Goal: Task Accomplishment & Management: Complete application form

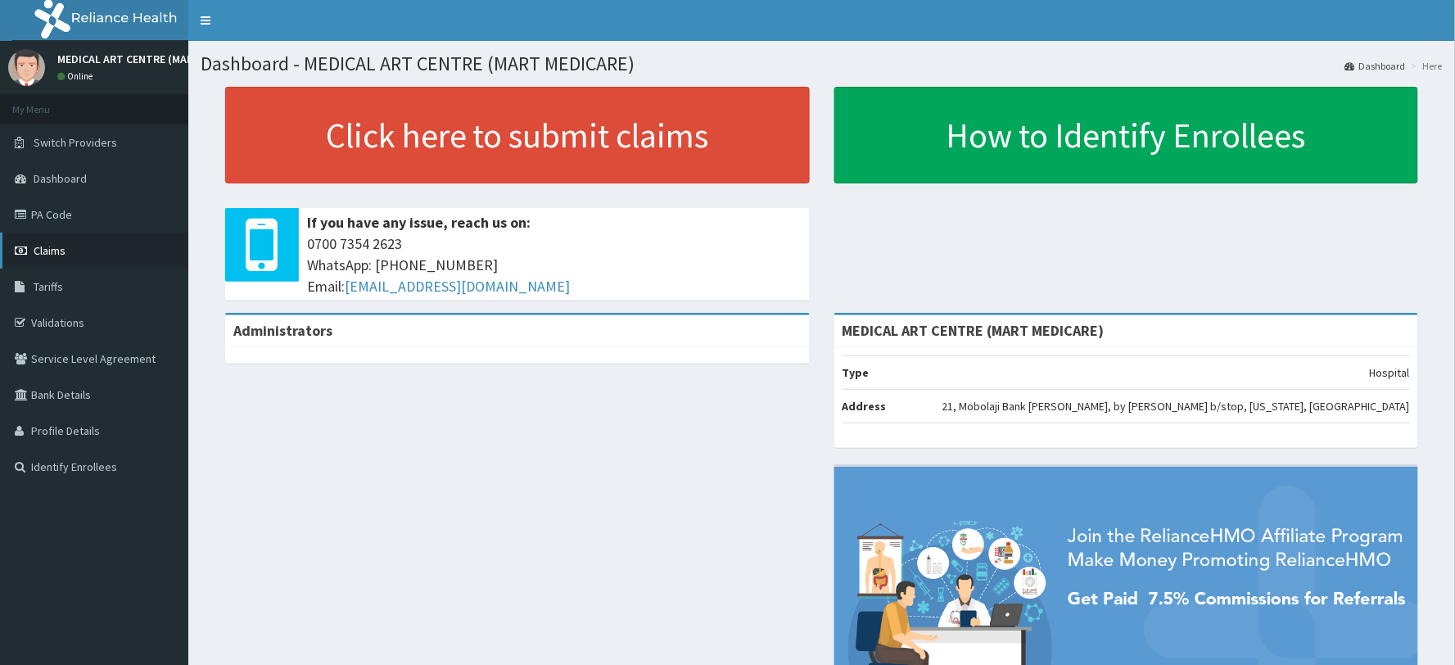
click at [47, 246] on span "Claims" at bounding box center [50, 250] width 32 height 15
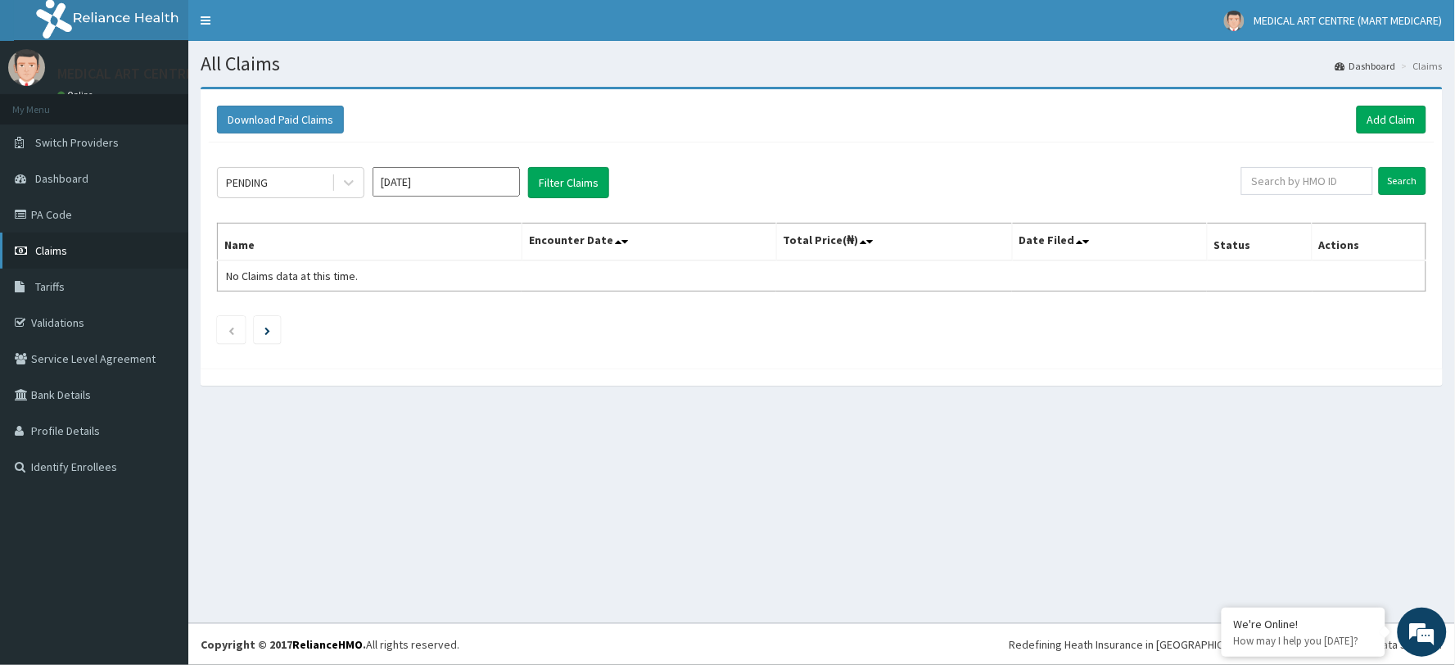
click at [66, 246] on span "Claims" at bounding box center [51, 250] width 32 height 15
click at [1309, 188] on input "text" at bounding box center [1307, 181] width 132 height 28
click at [1332, 183] on input "text" at bounding box center [1307, 181] width 132 height 28
click at [50, 258] on link "Claims" at bounding box center [94, 251] width 188 height 36
click at [1310, 184] on input "text" at bounding box center [1307, 181] width 132 height 28
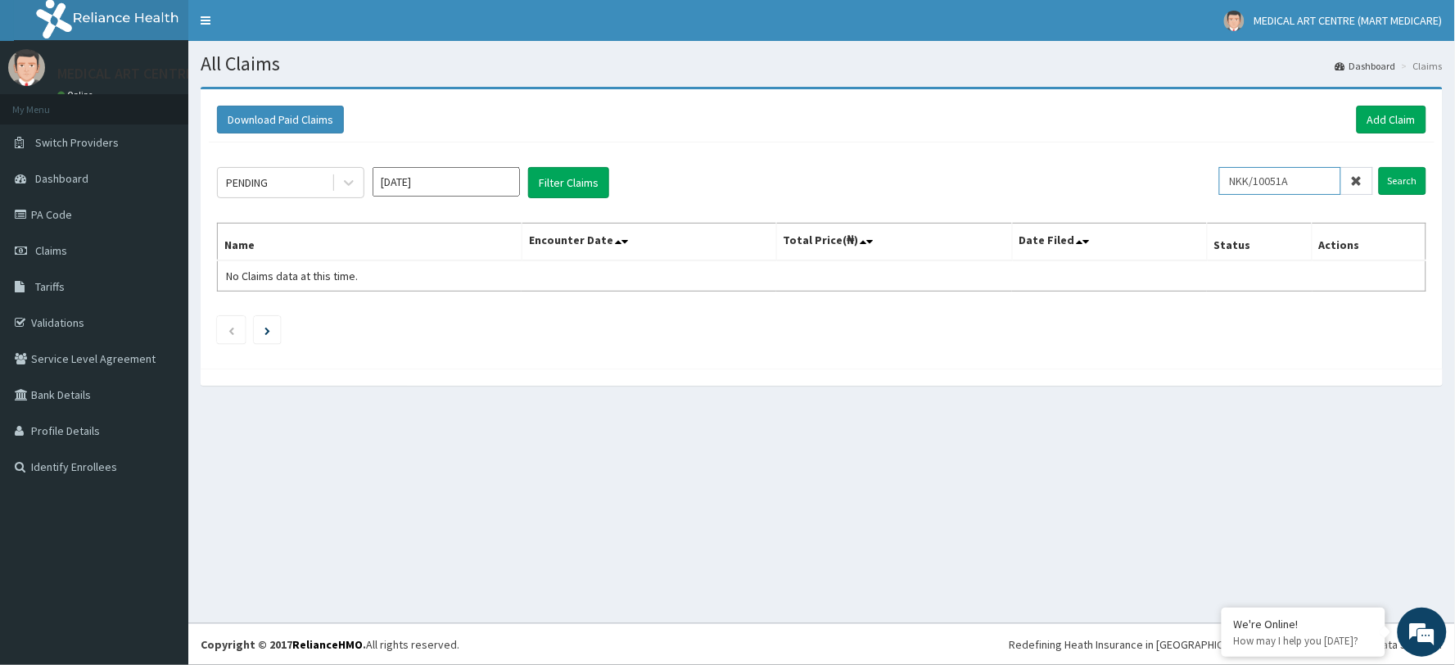
click at [1379, 167] on input "Search" at bounding box center [1402, 181] width 47 height 28
click at [1396, 175] on input "Search" at bounding box center [1402, 181] width 47 height 28
click at [1393, 176] on input "Search" at bounding box center [1402, 181] width 47 height 28
click at [1262, 179] on input "NKK/10051A" at bounding box center [1280, 181] width 122 height 28
type input "10051A"
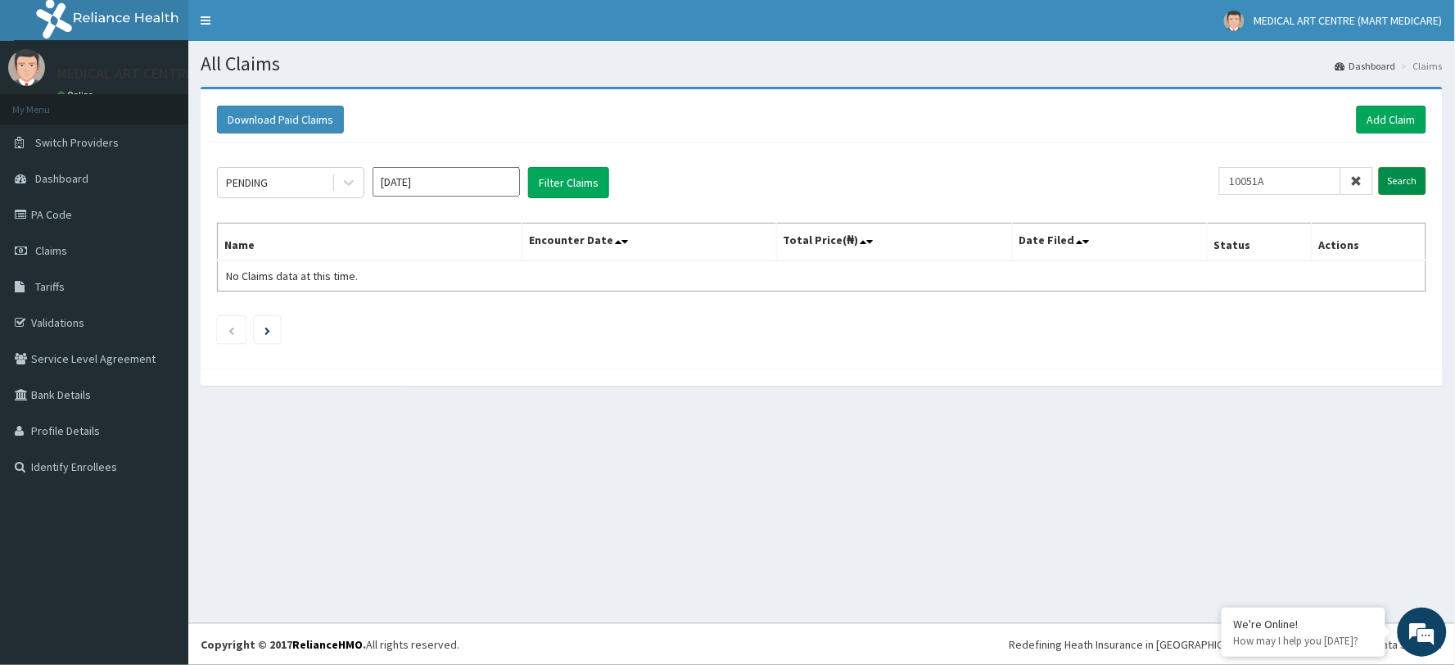
click at [1396, 176] on input "Search" at bounding box center [1402, 181] width 47 height 28
click at [1379, 115] on link "Add Claim" at bounding box center [1392, 120] width 70 height 28
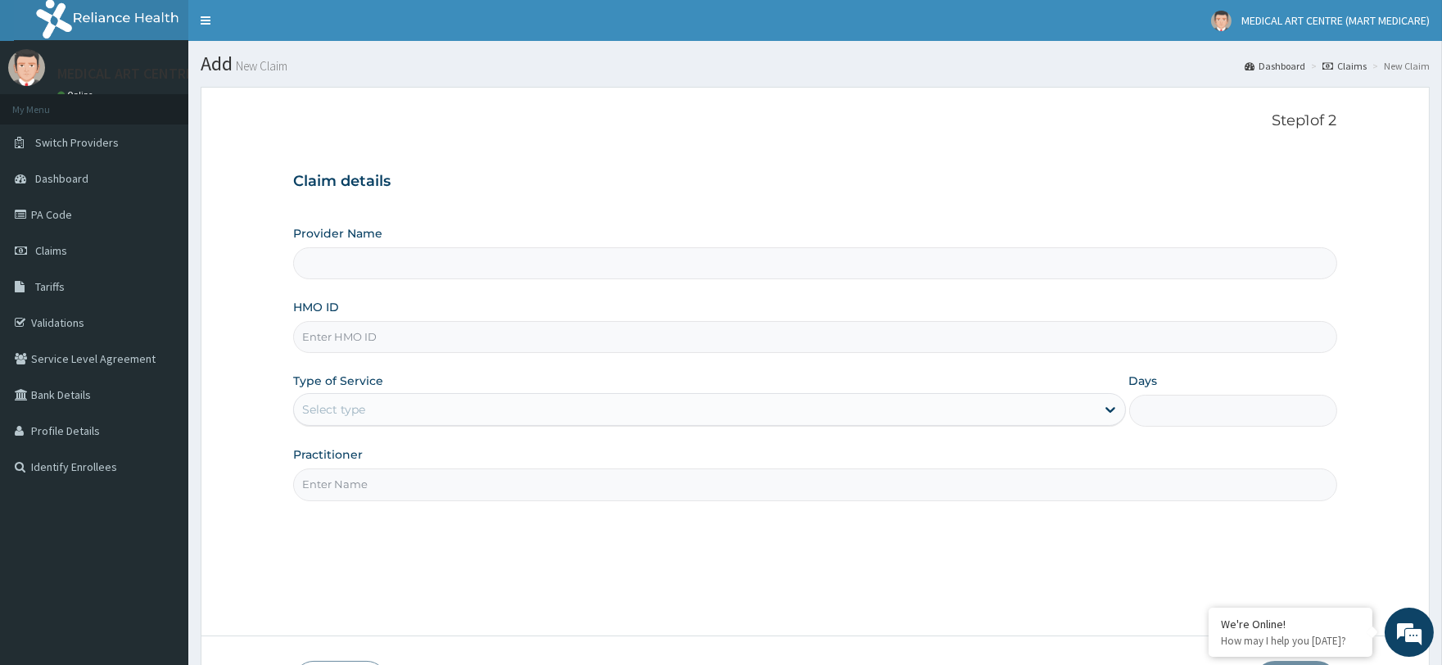
click at [366, 259] on input "Provider Name" at bounding box center [814, 263] width 1043 height 32
click at [378, 340] on input "HMO ID" at bounding box center [814, 337] width 1043 height 32
type input "MEDICAL ART CENTRE (MART MEDICARE)"
paste input "NKK/10051A"
type input "NKK/10051A"
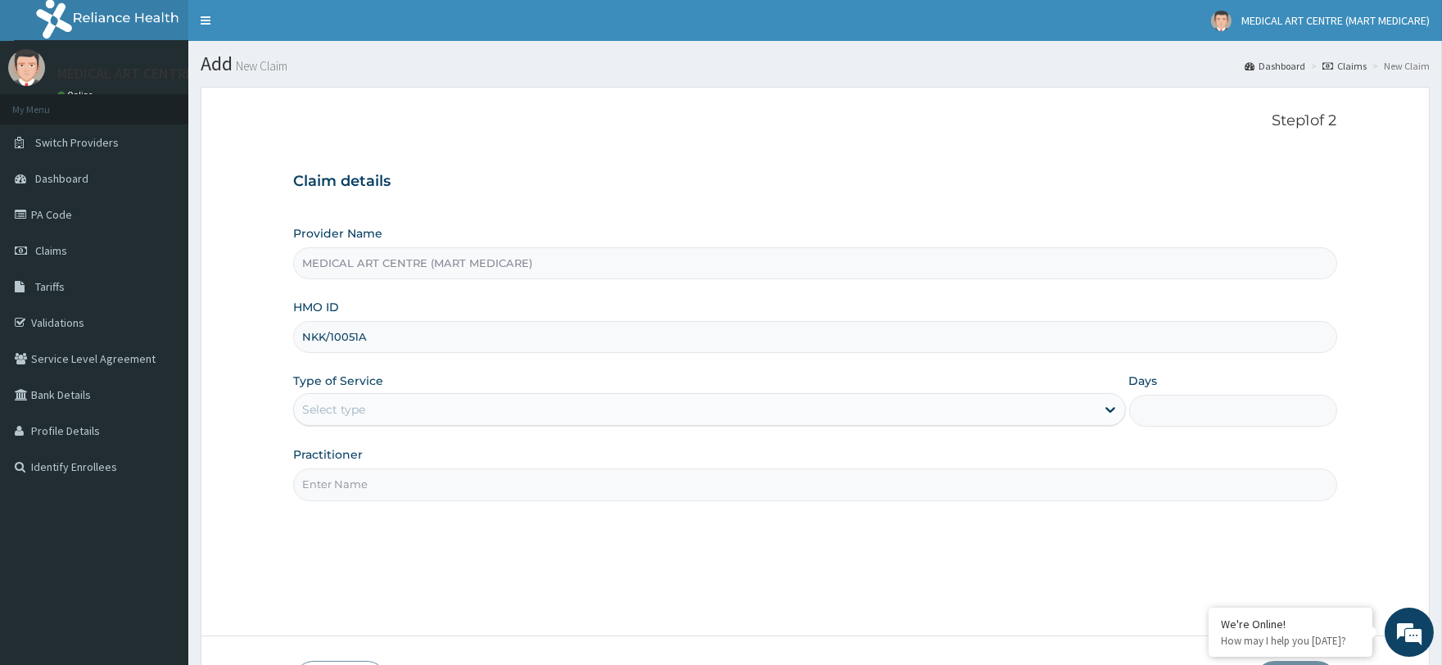
click at [362, 411] on div "Select type" at bounding box center [333, 409] width 63 height 16
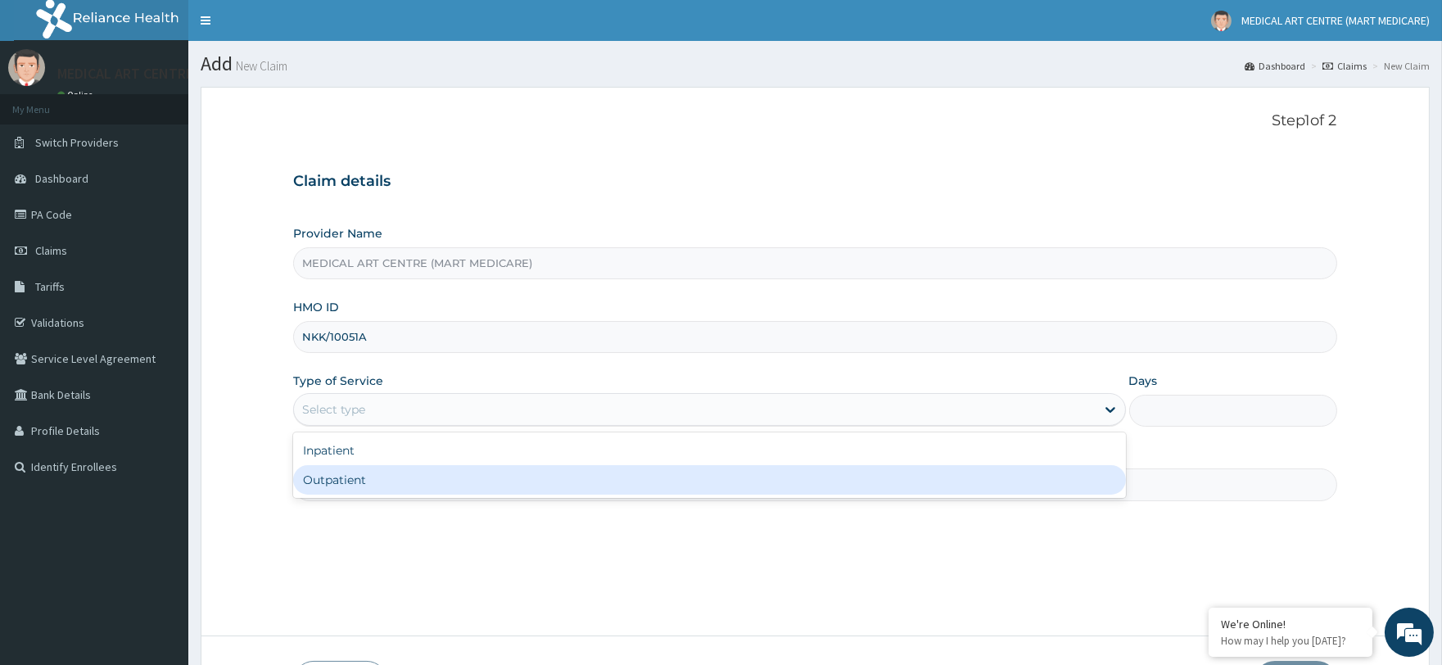
click at [346, 473] on div "Outpatient" at bounding box center [709, 479] width 832 height 29
type input "1"
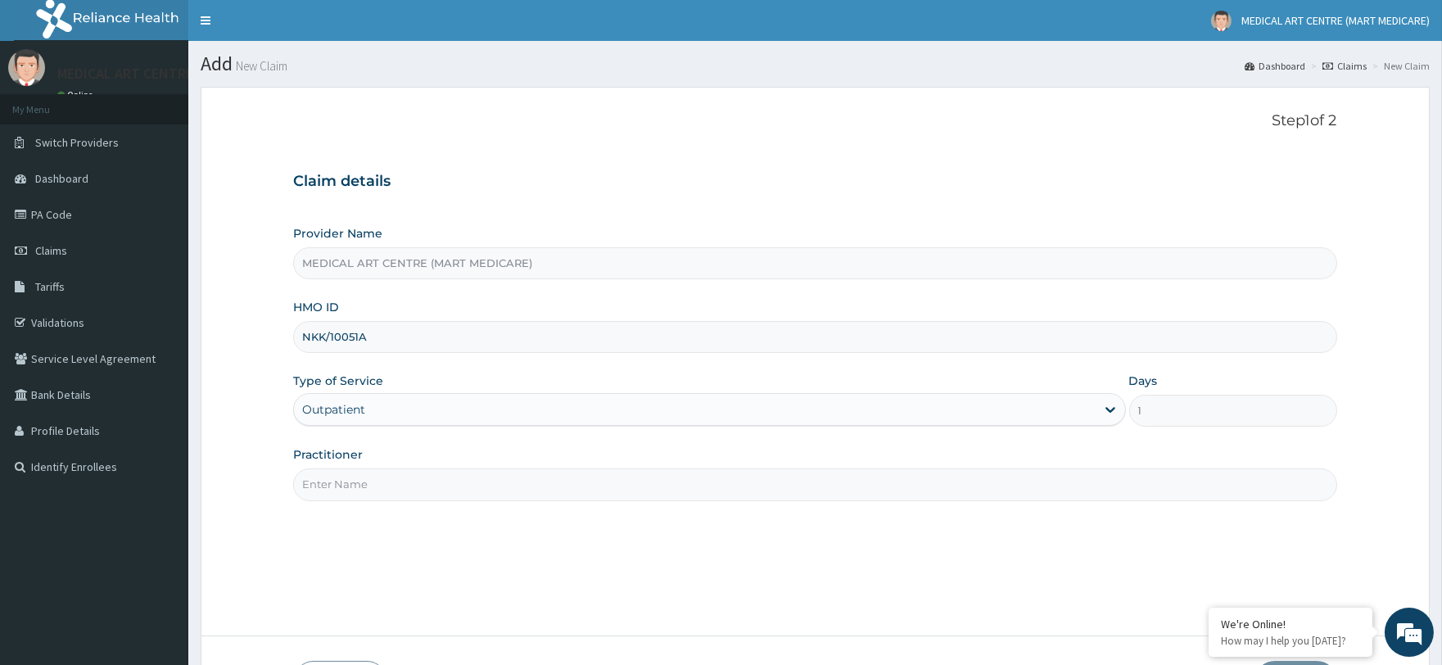
click at [382, 476] on input "Practitioner" at bounding box center [814, 484] width 1043 height 32
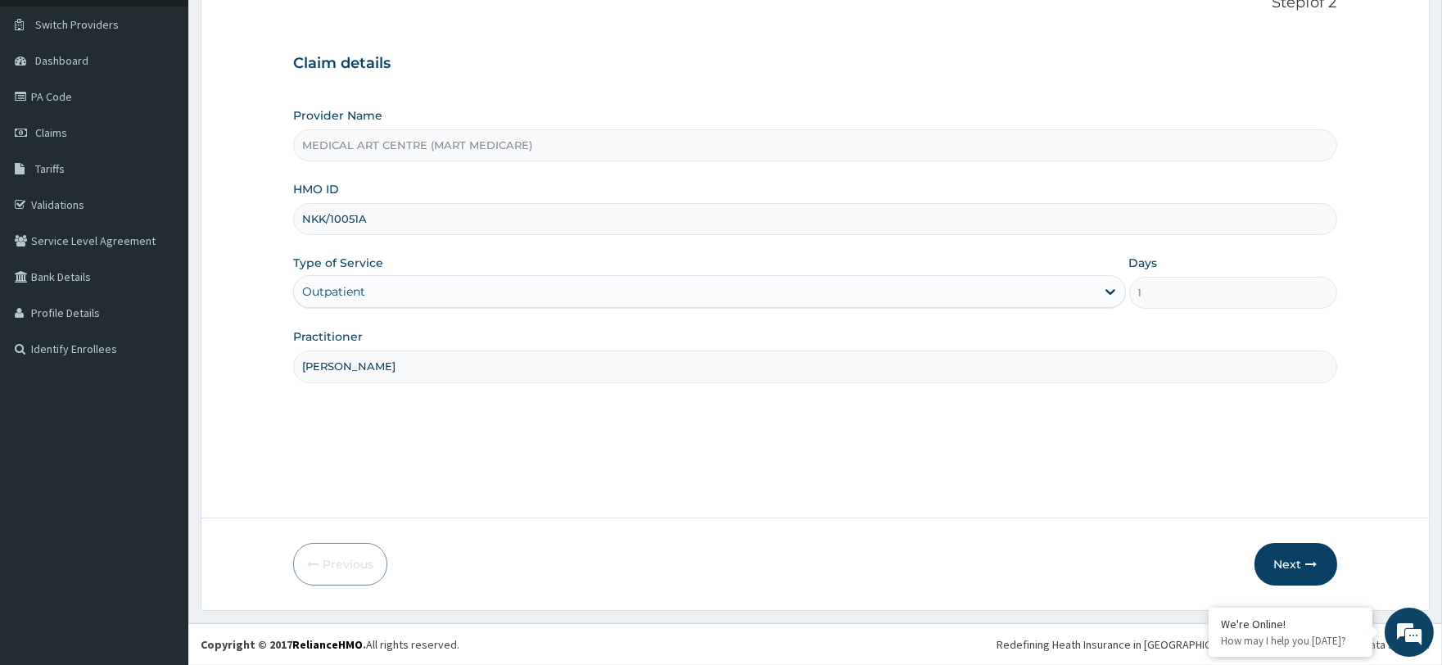
type input "DR OLUSHOLA"
click at [1276, 547] on button "Next" at bounding box center [1296, 564] width 83 height 43
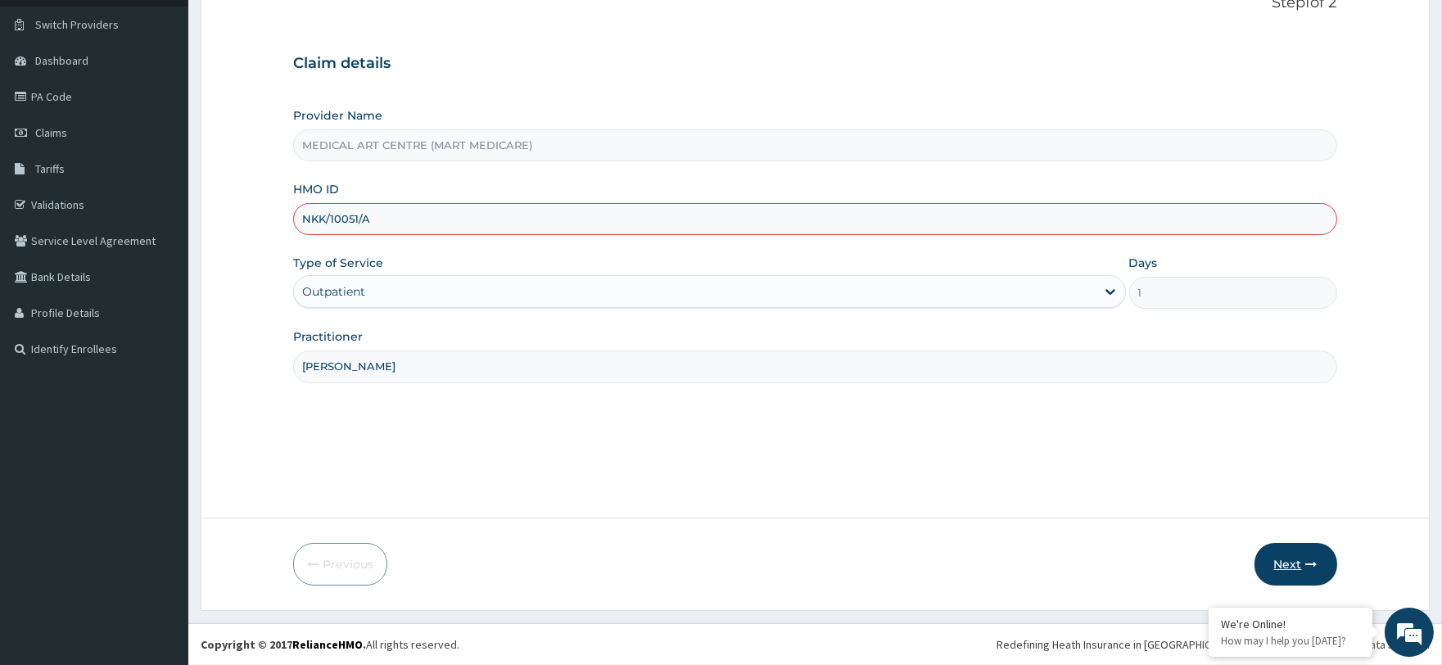
type input "NKK/10051/A"
click at [1299, 565] on button "Next" at bounding box center [1296, 564] width 83 height 43
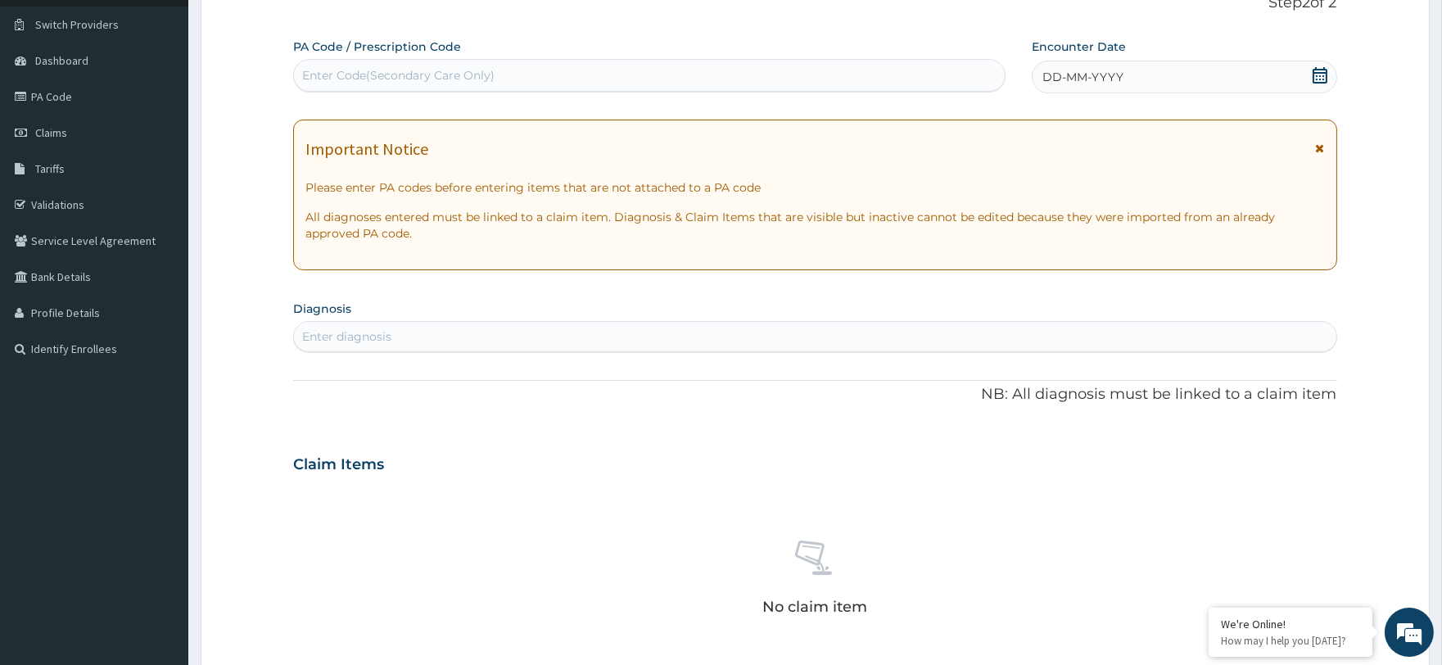
click at [373, 336] on div "Enter diagnosis" at bounding box center [346, 336] width 89 height 16
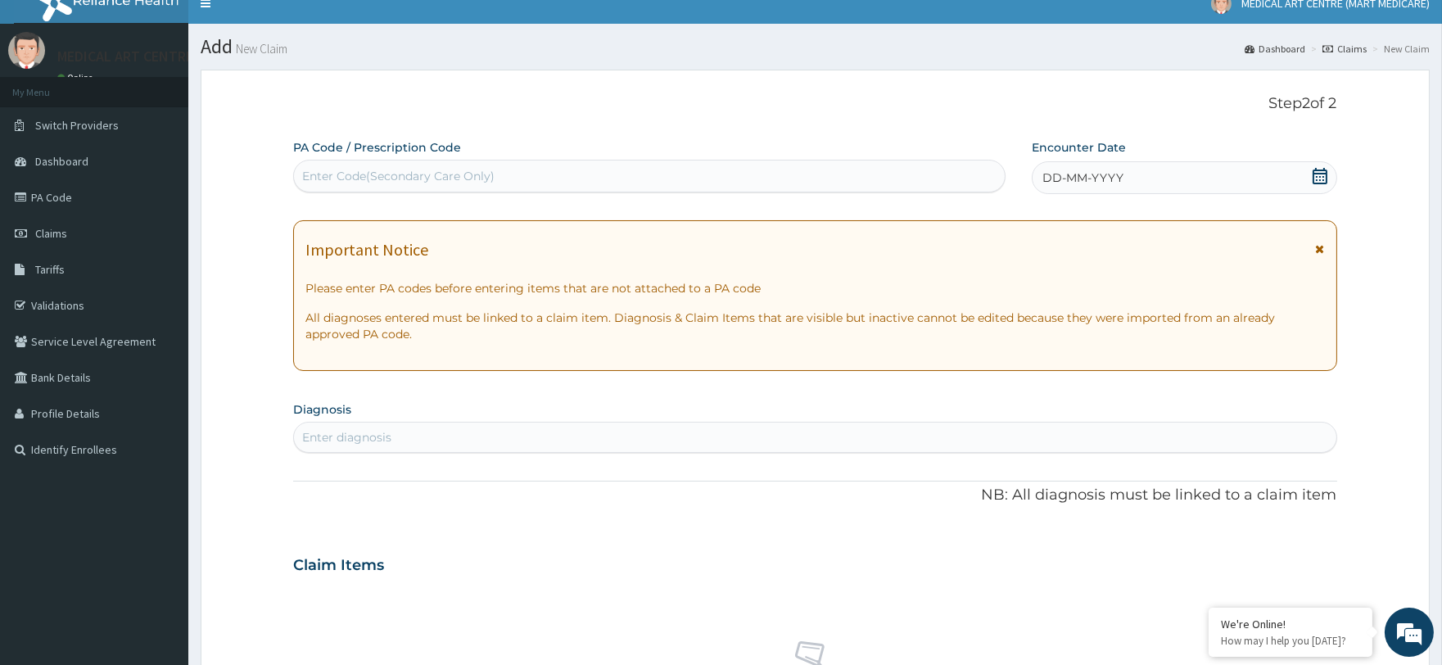
scroll to position [0, 0]
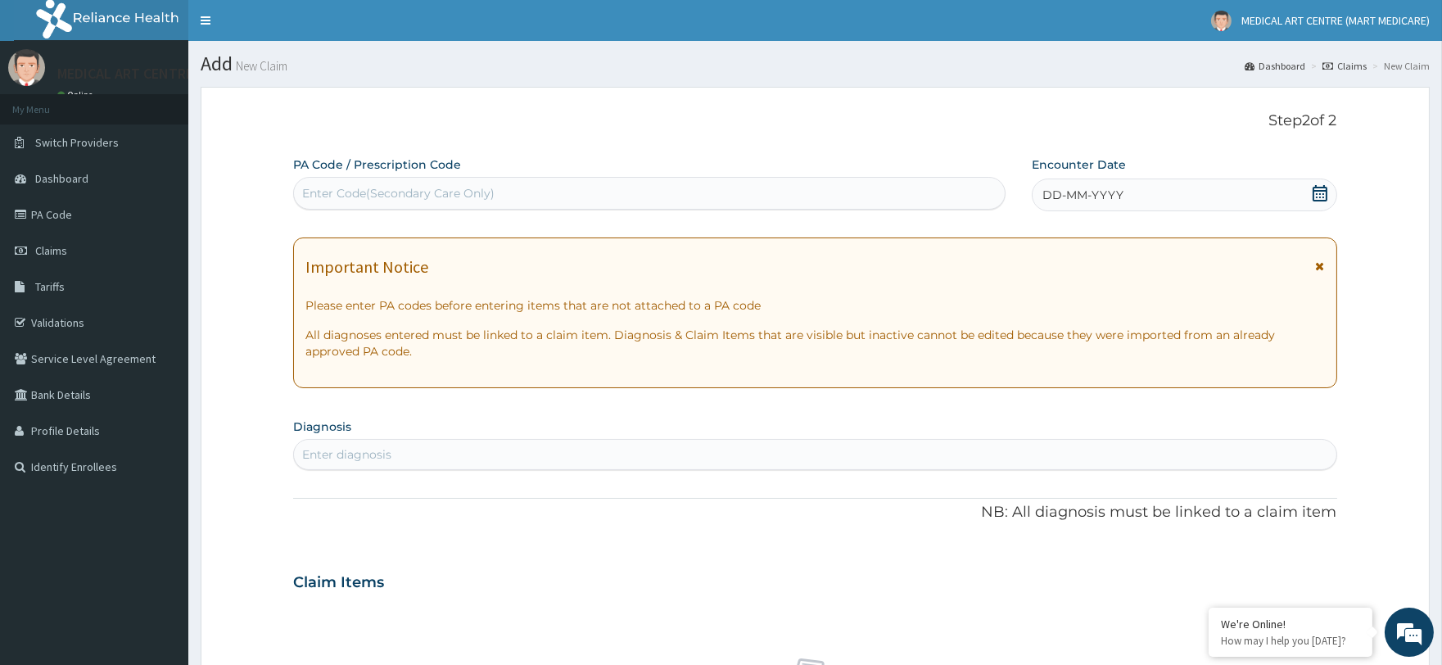
click at [403, 192] on div "Enter Code(Secondary Care Only)" at bounding box center [398, 193] width 192 height 16
click at [1321, 187] on icon at bounding box center [1320, 193] width 15 height 16
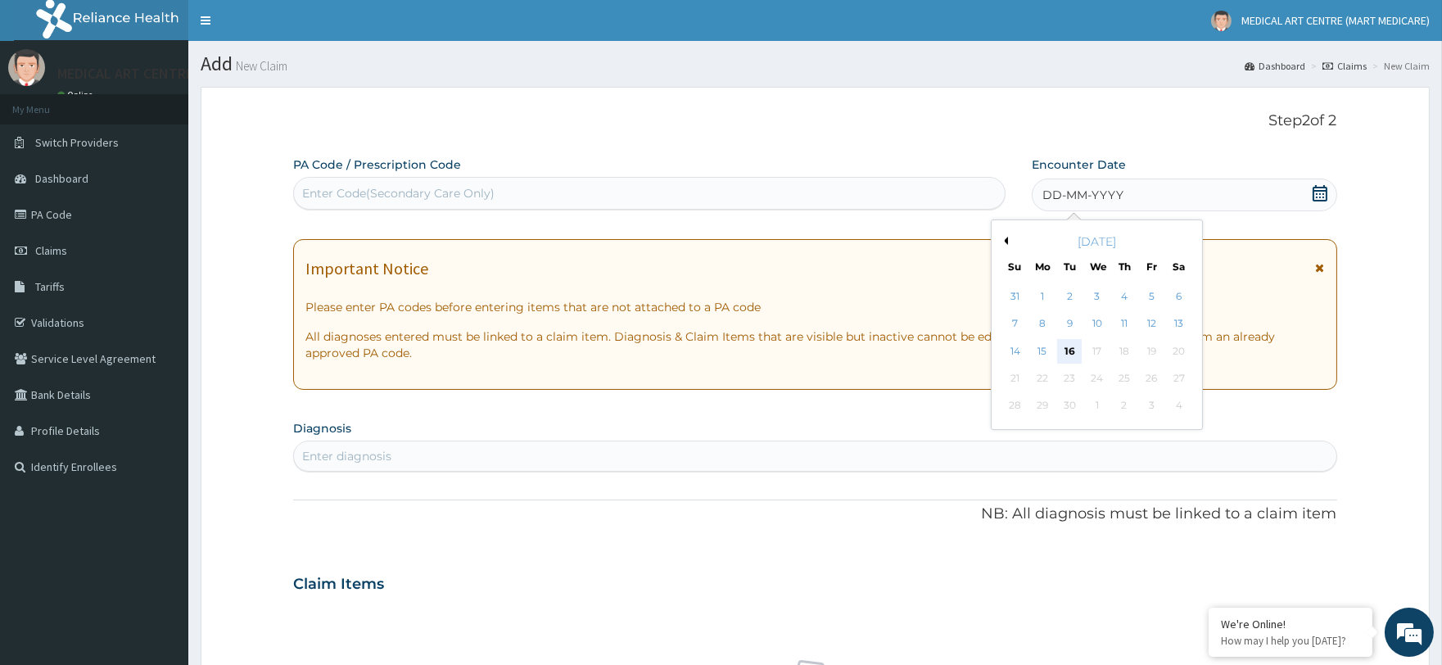
click at [1065, 345] on div "16" at bounding box center [1069, 351] width 25 height 25
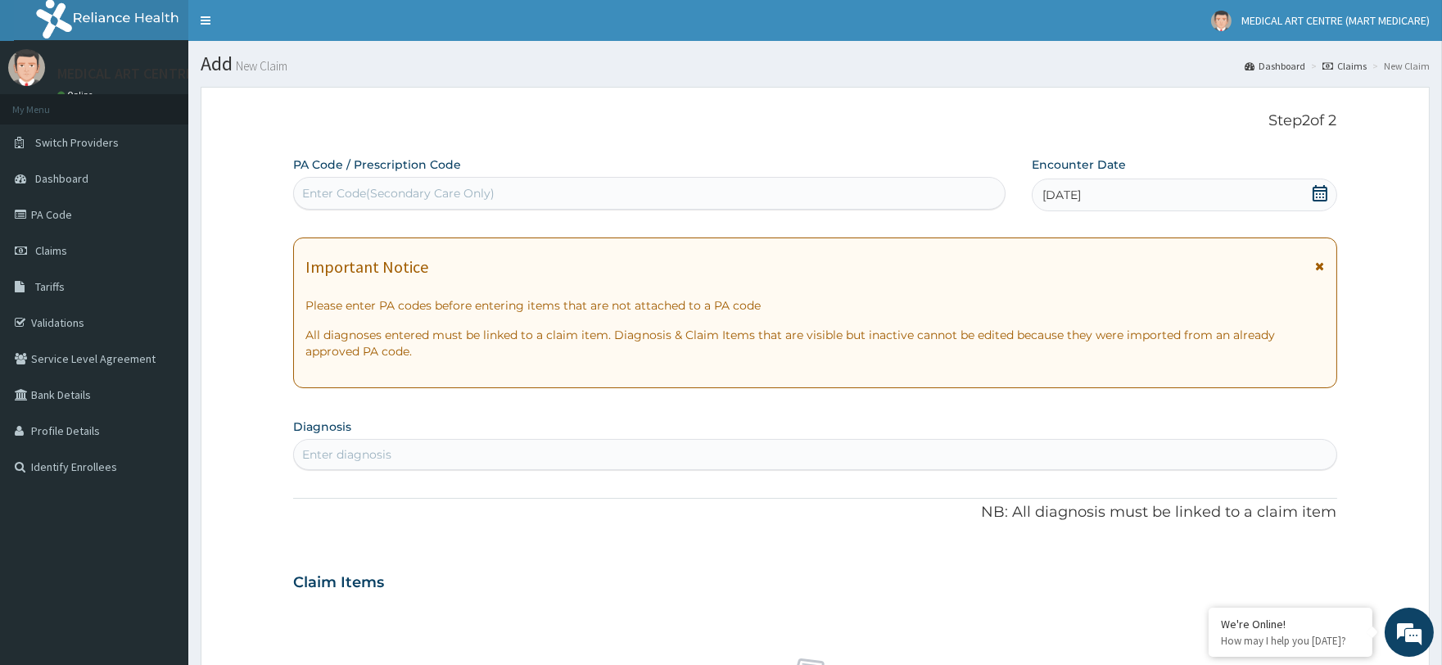
click at [375, 192] on div "Enter Code(Secondary Care Only)" at bounding box center [398, 193] width 192 height 16
paste input "NKK/10051A"
click at [641, 238] on div "Please confirm that PA code or Prescription code is correct." at bounding box center [649, 233] width 712 height 29
type input "NKK/10051A"
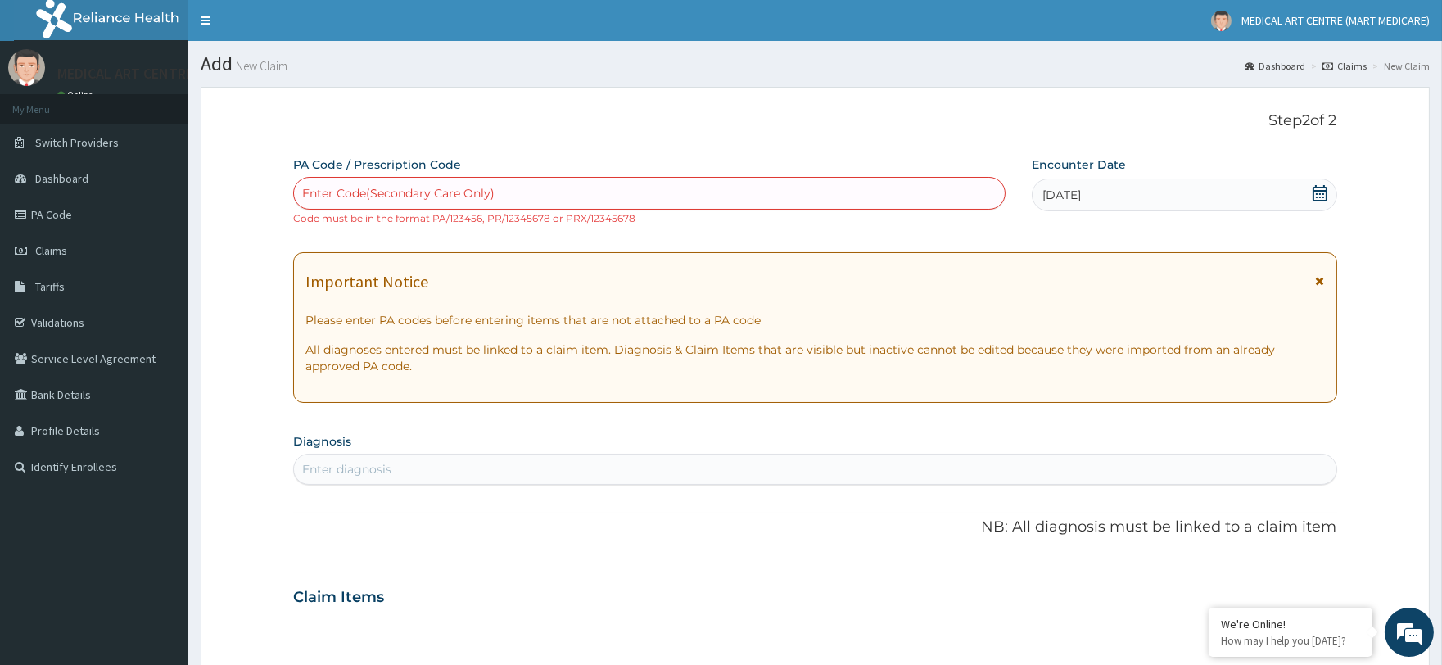
click at [377, 424] on div "PA Code / Prescription Code Enter Code(Secondary Care Only) Code must be in the…" at bounding box center [814, 587] width 1043 height 862
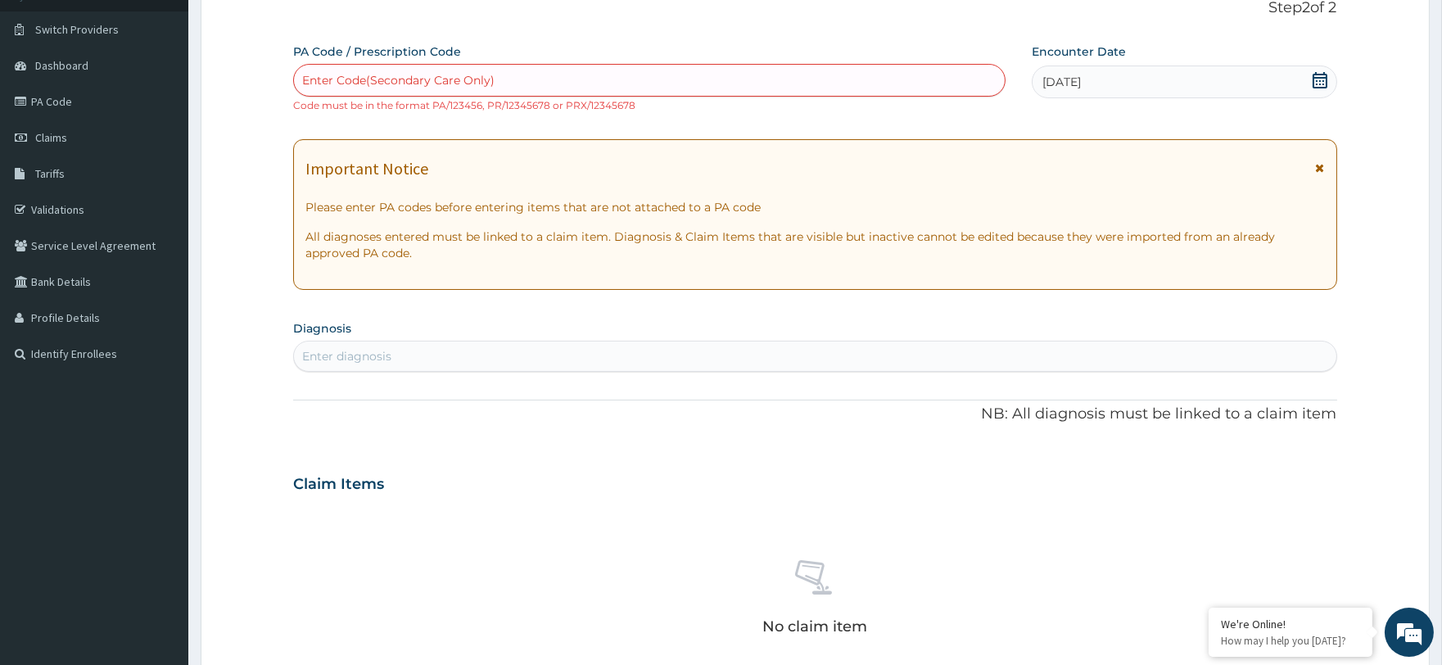
scroll to position [70, 0]
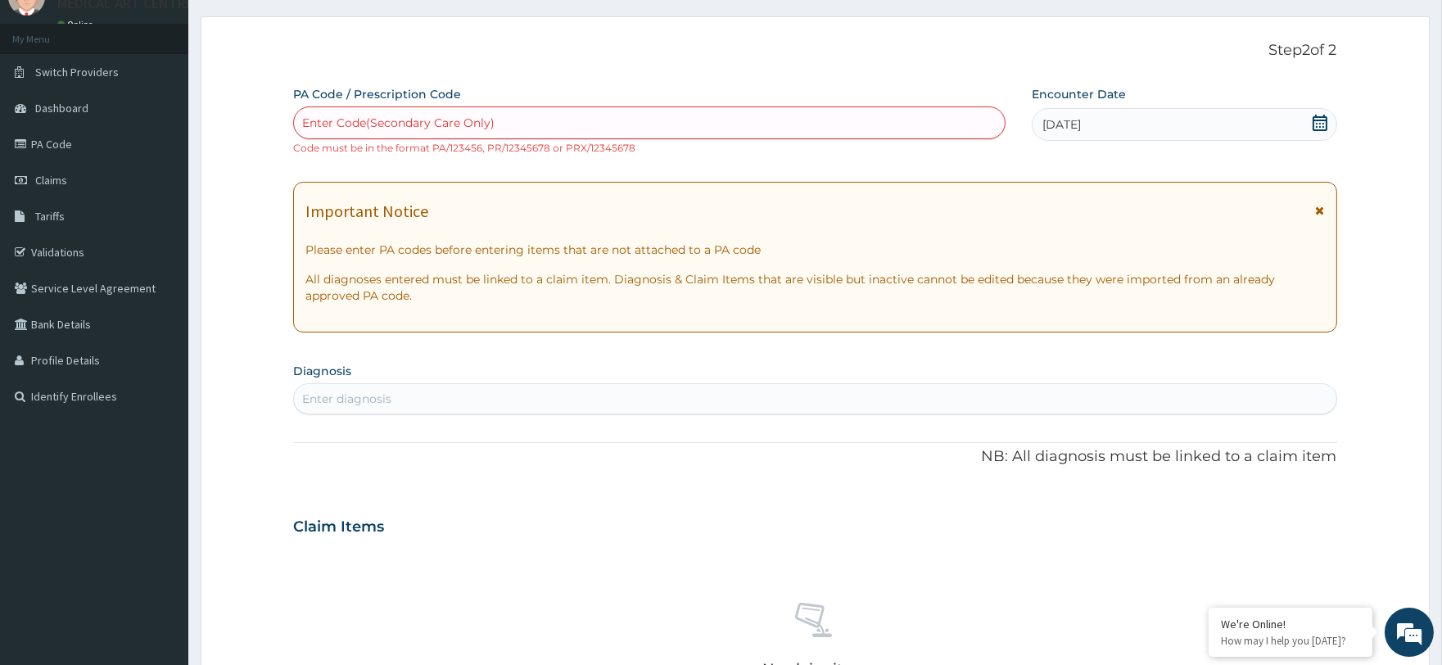
click at [415, 395] on div "Enter diagnosis" at bounding box center [815, 399] width 1042 height 26
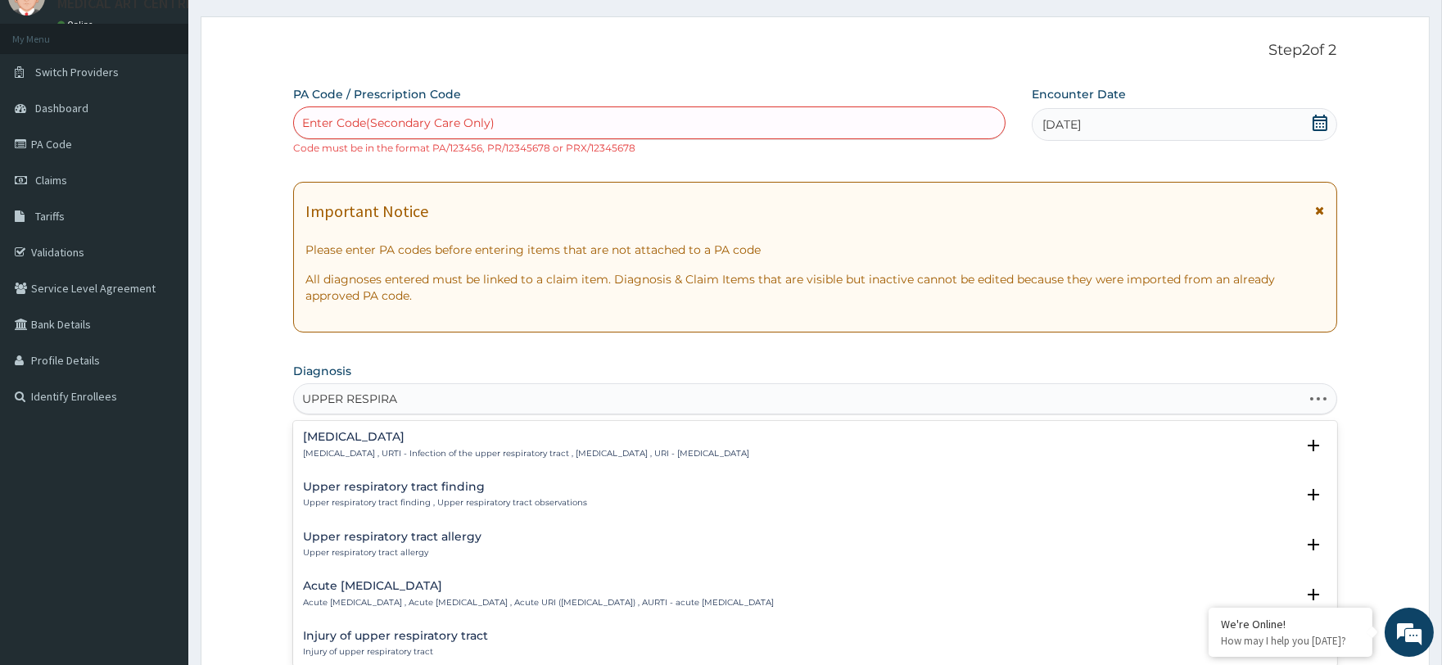
type input "UPPER RESPIRAT"
click at [336, 438] on h4 "Upper respiratory infection" at bounding box center [526, 437] width 446 height 12
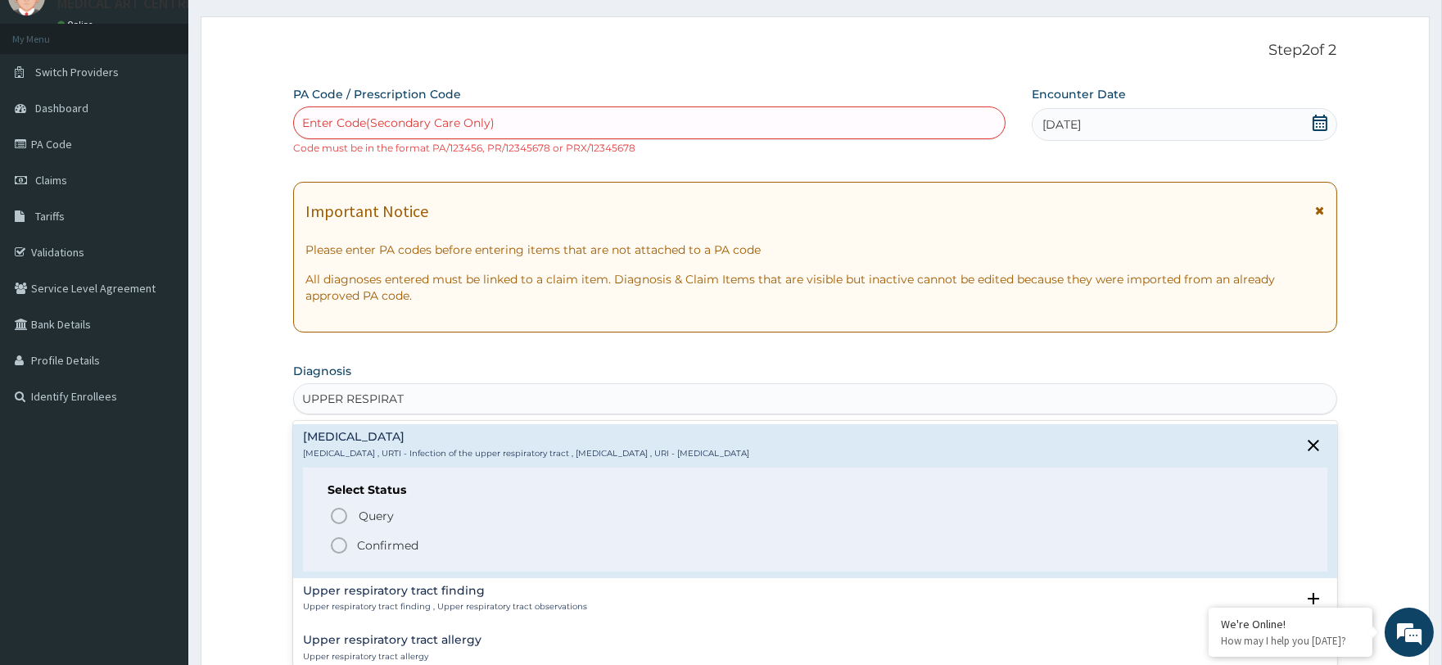
click at [340, 542] on icon "status option filled" at bounding box center [339, 546] width 20 height 20
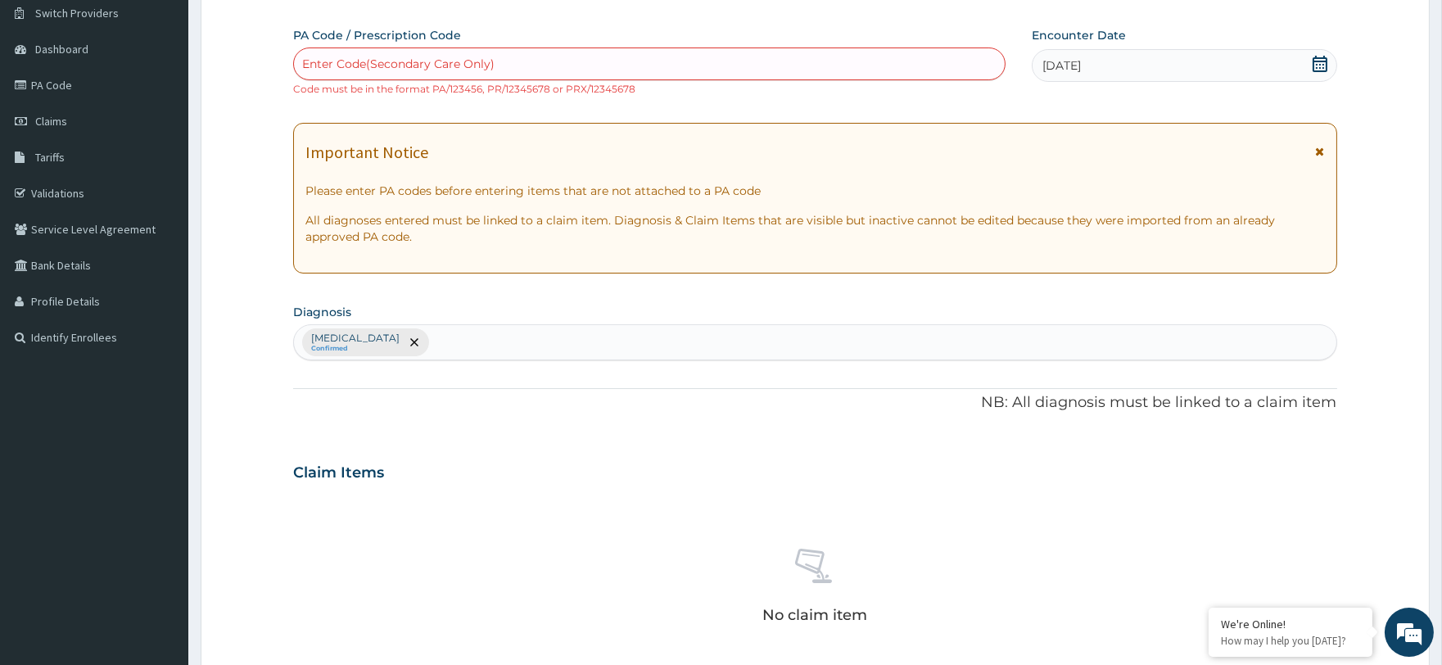
scroll to position [161, 0]
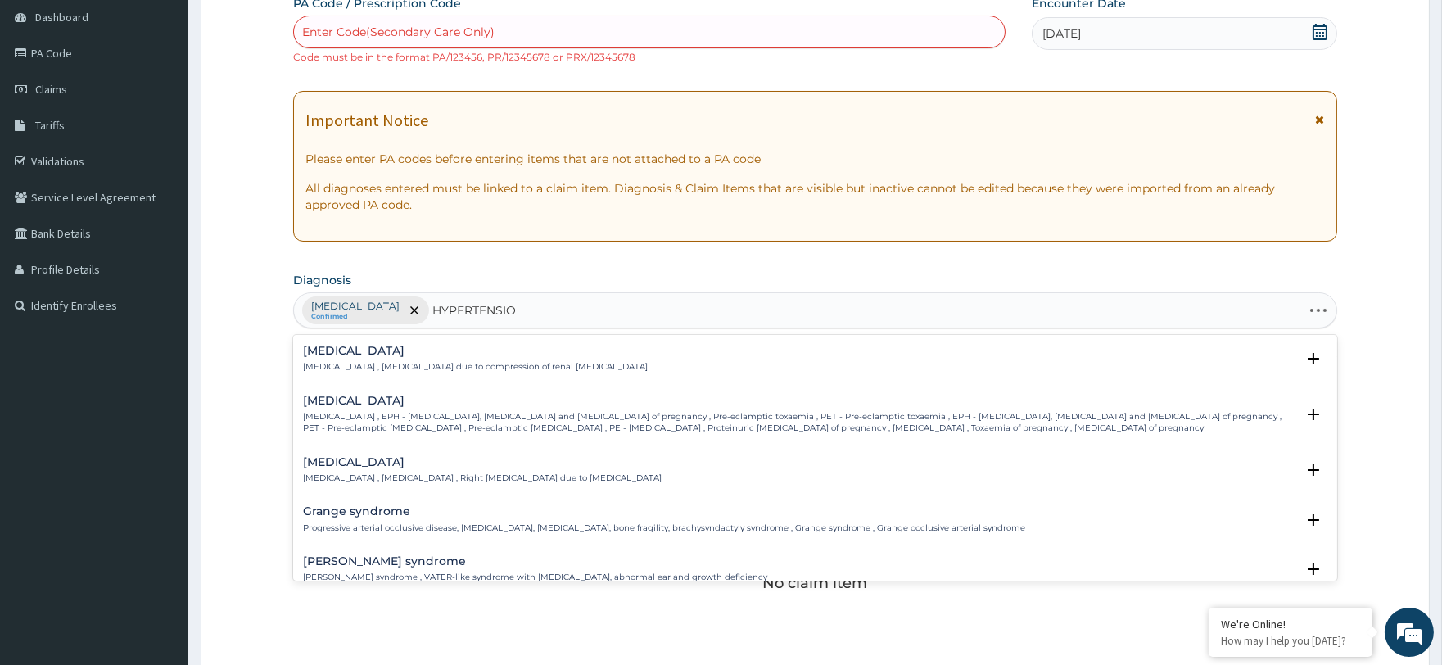
type input "HYPERTENSION"
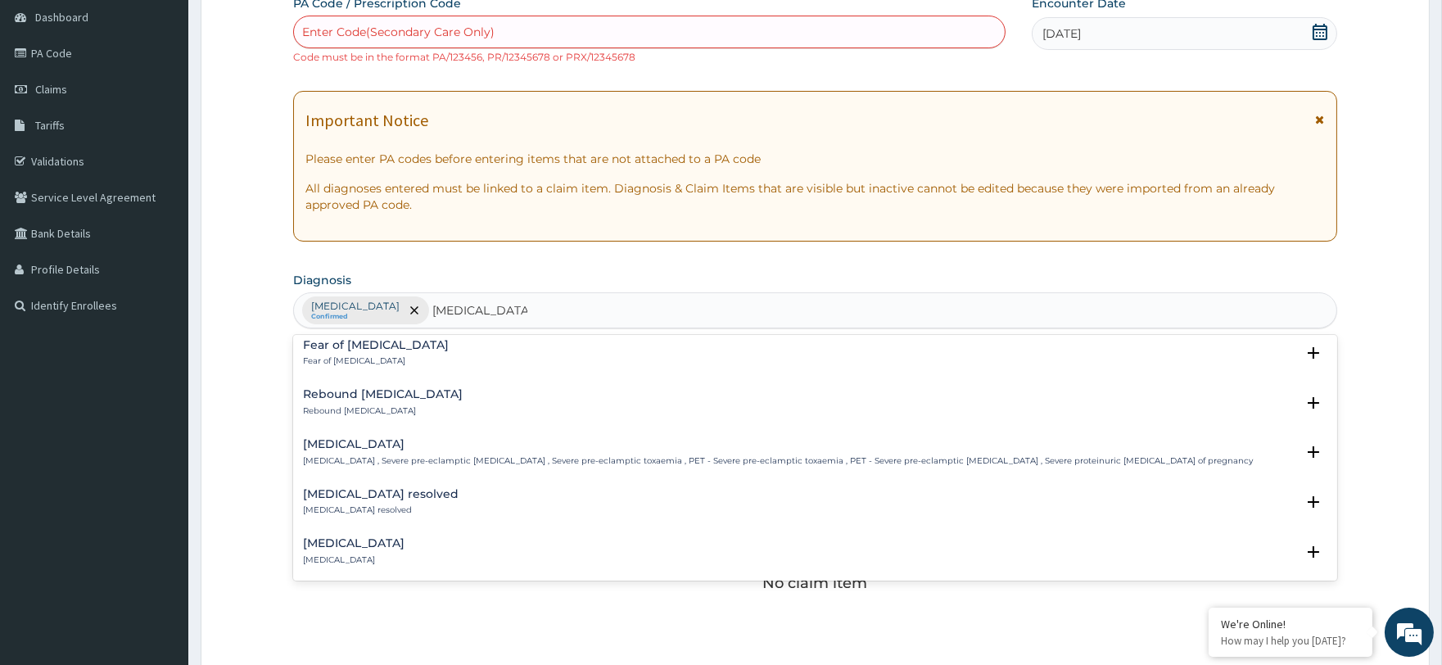
scroll to position [545, 0]
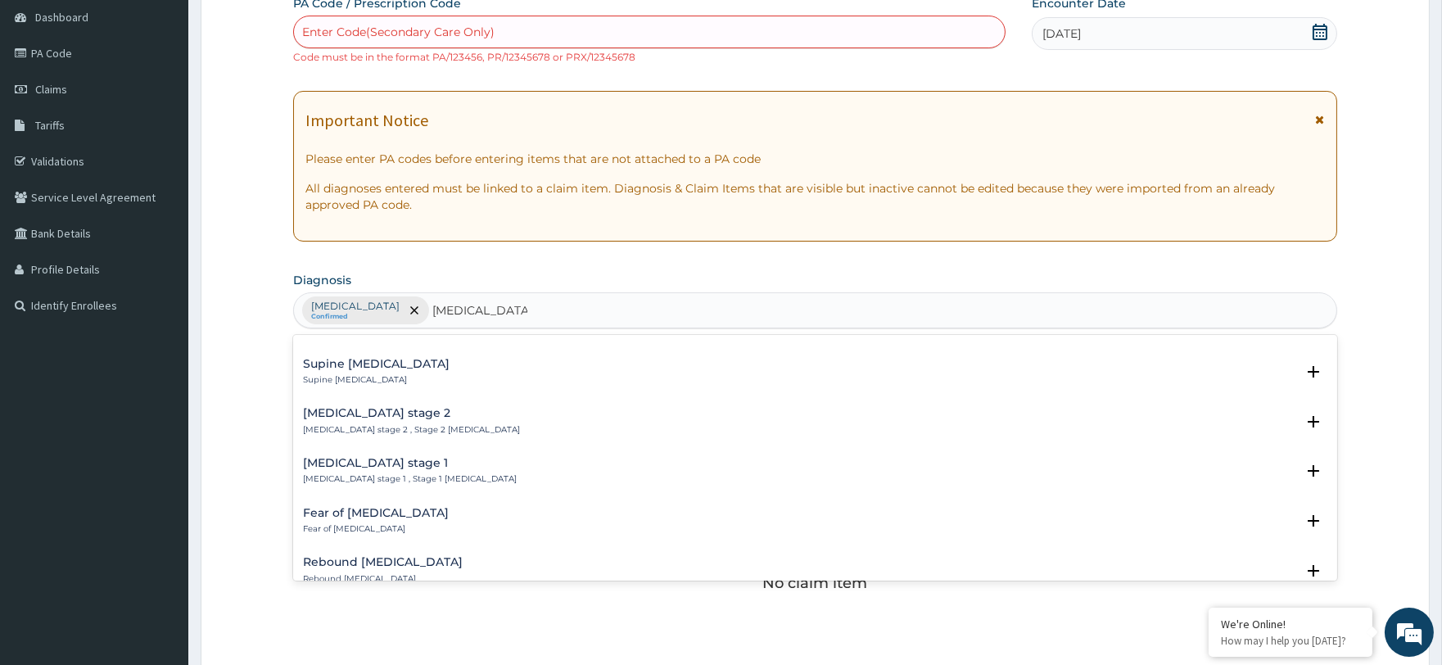
click at [378, 467] on h4 "Hypertension stage 1" at bounding box center [410, 463] width 214 height 12
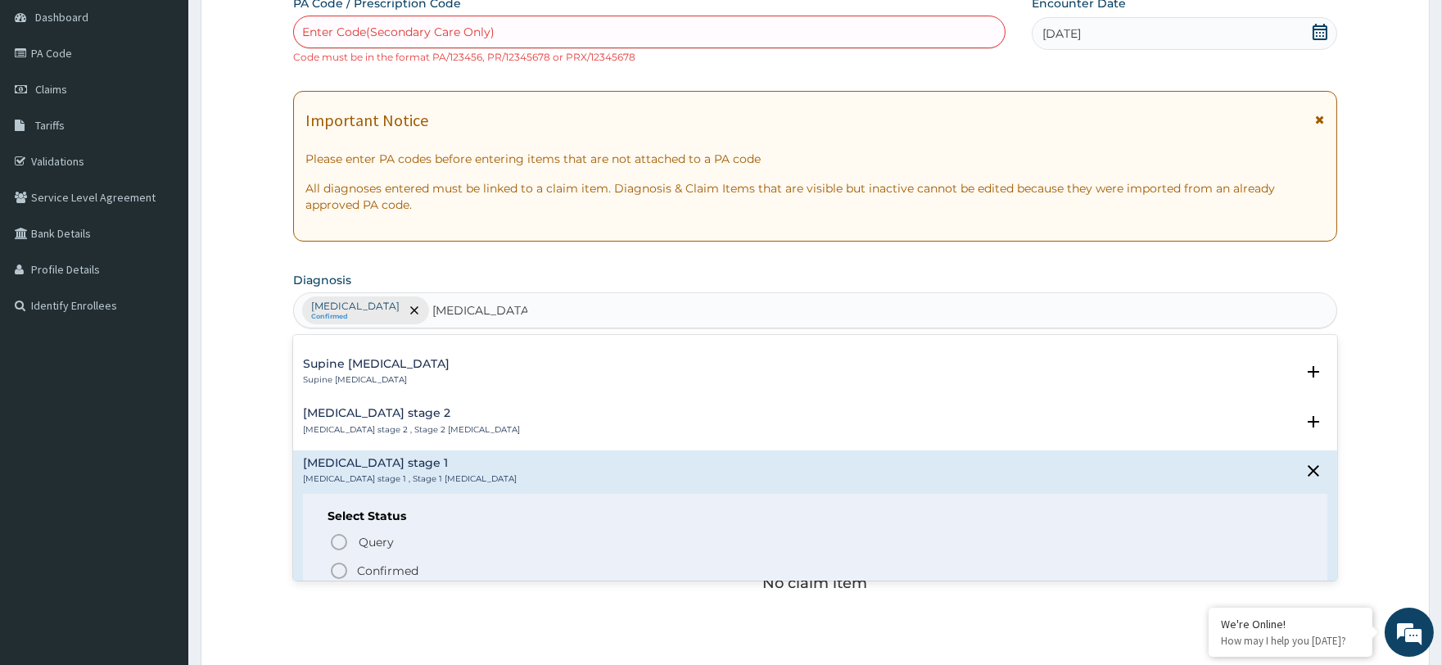
click at [348, 563] on icon "status option filled" at bounding box center [339, 571] width 20 height 20
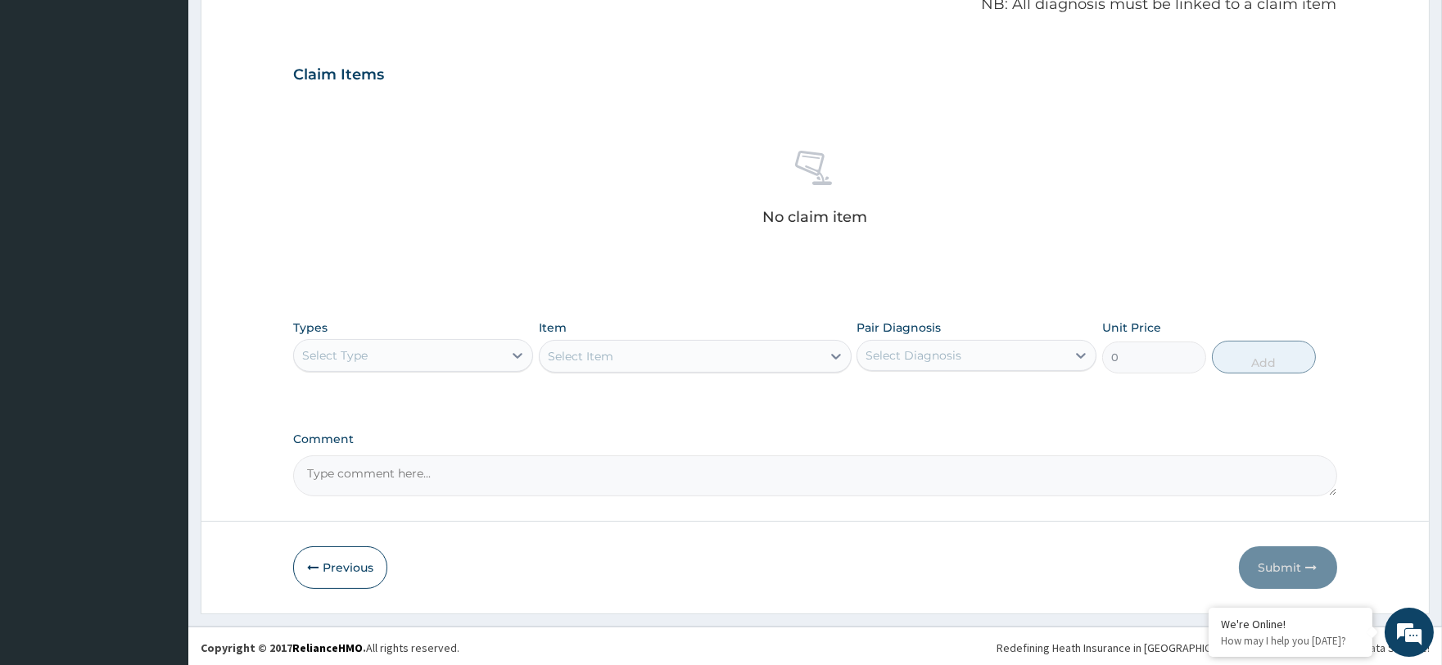
scroll to position [530, 0]
click at [314, 350] on div "Select Type" at bounding box center [335, 353] width 66 height 16
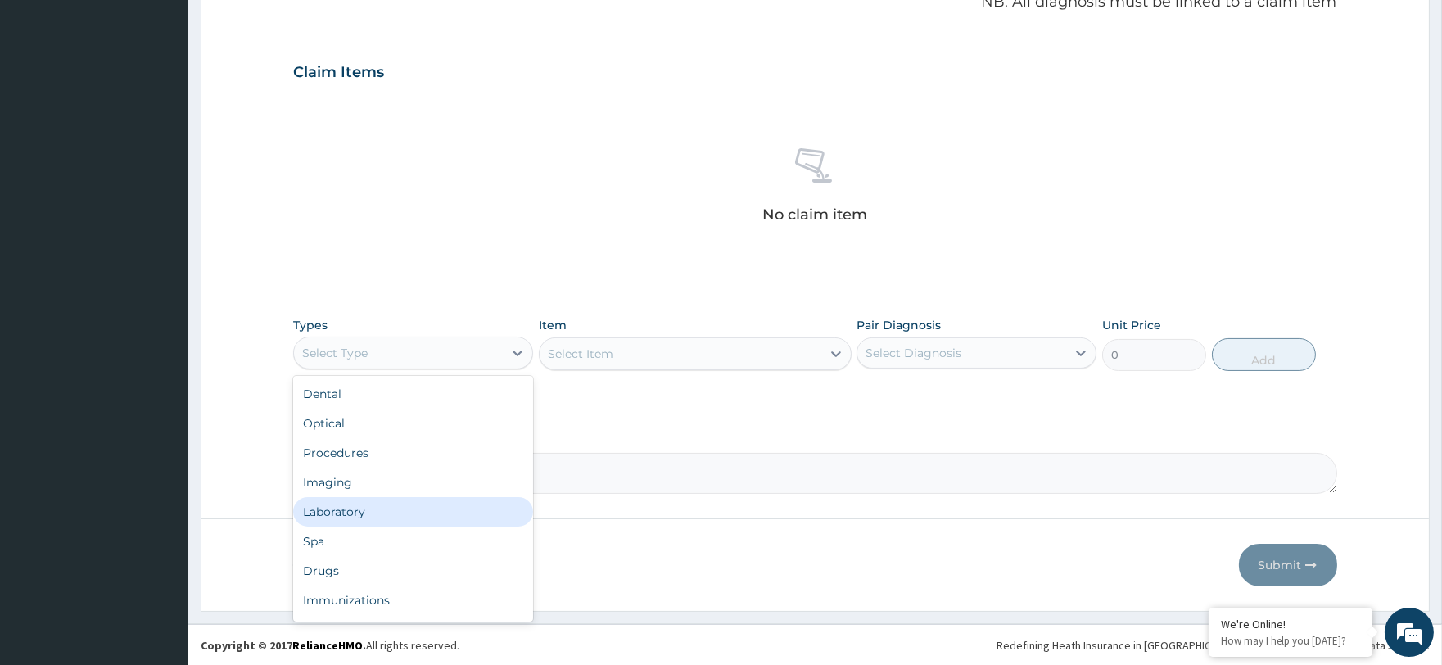
scroll to position [55, 0]
click at [366, 519] on div "Drugs" at bounding box center [413, 515] width 240 height 29
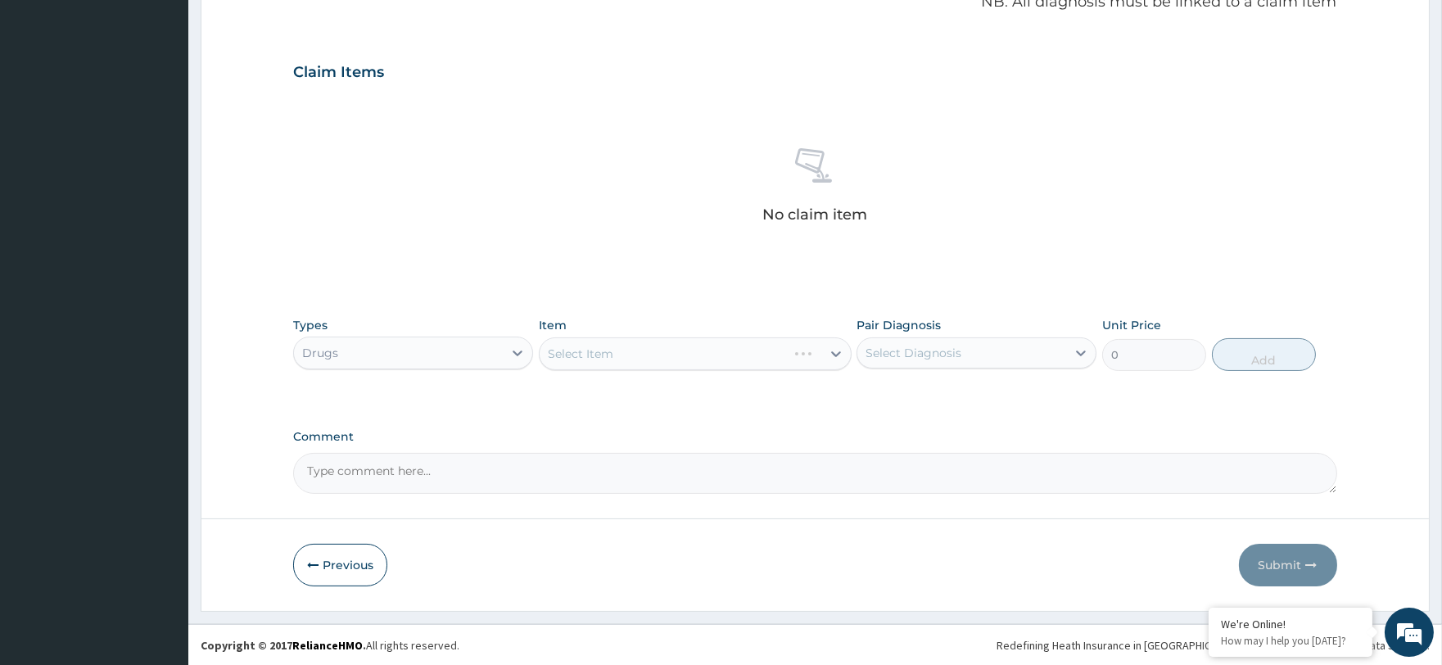
click at [629, 357] on div "Select Item" at bounding box center [695, 353] width 313 height 33
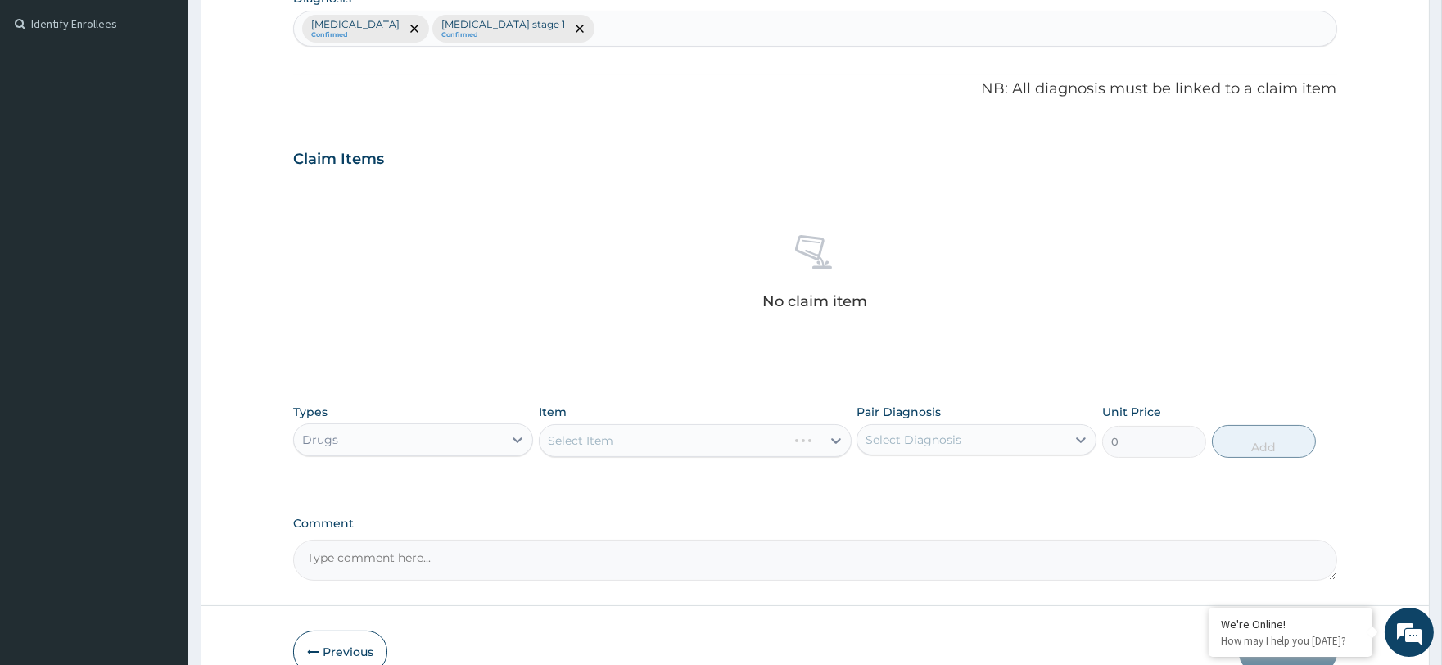
scroll to position [530, 0]
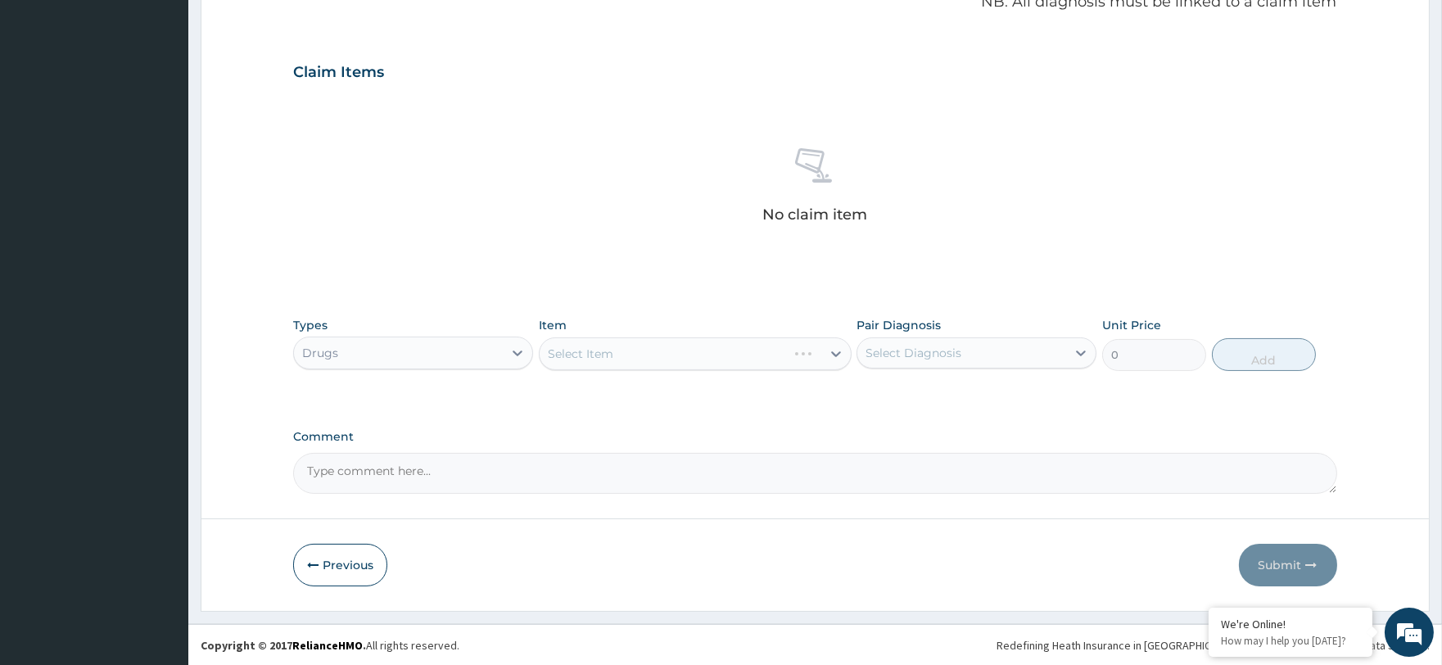
click at [586, 356] on div "Select Item" at bounding box center [695, 353] width 313 height 33
click at [1007, 350] on div "Select Diagnosis" at bounding box center [961, 353] width 209 height 26
click at [863, 391] on div "Upper respiratory infection" at bounding box center [977, 395] width 240 height 34
checkbox input "true"
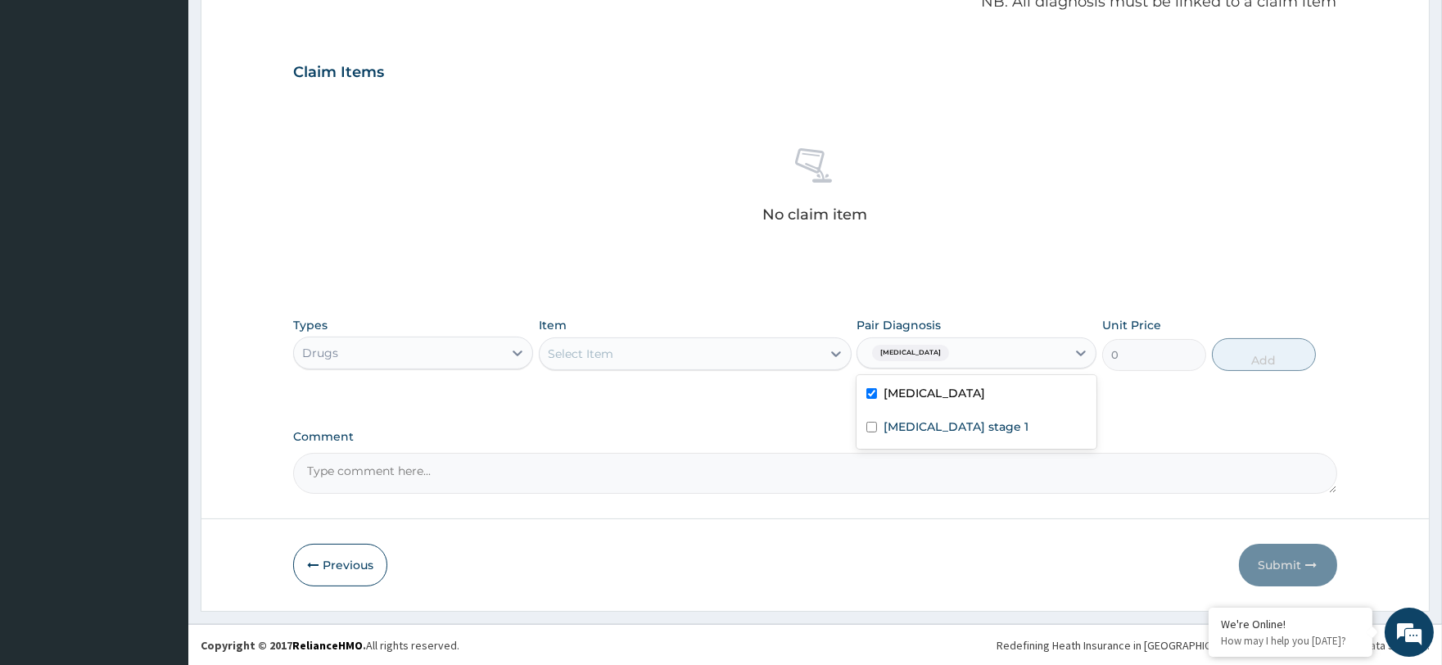
click at [730, 346] on div "Select Item" at bounding box center [681, 354] width 282 height 26
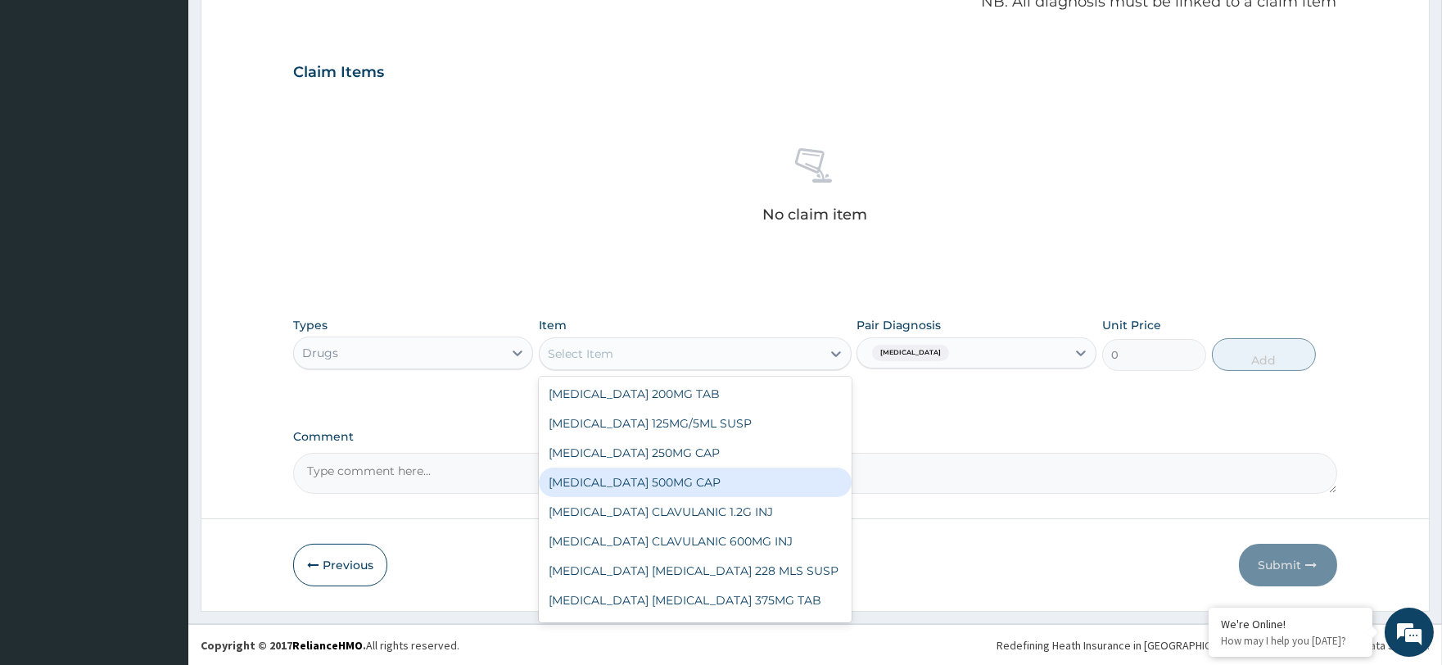
scroll to position [1001, 0]
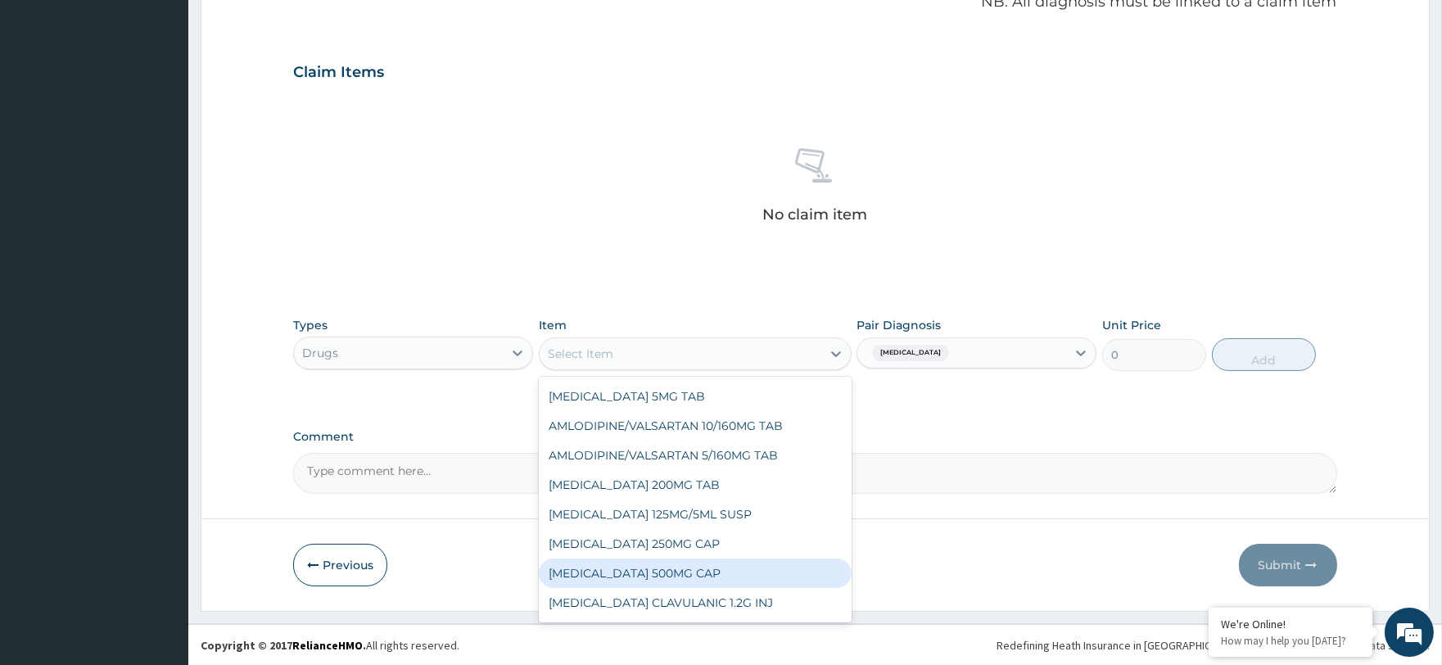
click at [644, 565] on div "[MEDICAL_DATA] 500MG CAP" at bounding box center [695, 573] width 313 height 29
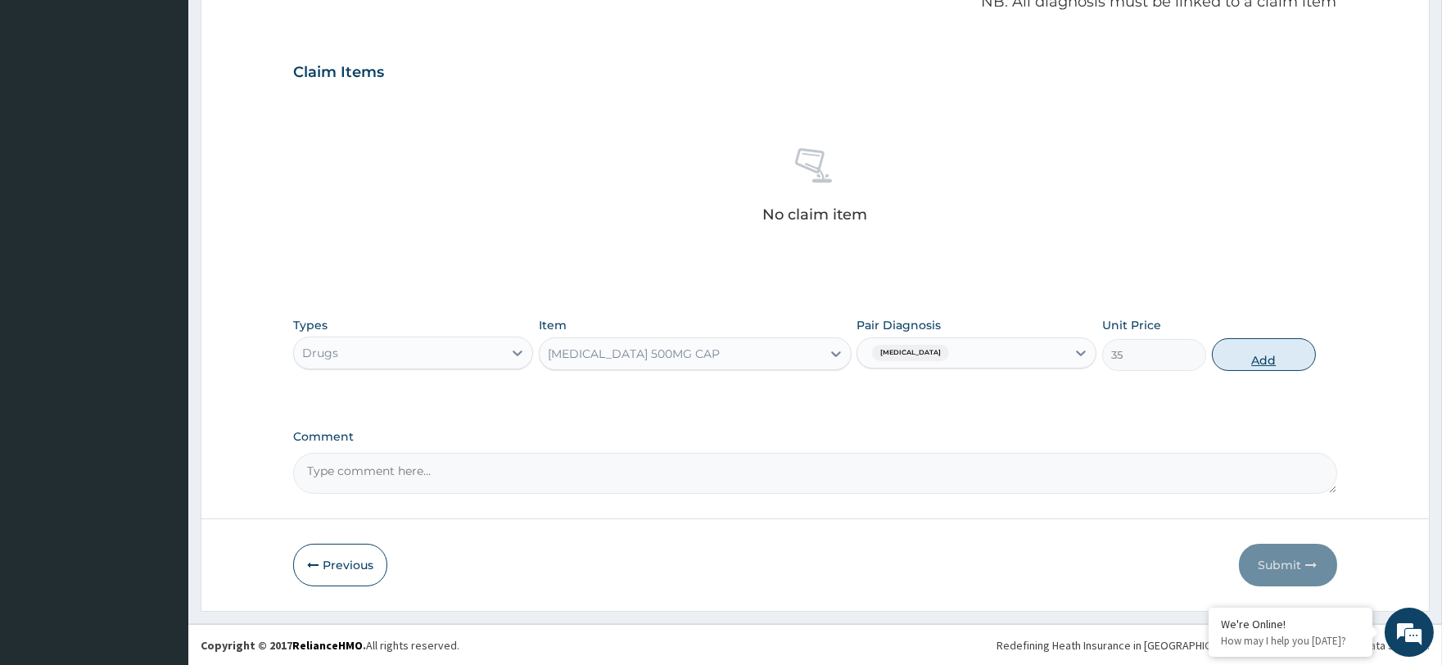
click at [1241, 349] on button "Add" at bounding box center [1264, 354] width 104 height 33
type input "0"
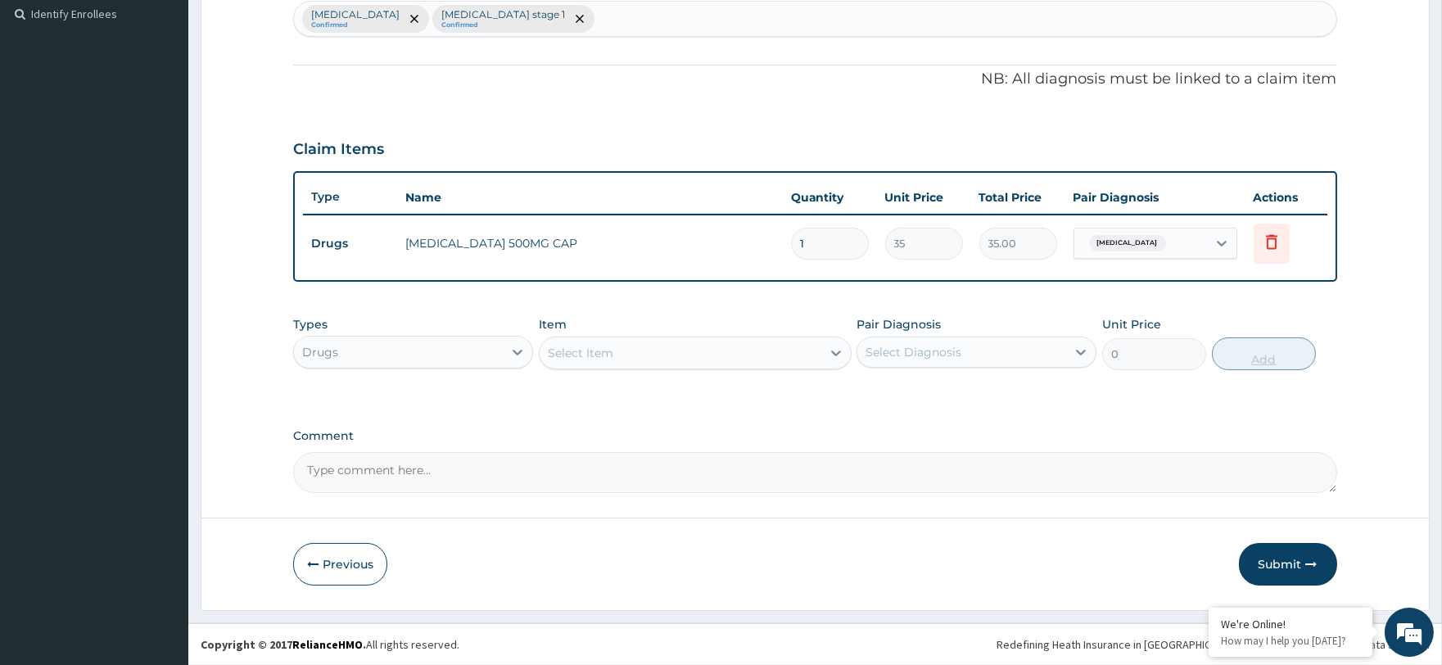
scroll to position [451, 0]
click at [430, 350] on div "Drugs" at bounding box center [398, 354] width 209 height 26
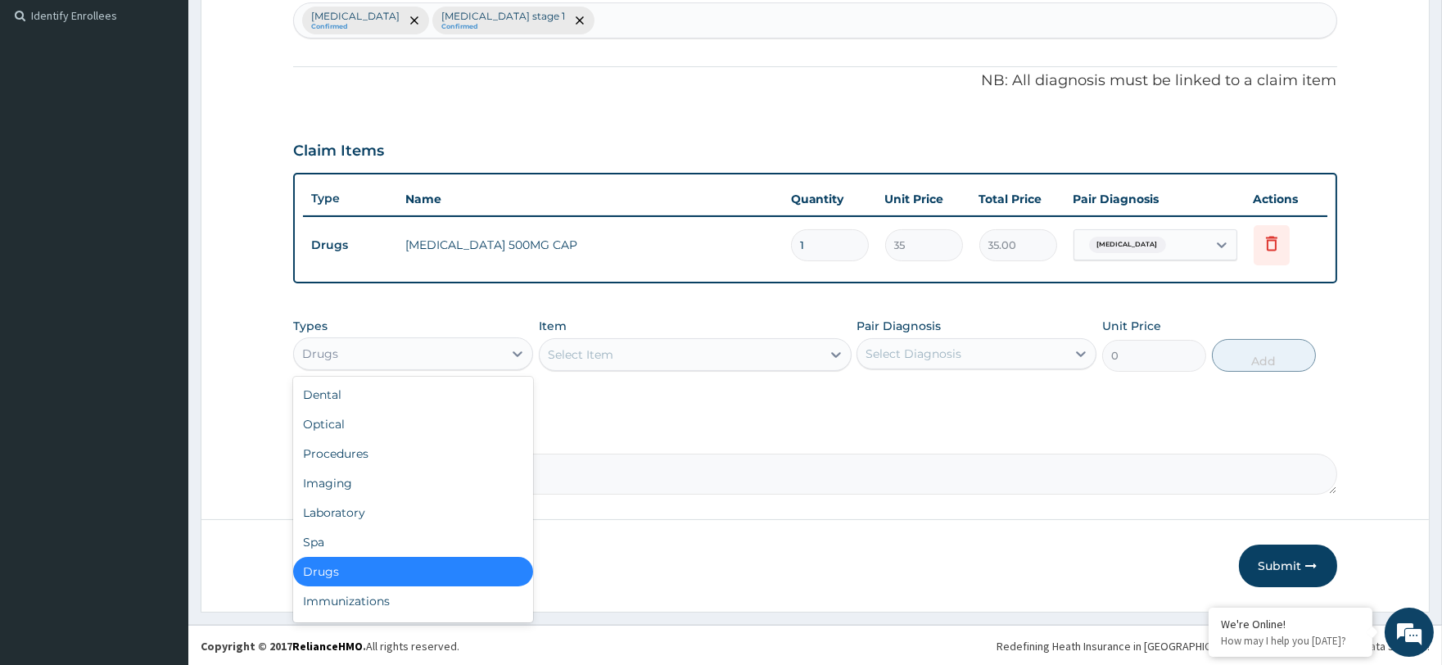
click at [626, 354] on div "Select Item" at bounding box center [681, 354] width 282 height 26
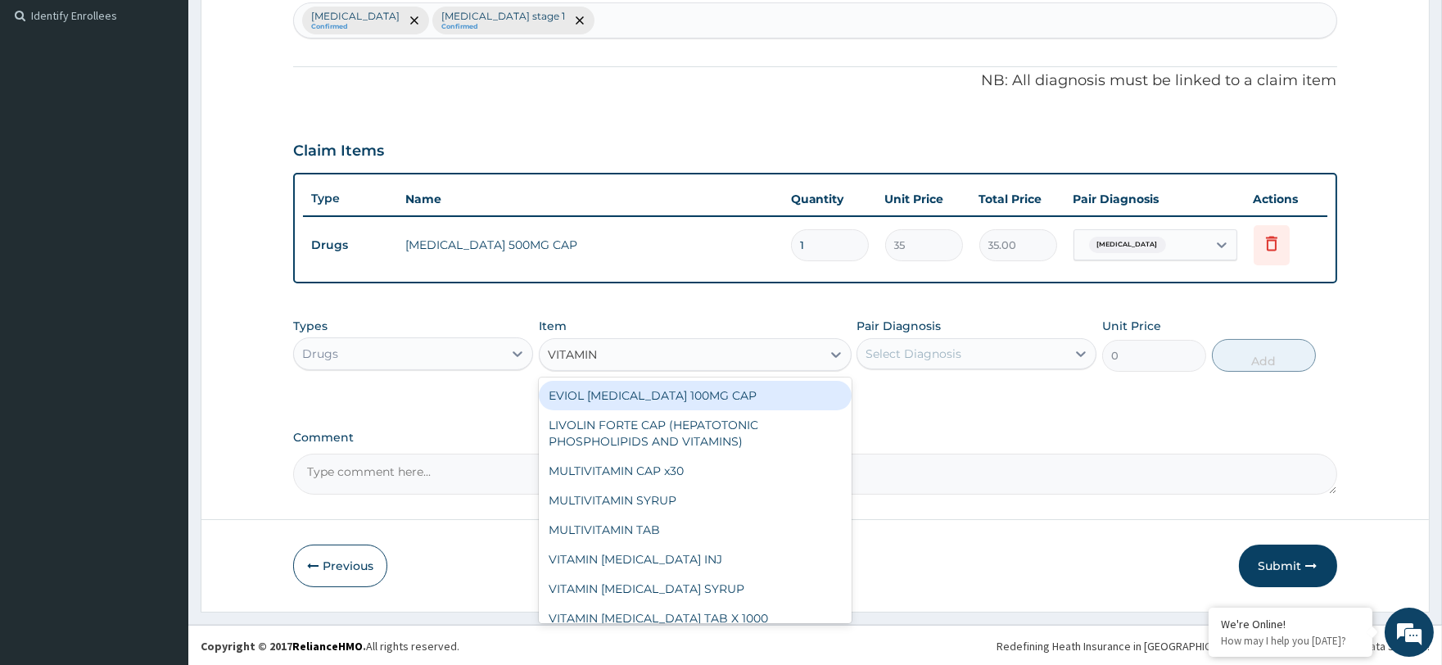
type input "VITAMIN C"
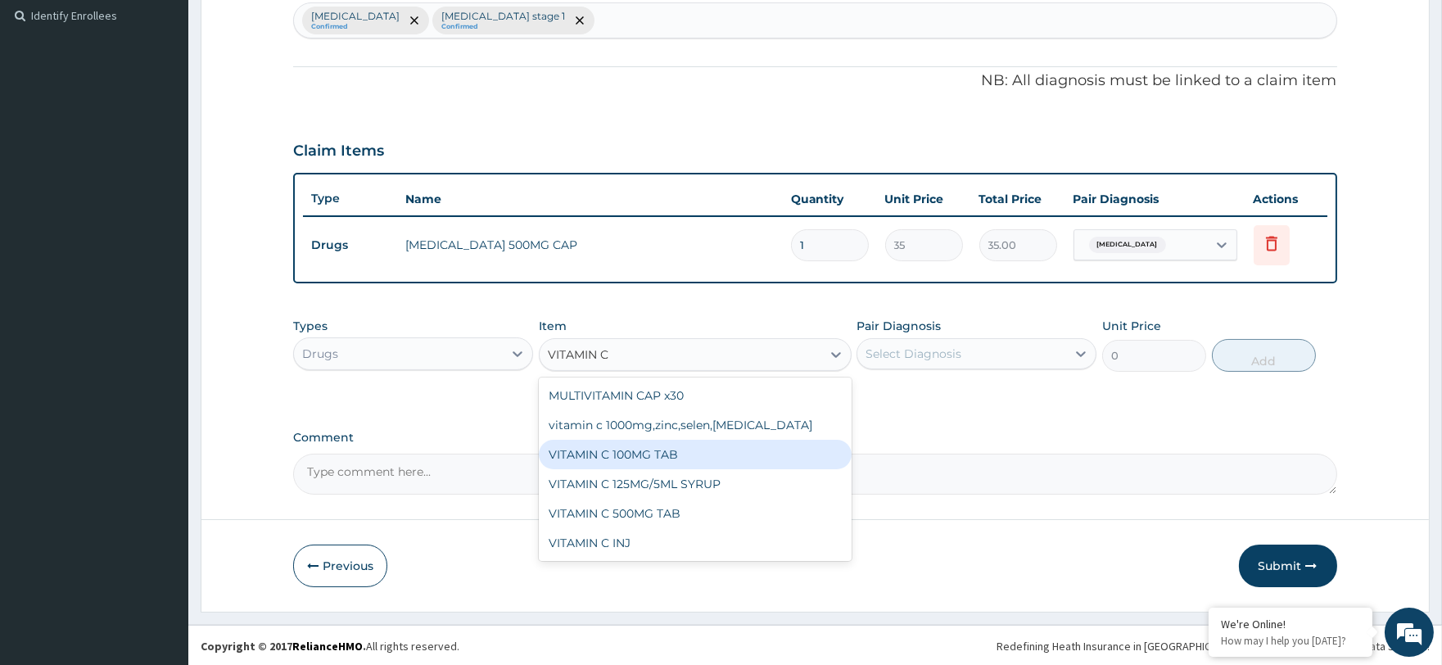
click at [617, 453] on div "VITAMIN C 100MG TAB" at bounding box center [695, 454] width 313 height 29
type input "31.5"
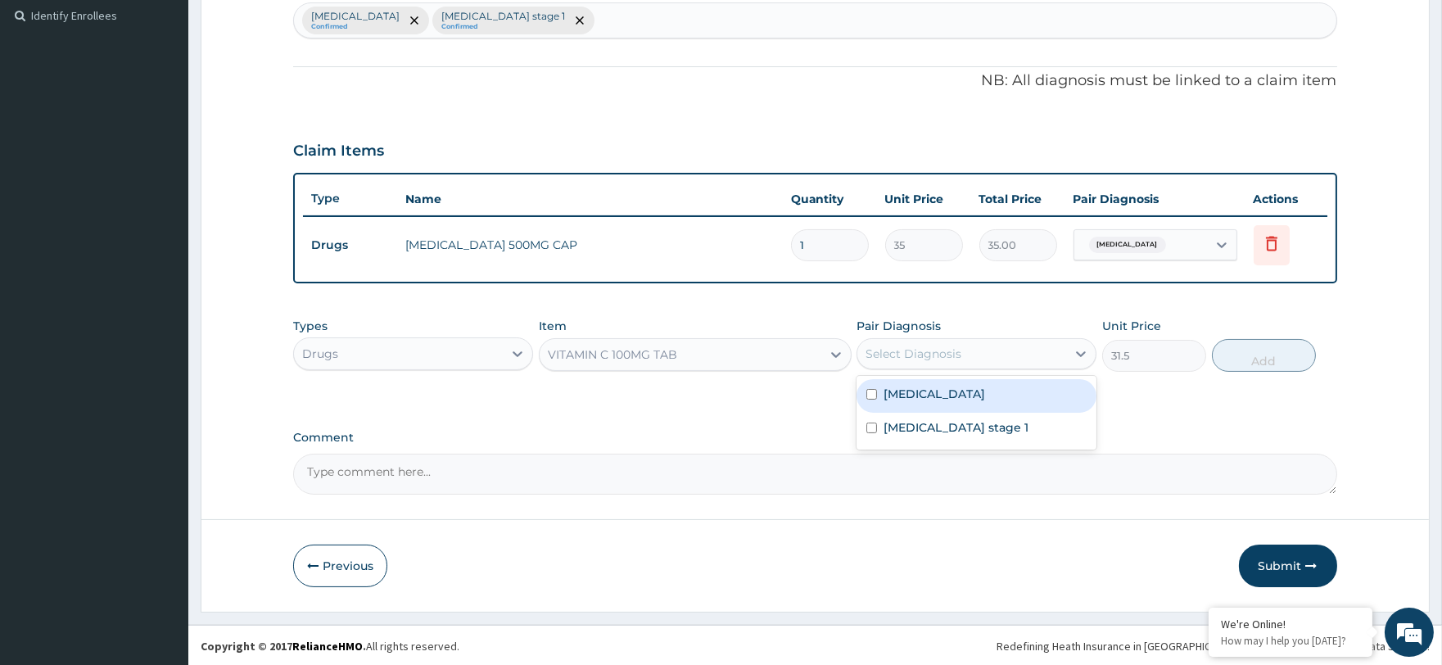
click at [891, 352] on div "Select Diagnosis" at bounding box center [914, 354] width 96 height 16
click at [903, 391] on label "[MEDICAL_DATA]" at bounding box center [935, 394] width 102 height 16
checkbox input "true"
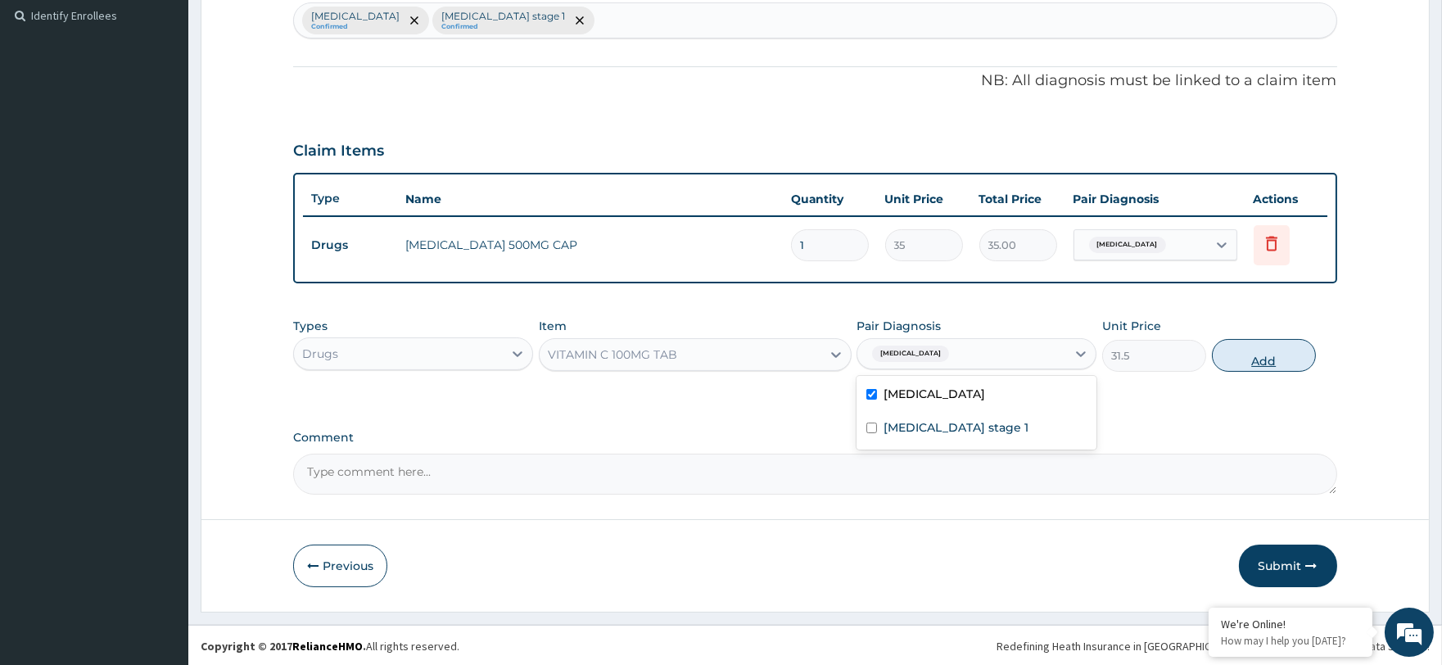
click at [1255, 356] on button "Add" at bounding box center [1264, 355] width 104 height 33
type input "0"
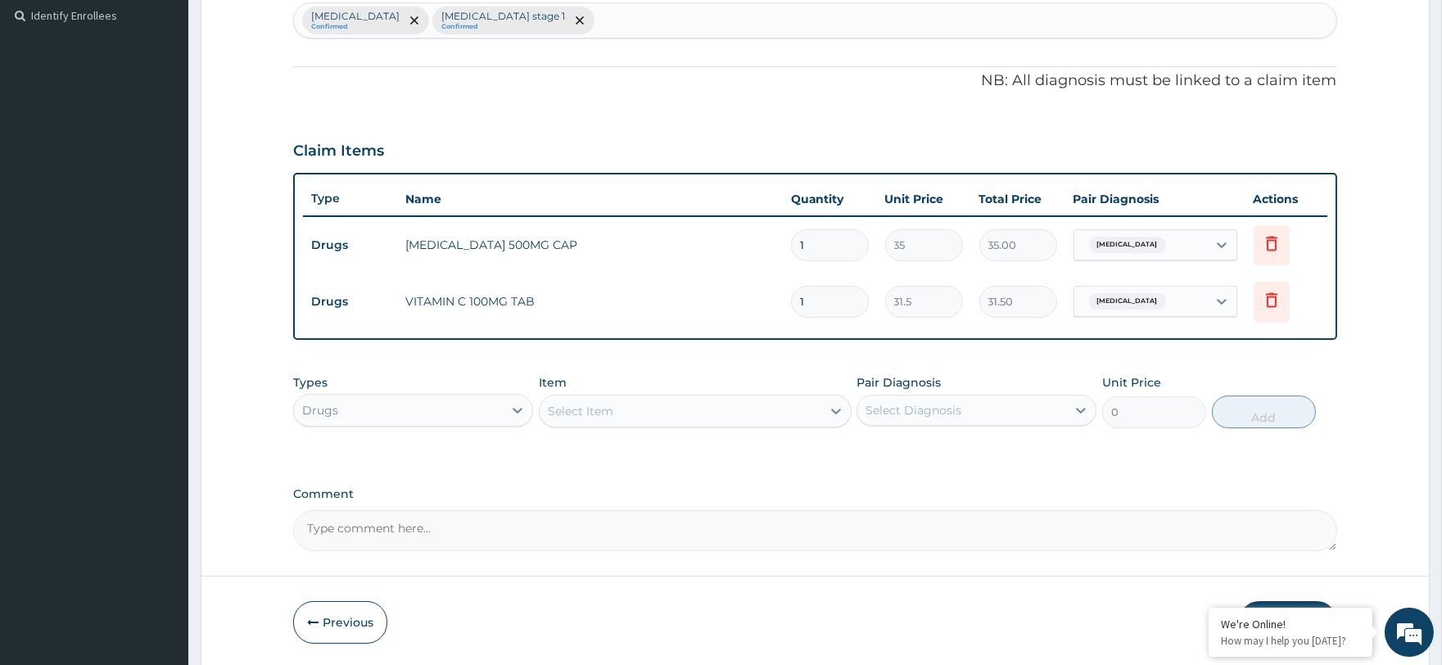
click at [636, 419] on div "Select Item" at bounding box center [681, 411] width 282 height 26
click at [640, 408] on div "Select Item" at bounding box center [681, 411] width 282 height 26
click at [820, 405] on div "Select Item" at bounding box center [681, 411] width 282 height 26
type input "LORAT"
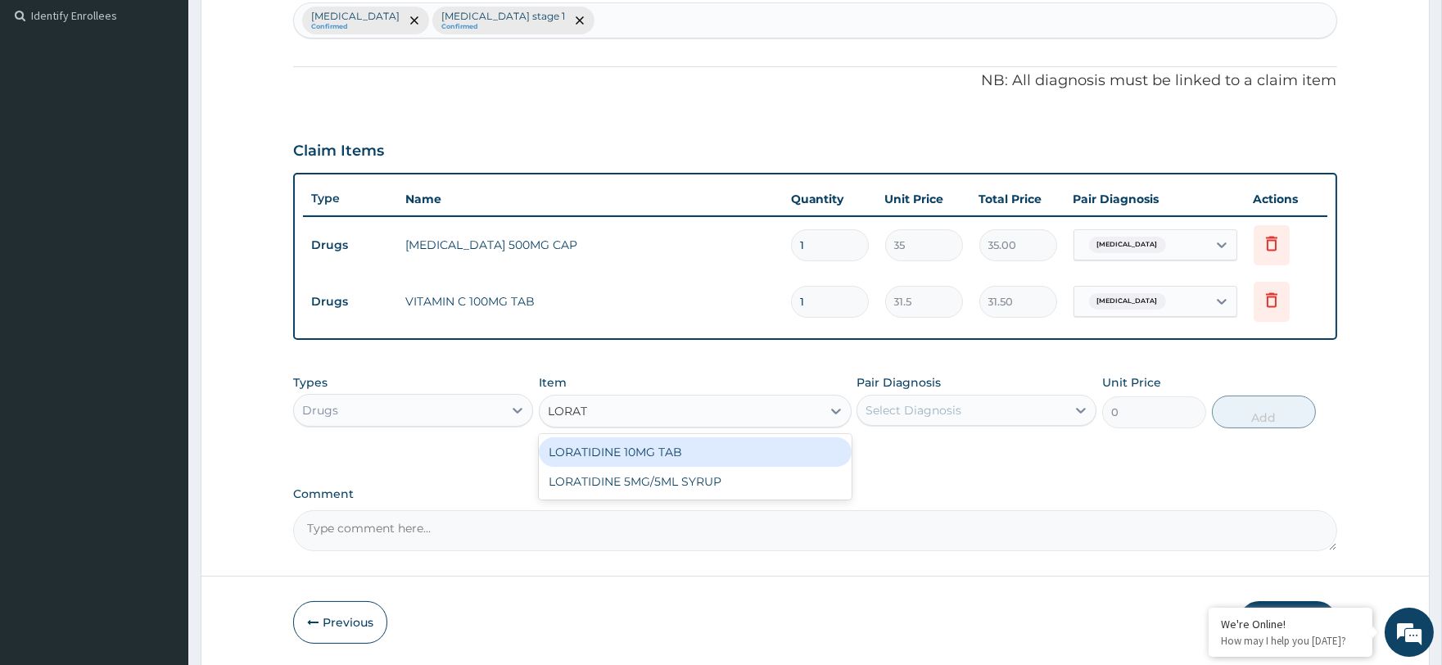
click at [639, 449] on div "LORATIDINE 10MG TAB" at bounding box center [695, 451] width 313 height 29
type input "52.5"
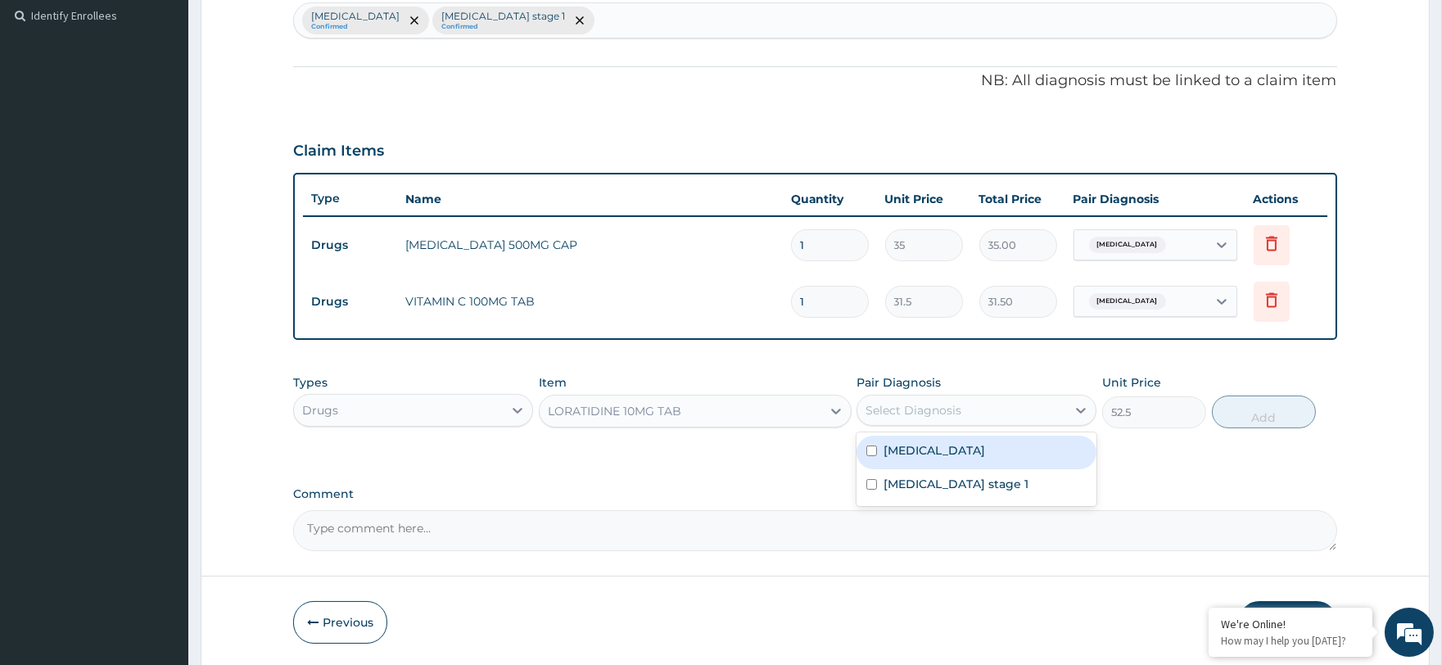
click at [918, 412] on div "Select Diagnosis" at bounding box center [914, 410] width 96 height 16
click at [924, 443] on label "[MEDICAL_DATA]" at bounding box center [935, 450] width 102 height 16
checkbox input "true"
click at [1276, 412] on button "Add" at bounding box center [1264, 412] width 104 height 33
type input "0"
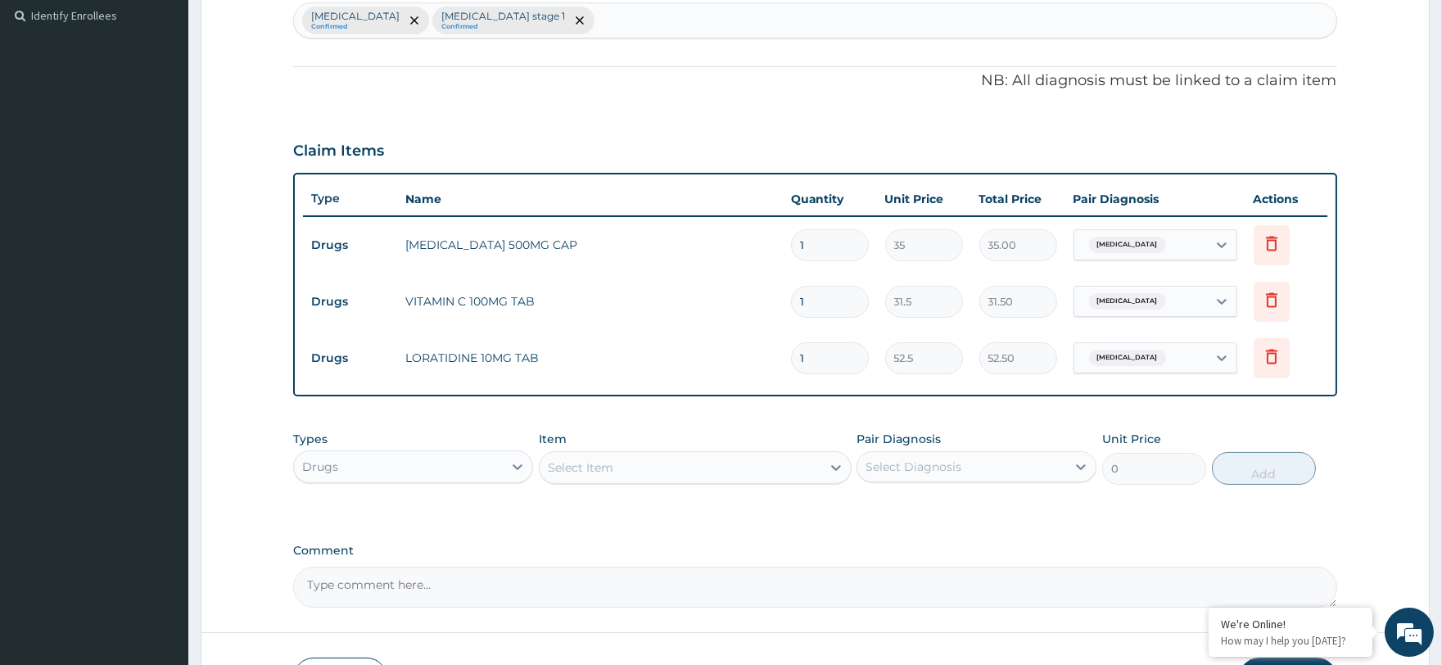
click at [640, 469] on div "Select Item" at bounding box center [681, 468] width 282 height 26
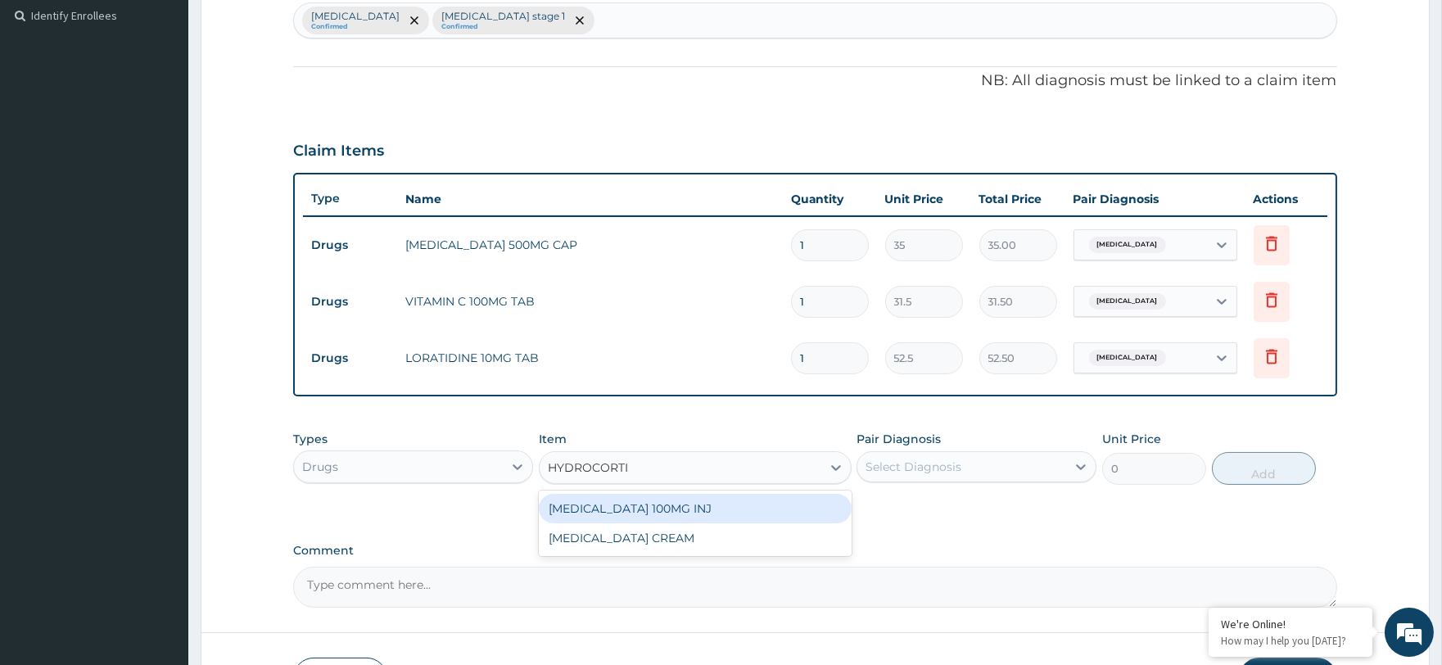
type input "HYDROCORTISO"
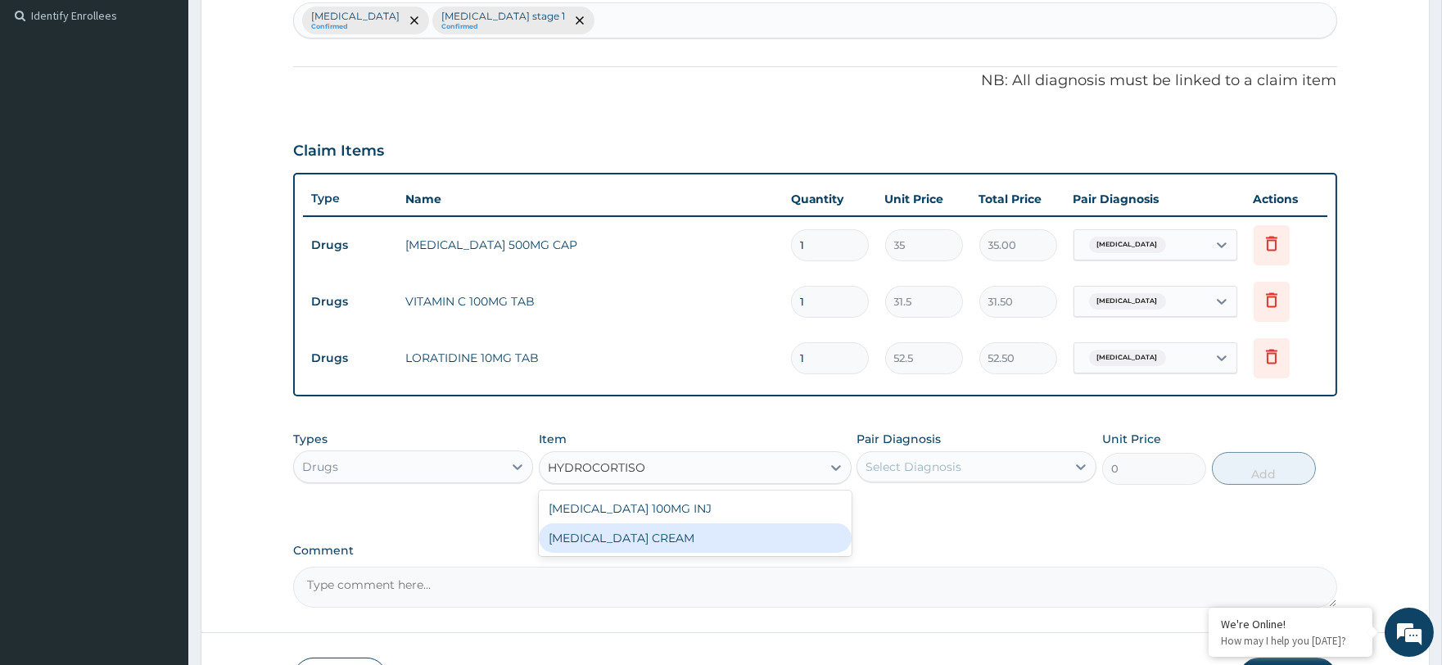
click at [675, 536] on div "[MEDICAL_DATA] CREAM" at bounding box center [695, 537] width 313 height 29
type input "630"
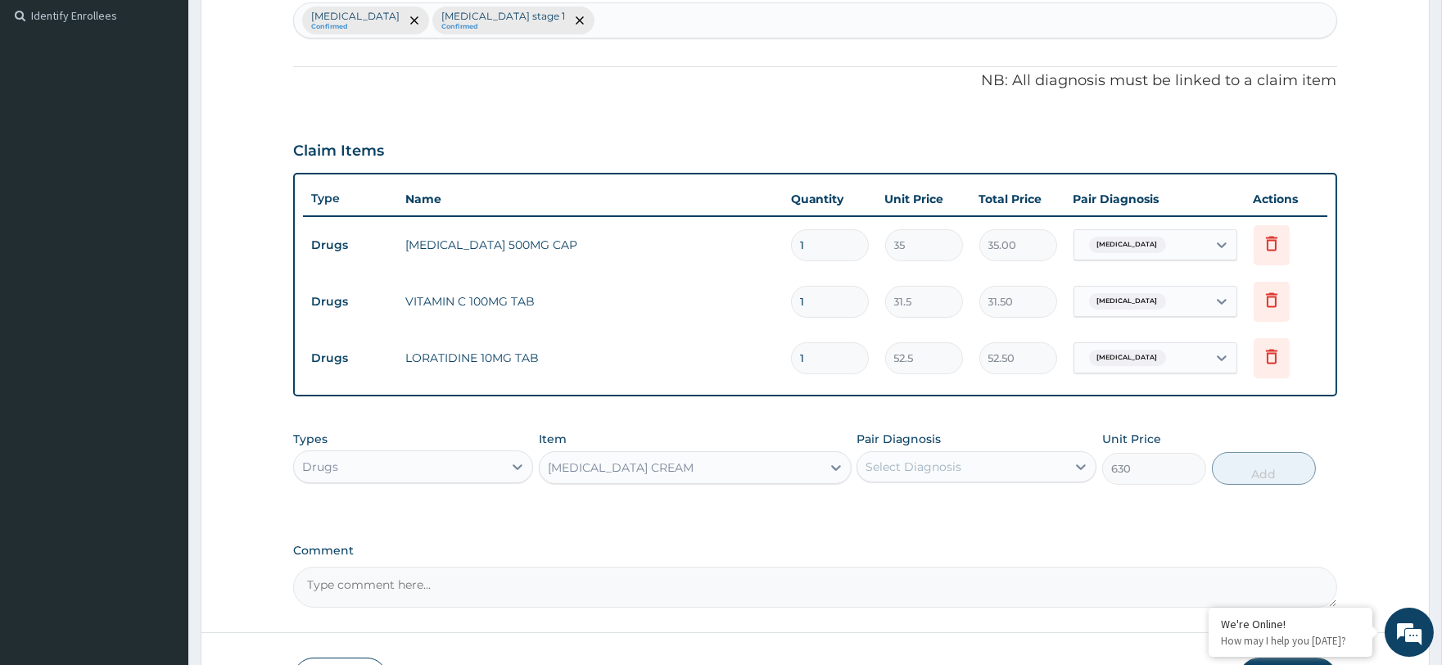
click at [943, 464] on div "Select Diagnosis" at bounding box center [914, 467] width 96 height 16
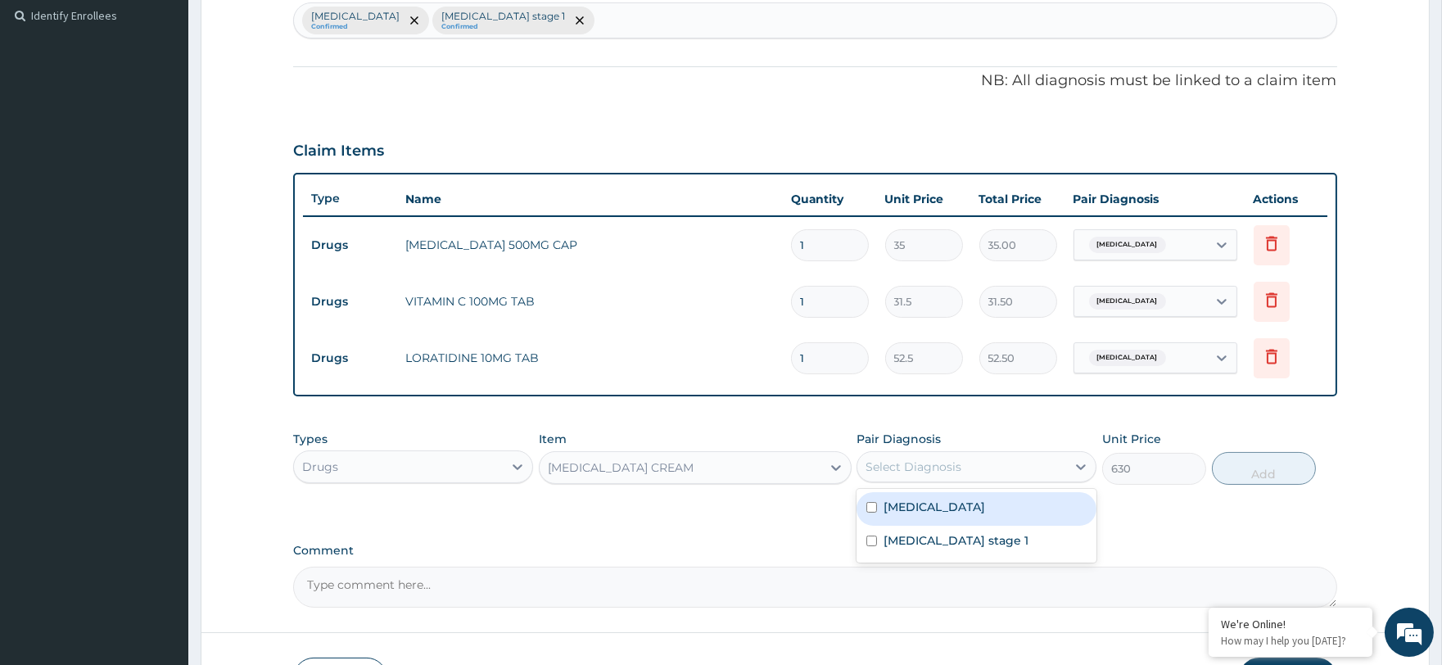
click at [842, 415] on div "PA Code / Prescription Code Enter Code(Secondary Care Only) Code must be in the…" at bounding box center [814, 156] width 1043 height 902
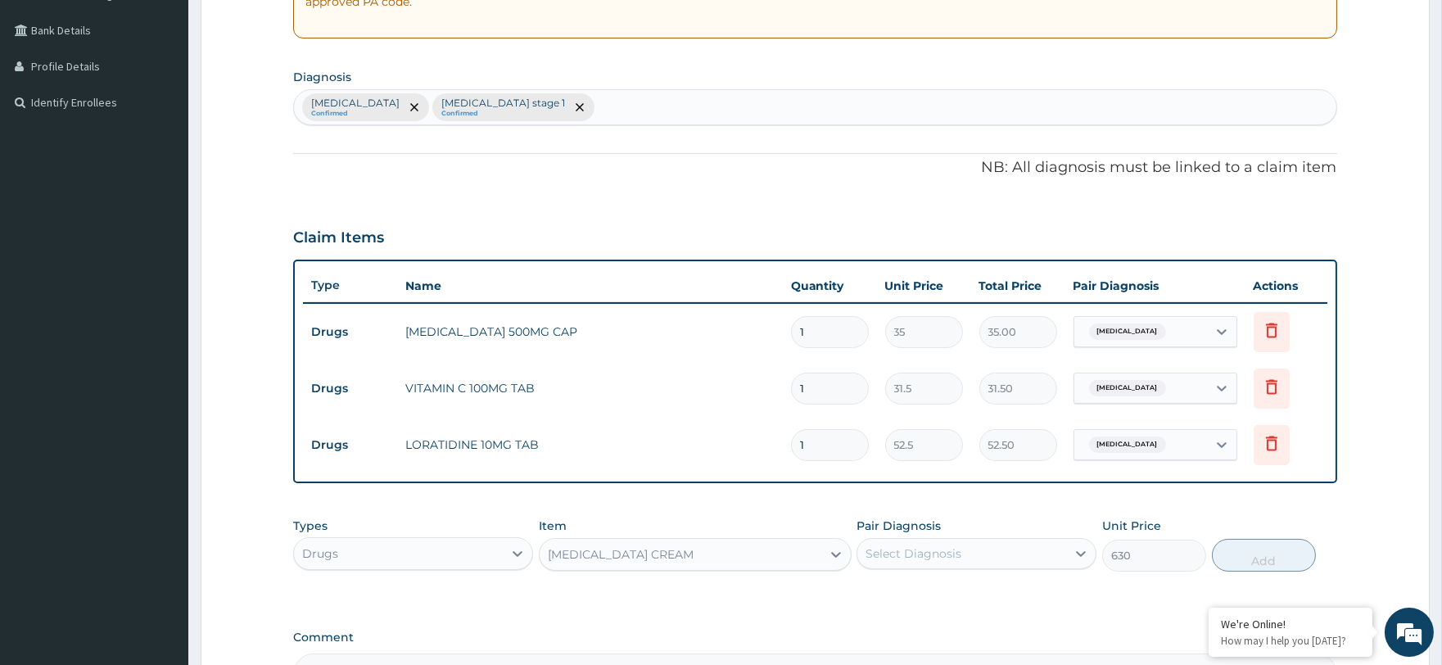
scroll to position [87, 0]
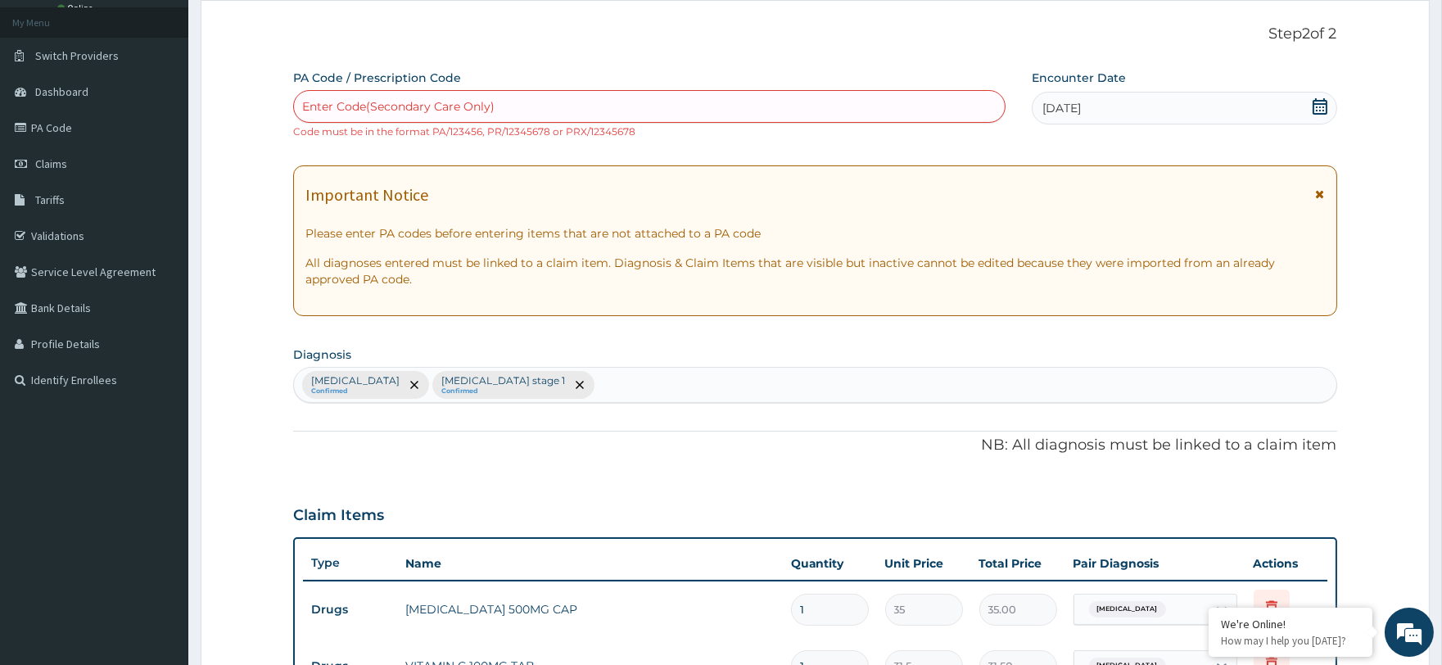
click at [645, 387] on div "Upper respiratory infection Confirmed Hypertension stage 1 Confirmed" at bounding box center [815, 385] width 1042 height 34
type input "ECZEMA"
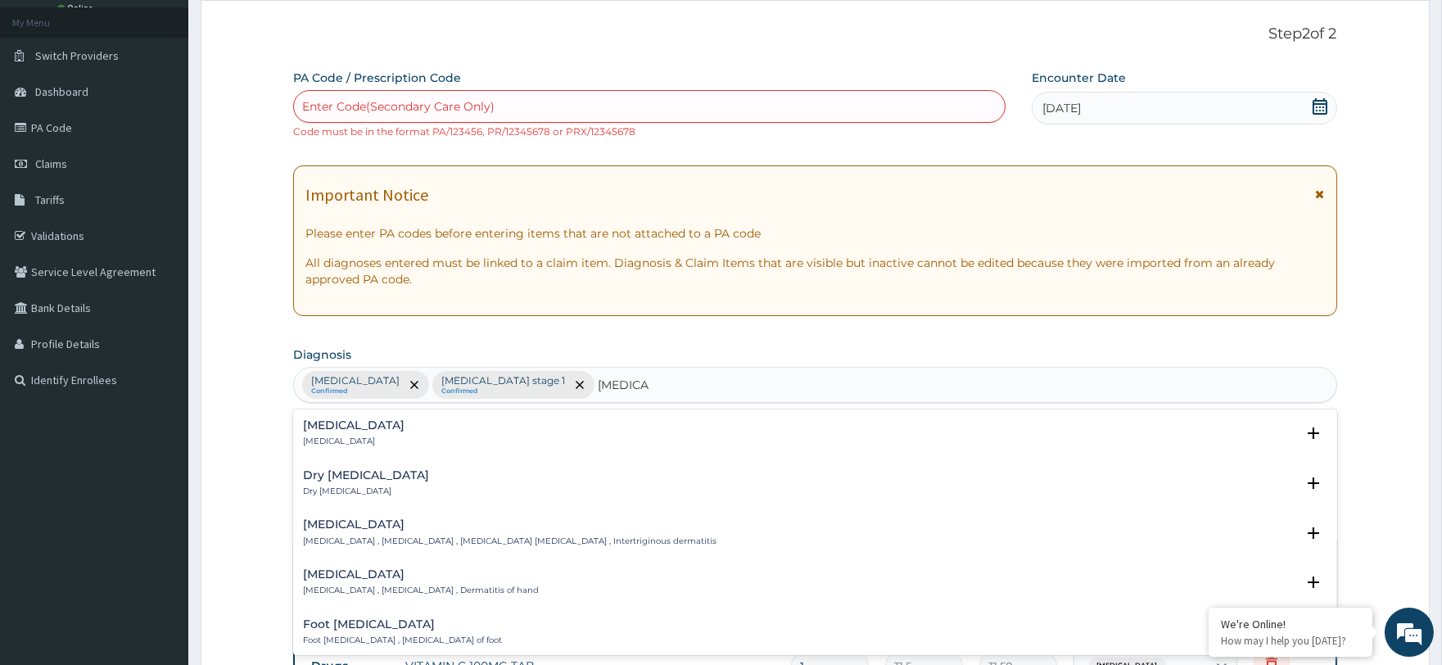
click at [323, 432] on div "Eczema Eczema" at bounding box center [354, 433] width 102 height 29
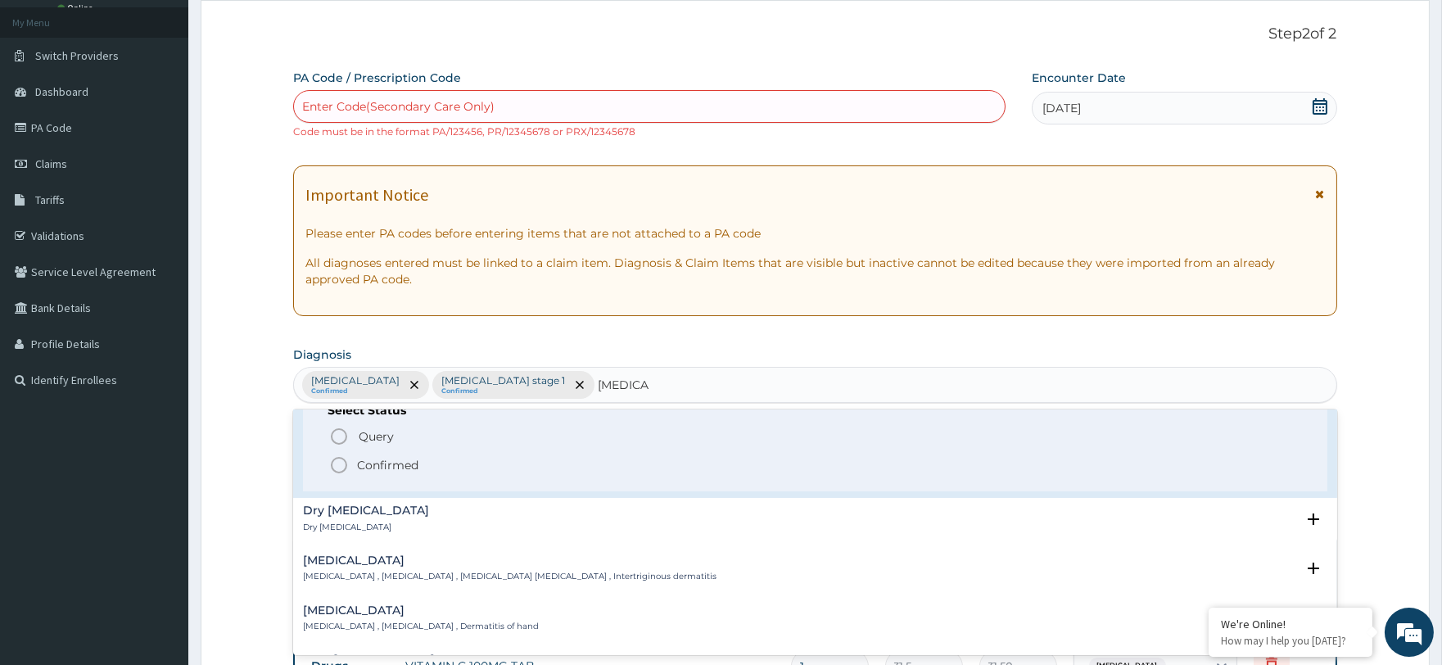
scroll to position [91, 0]
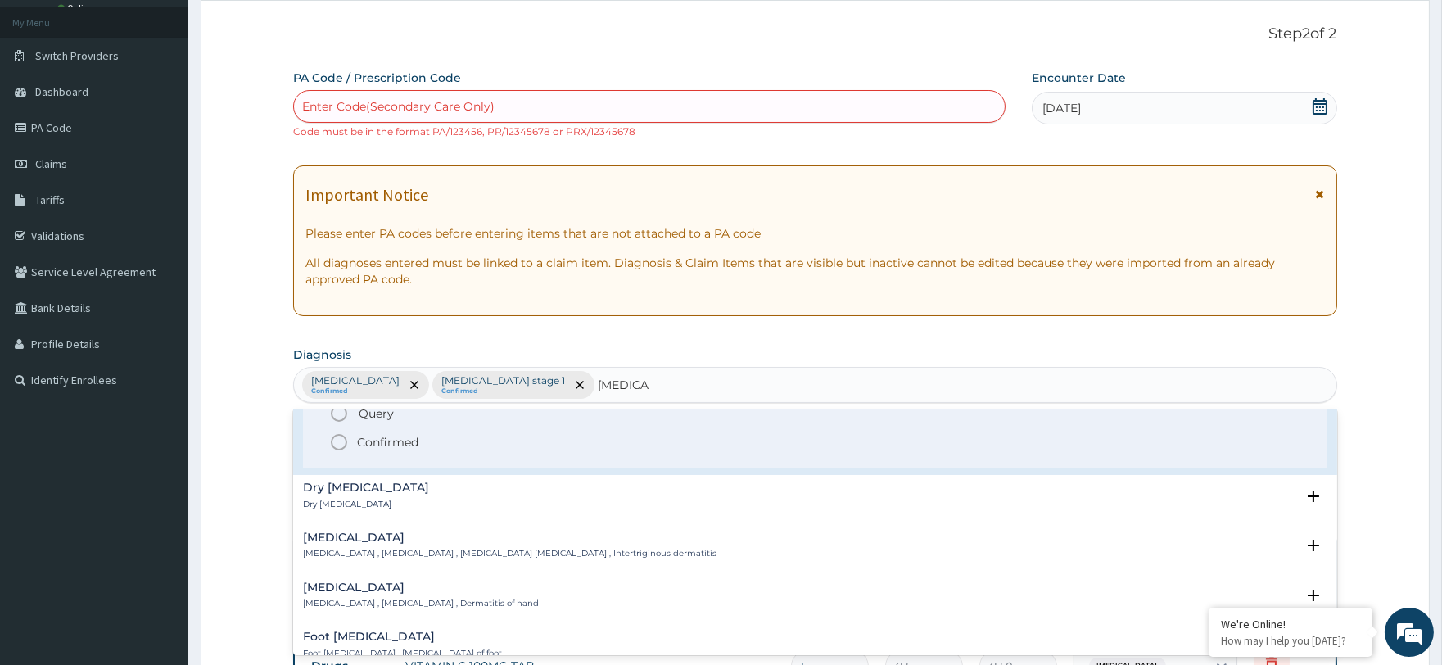
click at [341, 441] on icon "status option filled" at bounding box center [339, 442] width 20 height 20
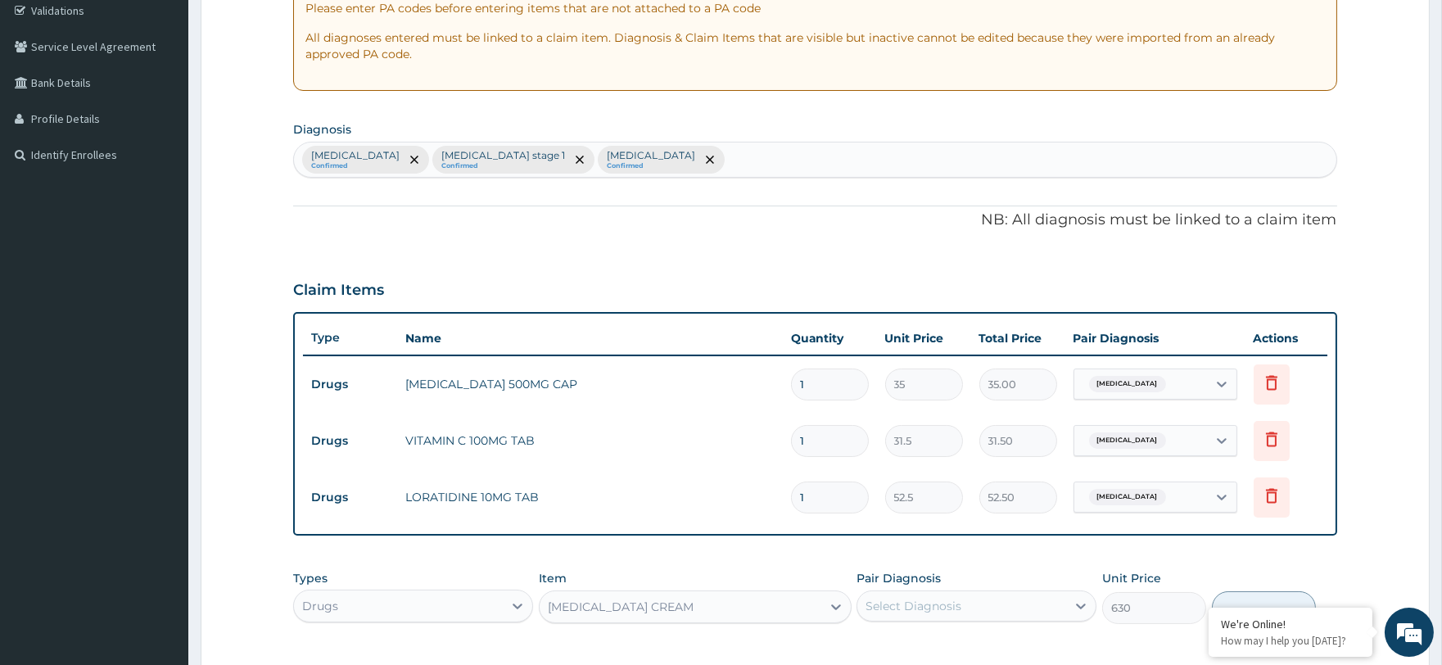
scroll to position [360, 0]
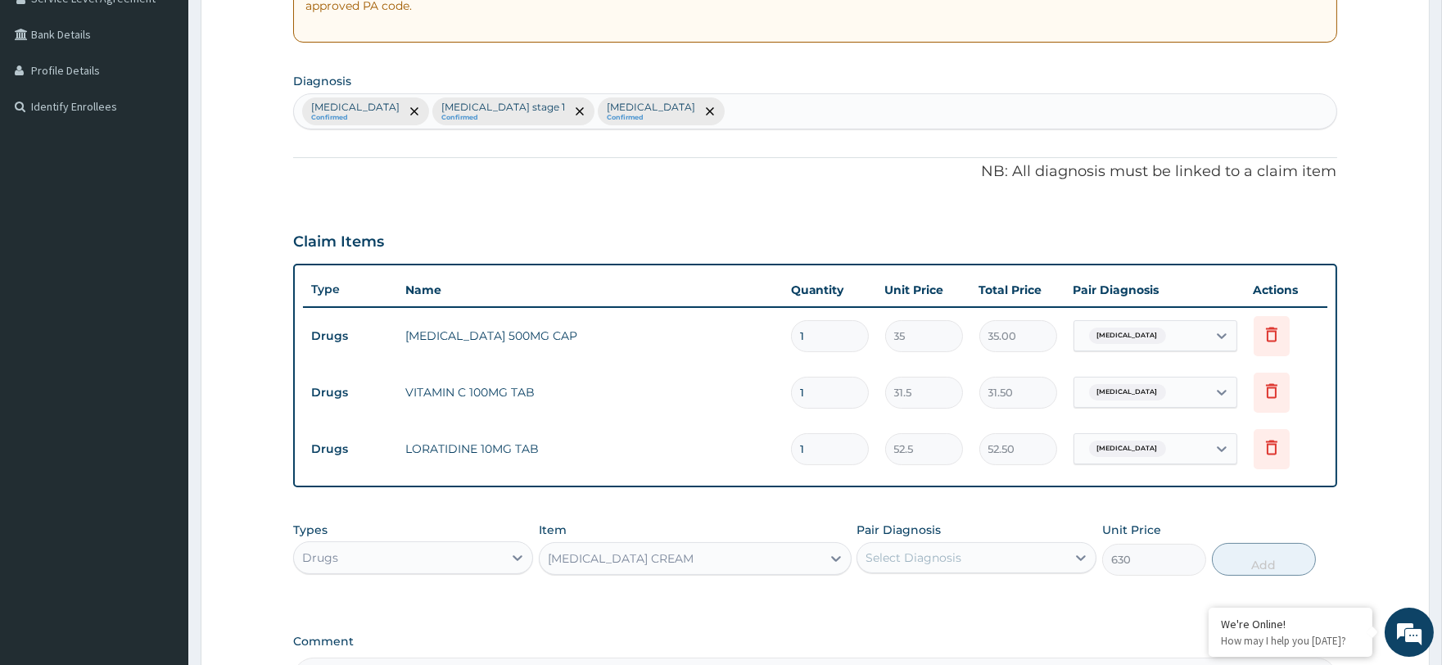
click at [924, 559] on div "Select Diagnosis" at bounding box center [914, 557] width 96 height 16
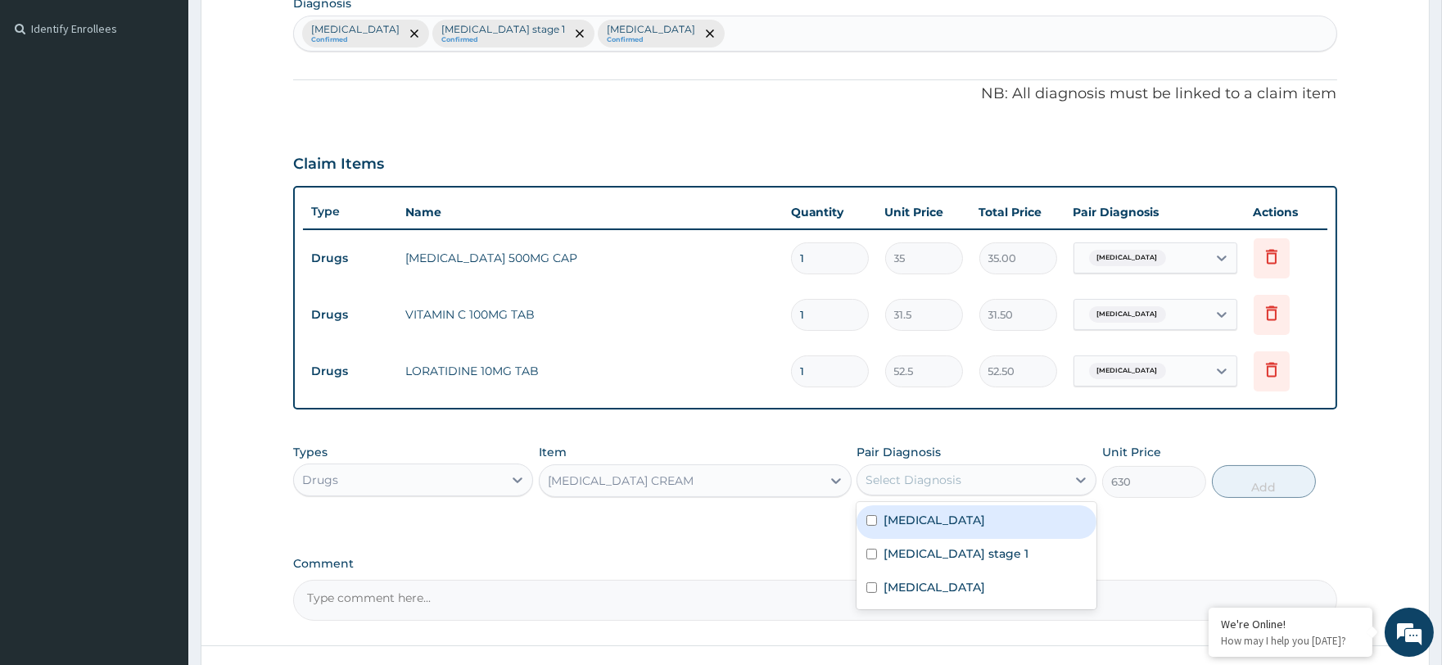
scroll to position [542, 0]
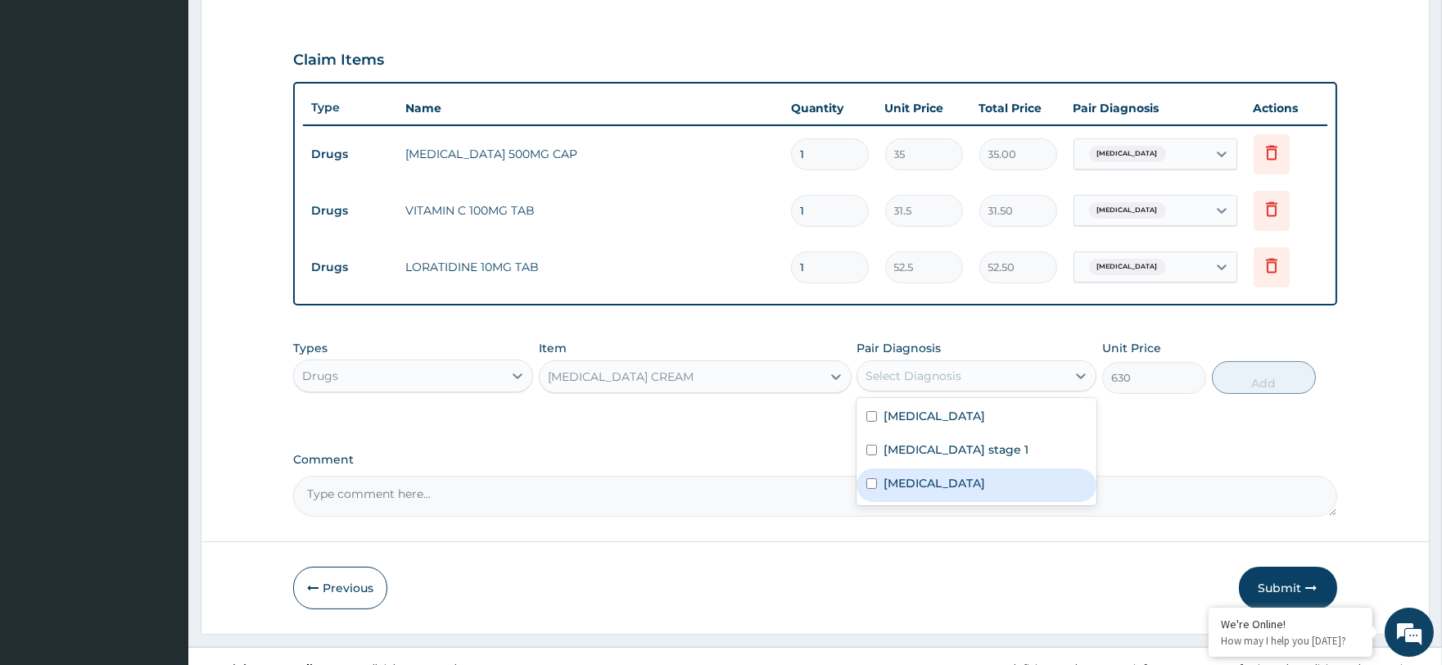
click at [895, 482] on label "[MEDICAL_DATA]" at bounding box center [935, 483] width 102 height 16
checkbox input "true"
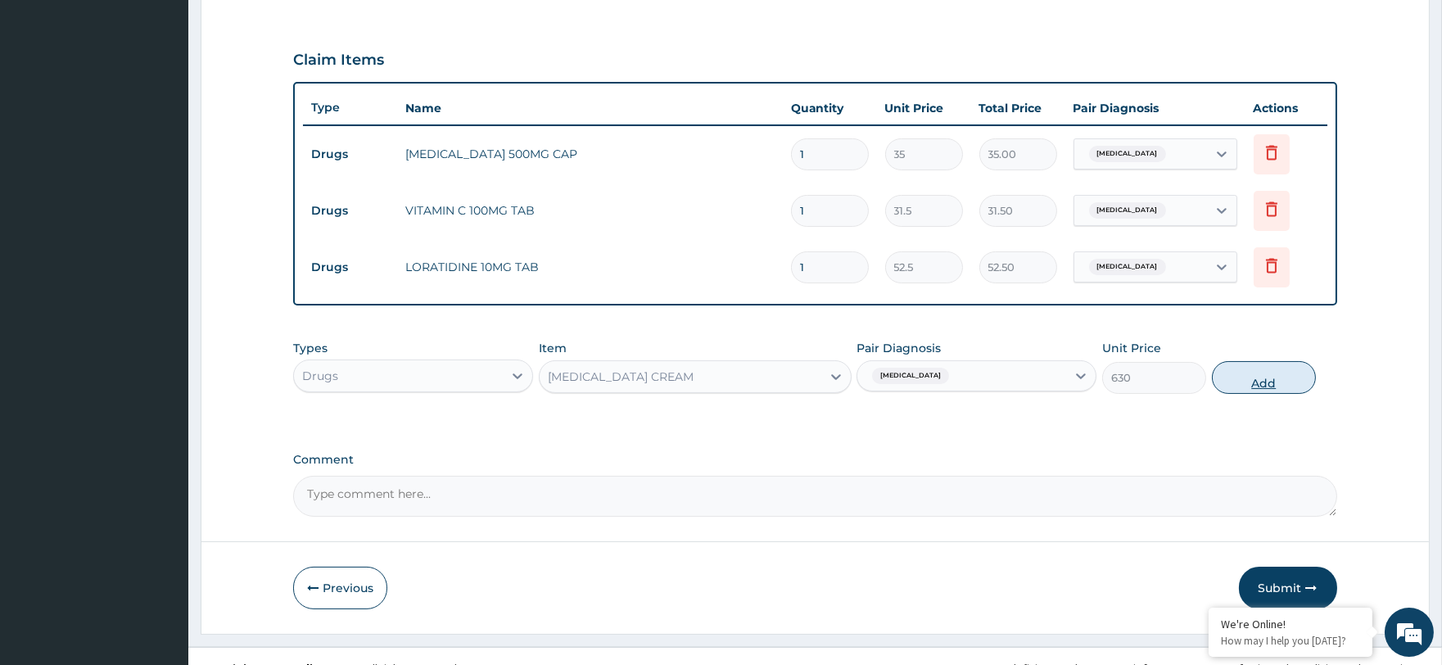
click at [1255, 373] on button "Add" at bounding box center [1264, 377] width 104 height 33
type input "0"
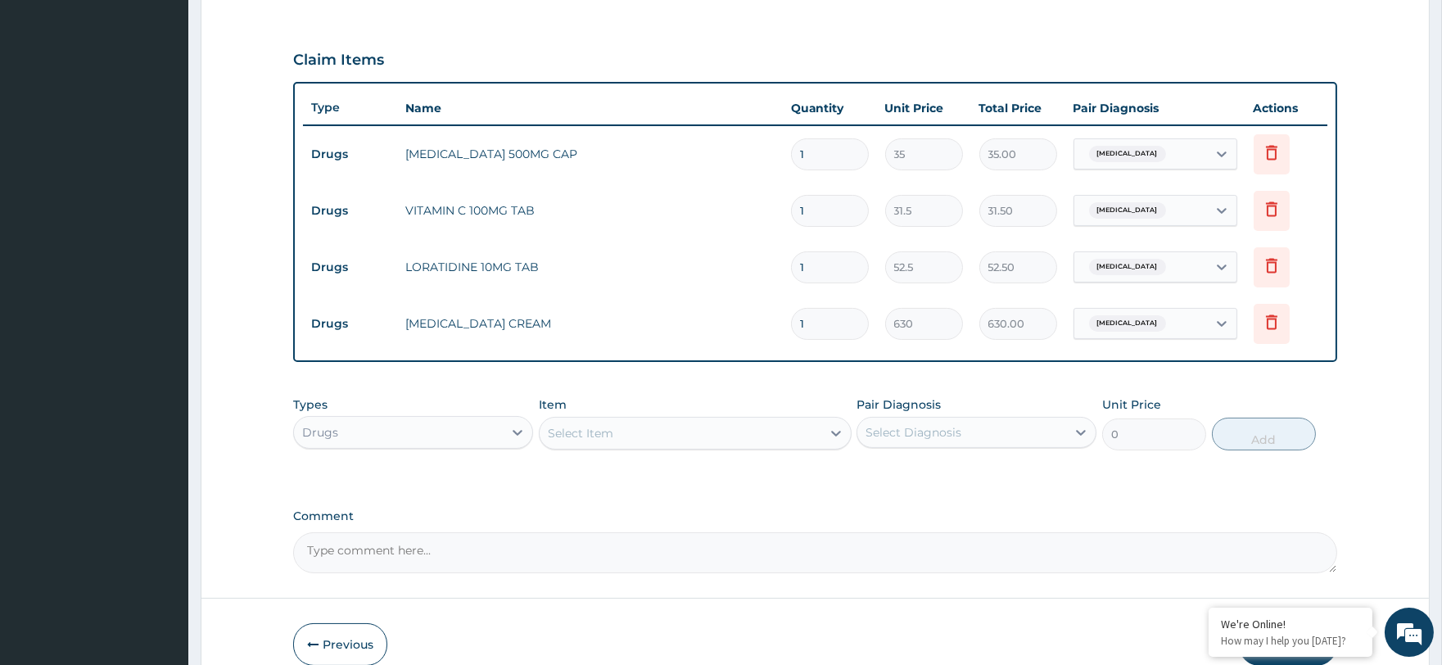
click at [637, 435] on div "Select Item" at bounding box center [681, 433] width 282 height 26
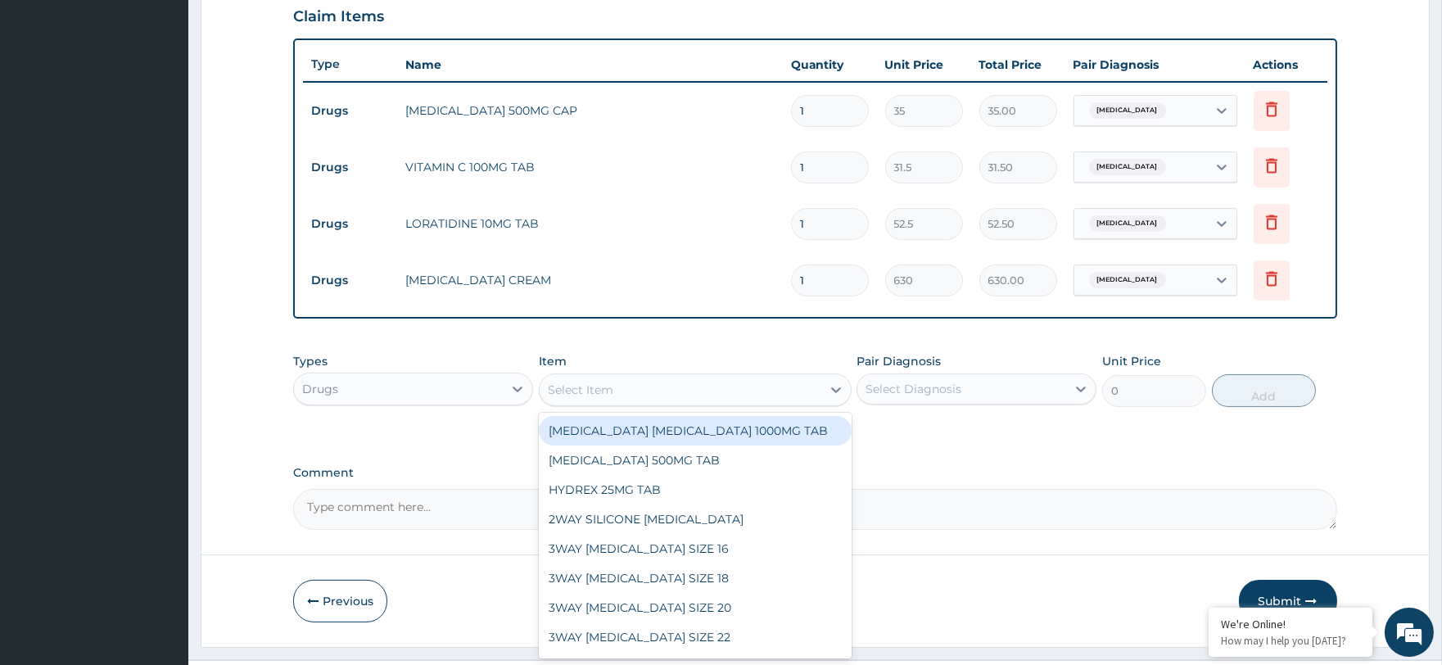
scroll to position [622, 0]
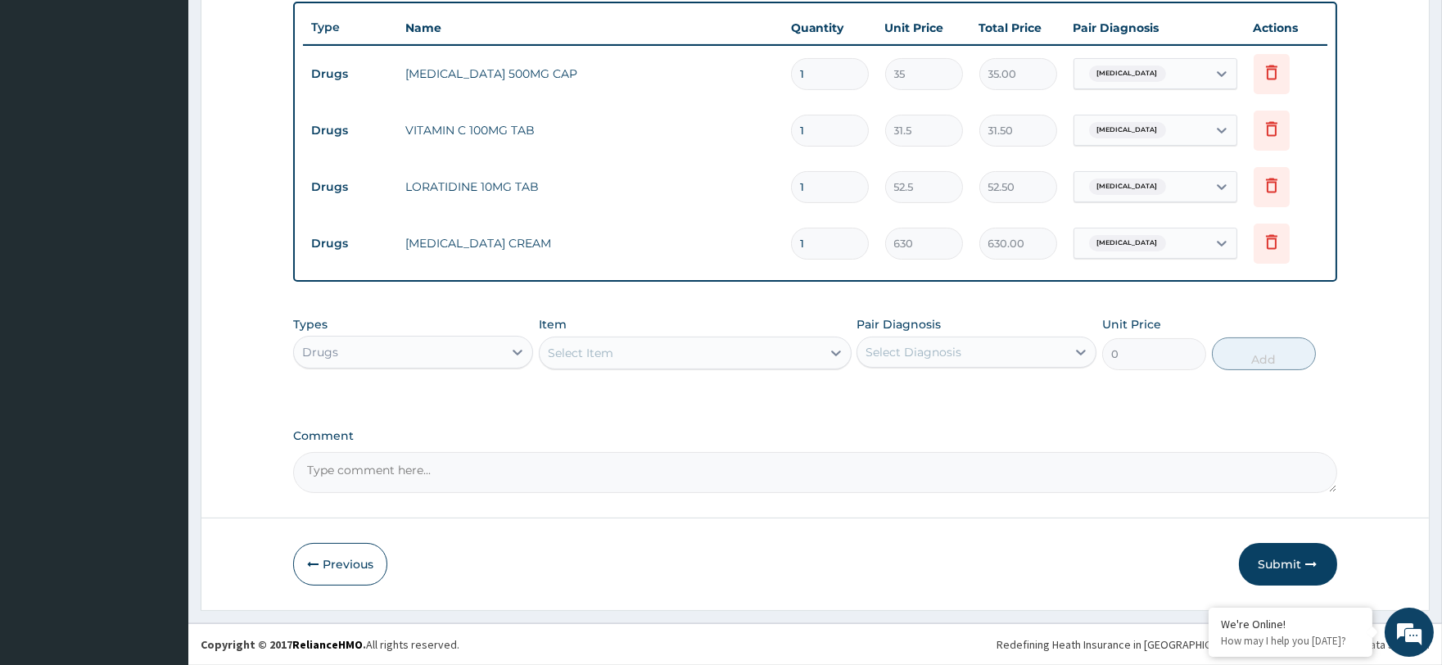
click at [984, 394] on div "Types Drugs Item Select Item Pair Diagnosis Select Diagnosis Unit Price 0 Add" at bounding box center [814, 355] width 1043 height 95
click at [688, 348] on div "Select Item" at bounding box center [681, 353] width 282 height 26
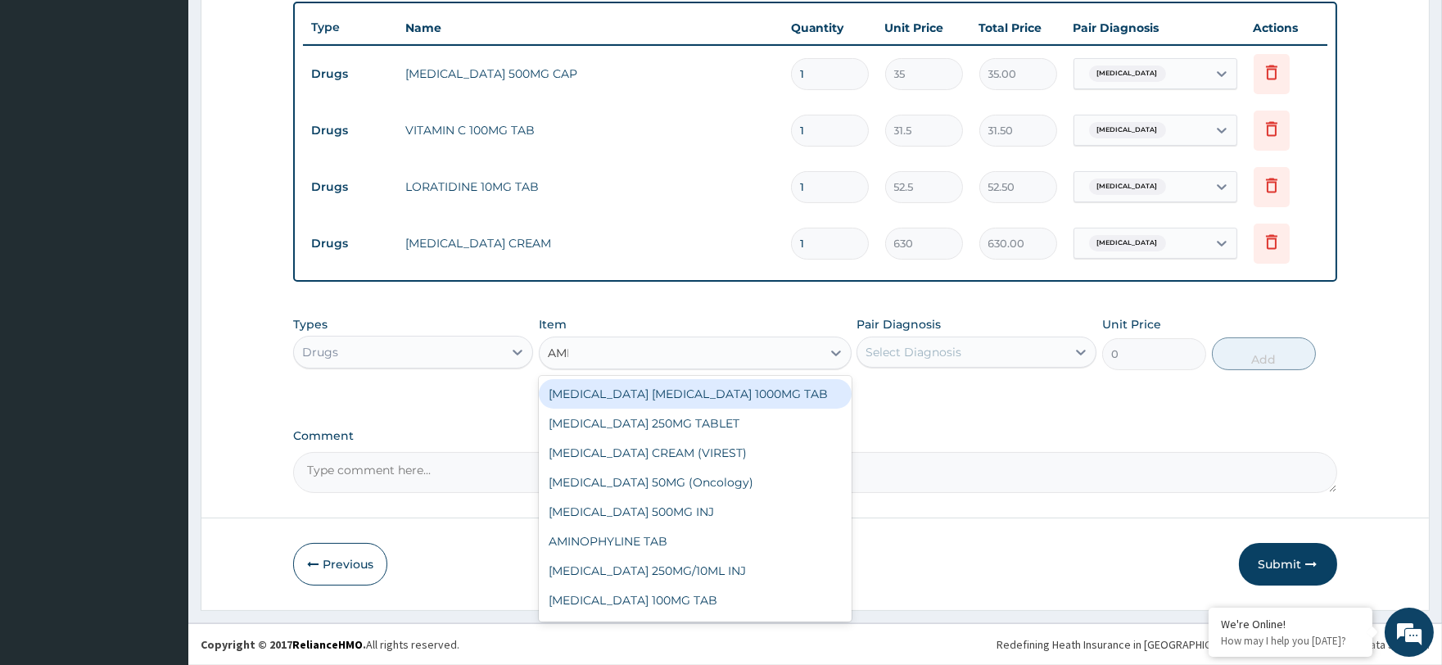
type input "AMLODIP"
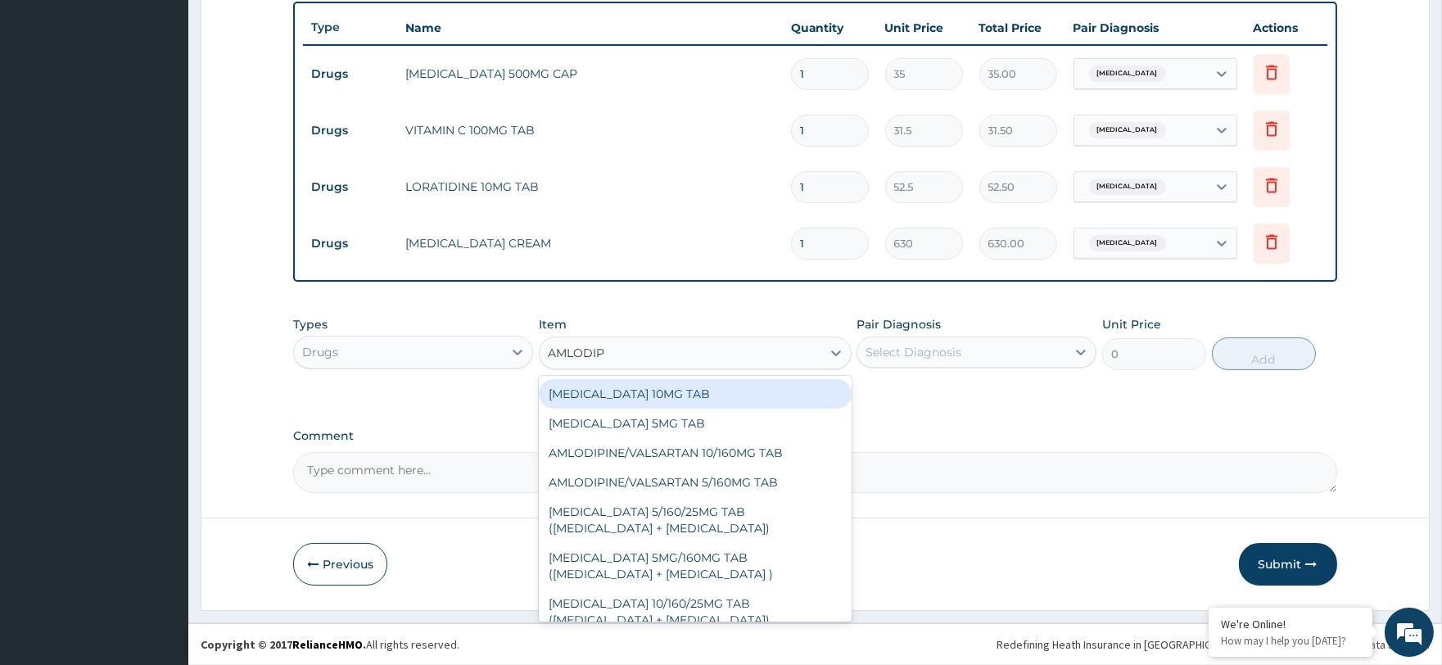
click at [639, 395] on div "[MEDICAL_DATA] 10MG TAB" at bounding box center [695, 393] width 313 height 29
type input "56"
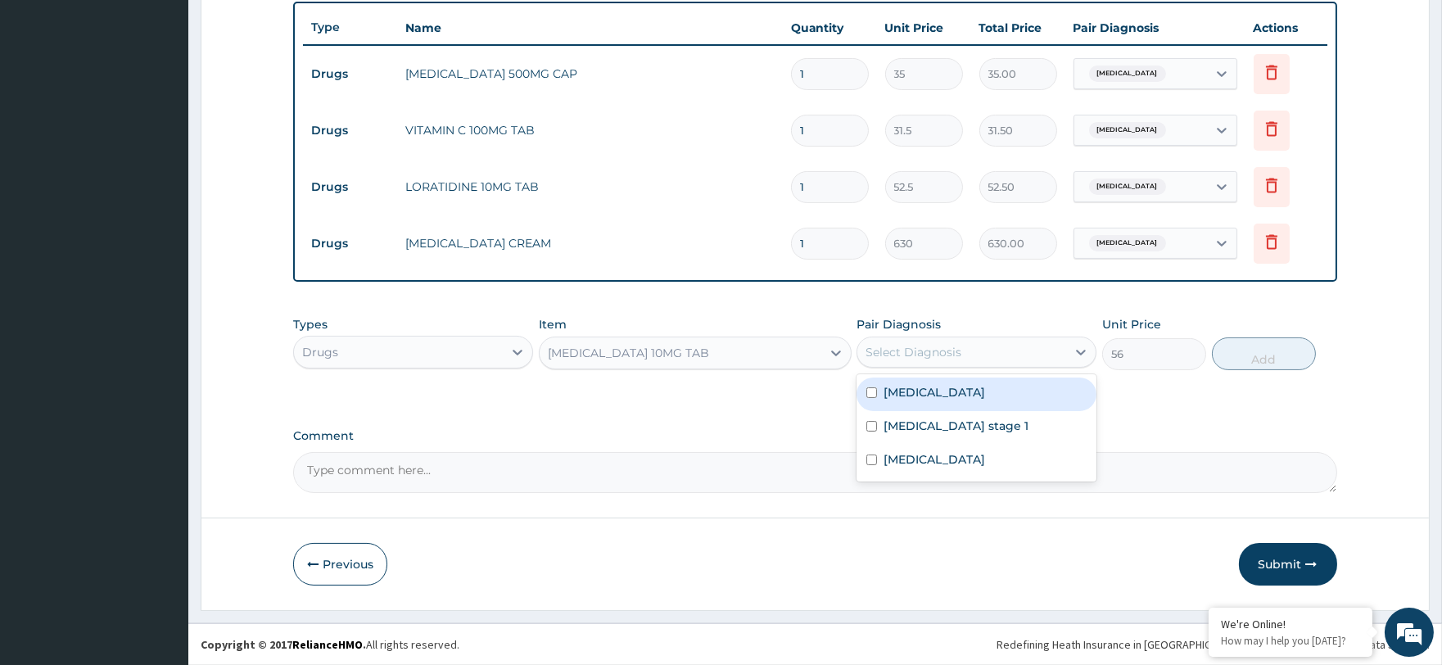
click at [1002, 355] on div "Select Diagnosis" at bounding box center [961, 352] width 209 height 26
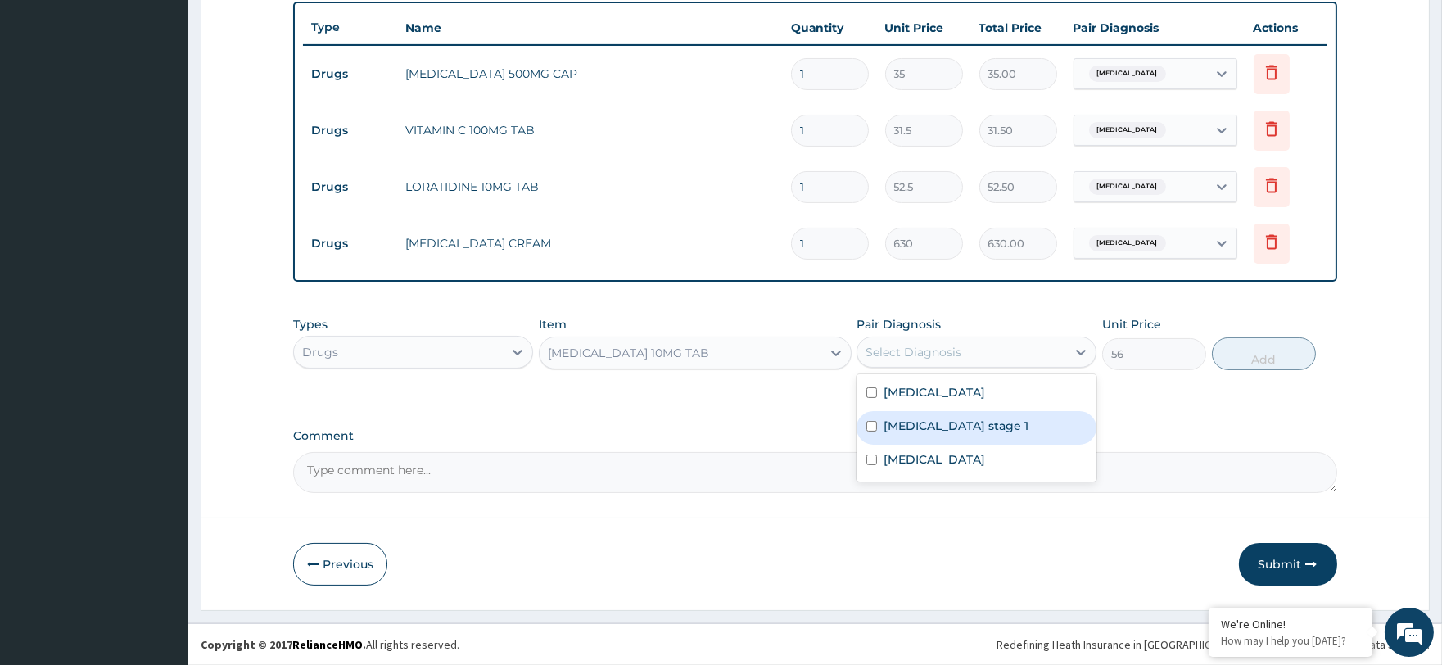
click at [919, 432] on label "[MEDICAL_DATA] stage 1" at bounding box center [956, 426] width 145 height 16
checkbox input "true"
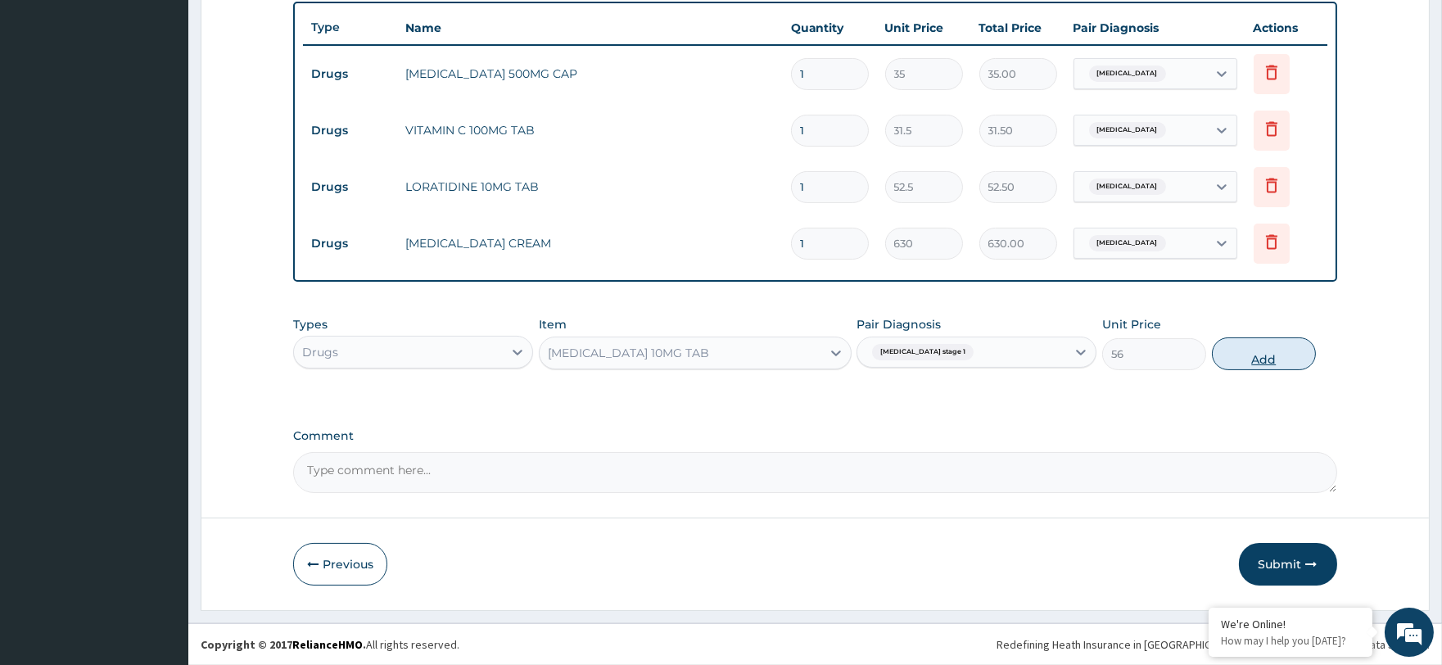
click at [1259, 350] on button "Add" at bounding box center [1264, 353] width 104 height 33
type input "0"
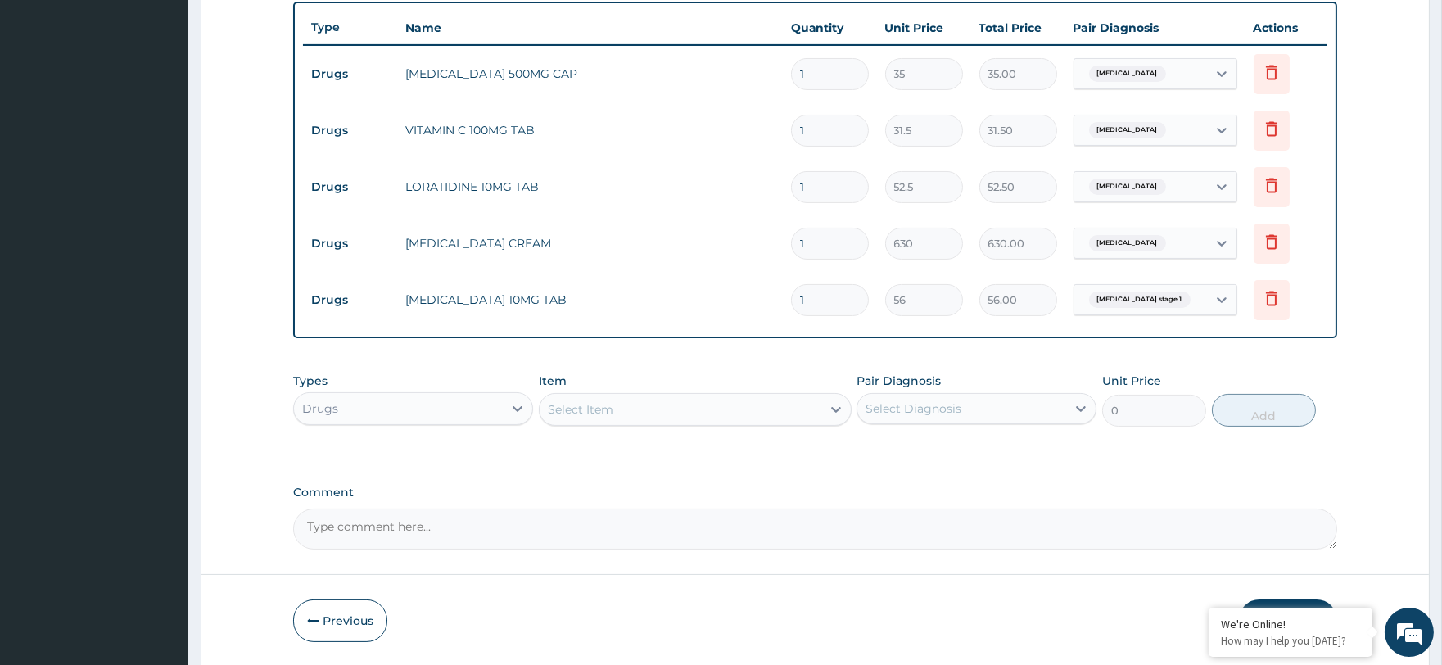
click at [399, 411] on div "Drugs" at bounding box center [398, 409] width 209 height 26
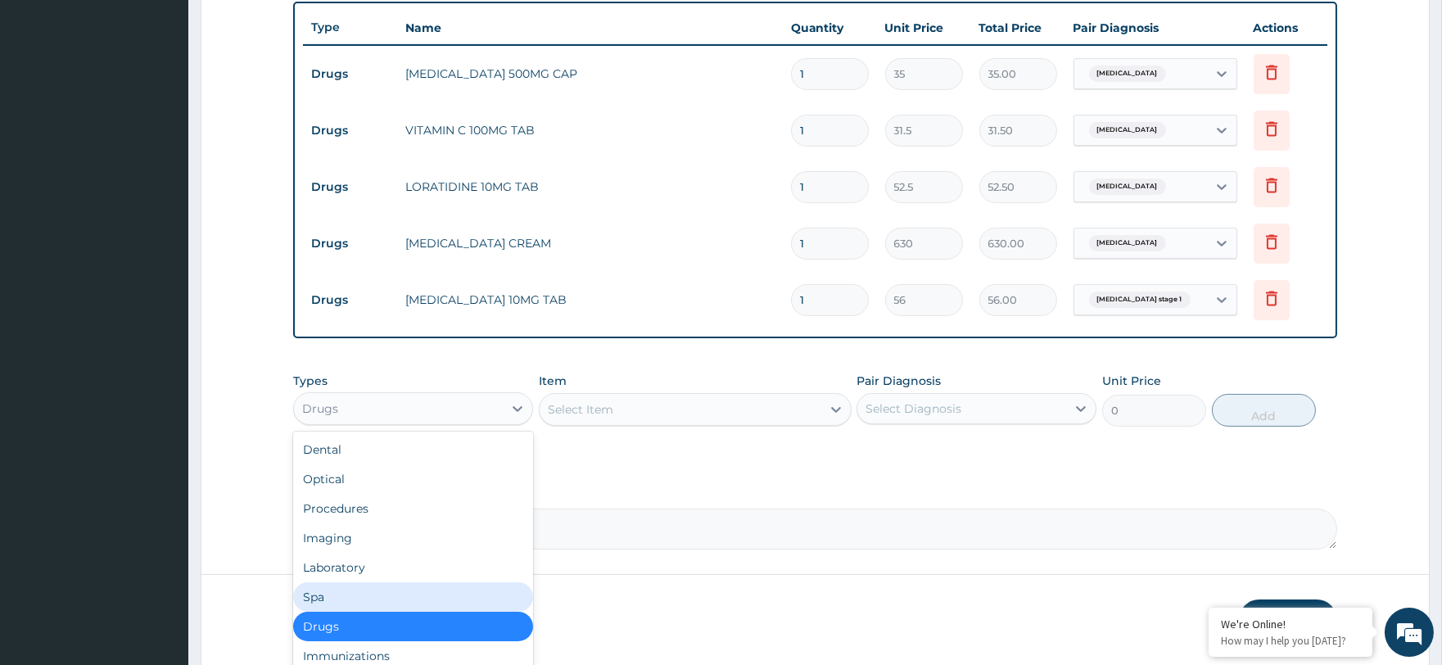
click at [606, 412] on div "Select Item" at bounding box center [581, 409] width 66 height 16
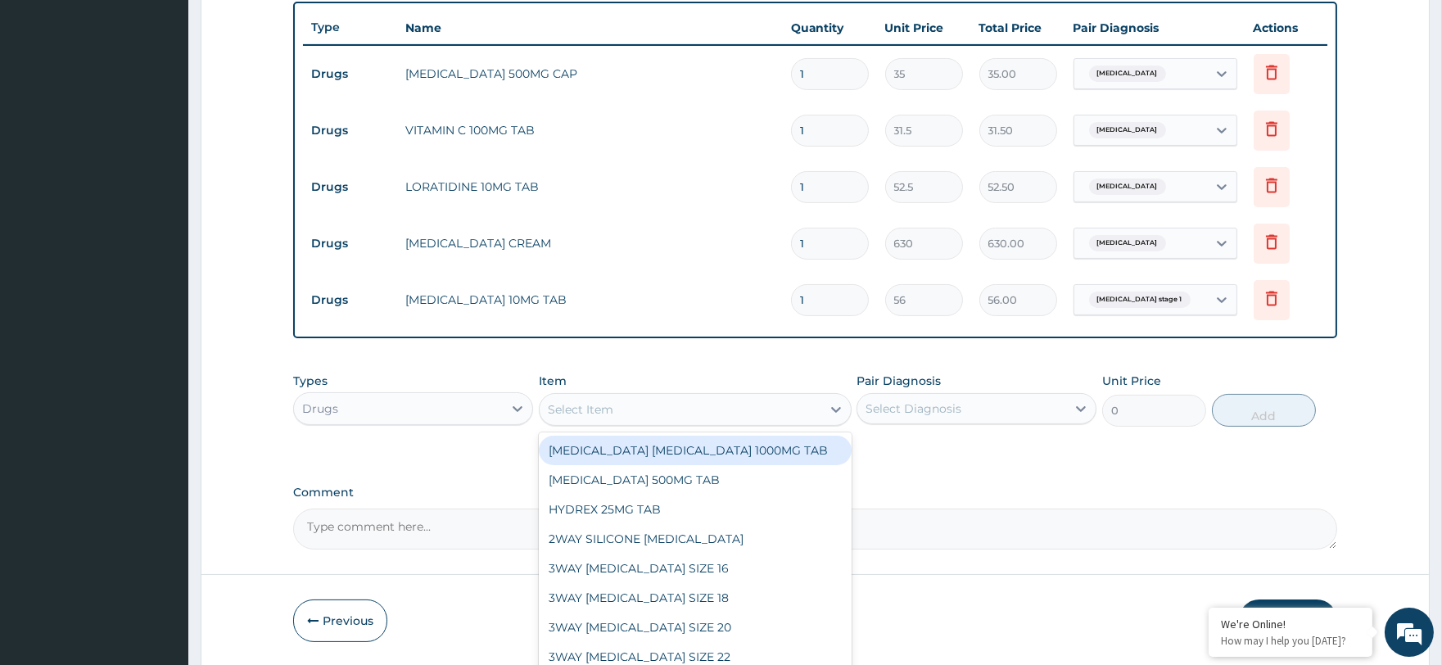
click at [606, 404] on div "Select Item" at bounding box center [581, 409] width 66 height 16
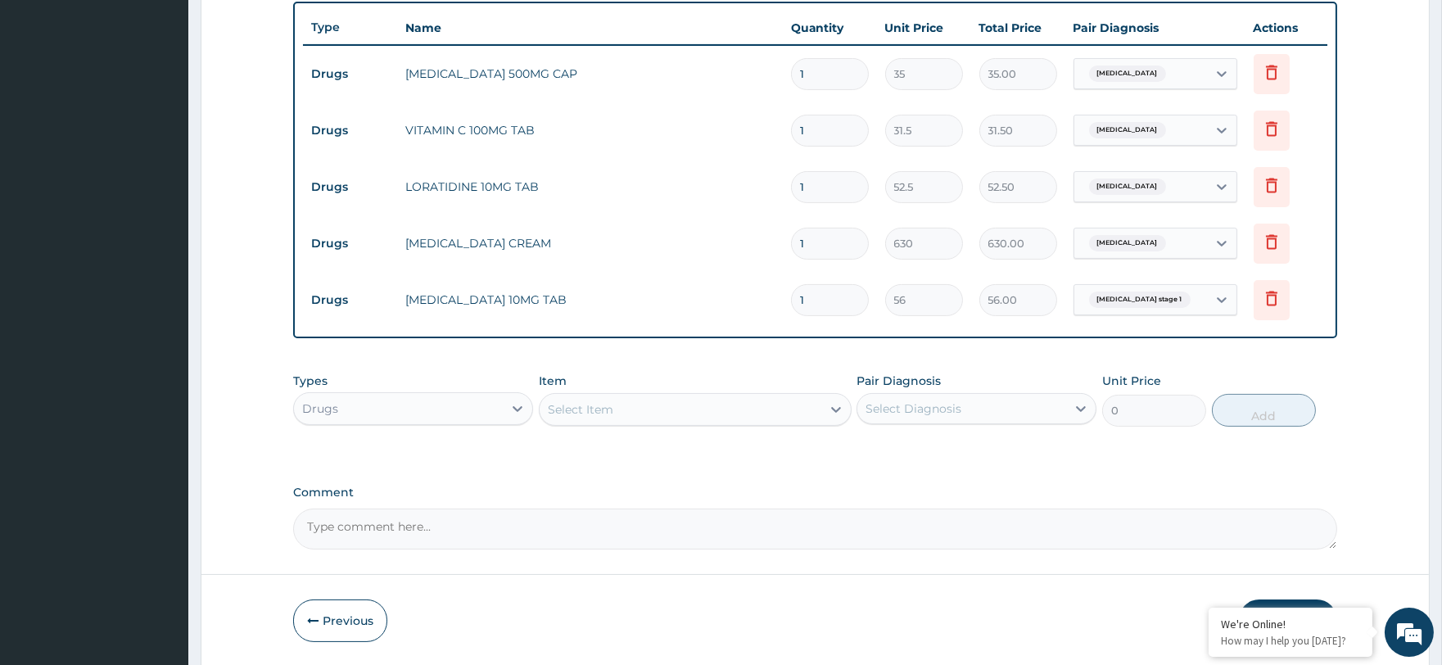
click at [606, 404] on div "Select Item" at bounding box center [581, 409] width 66 height 16
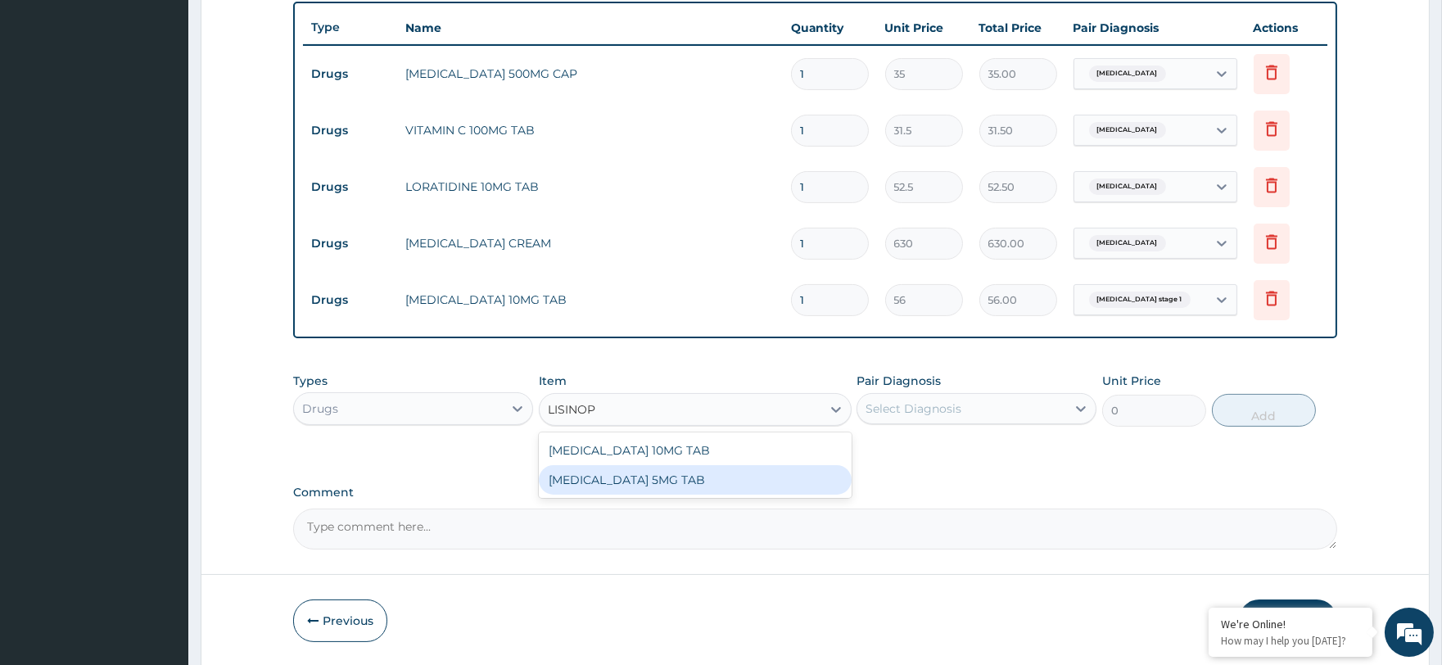
type input "LISINOP"
click at [1057, 484] on div "PA Code / Prescription Code Enter Code(Secondary Care Only) Code must be in the…" at bounding box center [814, 41] width 1043 height 1015
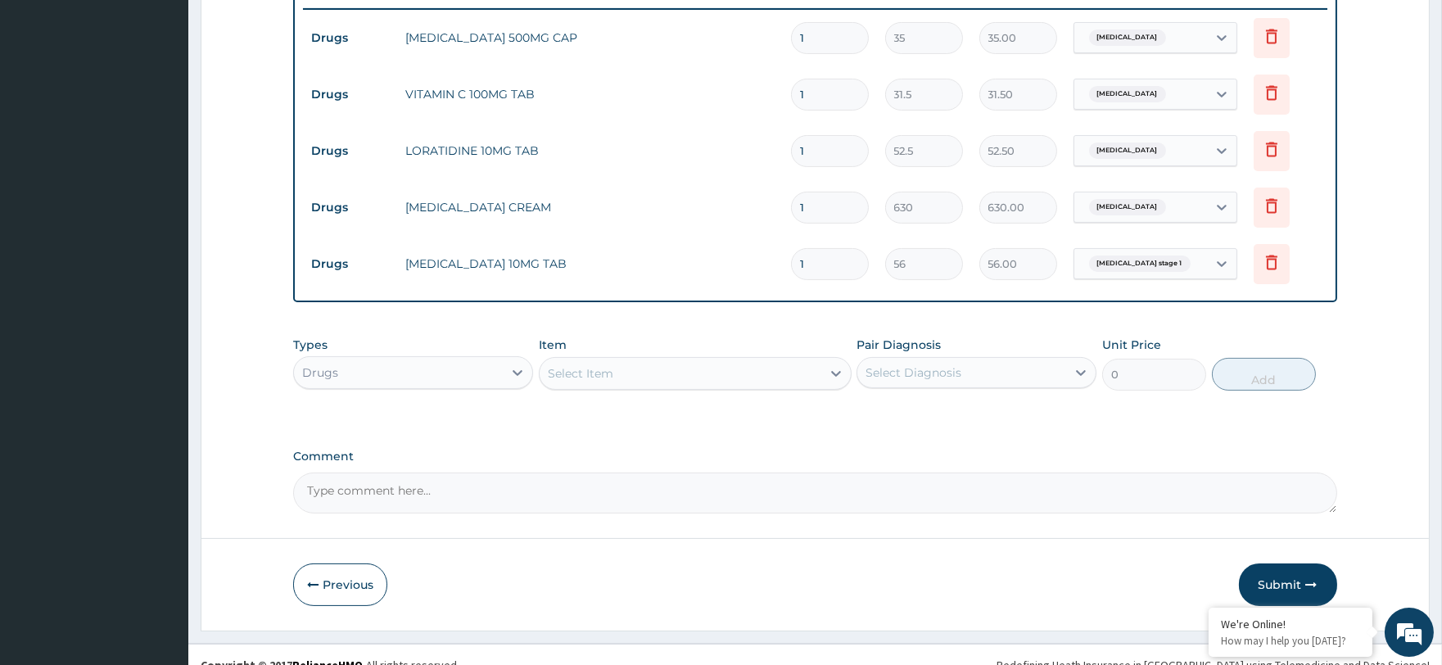
scroll to position [678, 0]
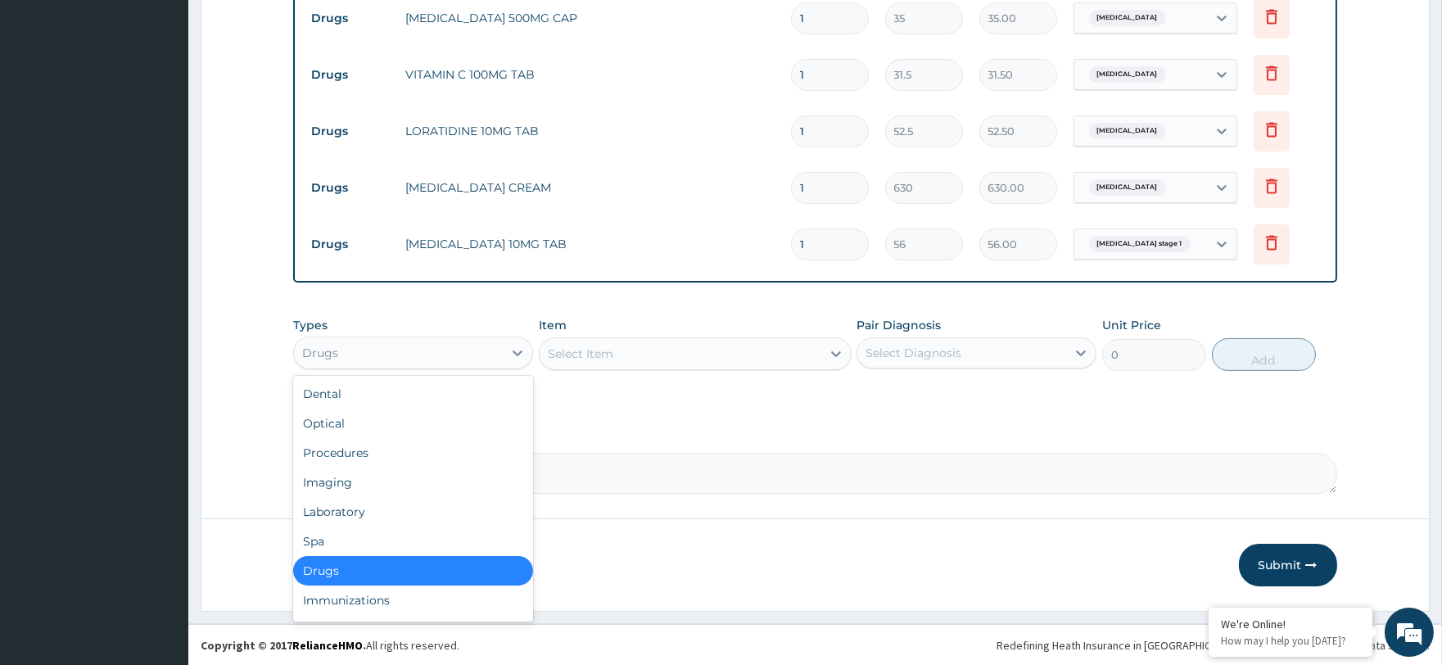
click at [408, 354] on div "Drugs" at bounding box center [398, 353] width 209 height 26
click at [408, 350] on div "Drugs" at bounding box center [398, 353] width 209 height 26
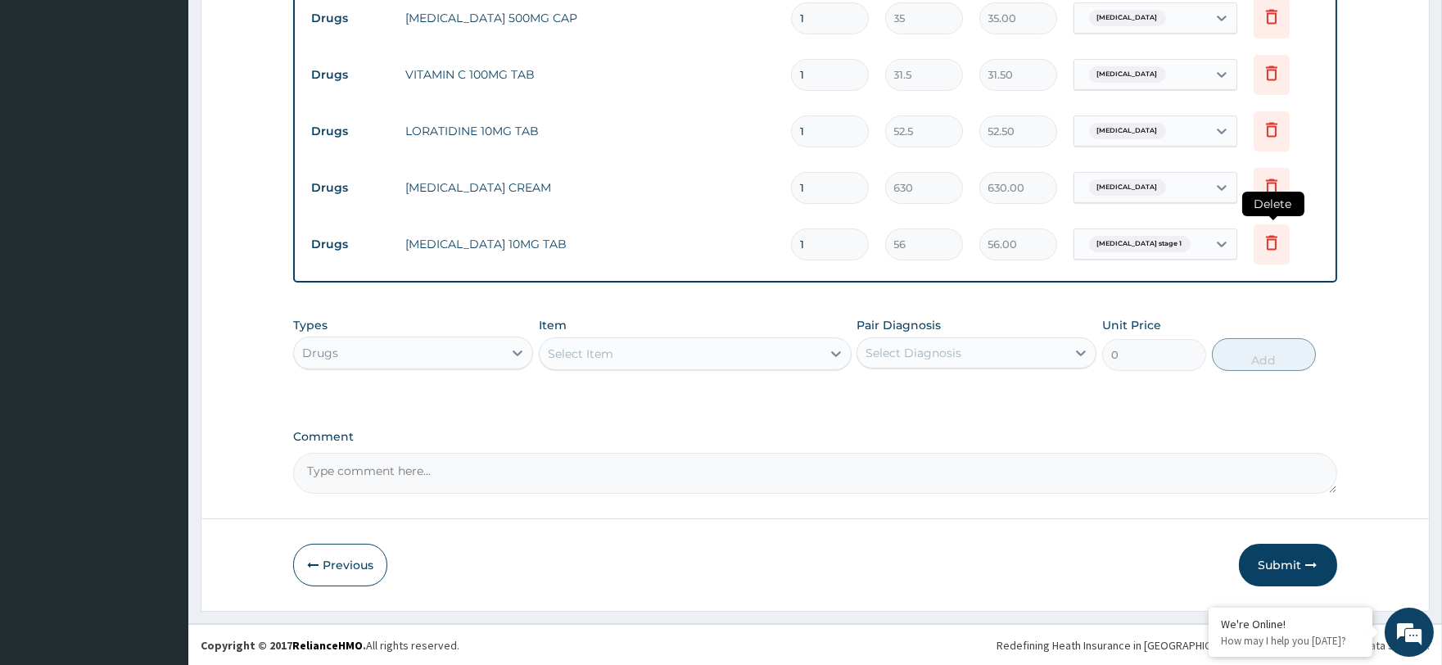
click at [1268, 234] on icon at bounding box center [1272, 243] width 20 height 20
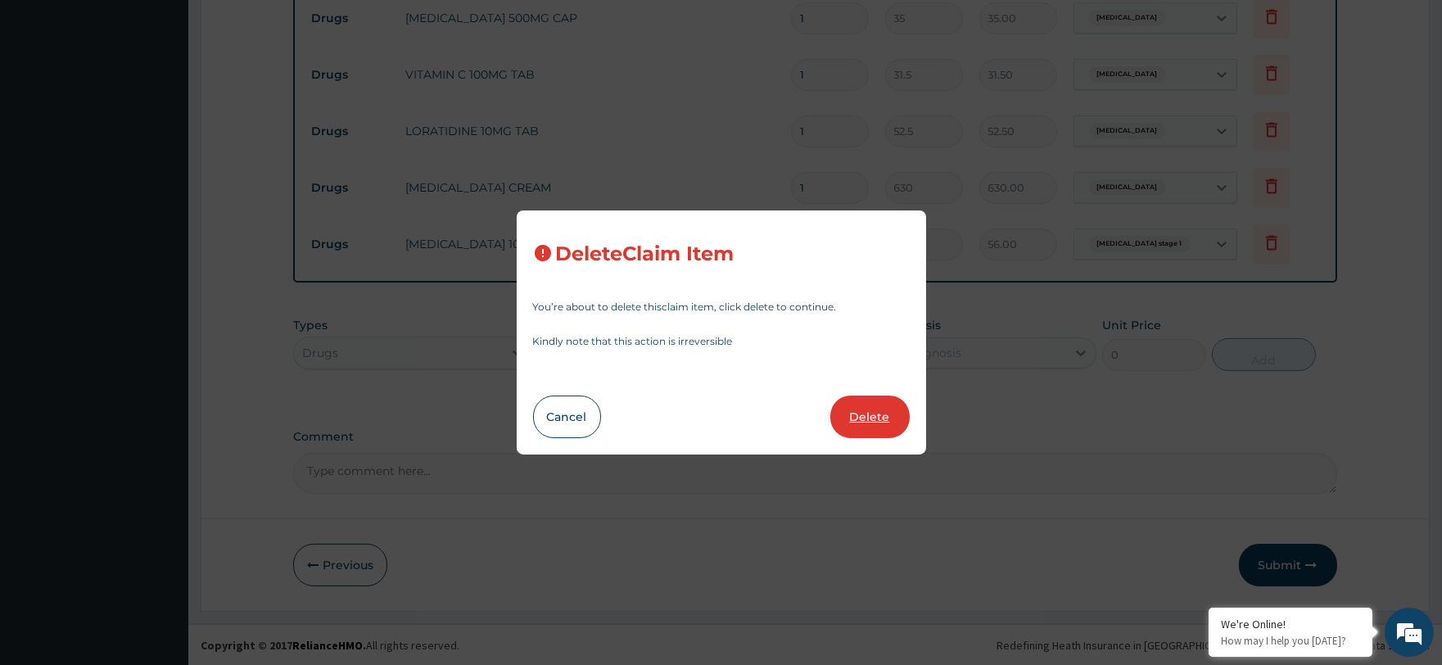
click at [880, 410] on button "Delete" at bounding box center [869, 417] width 79 height 43
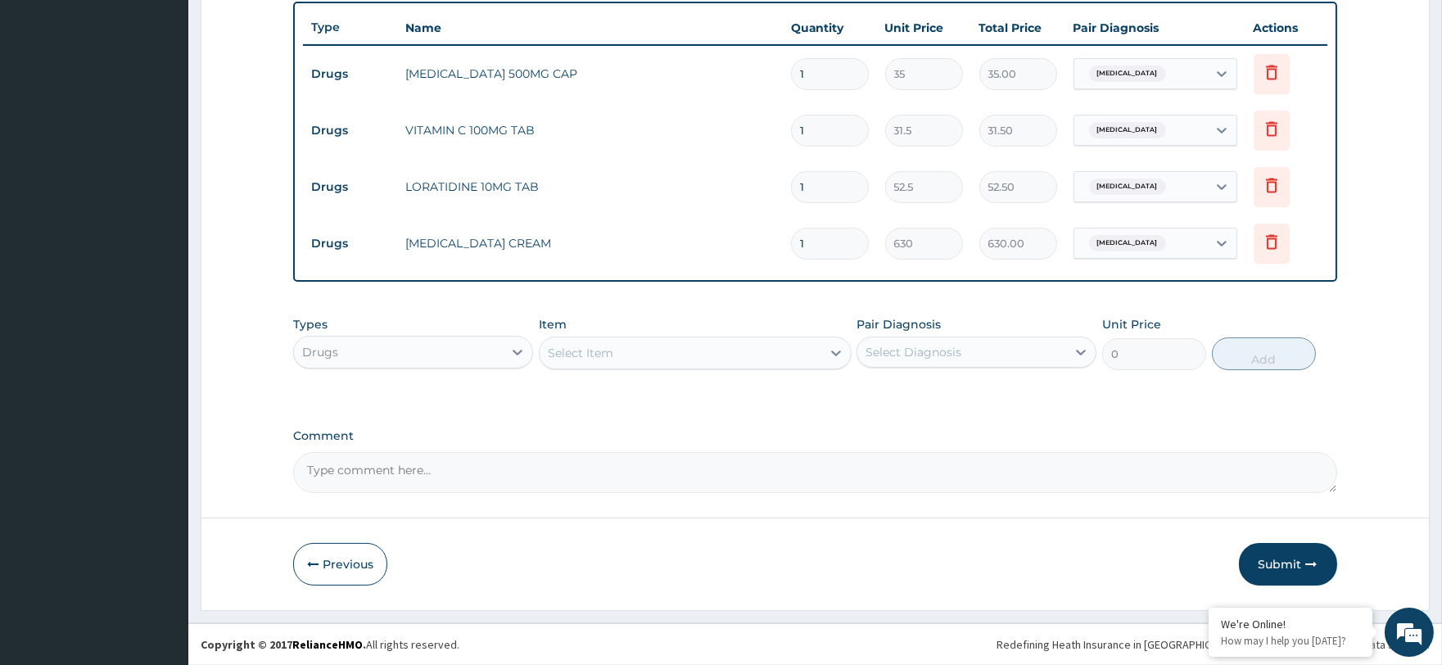
scroll to position [622, 0]
click at [643, 353] on div "Select Item" at bounding box center [681, 353] width 282 height 26
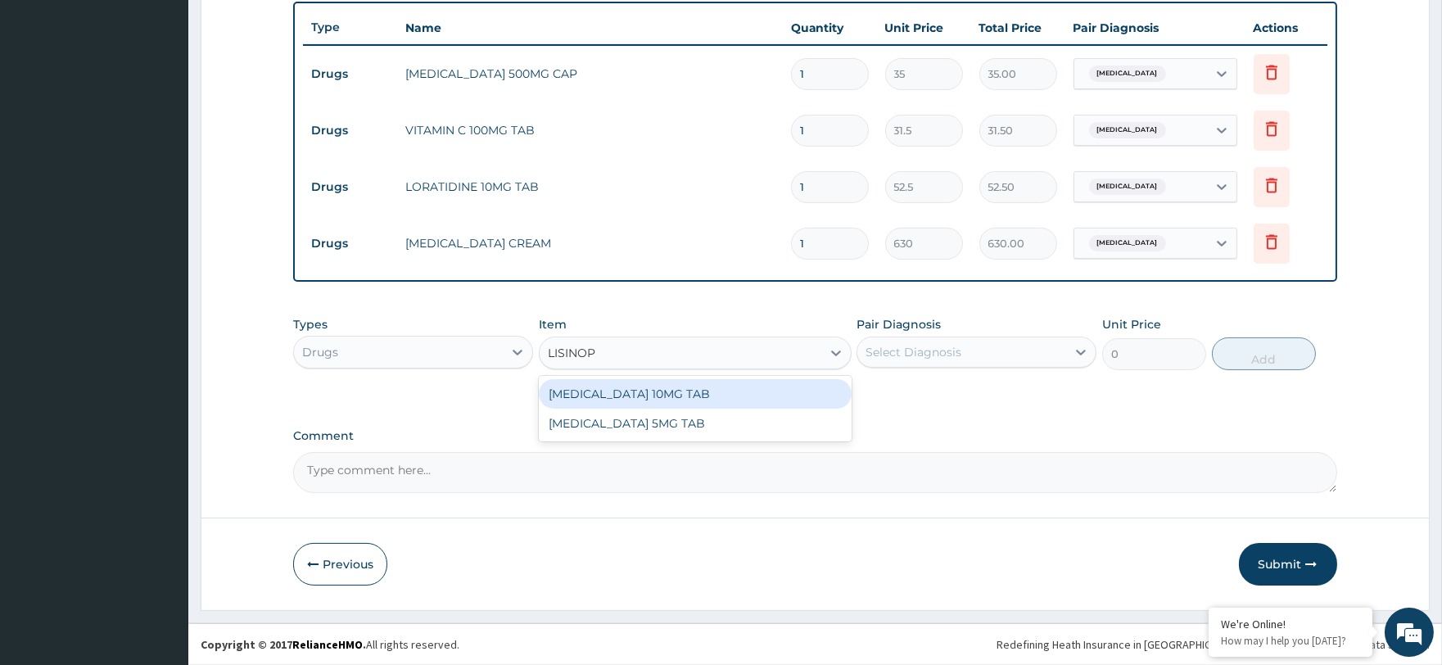
type input "LISINOPR"
click at [656, 385] on div "[MEDICAL_DATA] 10MG TAB" at bounding box center [695, 393] width 313 height 29
type input "73.5"
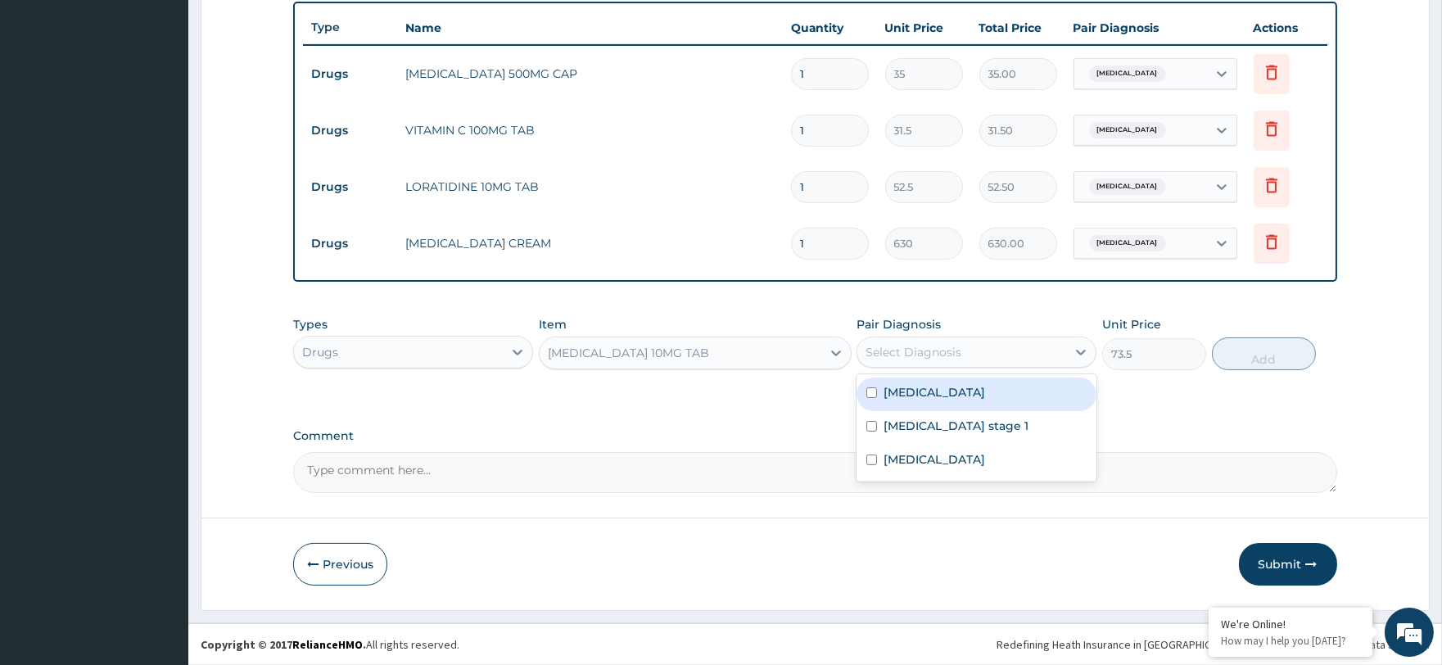
click at [997, 349] on div "Select Diagnosis" at bounding box center [961, 352] width 209 height 26
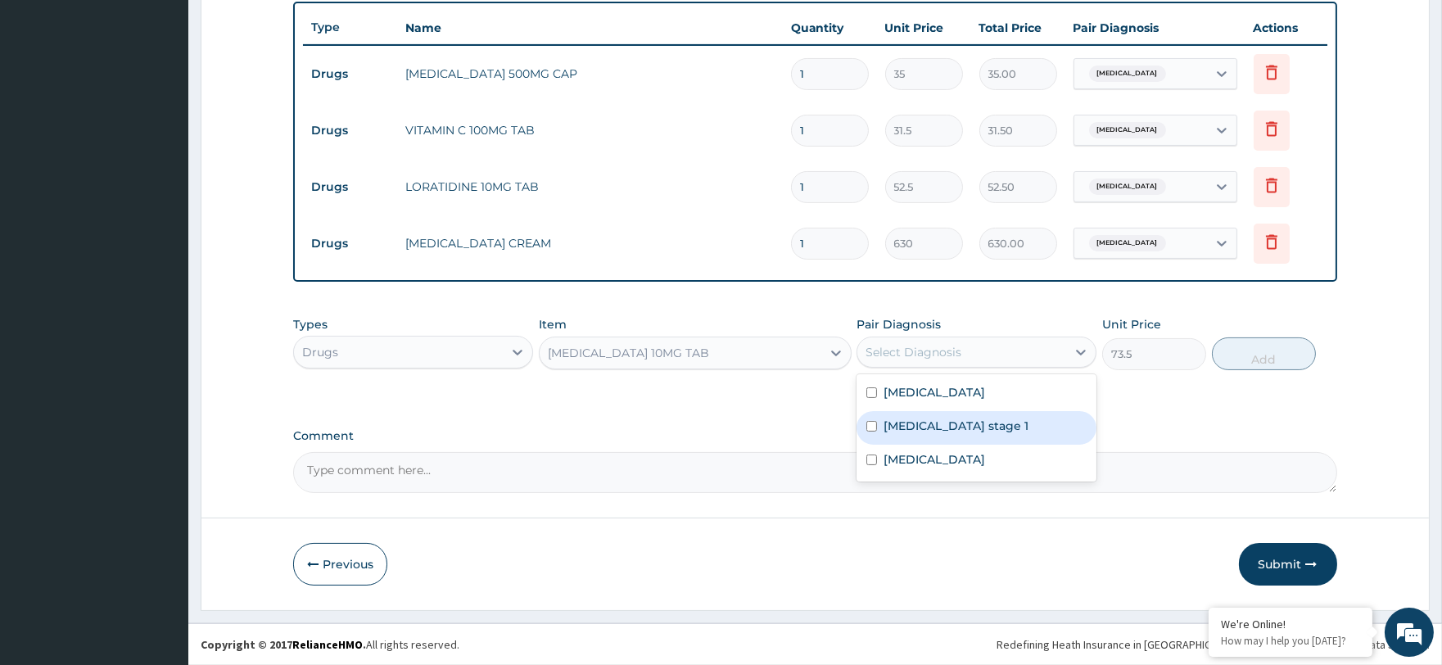
click at [921, 426] on label "[MEDICAL_DATA] stage 1" at bounding box center [956, 426] width 145 height 16
checkbox input "true"
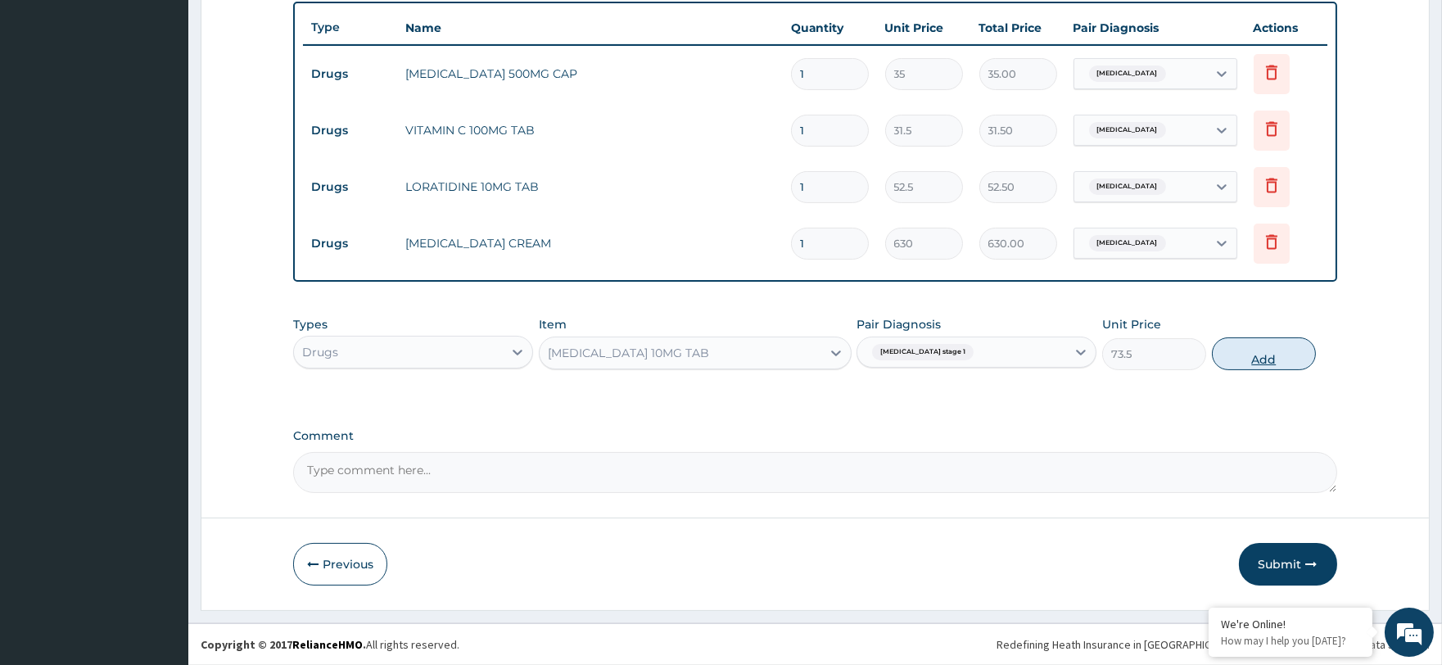
click at [1255, 349] on button "Add" at bounding box center [1264, 353] width 104 height 33
type input "0"
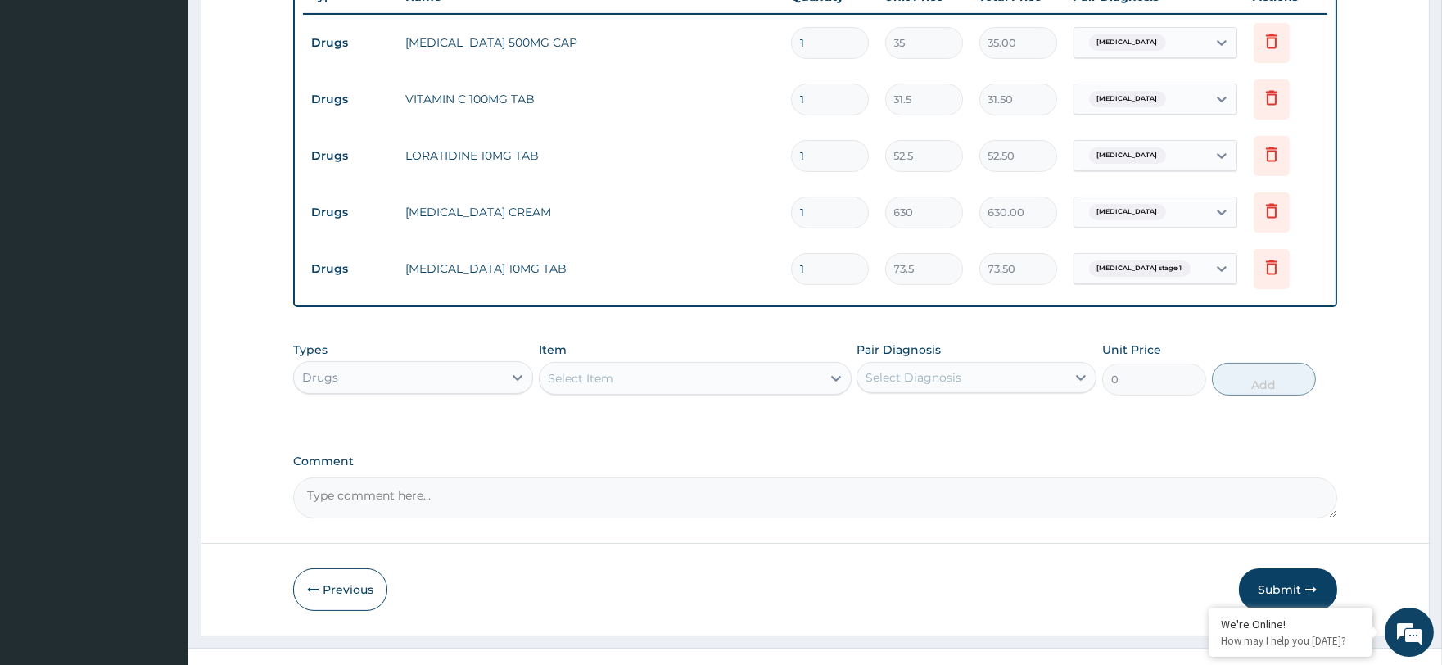
scroll to position [678, 0]
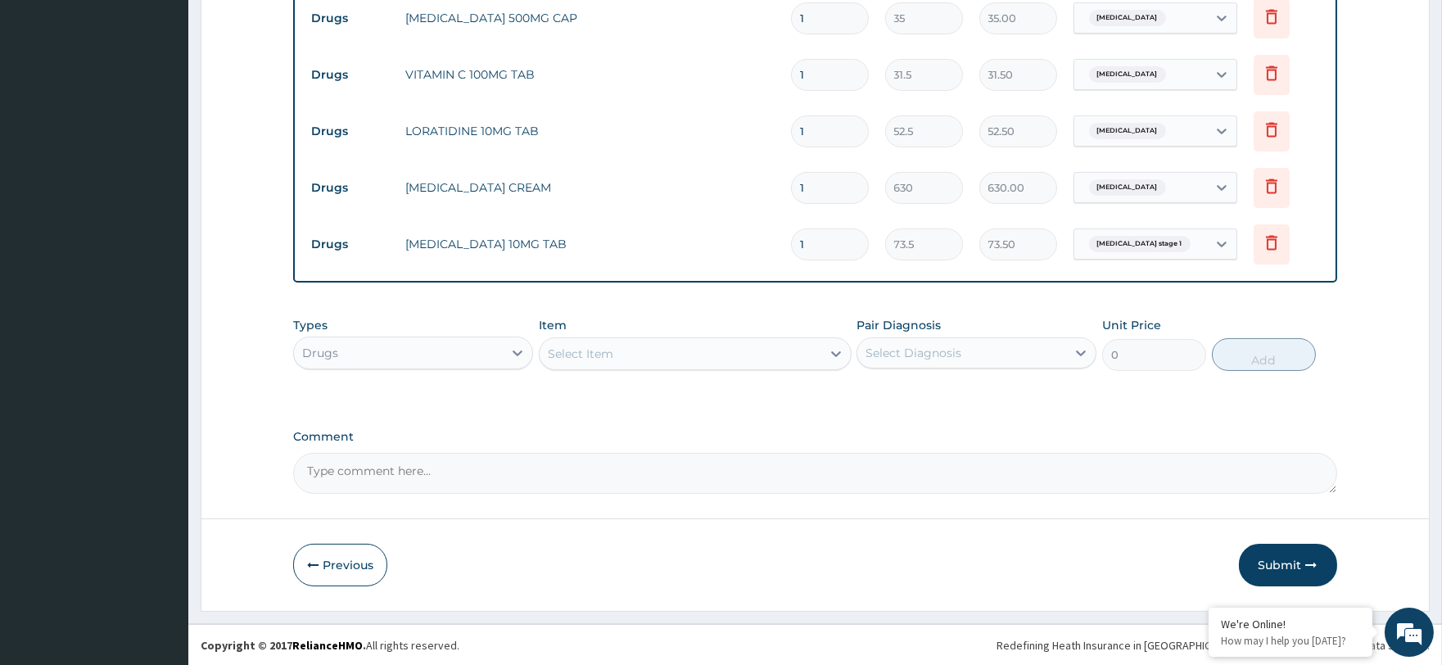
click at [640, 347] on div "Select Item" at bounding box center [681, 354] width 282 height 26
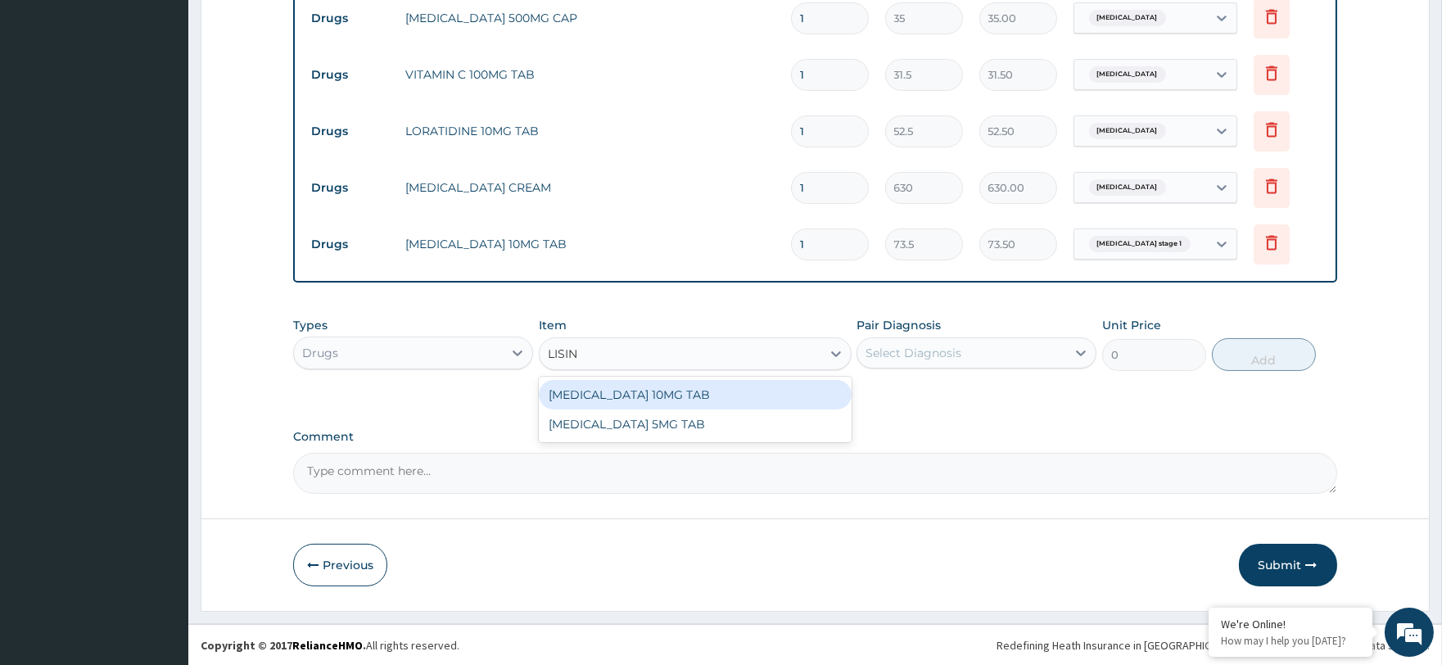
type input "LISINO"
click at [635, 386] on div "[MEDICAL_DATA] 10MG TAB" at bounding box center [695, 394] width 313 height 29
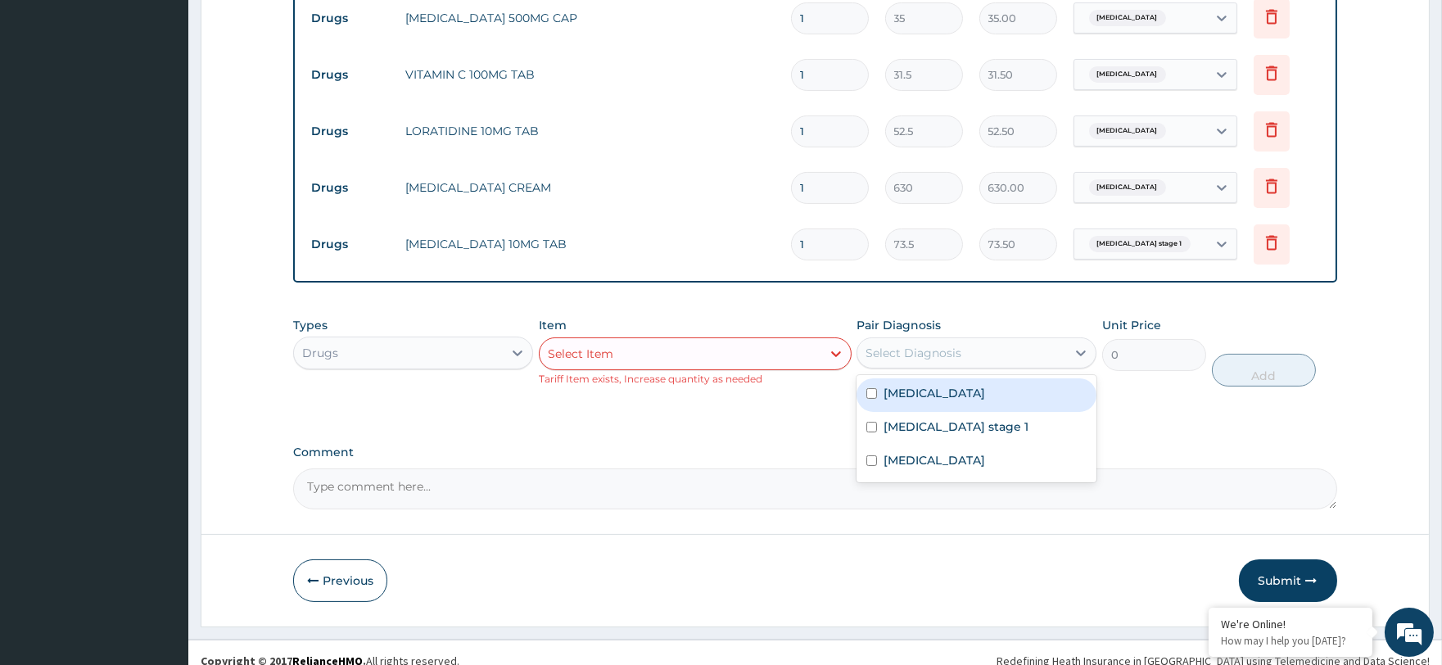
click at [1029, 356] on div "Select Diagnosis" at bounding box center [961, 353] width 209 height 26
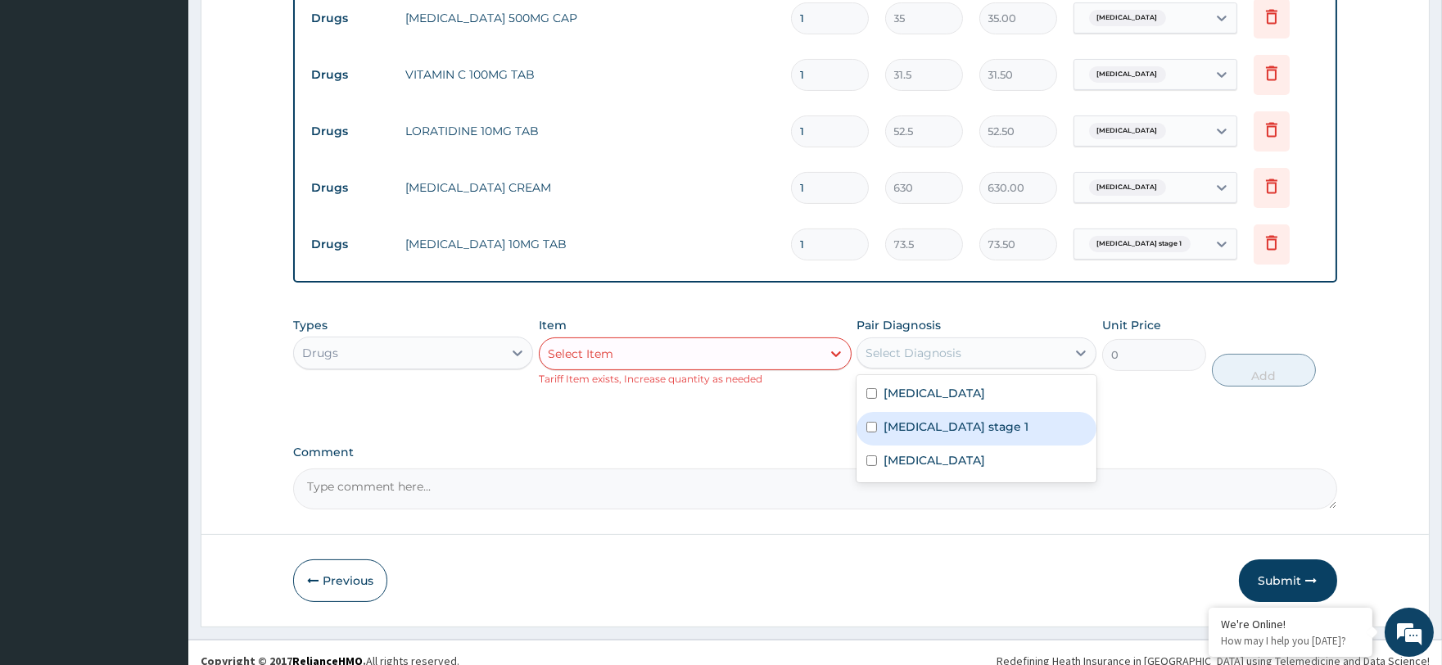
click at [918, 427] on label "[MEDICAL_DATA] stage 1" at bounding box center [956, 426] width 145 height 16
checkbox input "true"
click at [609, 349] on div "Select Item" at bounding box center [581, 354] width 66 height 16
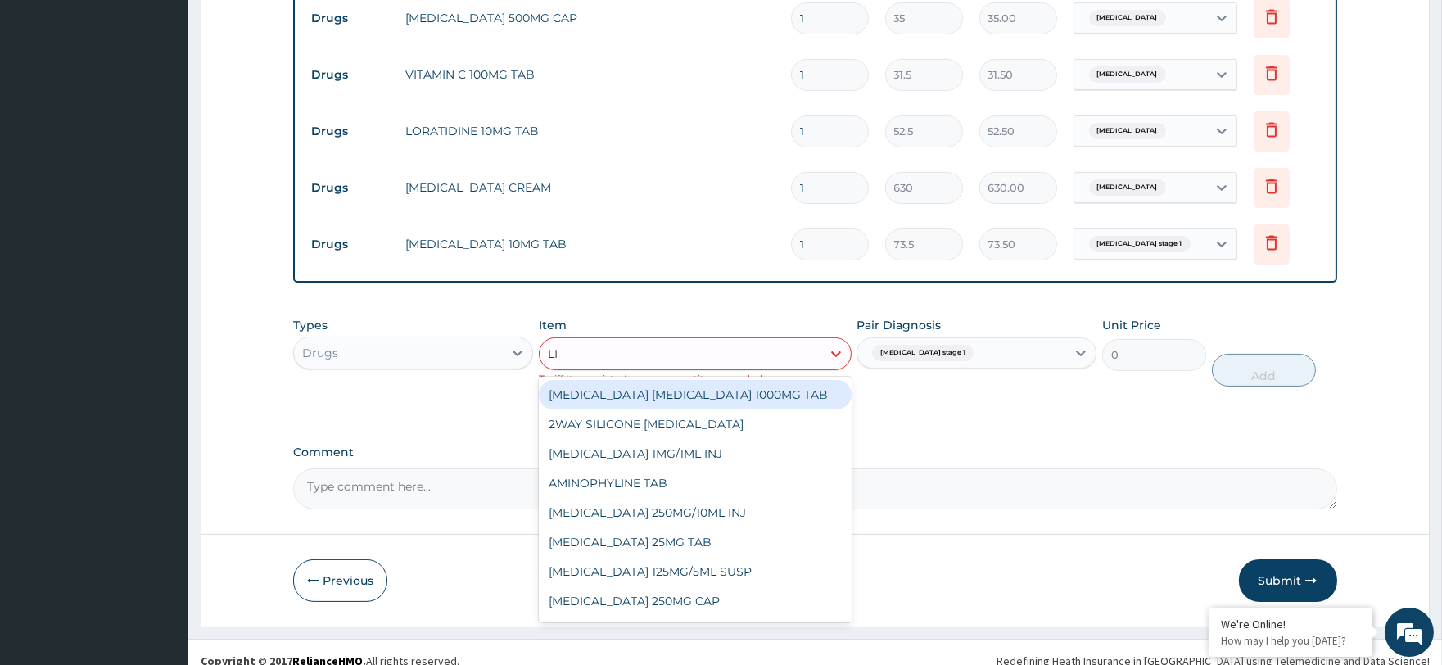
type input "L"
type input "AMLODI"
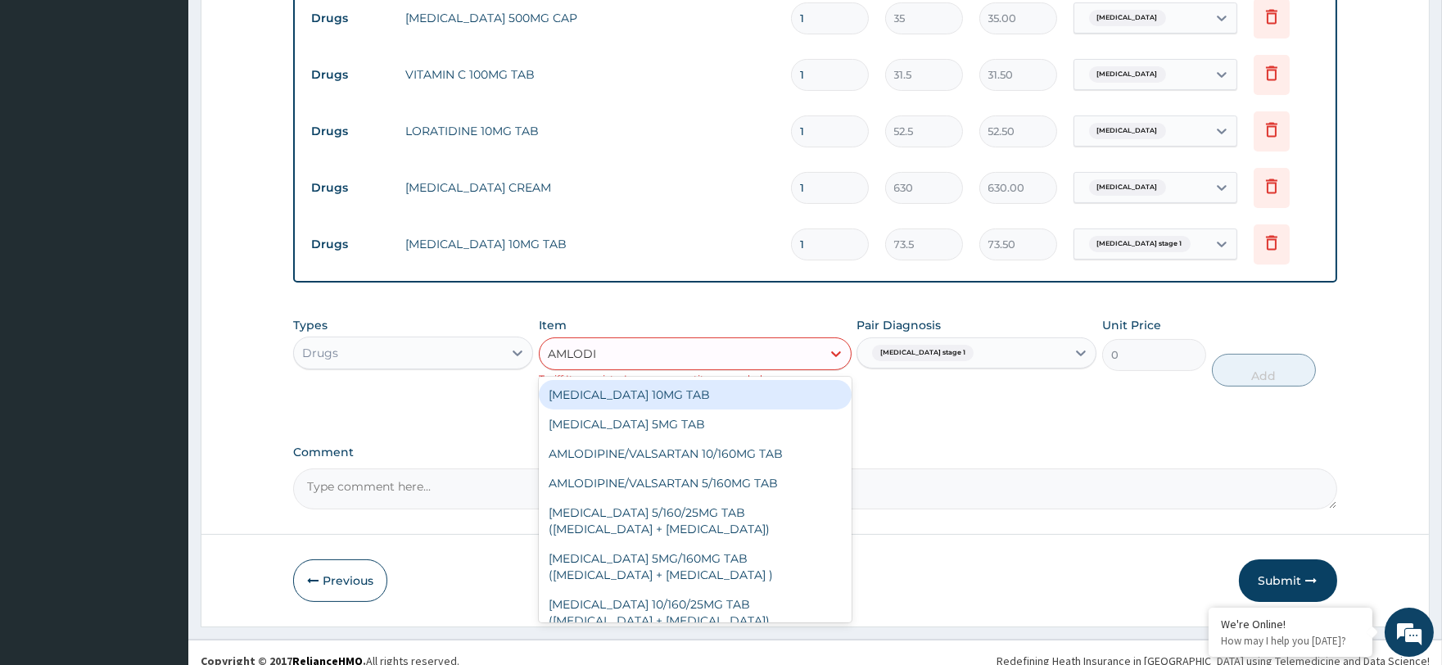
click at [624, 389] on div "[MEDICAL_DATA] 10MG TAB" at bounding box center [695, 394] width 313 height 29
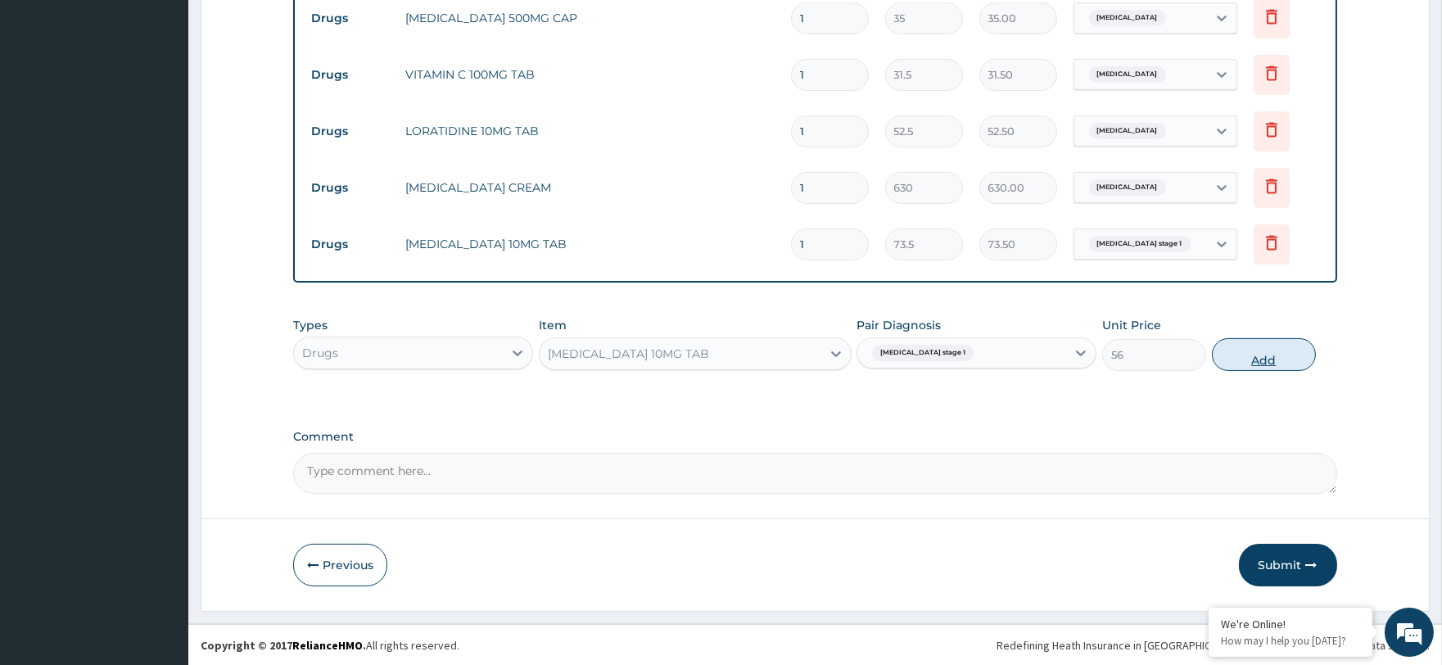
click at [1269, 352] on button "Add" at bounding box center [1264, 354] width 104 height 33
type input "0"
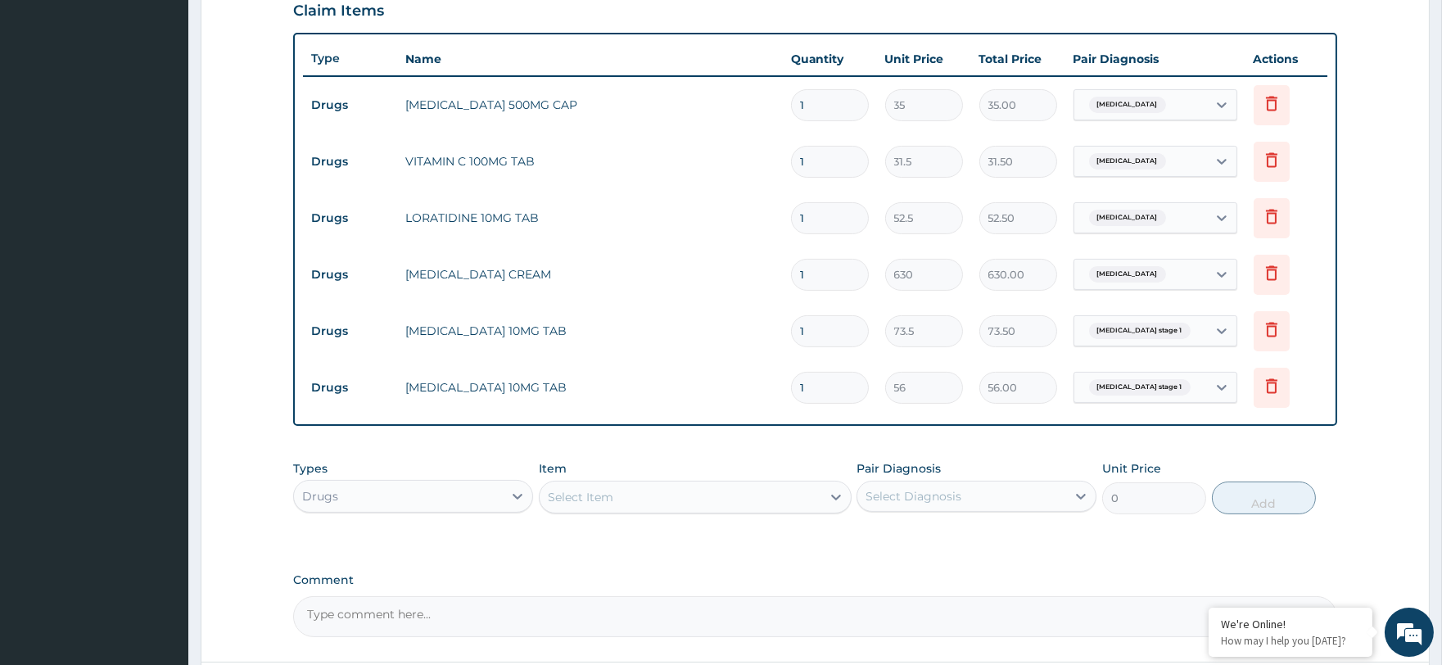
scroll to position [554, 0]
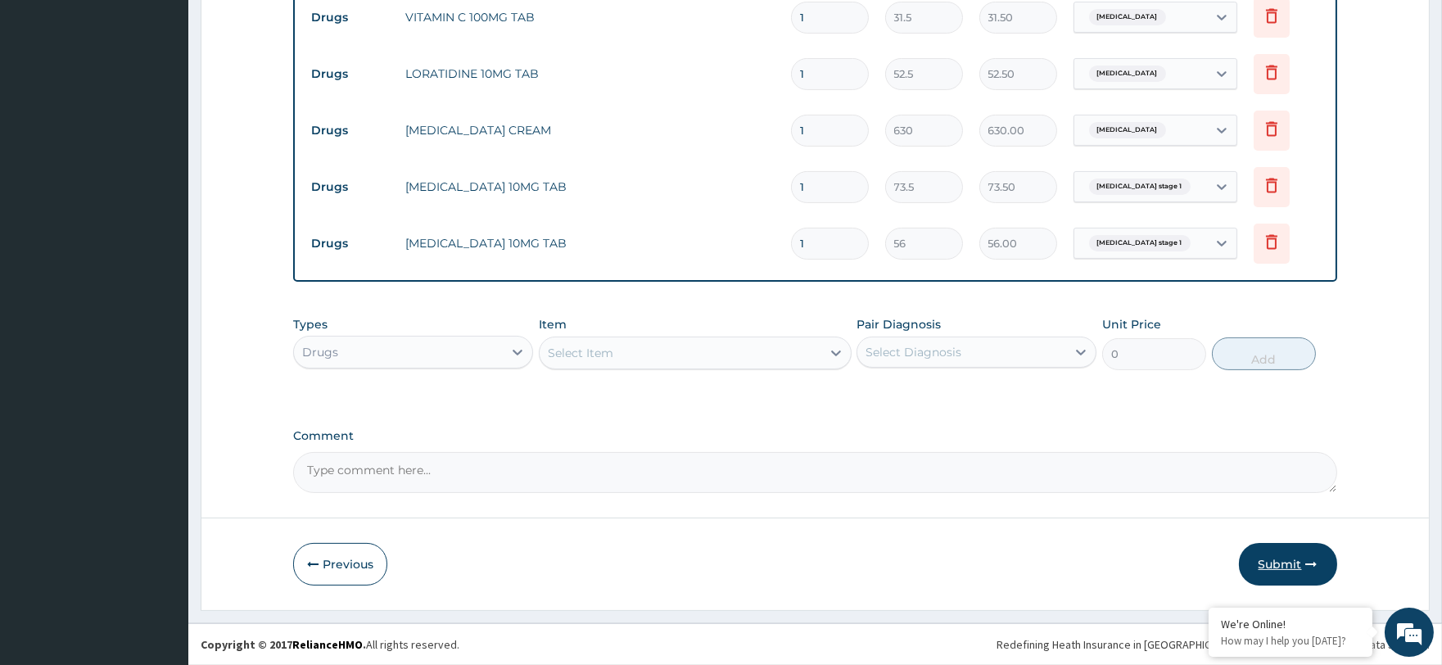
click at [1273, 561] on button "Submit" at bounding box center [1288, 564] width 98 height 43
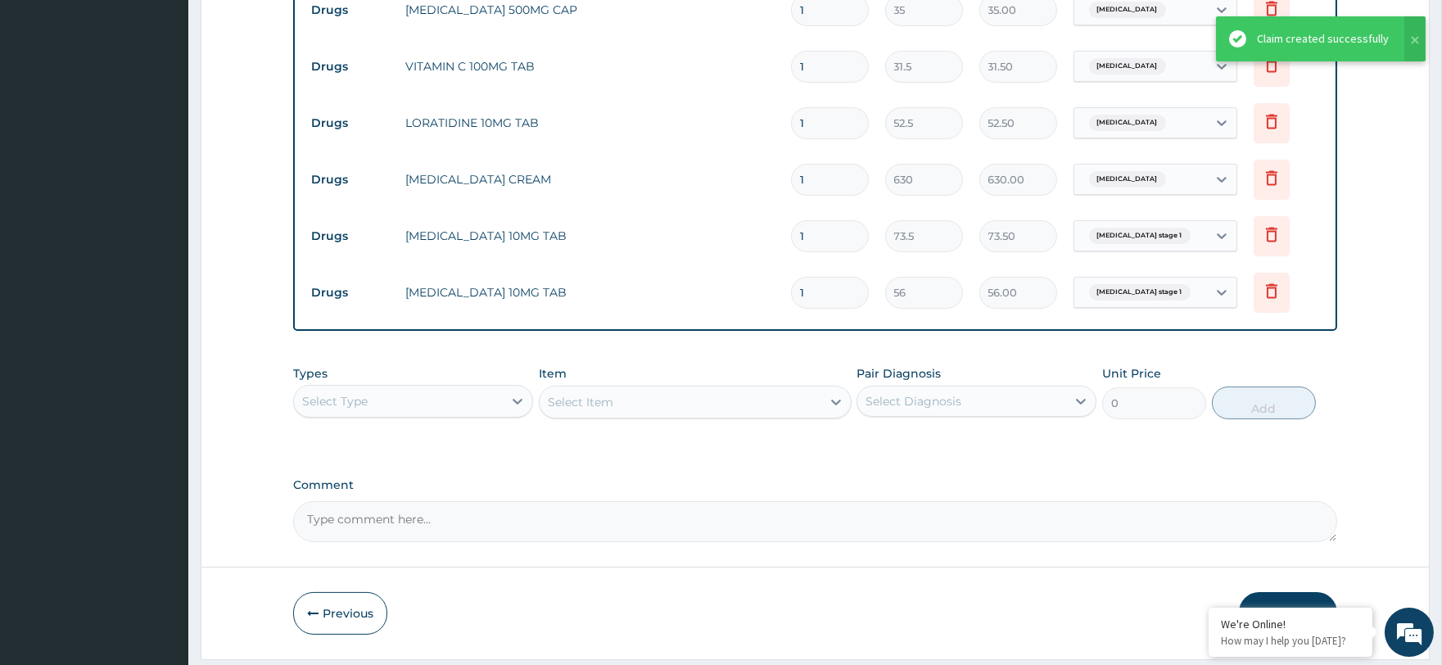
scroll to position [631, 0]
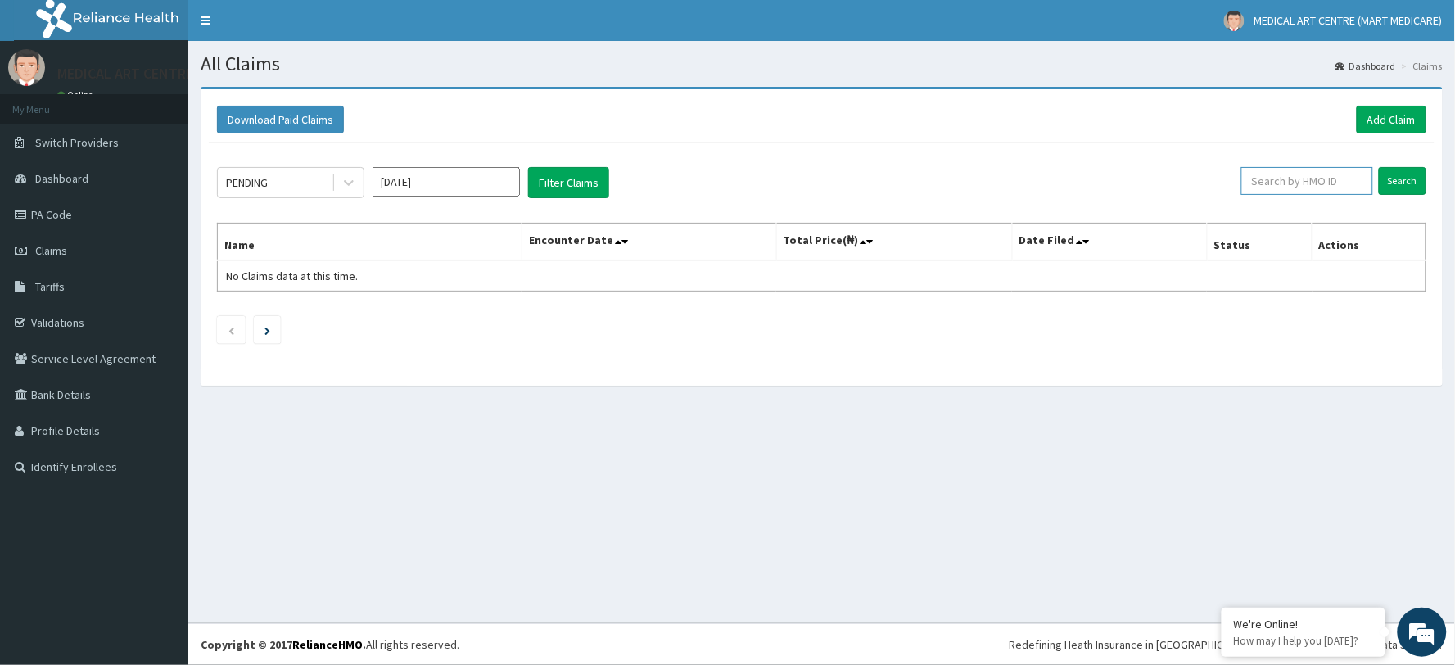
click at [1294, 177] on input "text" at bounding box center [1307, 181] width 132 height 28
paste input "NKK/10051A"
click at [1395, 174] on input "Search" at bounding box center [1402, 181] width 47 height 28
click at [1288, 181] on input "NKK/10051A" at bounding box center [1280, 181] width 122 height 28
type input "NKK/10051/A"
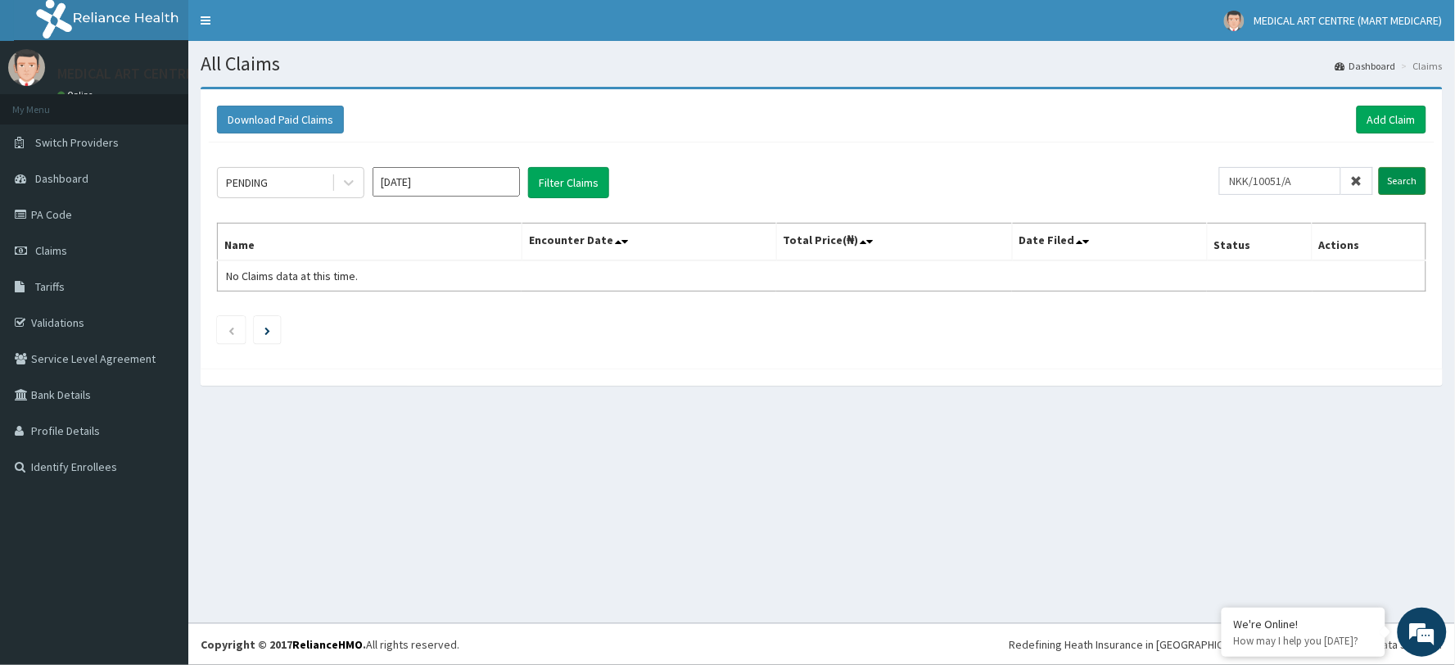
click at [1393, 177] on input "Search" at bounding box center [1402, 181] width 47 height 28
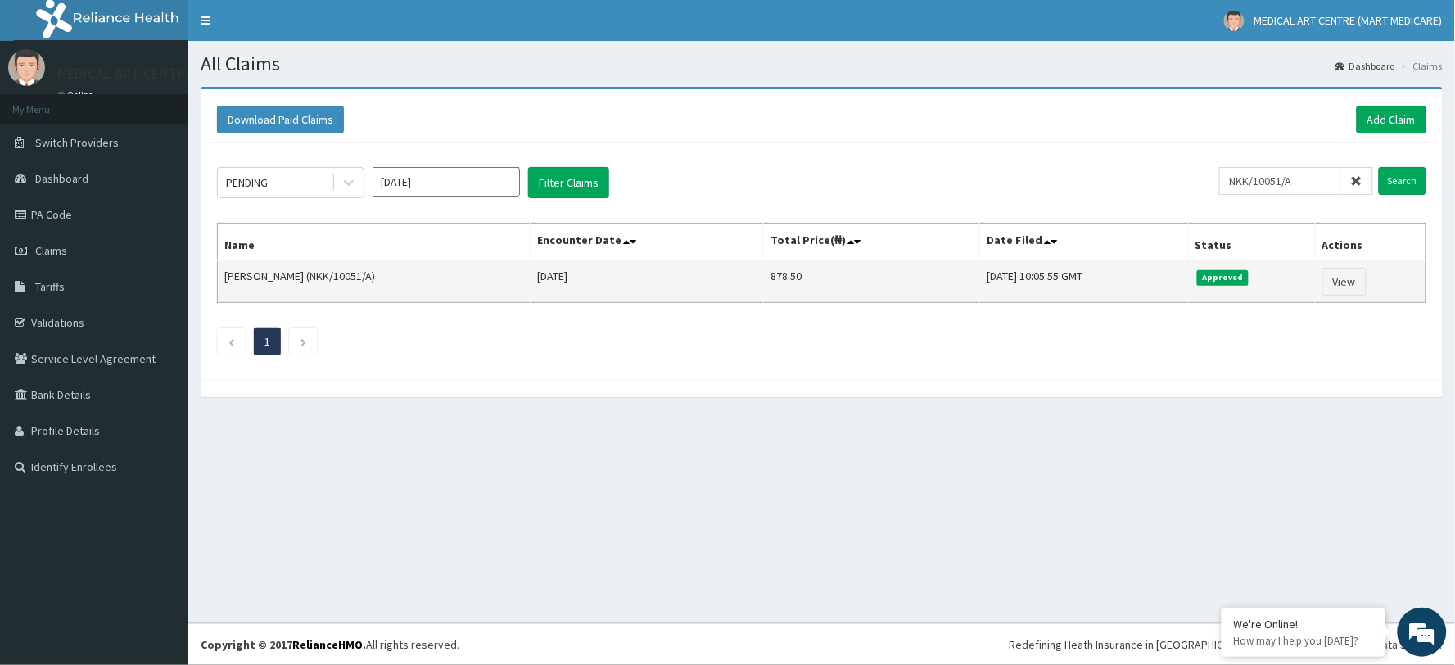
click at [764, 283] on td "878.50" at bounding box center [872, 281] width 216 height 43
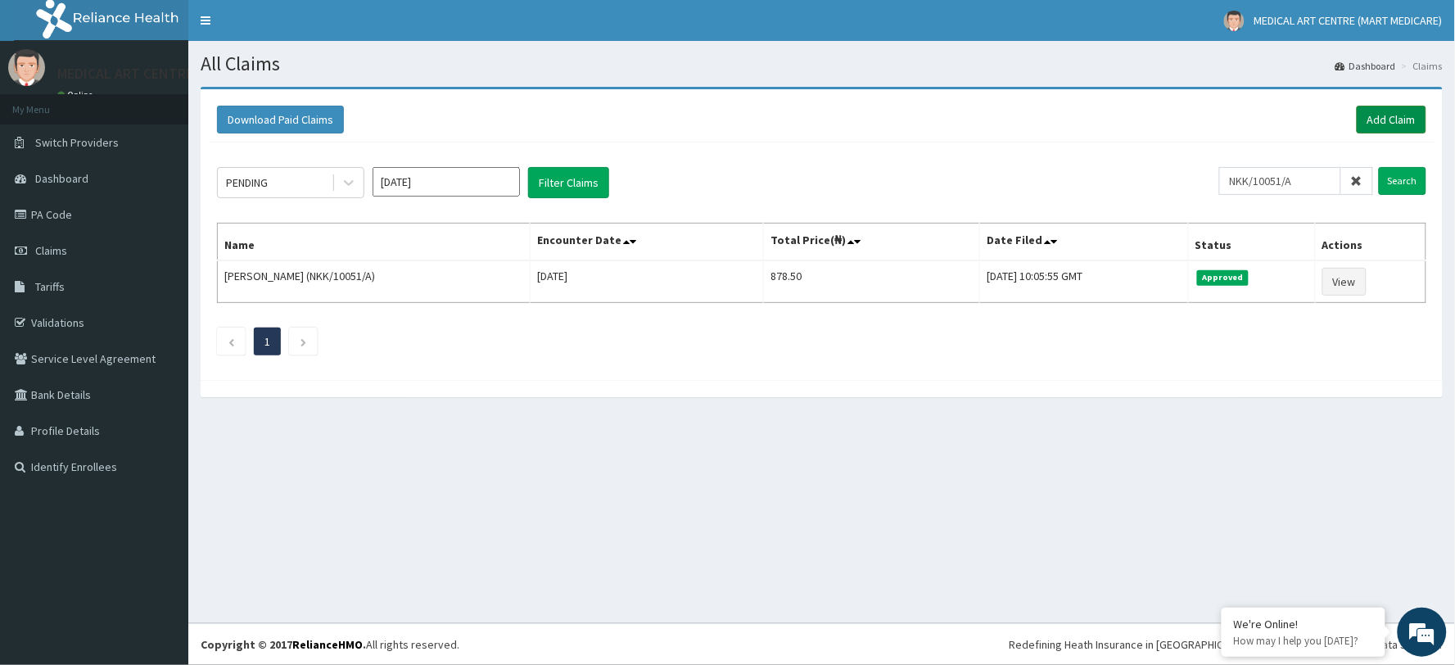
click at [1390, 109] on link "Add Claim" at bounding box center [1392, 120] width 70 height 28
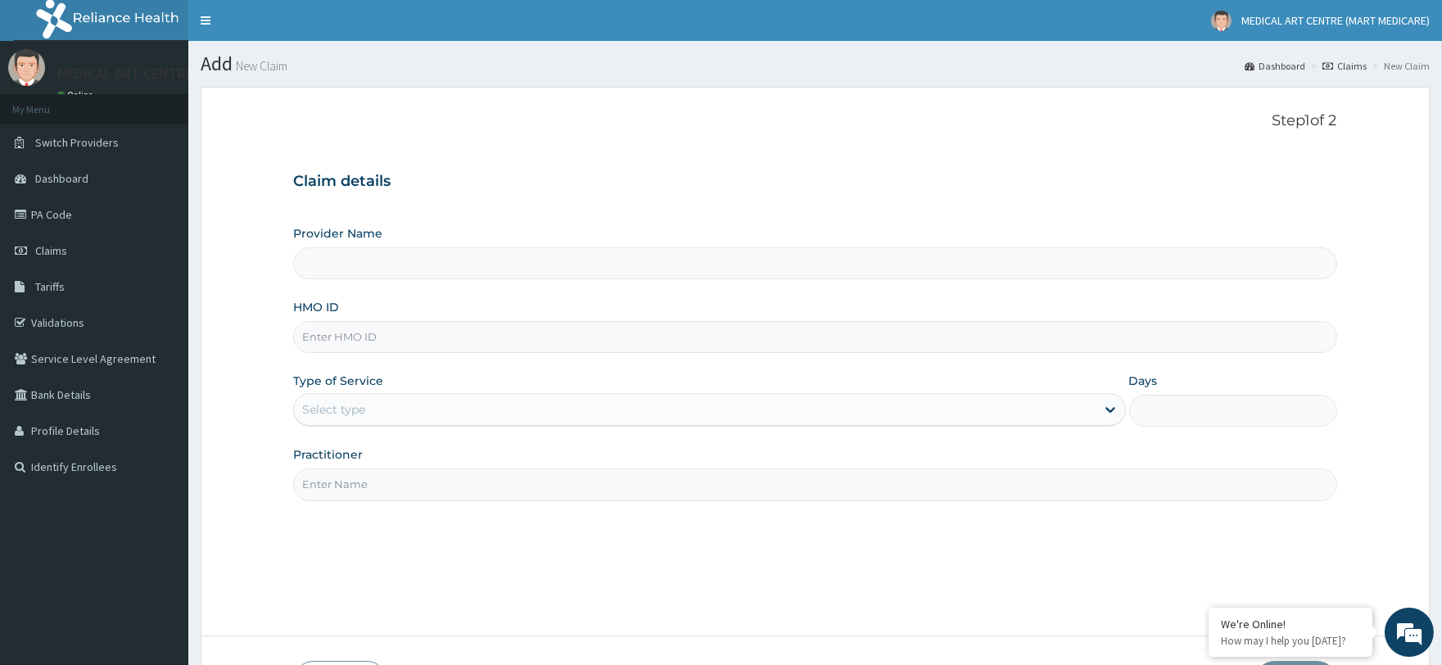
type input "MEDICAL ART CENTRE (MART MEDICARE)"
click at [408, 338] on input "HMO ID" at bounding box center [814, 337] width 1043 height 32
paste input "NKK/10051A"
type input "NKK/10051A"
click at [362, 413] on div "Select type" at bounding box center [333, 409] width 63 height 16
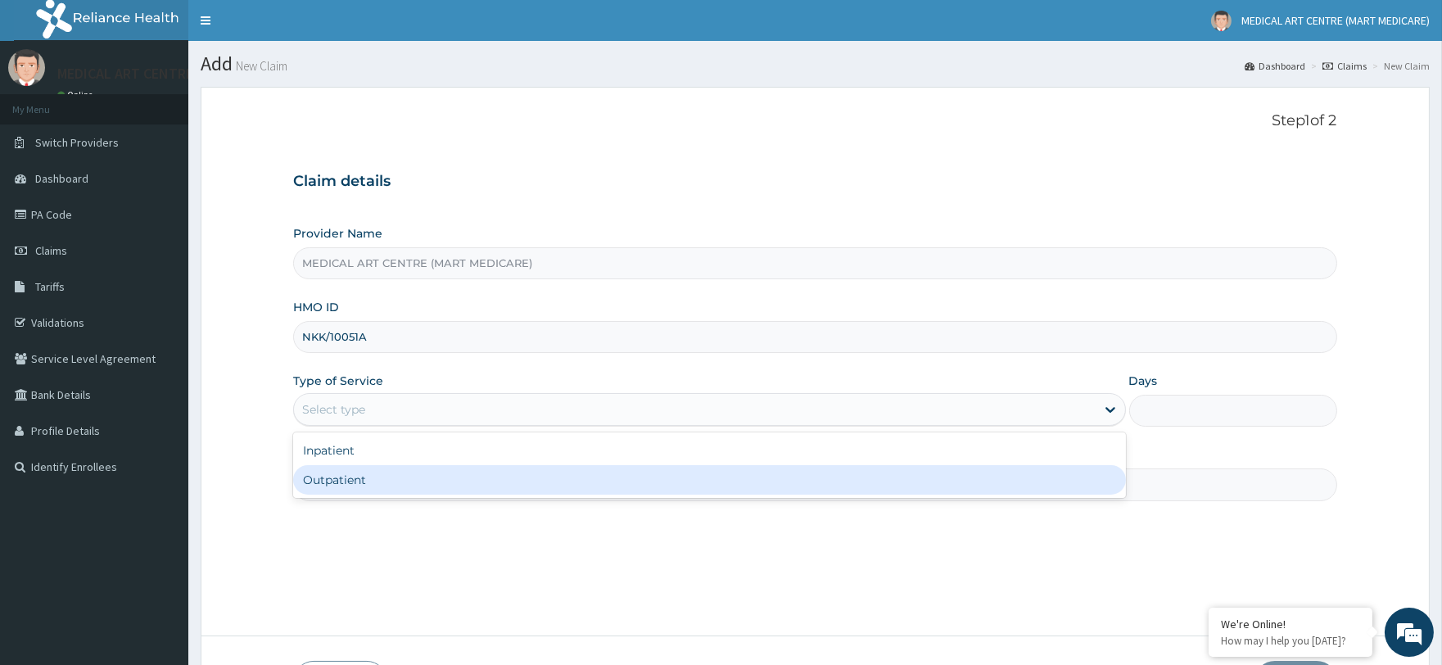
click at [347, 478] on div "Outpatient" at bounding box center [709, 479] width 832 height 29
type input "1"
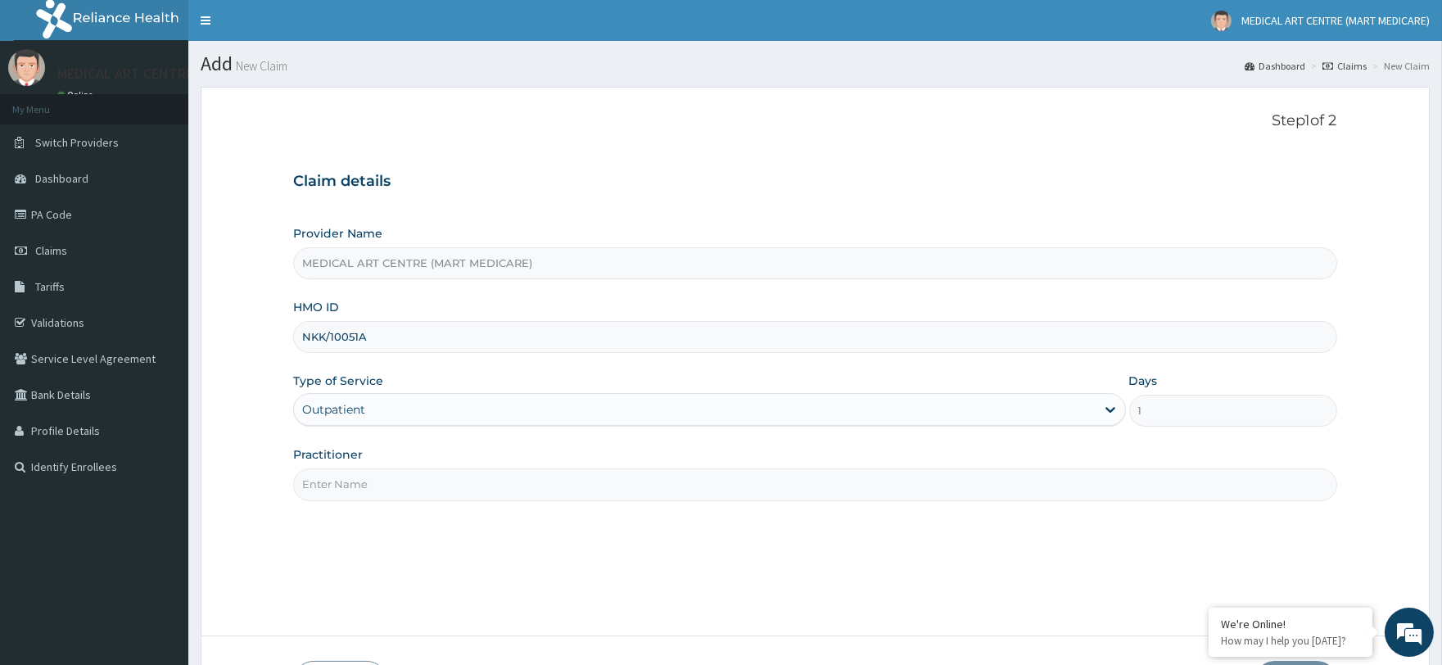
click at [955, 416] on div "Outpatient" at bounding box center [694, 409] width 801 height 26
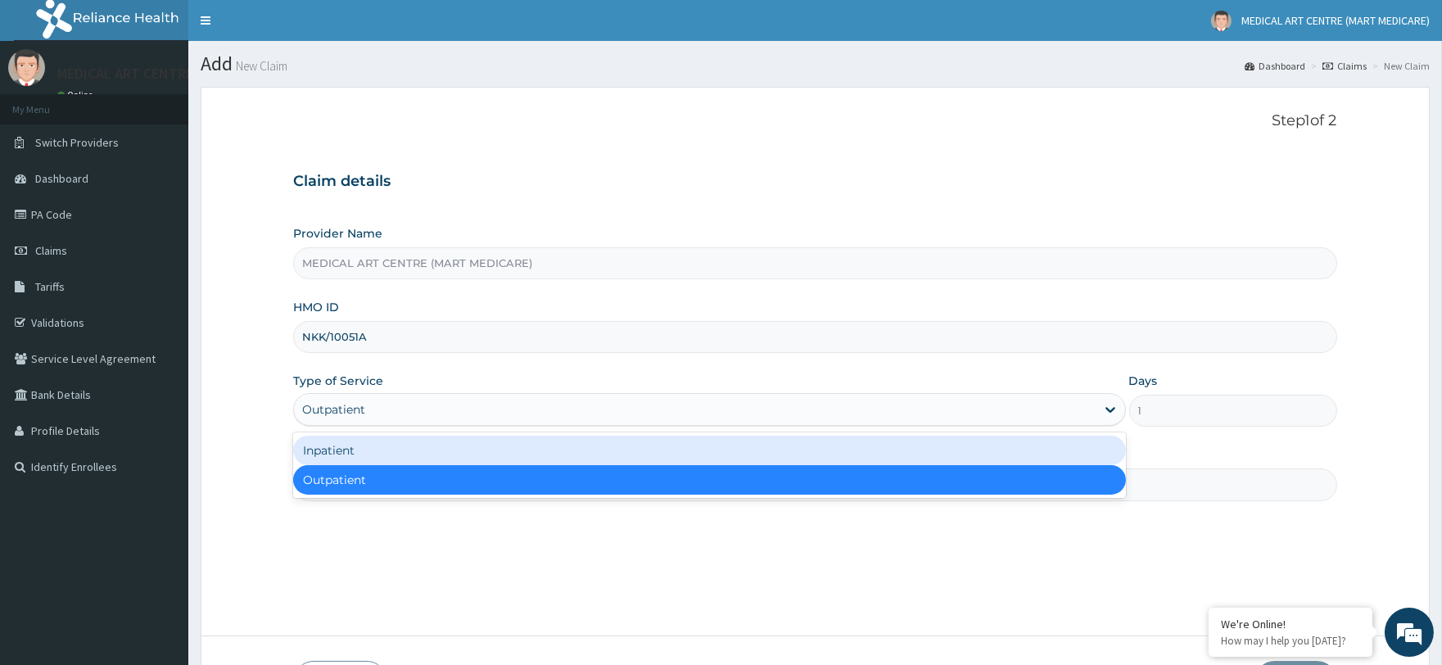
click at [647, 449] on div "Inpatient" at bounding box center [709, 450] width 832 height 29
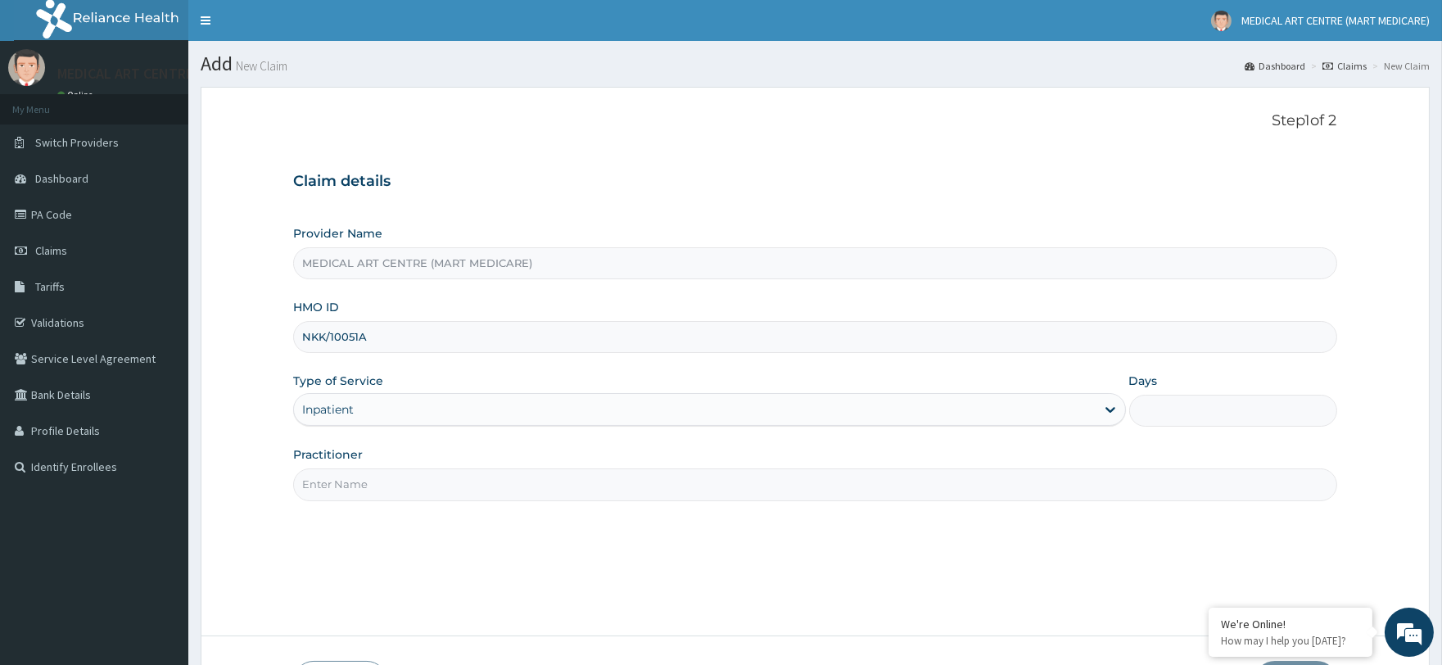
click at [1153, 420] on input "Days" at bounding box center [1233, 411] width 208 height 32
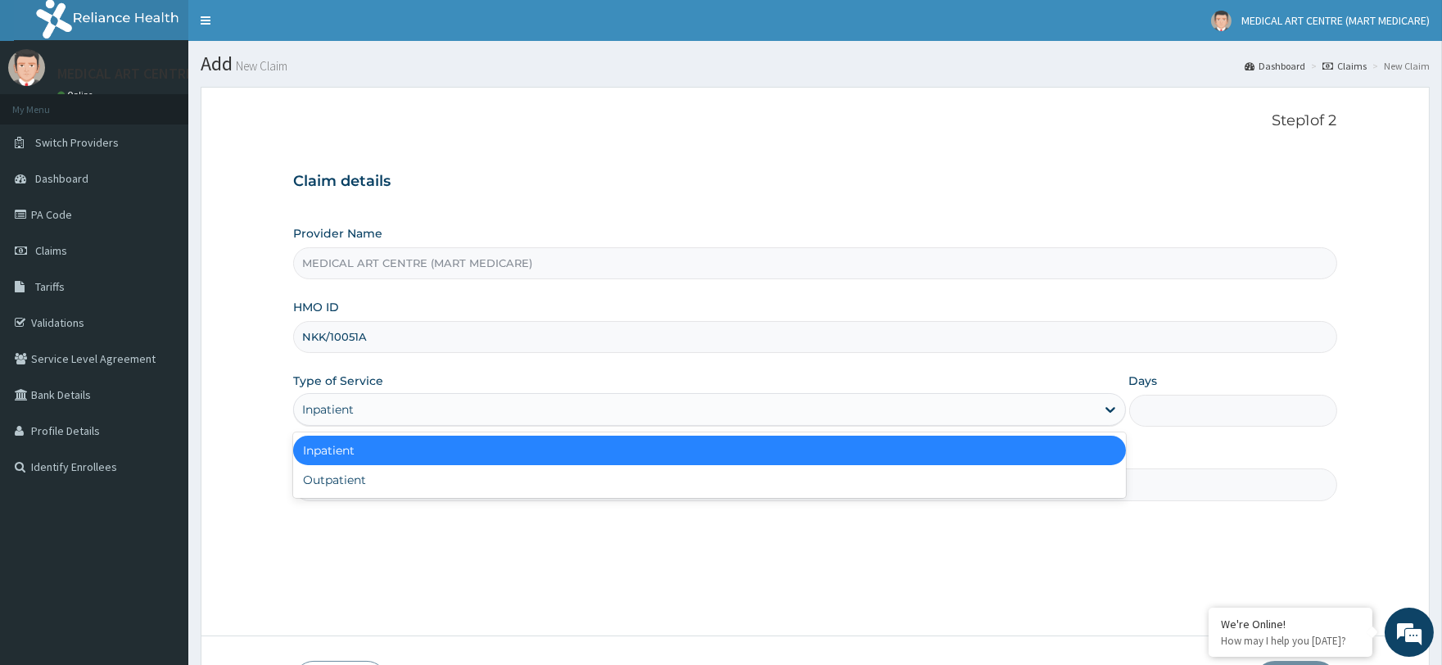
click at [545, 426] on div "Inpatient" at bounding box center [709, 409] width 832 height 33
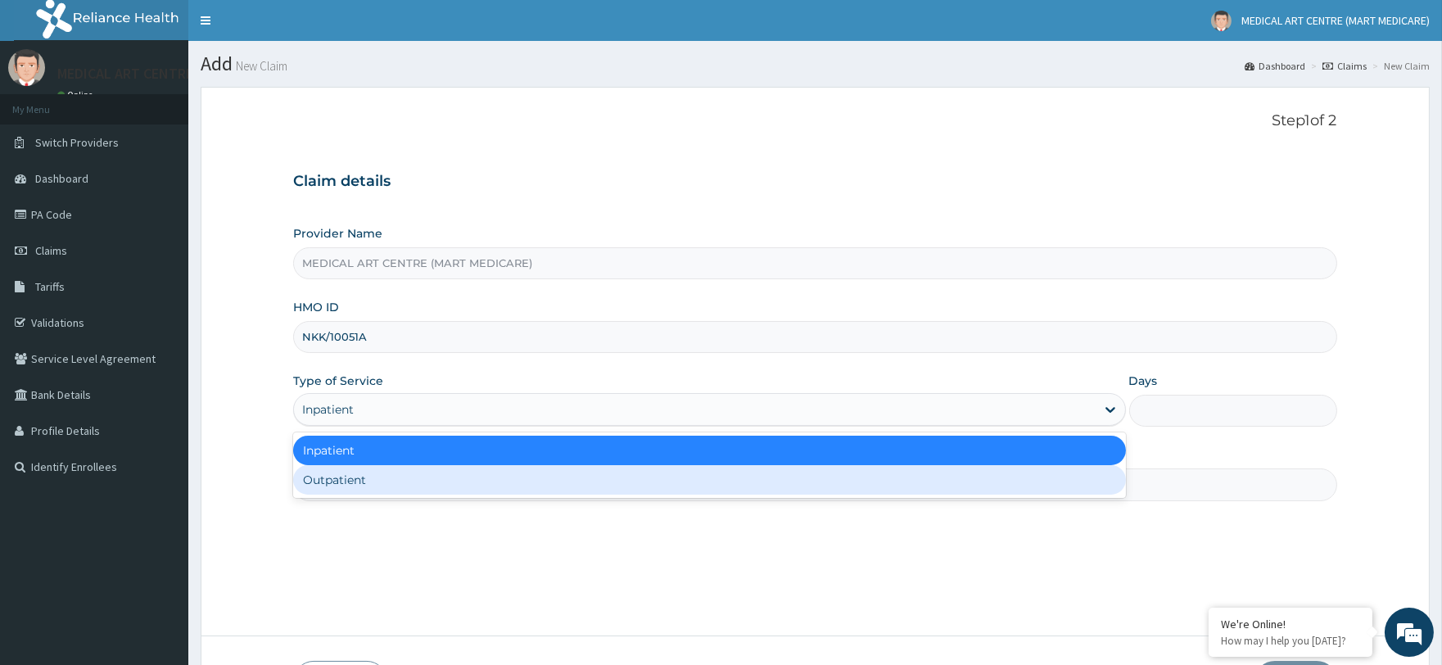
click at [468, 468] on div "Outpatient" at bounding box center [709, 479] width 832 height 29
type input "1"
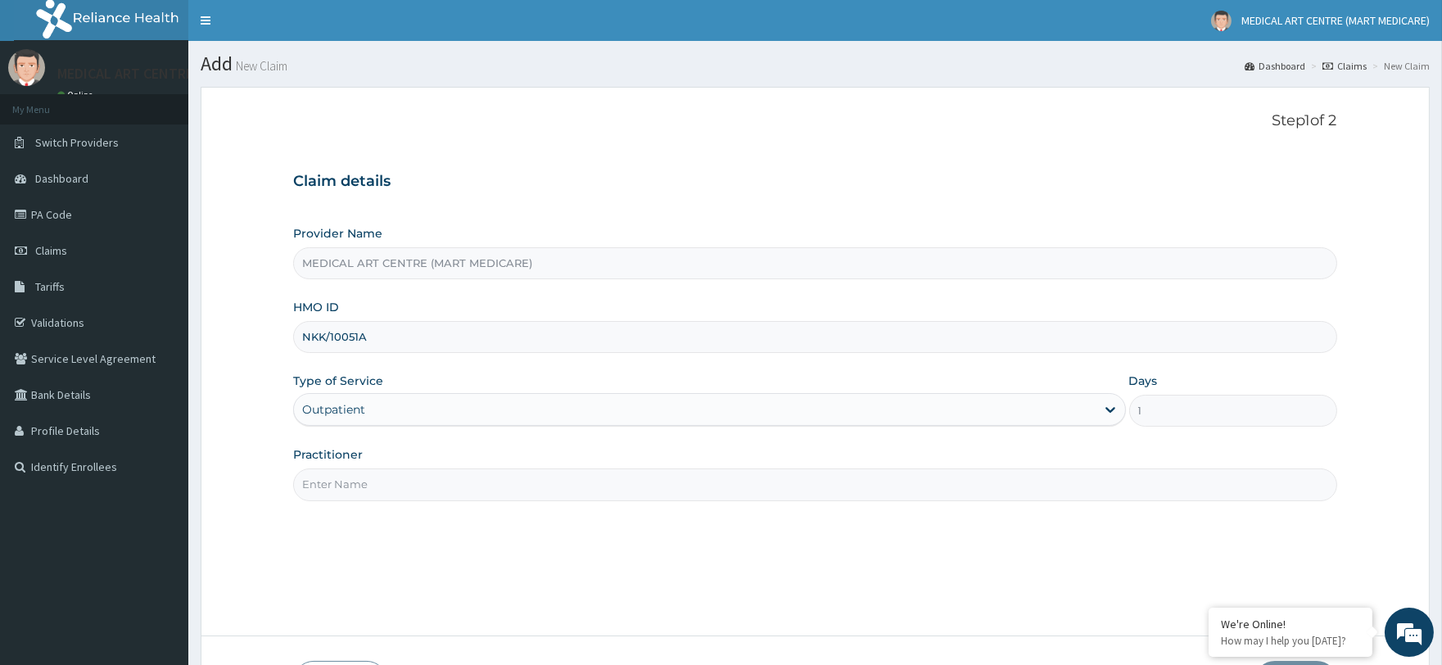
drag, startPoint x: 519, startPoint y: 473, endPoint x: 511, endPoint y: 477, distance: 9.2
click at [516, 475] on input "Practitioner" at bounding box center [814, 484] width 1043 height 32
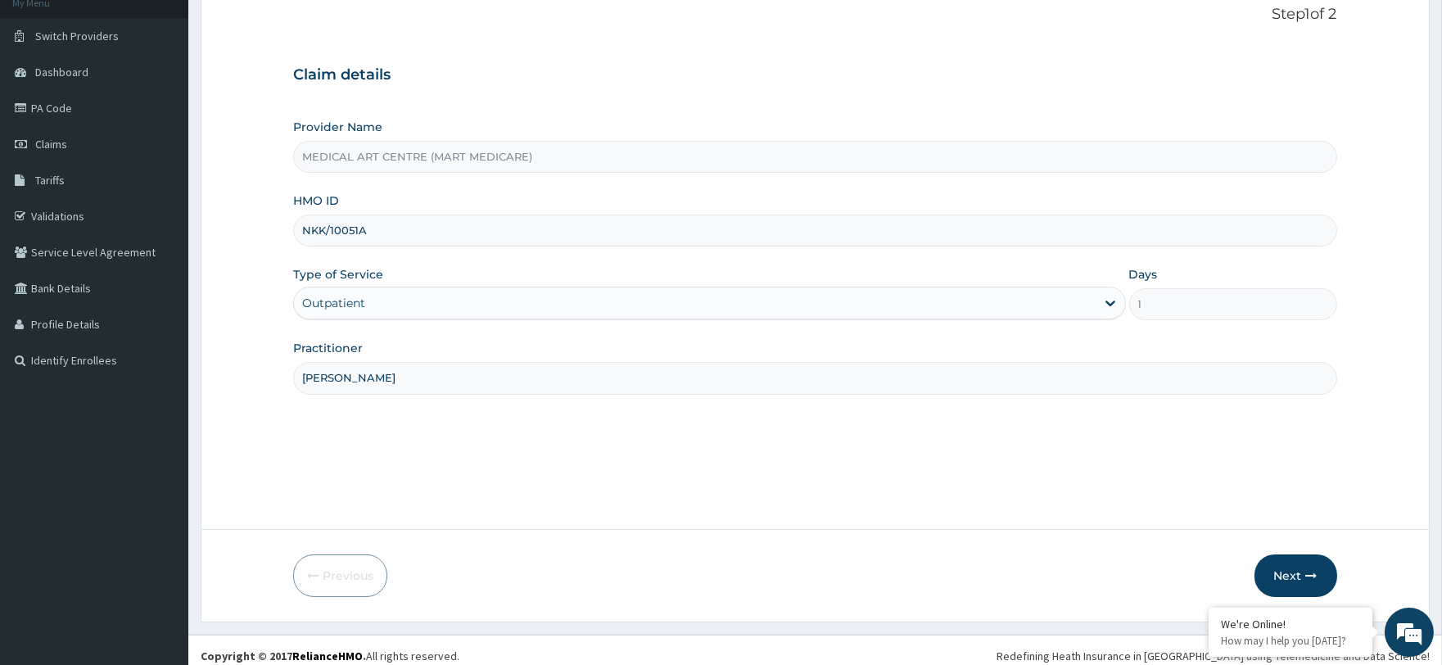
scroll to position [118, 0]
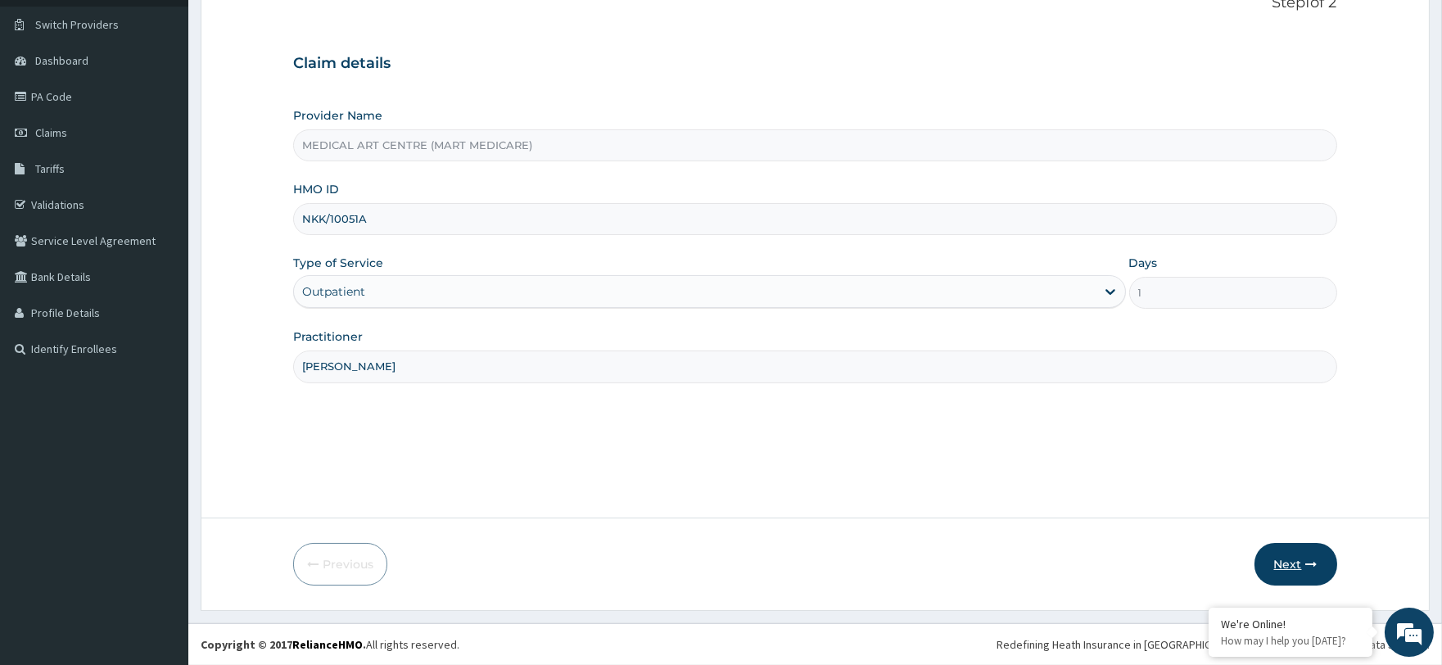
type input "DR OLUSHOLA"
click at [1275, 561] on button "Next" at bounding box center [1296, 564] width 83 height 43
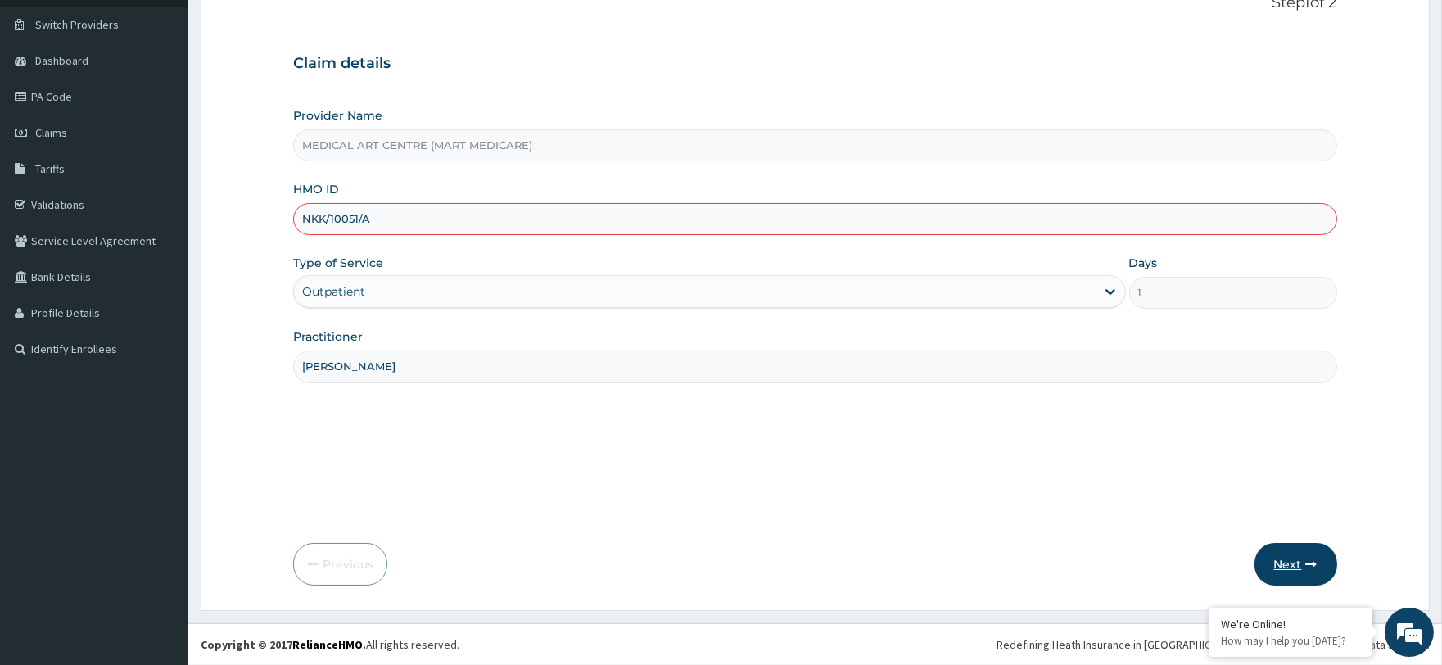
type input "NKK/10051/A"
click at [1298, 550] on button "Next" at bounding box center [1296, 564] width 83 height 43
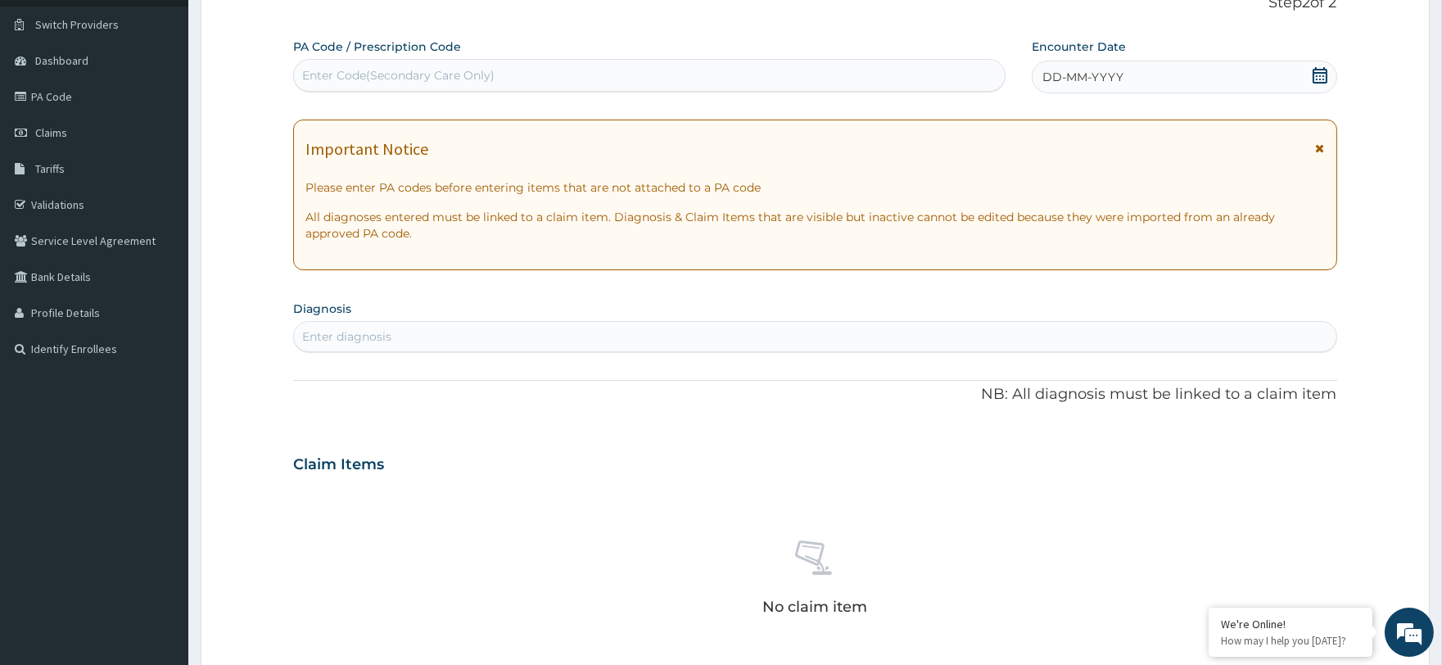
click at [1312, 76] on icon at bounding box center [1320, 75] width 16 height 16
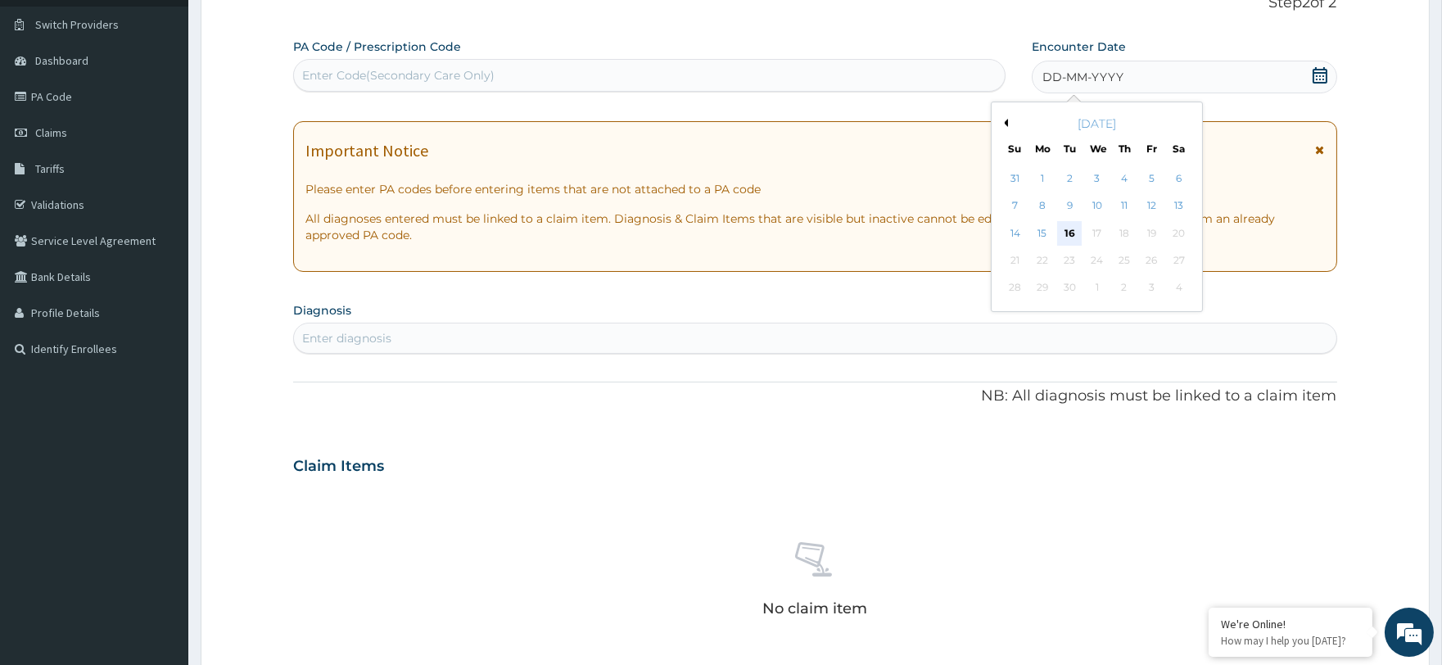
click at [1077, 229] on div "16" at bounding box center [1069, 233] width 25 height 25
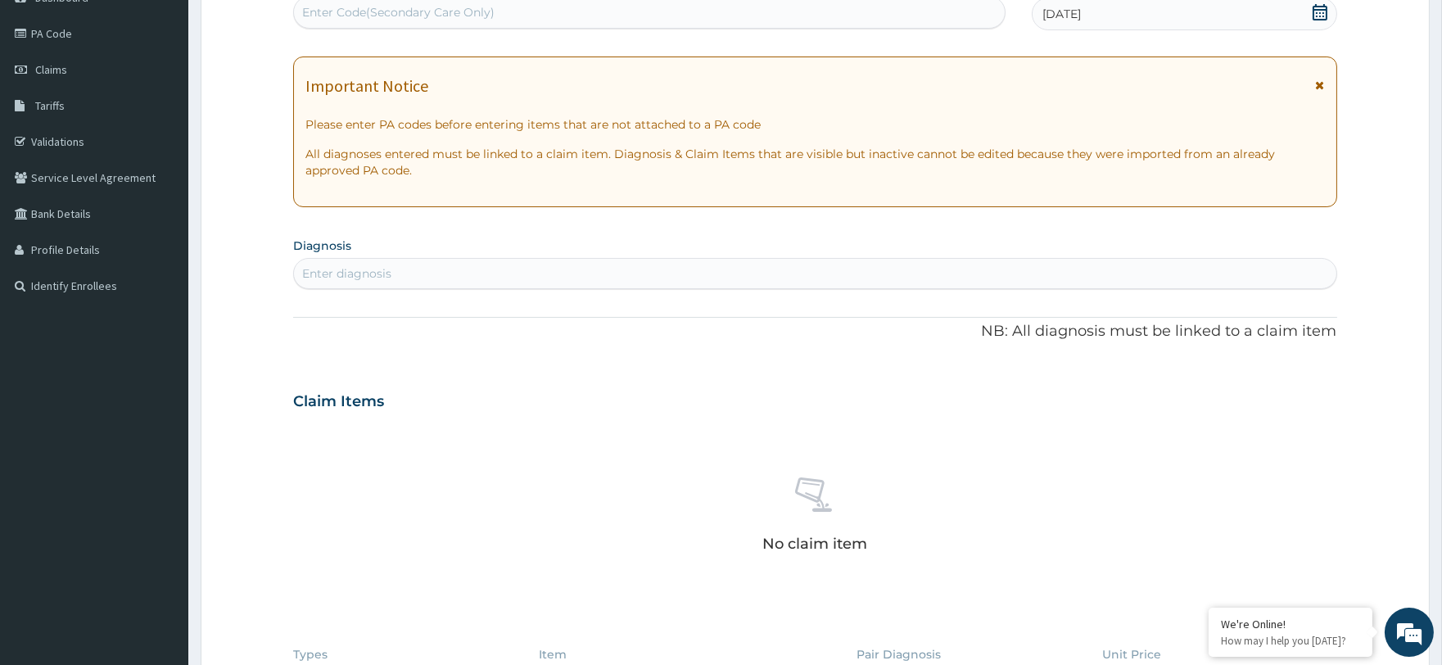
scroll to position [209, 0]
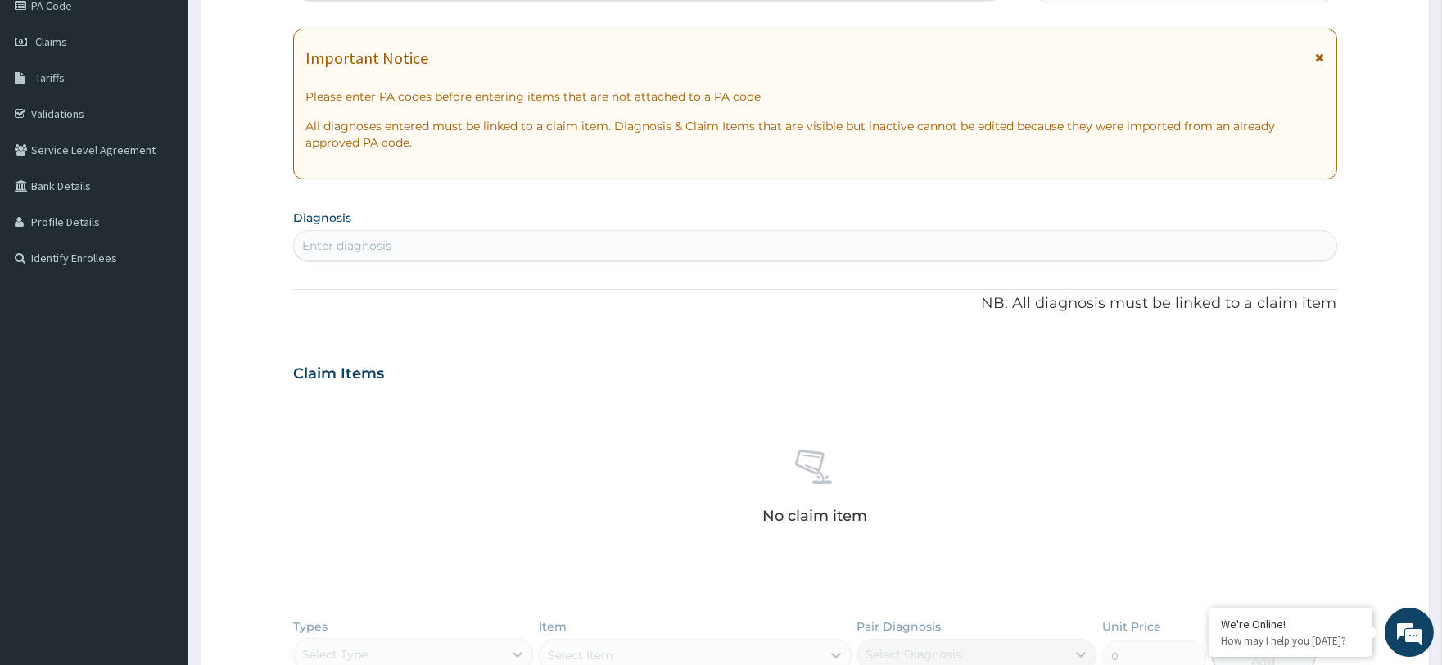
click at [546, 235] on div "Enter diagnosis" at bounding box center [815, 246] width 1042 height 26
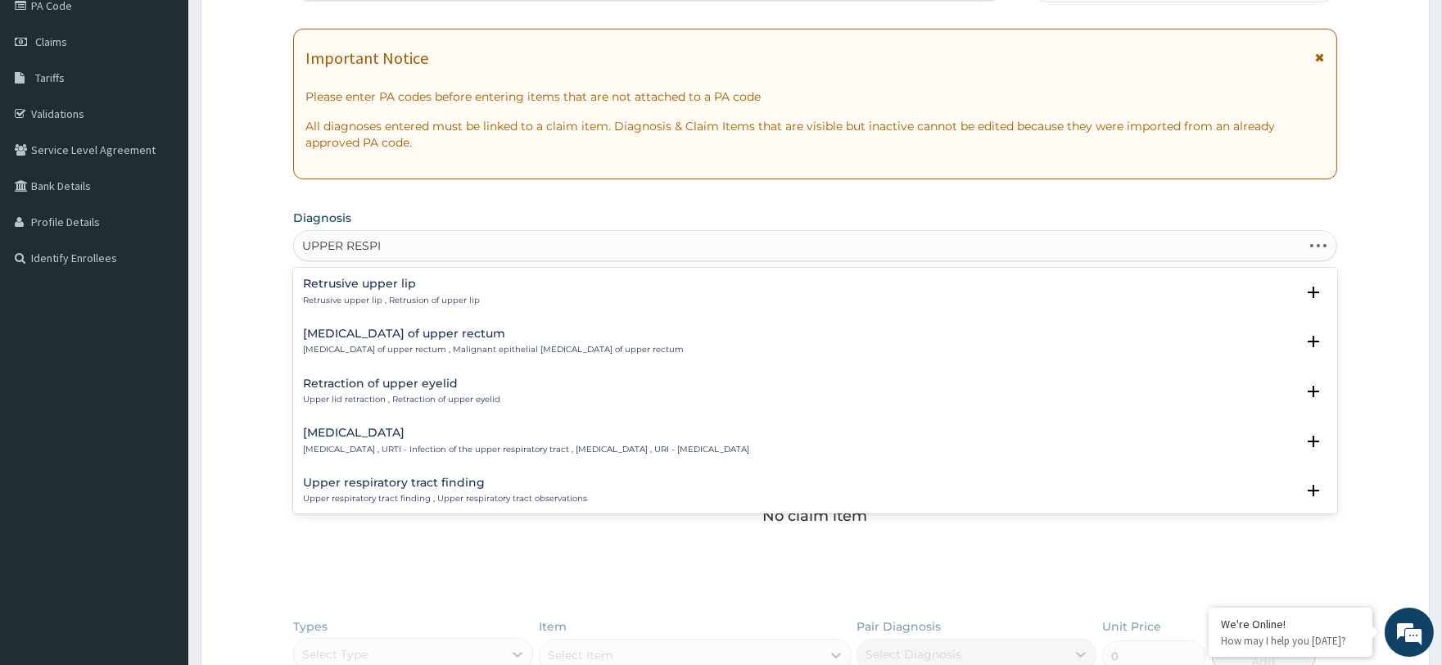
type input "UPPER RESPIR"
click at [419, 287] on h4 "Upper respiratory infection" at bounding box center [526, 284] width 446 height 12
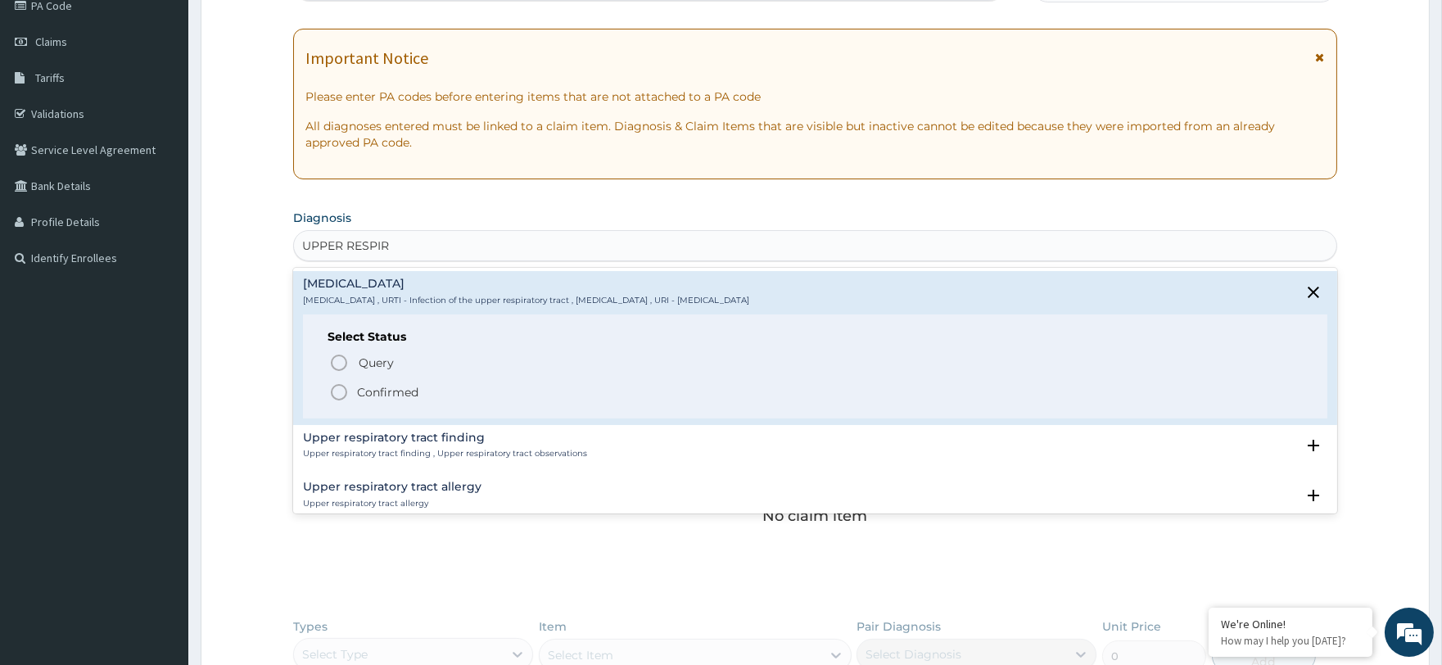
click at [339, 396] on icon "status option filled" at bounding box center [339, 392] width 20 height 20
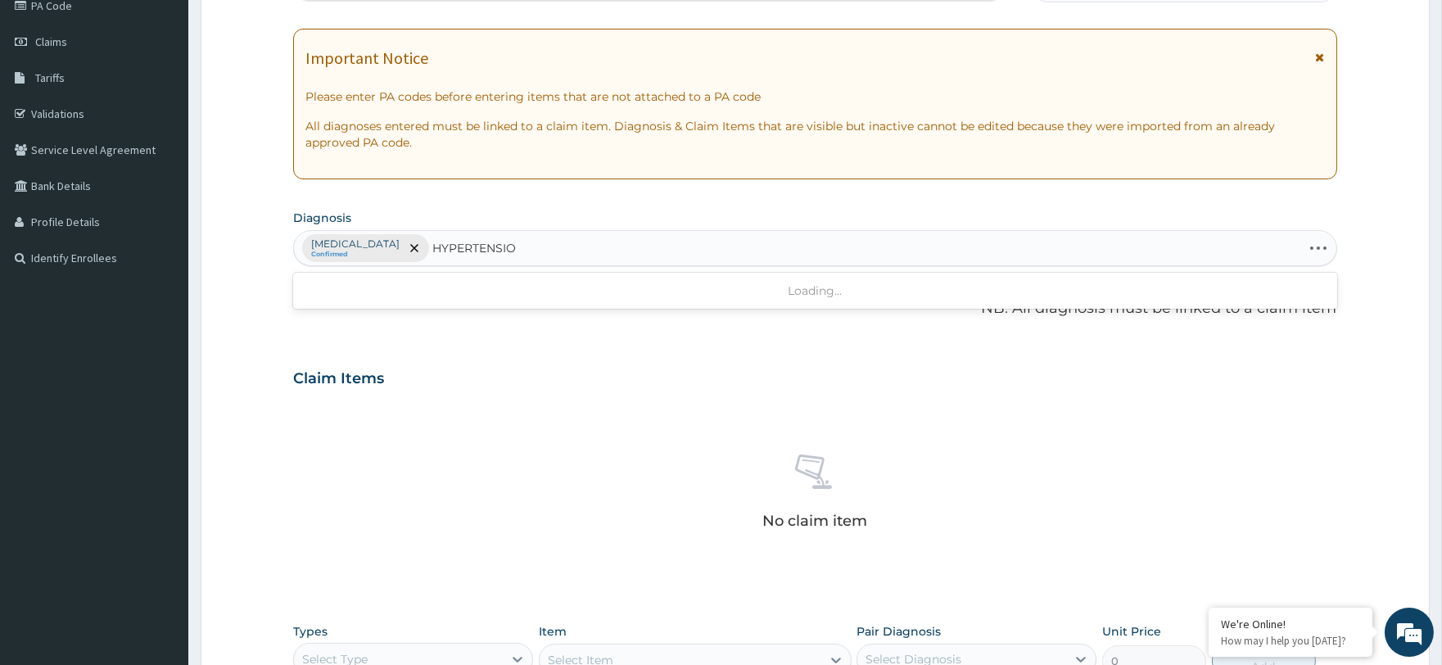
type input "HYPERTENSION"
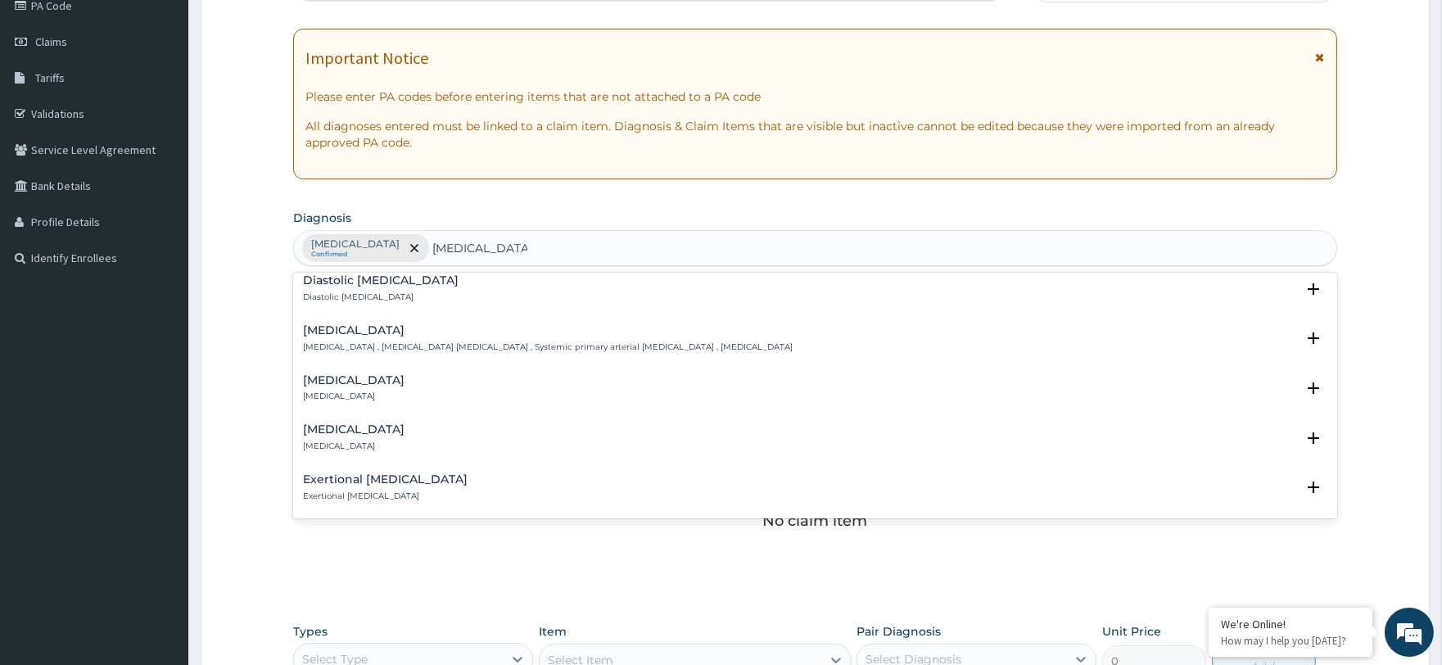
scroll to position [1183, 0]
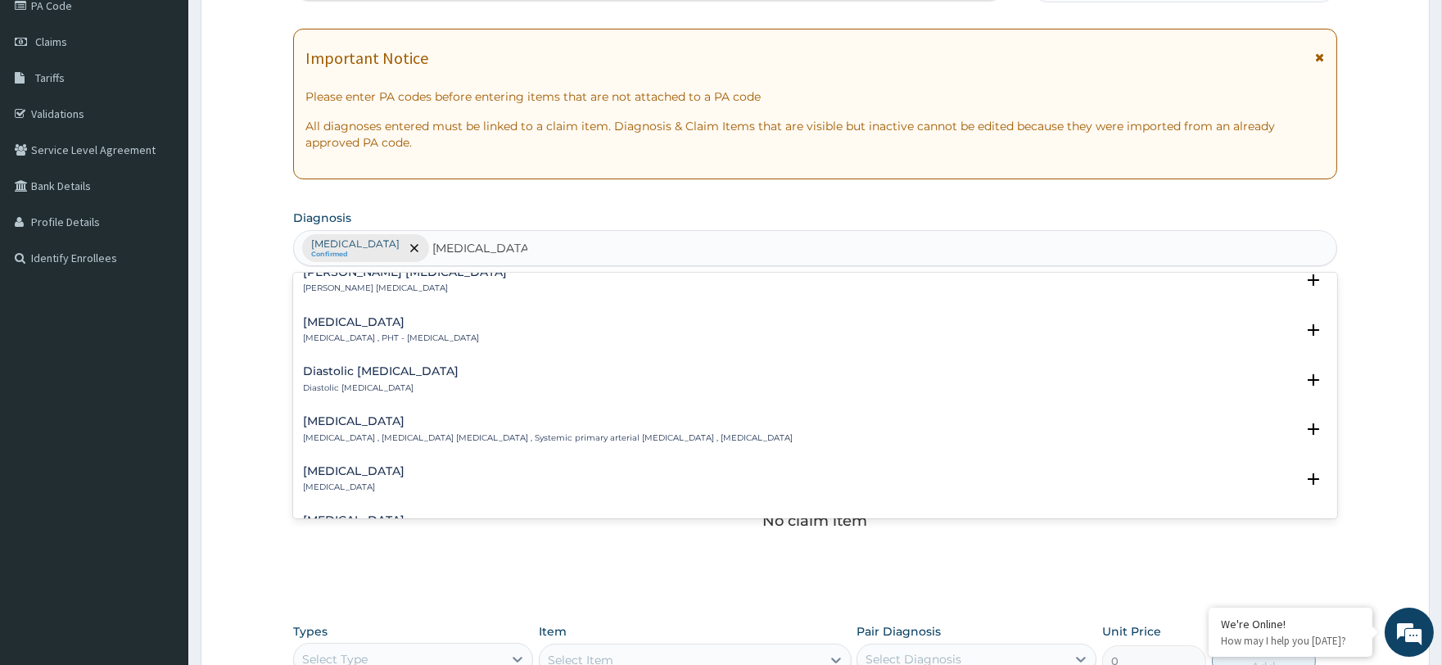
click at [350, 378] on div "Diastolic hypertension Diastolic hypertension" at bounding box center [381, 379] width 156 height 29
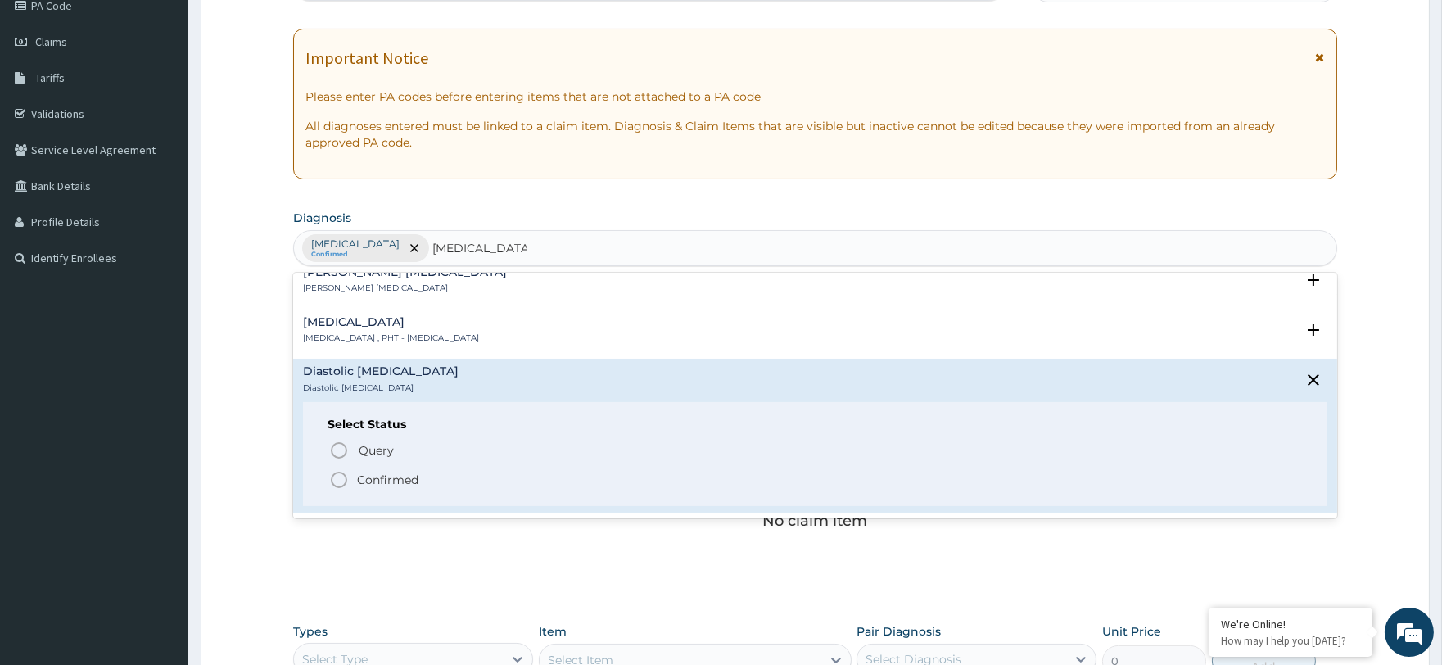
click at [355, 478] on span "Confirmed" at bounding box center [815, 480] width 973 height 20
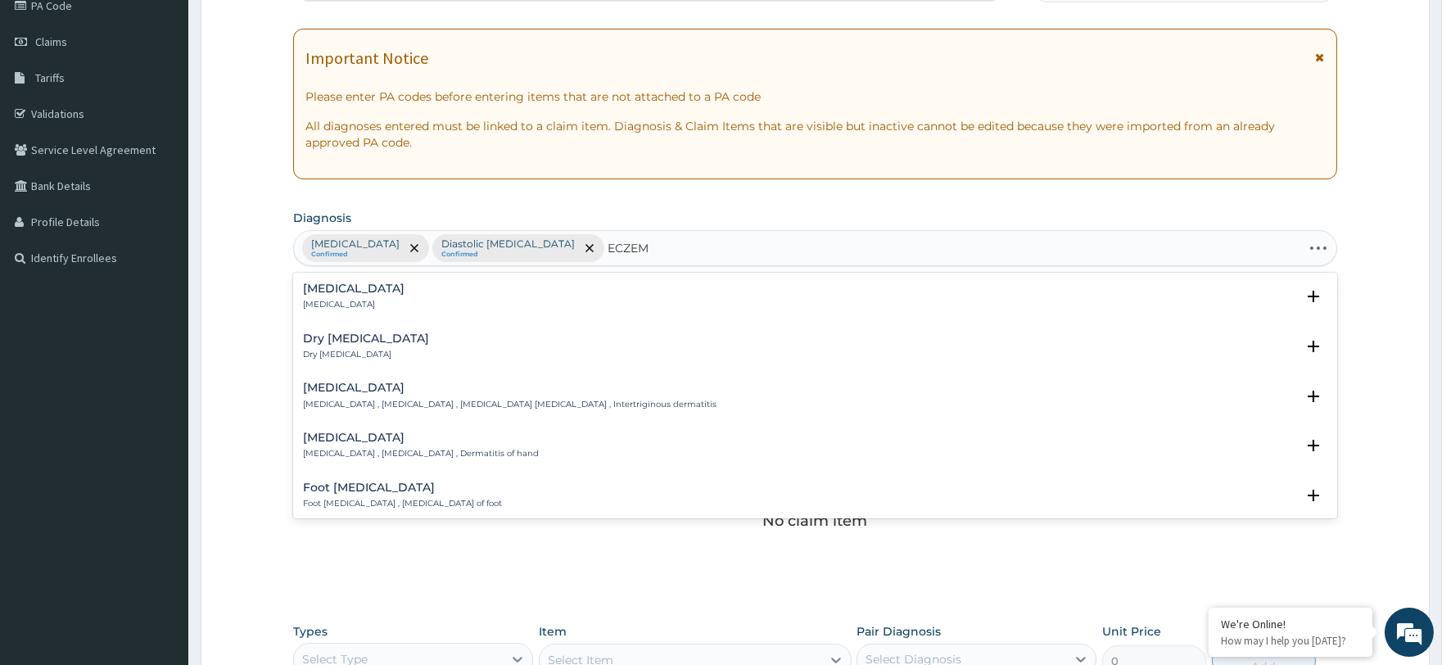
type input "ECZEMA"
click at [329, 303] on p "Eczema" at bounding box center [354, 304] width 102 height 11
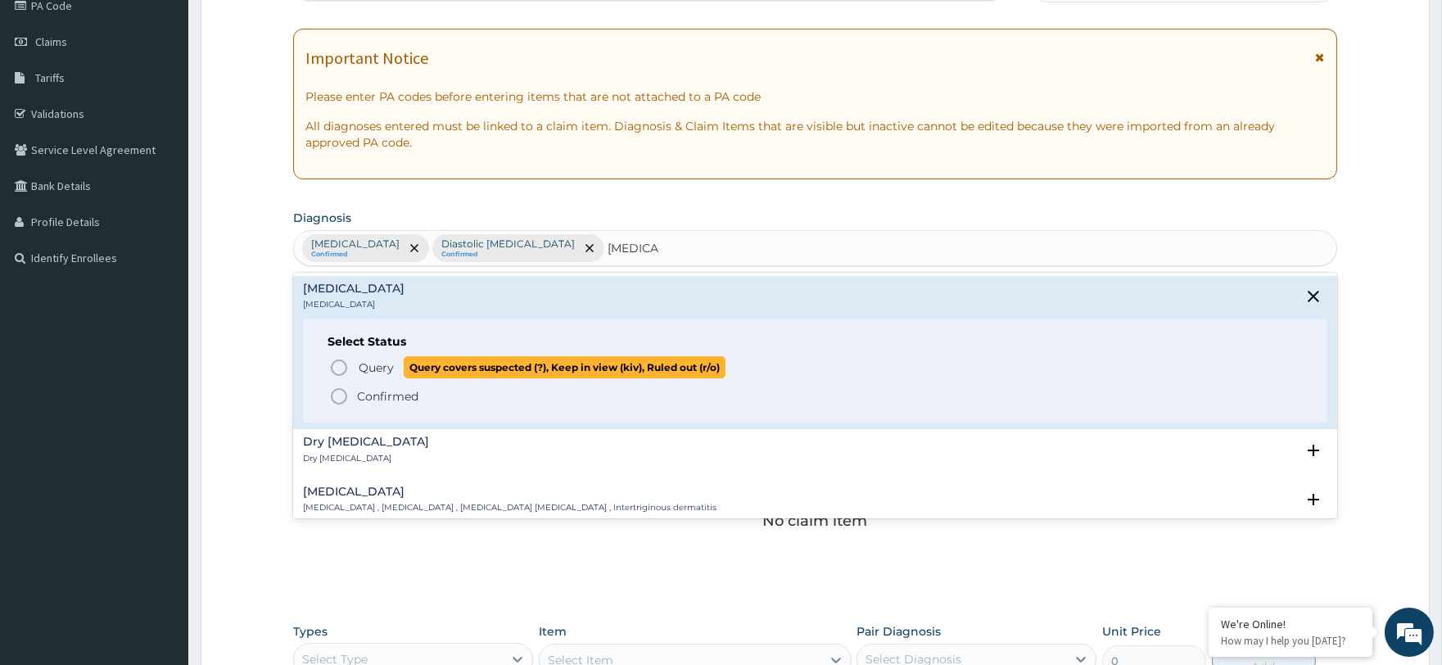
click at [341, 366] on icon "status option query" at bounding box center [339, 368] width 20 height 20
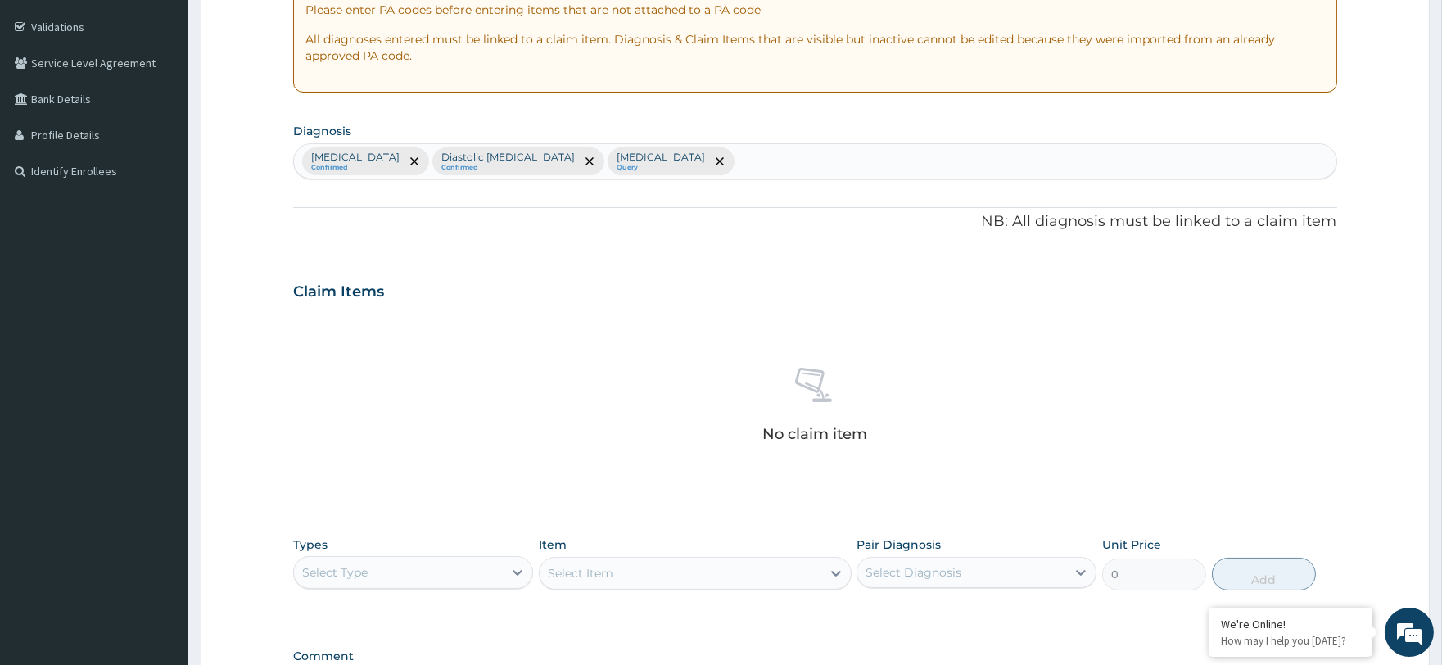
scroll to position [391, 0]
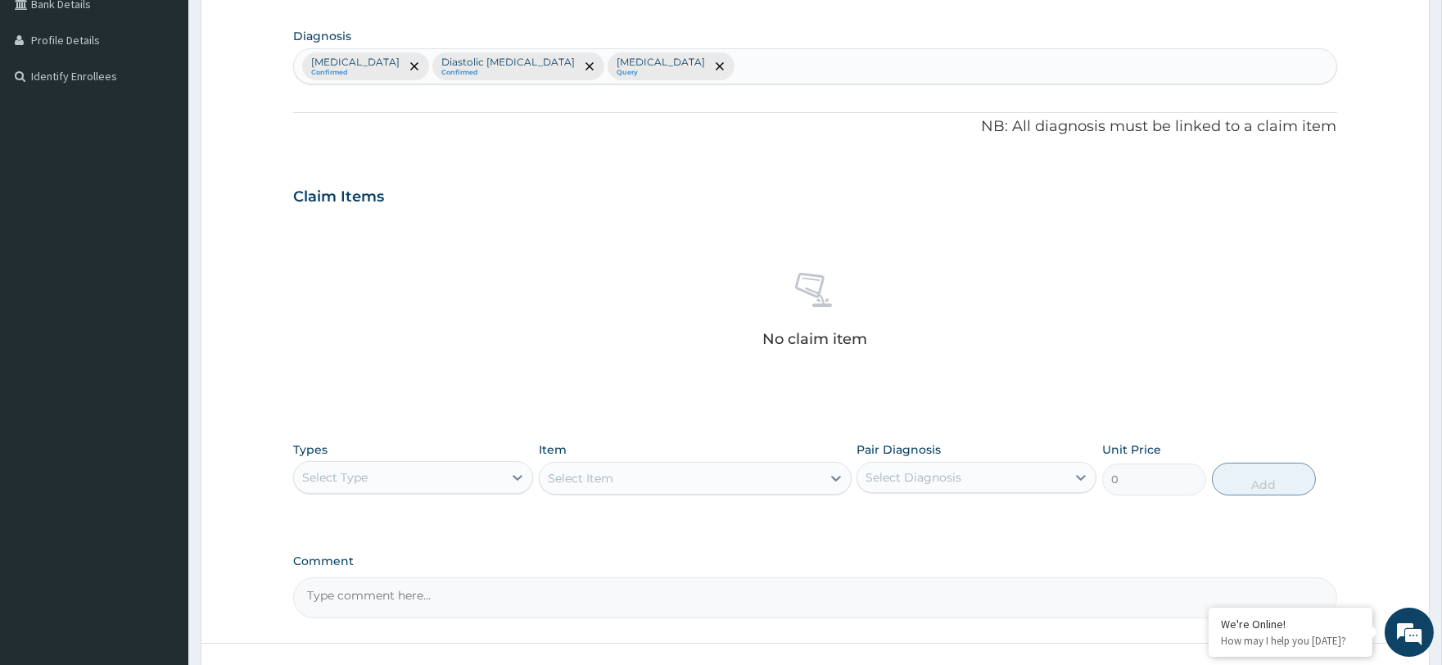
click at [623, 481] on div "Select Item" at bounding box center [695, 478] width 313 height 33
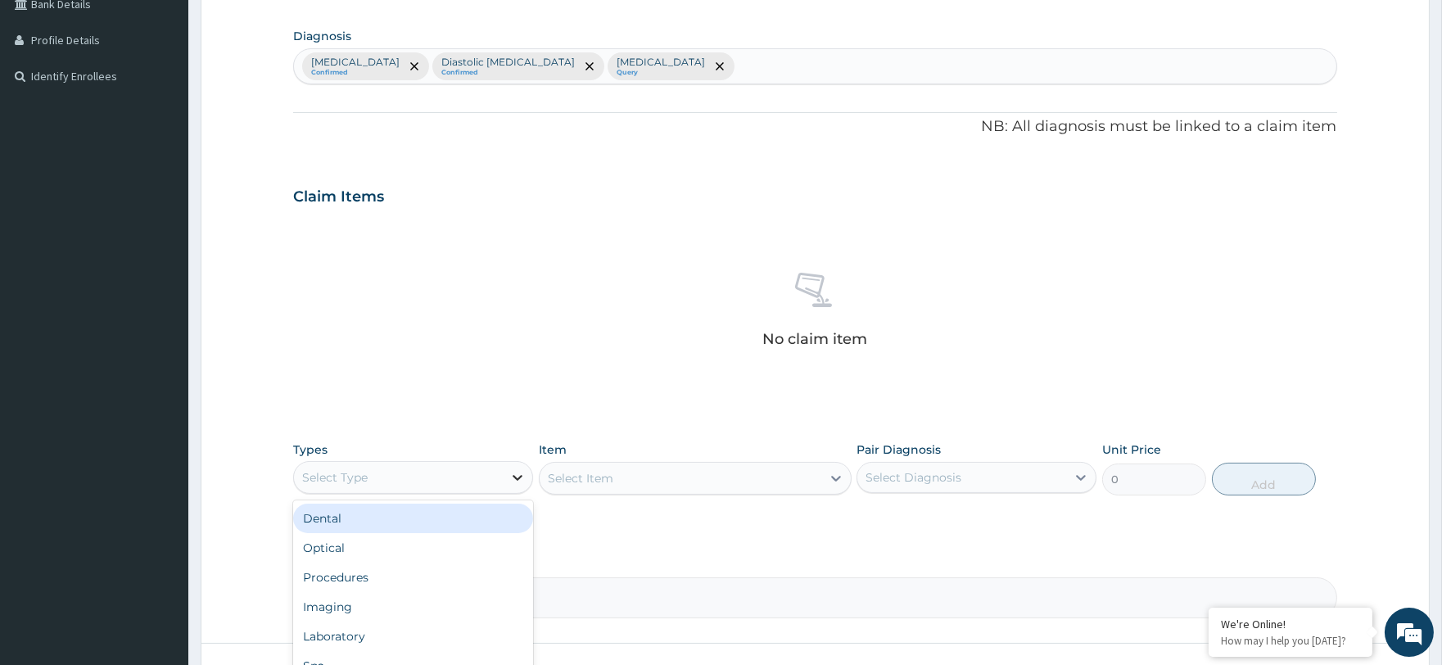
click at [519, 476] on icon at bounding box center [518, 478] width 10 height 6
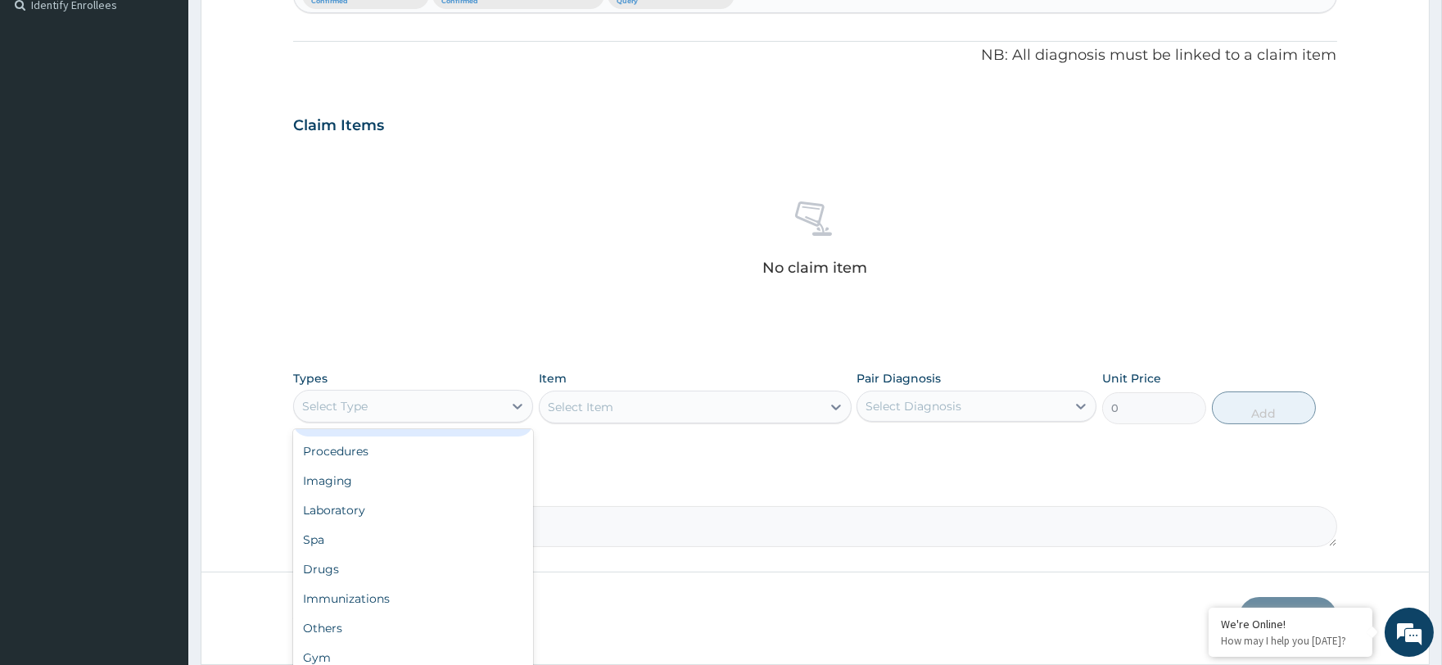
scroll to position [516, 0]
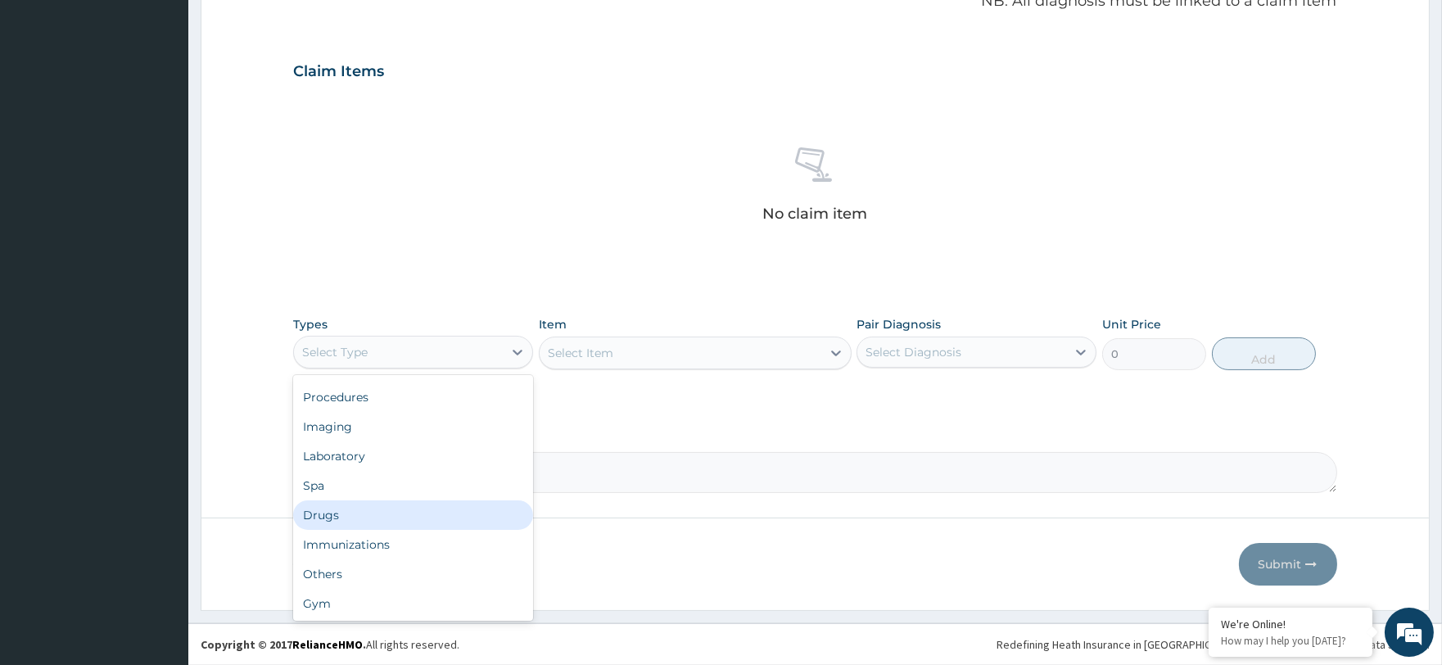
click at [341, 510] on div "Drugs" at bounding box center [413, 514] width 240 height 29
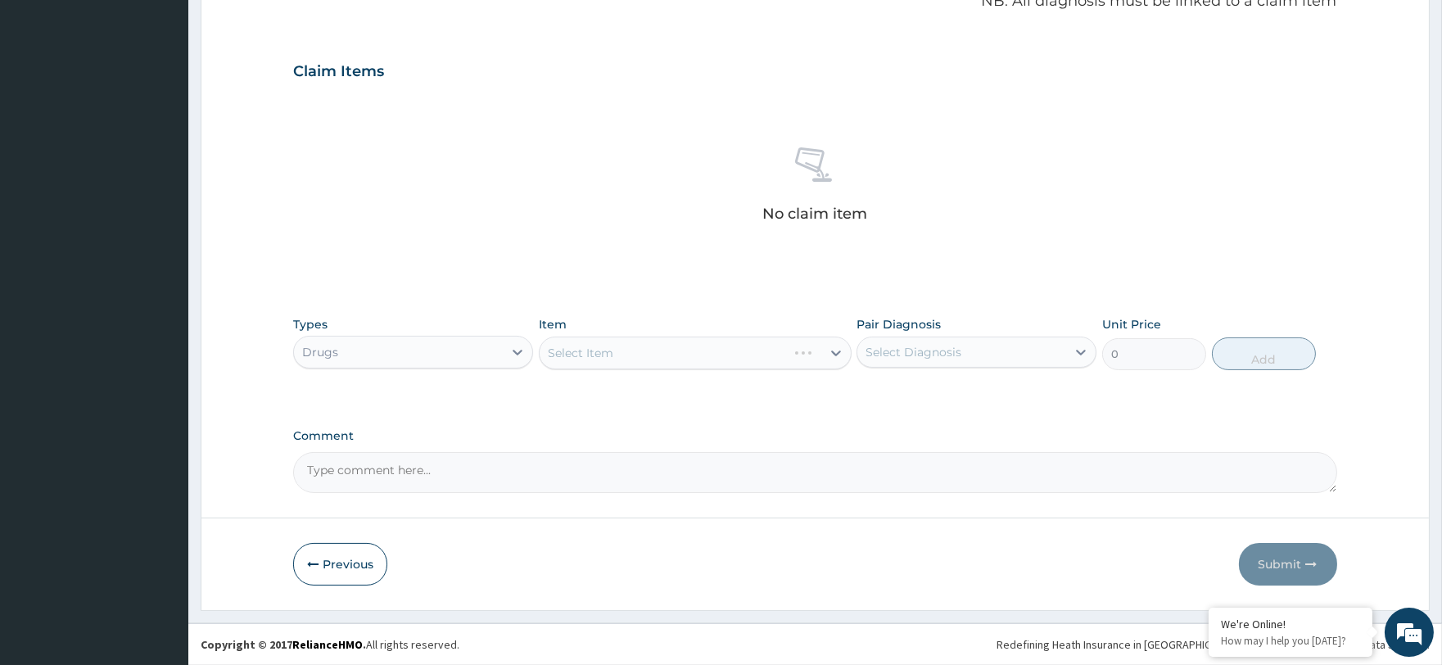
click at [660, 345] on div "Select Item" at bounding box center [695, 353] width 313 height 33
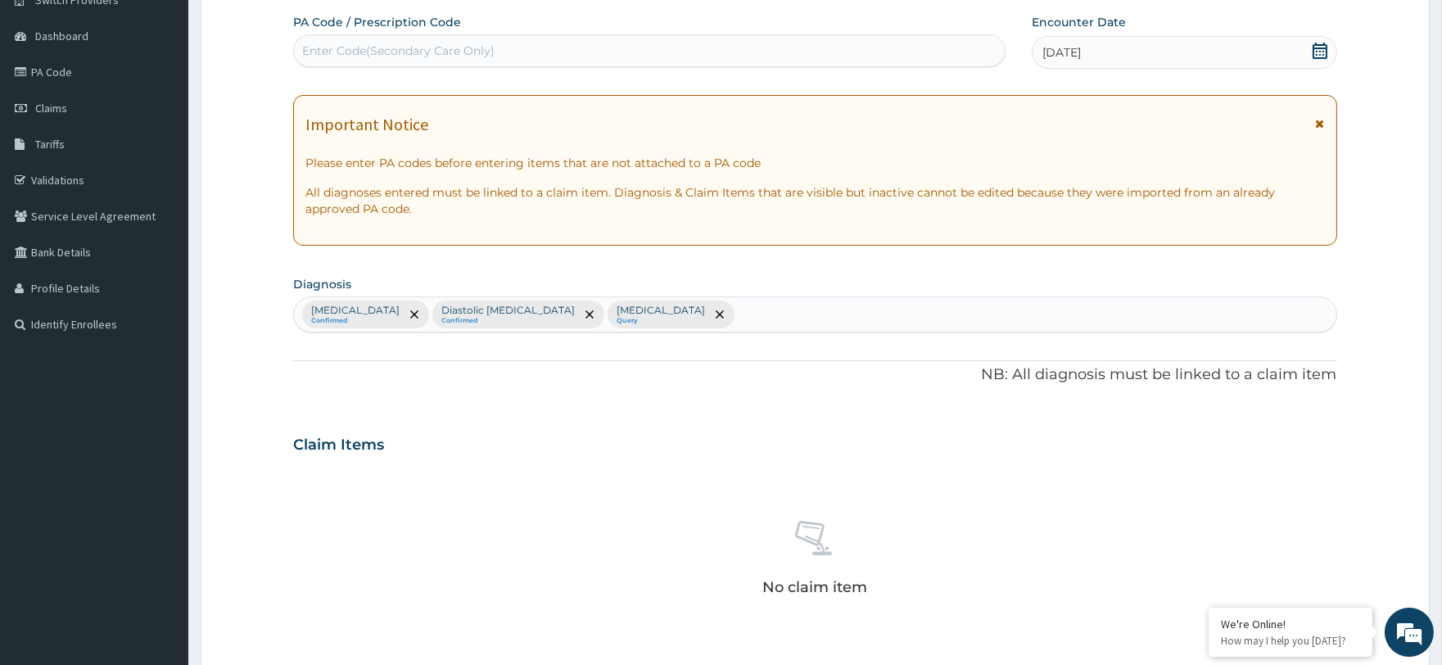
scroll to position [364, 0]
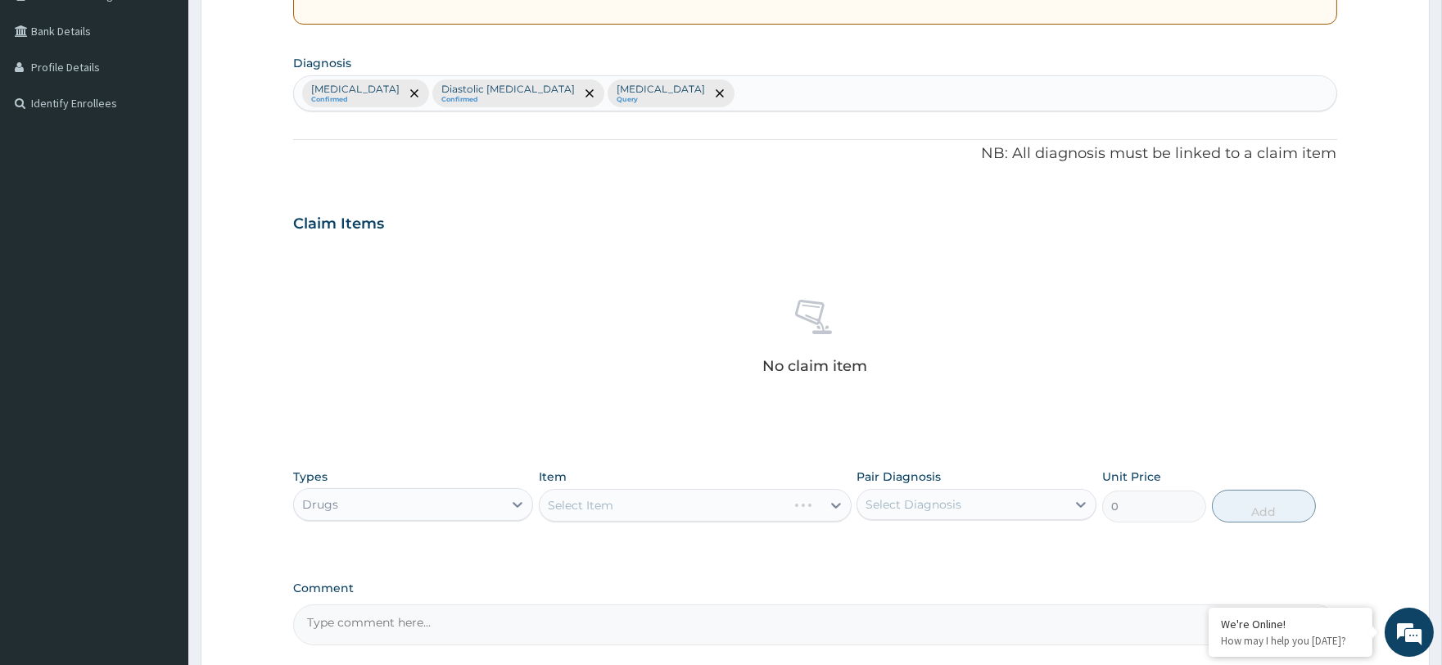
click at [667, 497] on div "Select Item" at bounding box center [695, 505] width 313 height 33
click at [655, 503] on div "Select Item" at bounding box center [695, 505] width 313 height 33
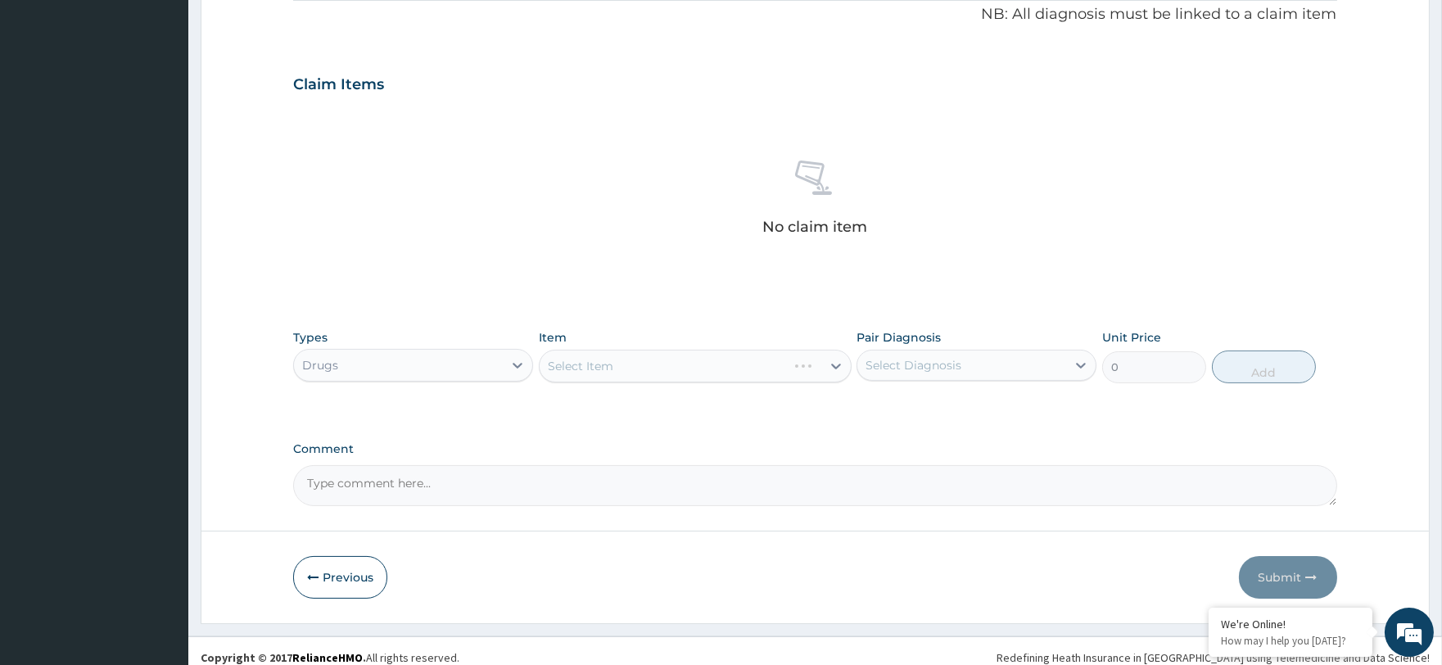
scroll to position [516, 0]
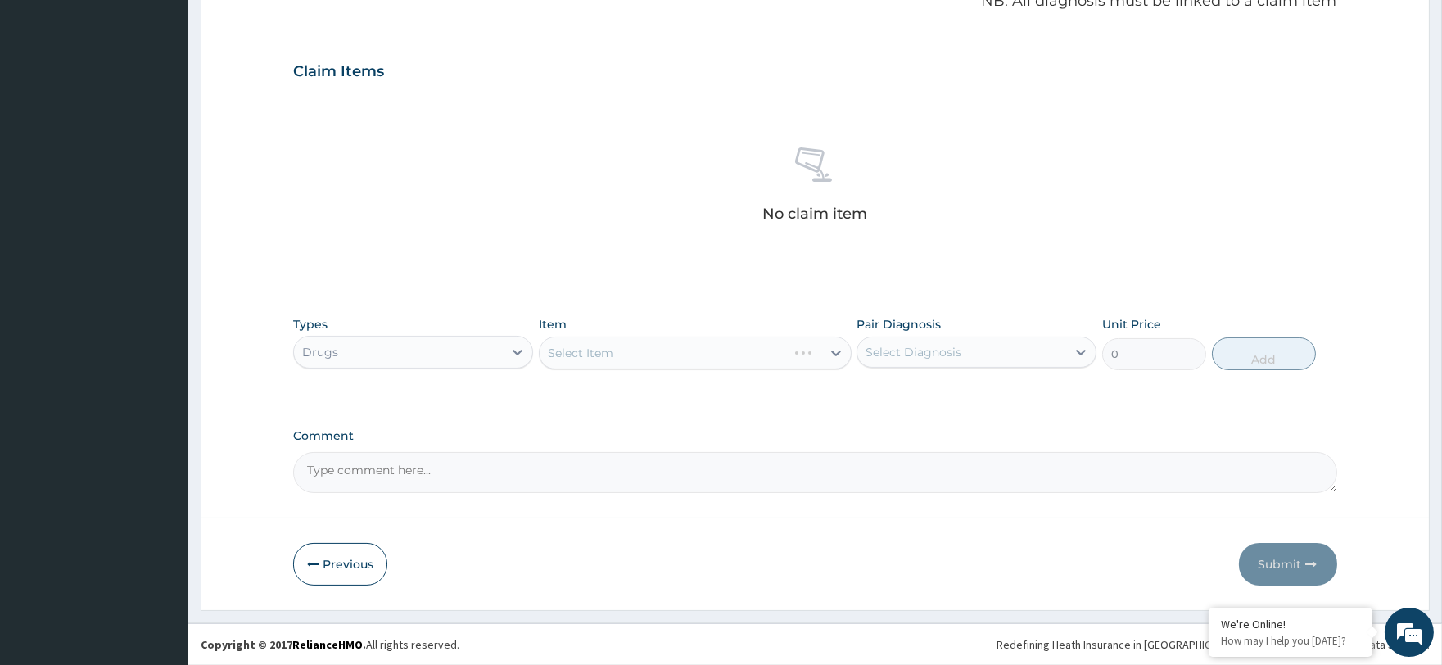
click at [930, 357] on div "Select Diagnosis" at bounding box center [914, 352] width 96 height 16
click at [926, 389] on label "Upper respiratory infection" at bounding box center [935, 392] width 102 height 16
checkbox input "true"
click at [754, 349] on div "Select Item" at bounding box center [681, 353] width 282 height 26
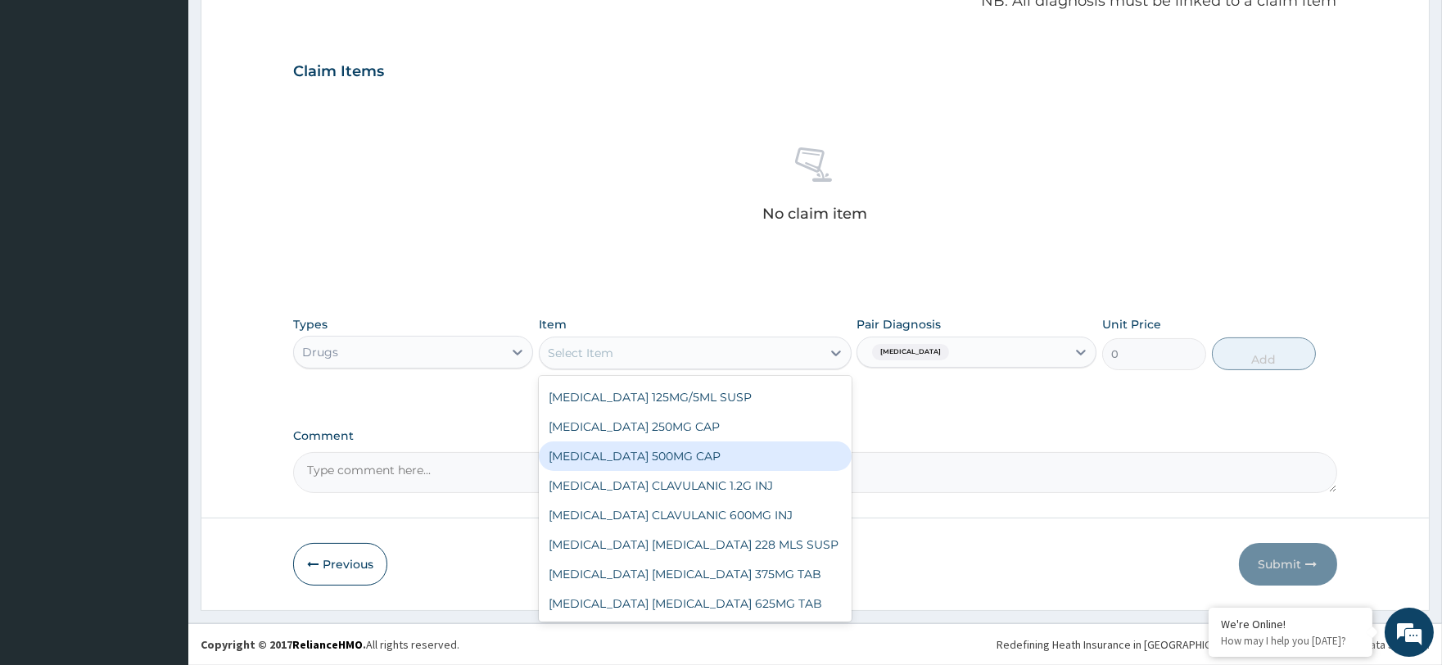
scroll to position [1092, 0]
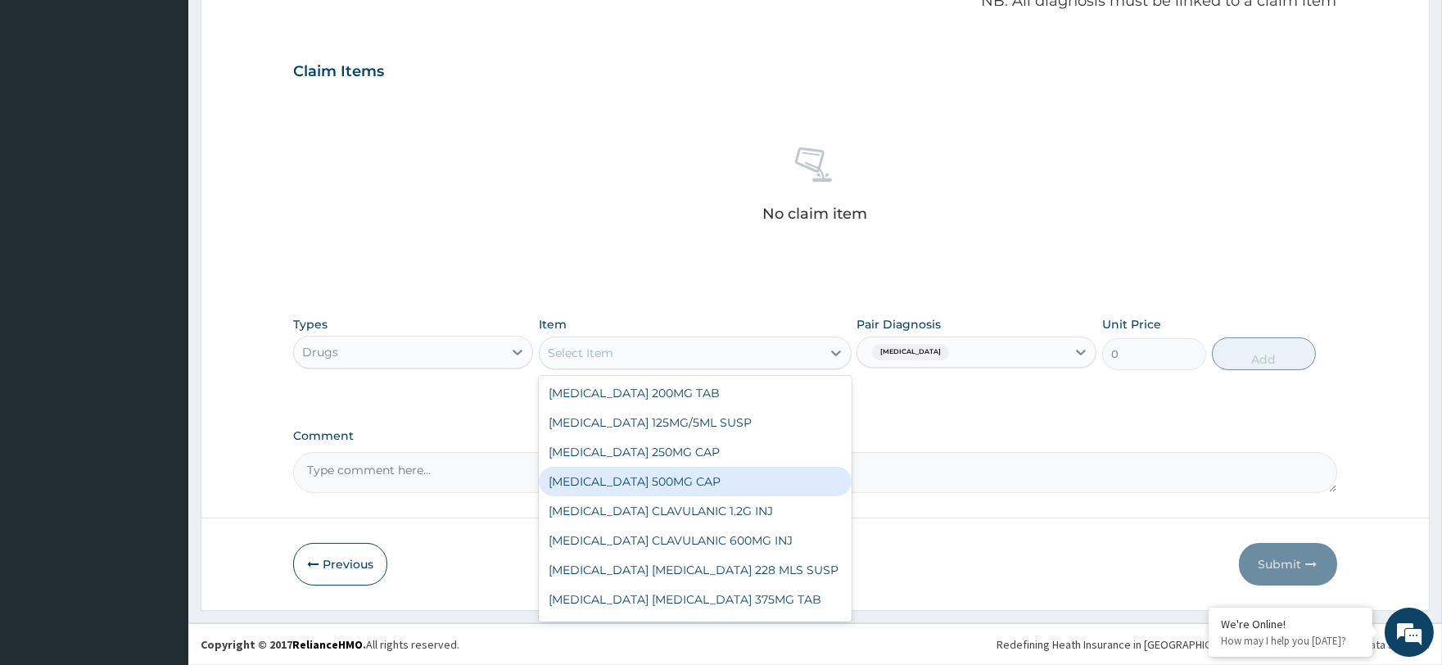
click at [643, 479] on div "AMOXICILLIN 500MG CAP" at bounding box center [695, 481] width 313 height 29
type input "35"
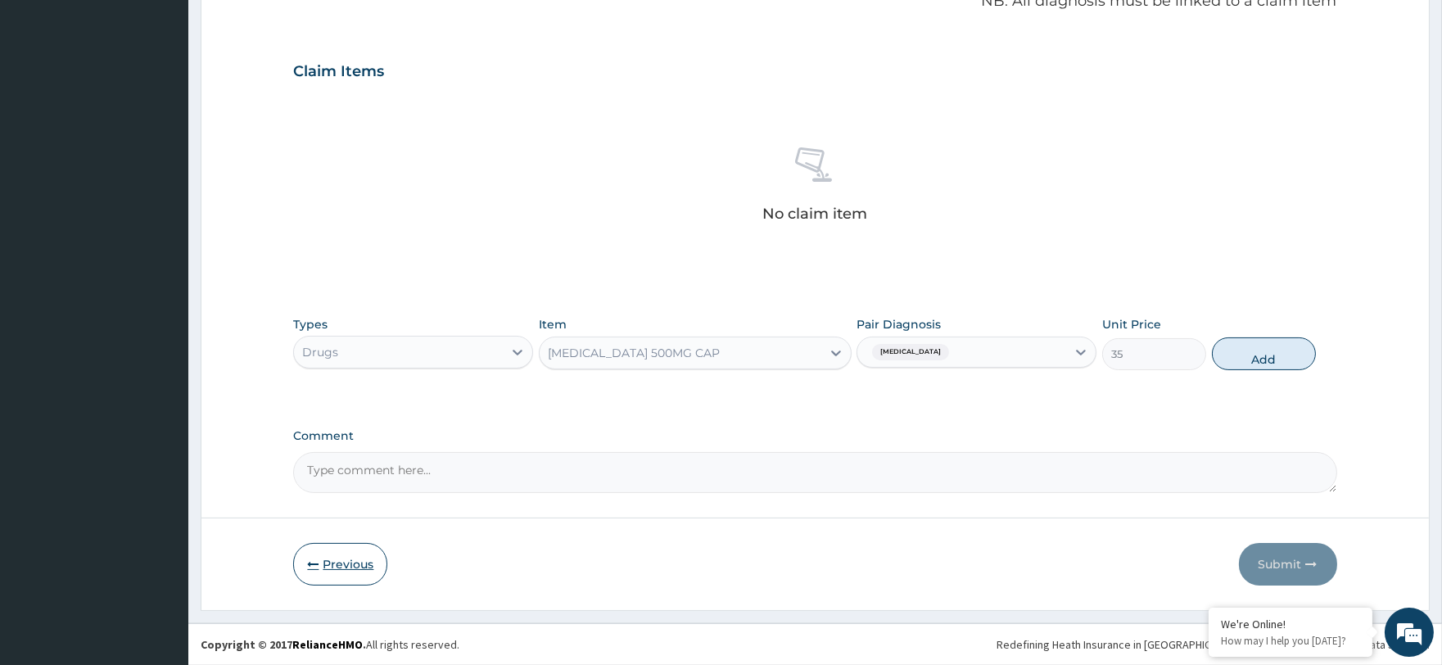
click at [347, 571] on button "Previous" at bounding box center [340, 564] width 94 height 43
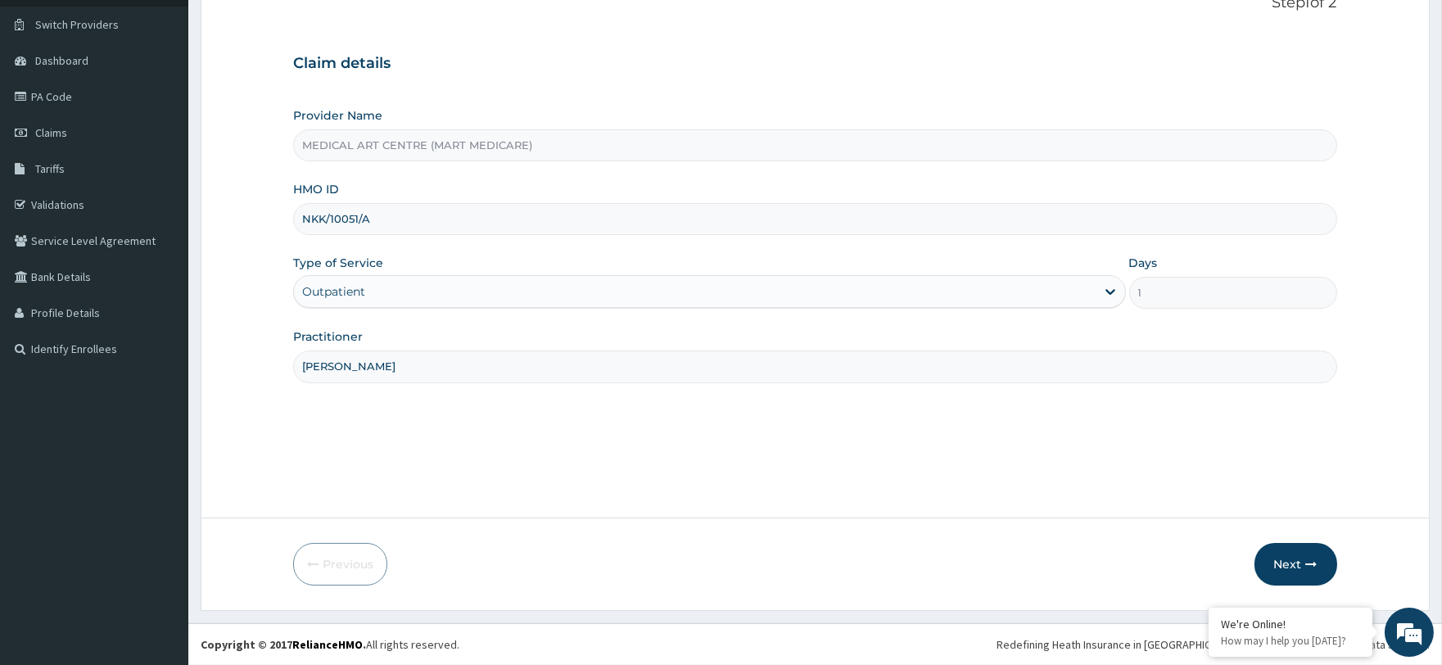
scroll to position [0, 0]
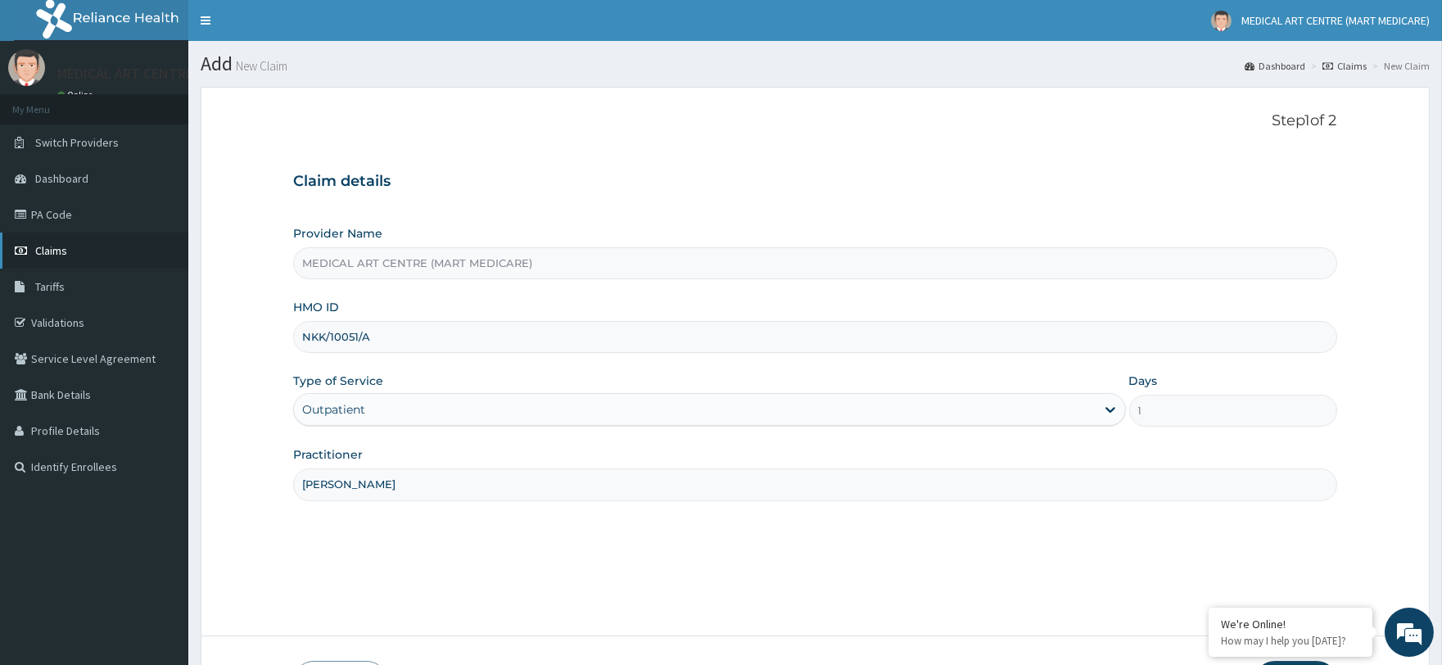
click at [53, 249] on span "Claims" at bounding box center [51, 250] width 32 height 15
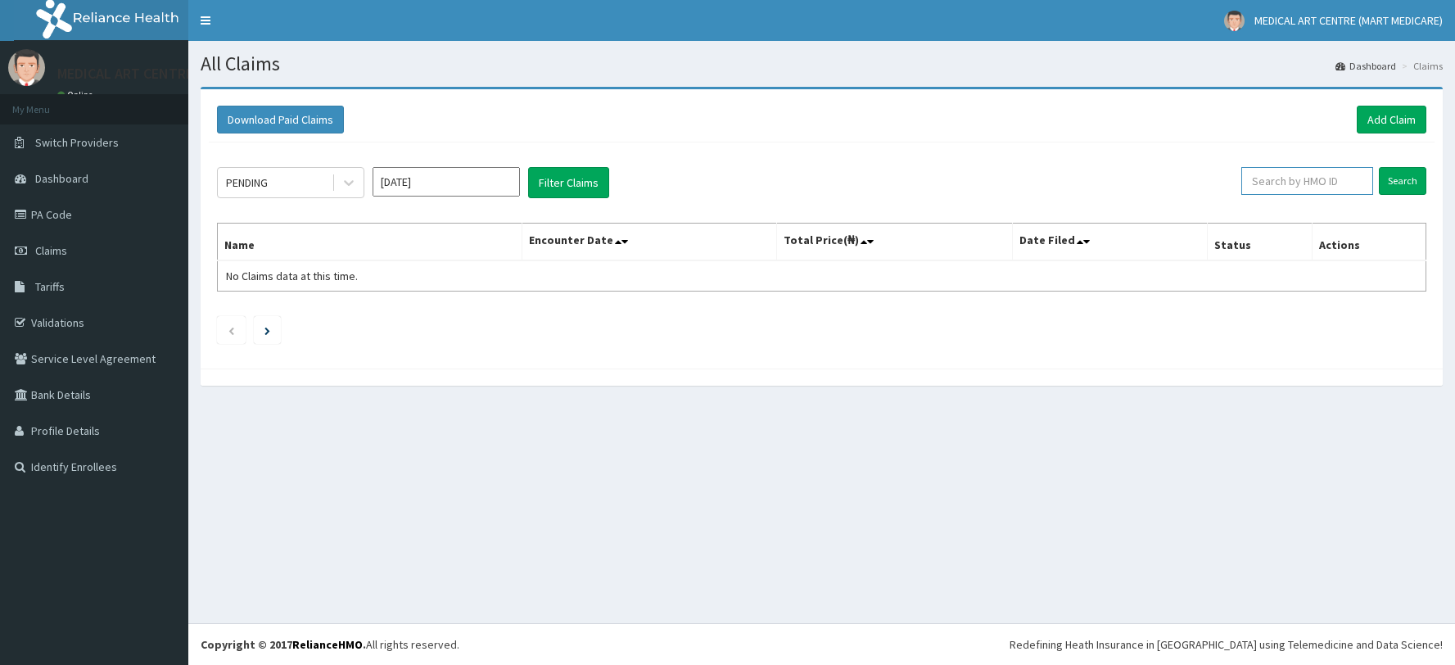
click at [1296, 185] on input "text" at bounding box center [1307, 181] width 132 height 28
paste input "NKK/10051/A"
type input "NKK/10051/A"
click at [1379, 167] on input "Search" at bounding box center [1402, 181] width 47 height 28
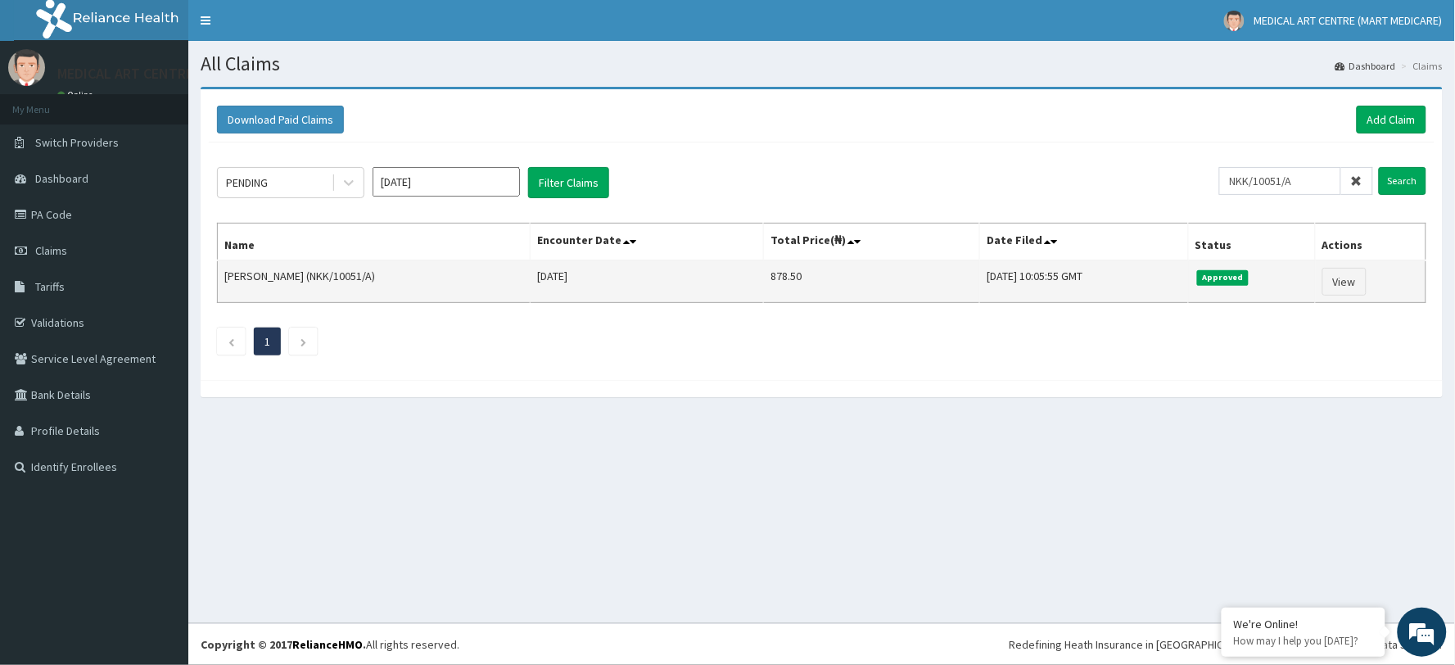
click at [764, 276] on td "878.50" at bounding box center [872, 281] width 216 height 43
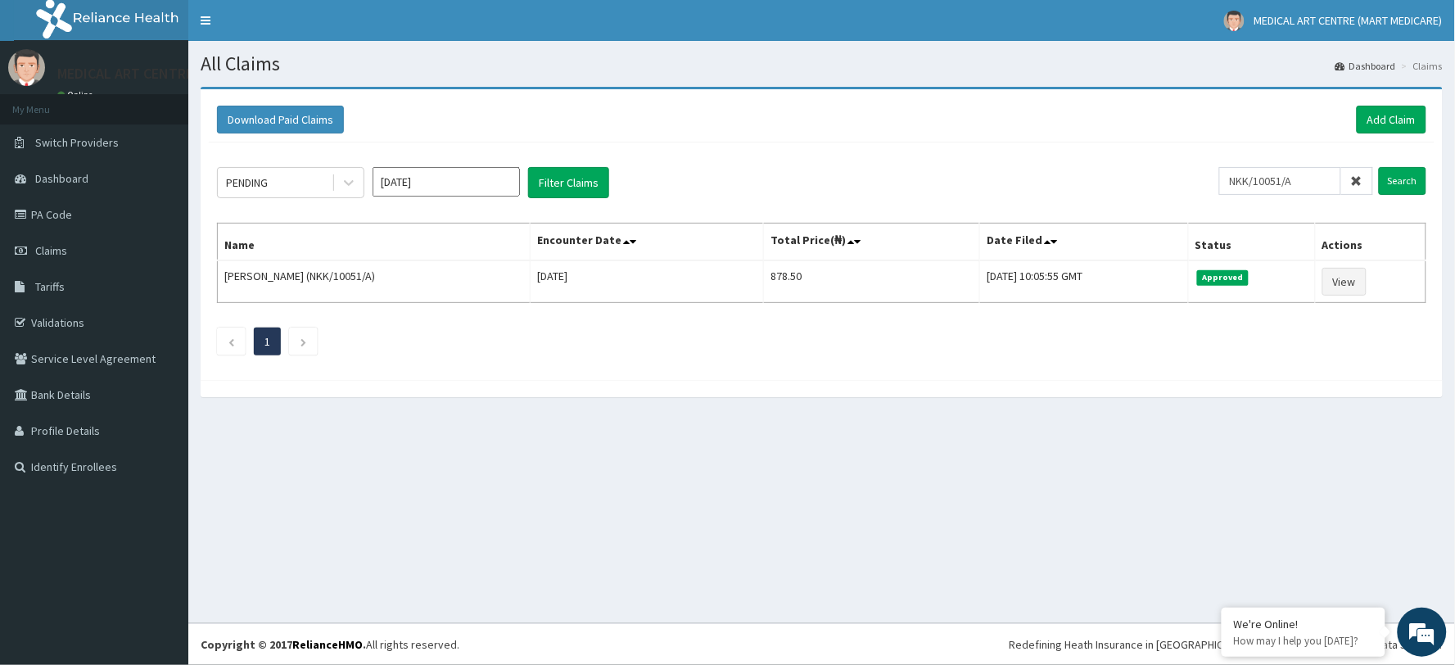
click at [830, 147] on div "PENDING Sep 2025 Filter Claims NKK/10051/A Search Name Encounter Date Total Pri…" at bounding box center [822, 256] width 1226 height 229
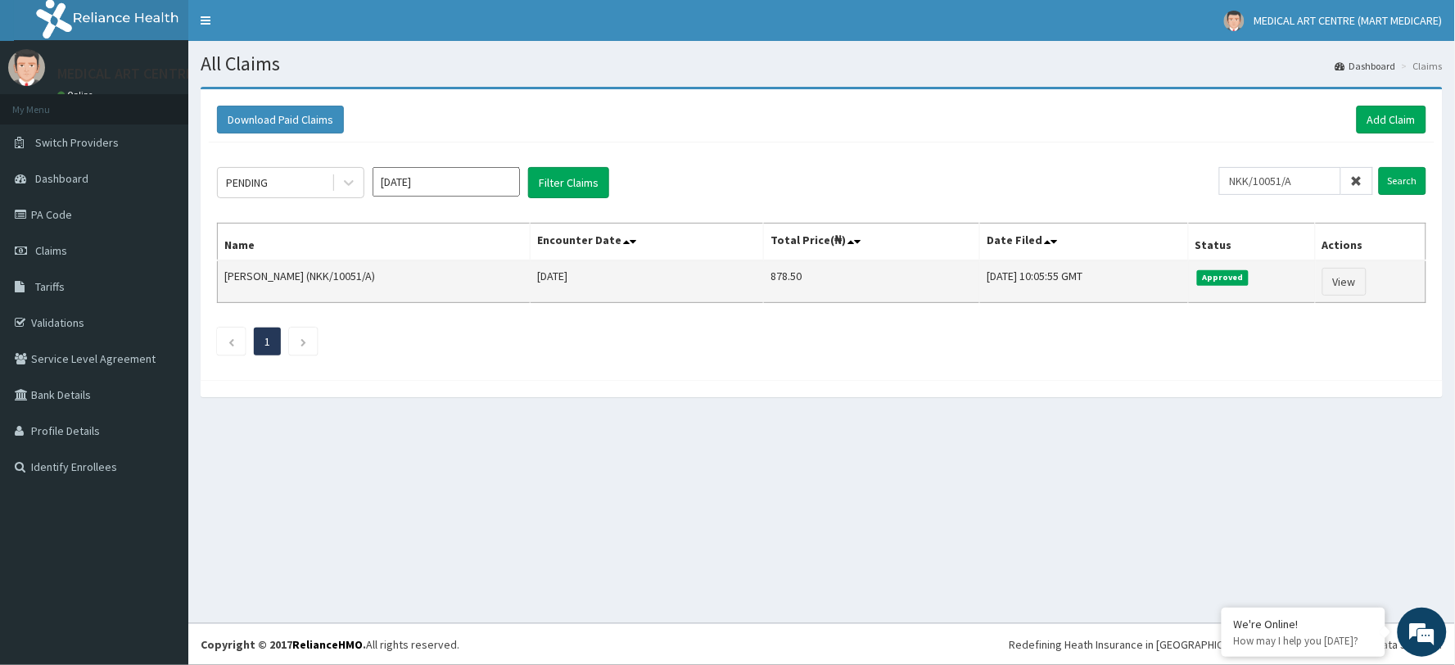
click at [430, 301] on td "JOHN ABIOYE (NKK/10051/A)" at bounding box center [374, 281] width 313 height 43
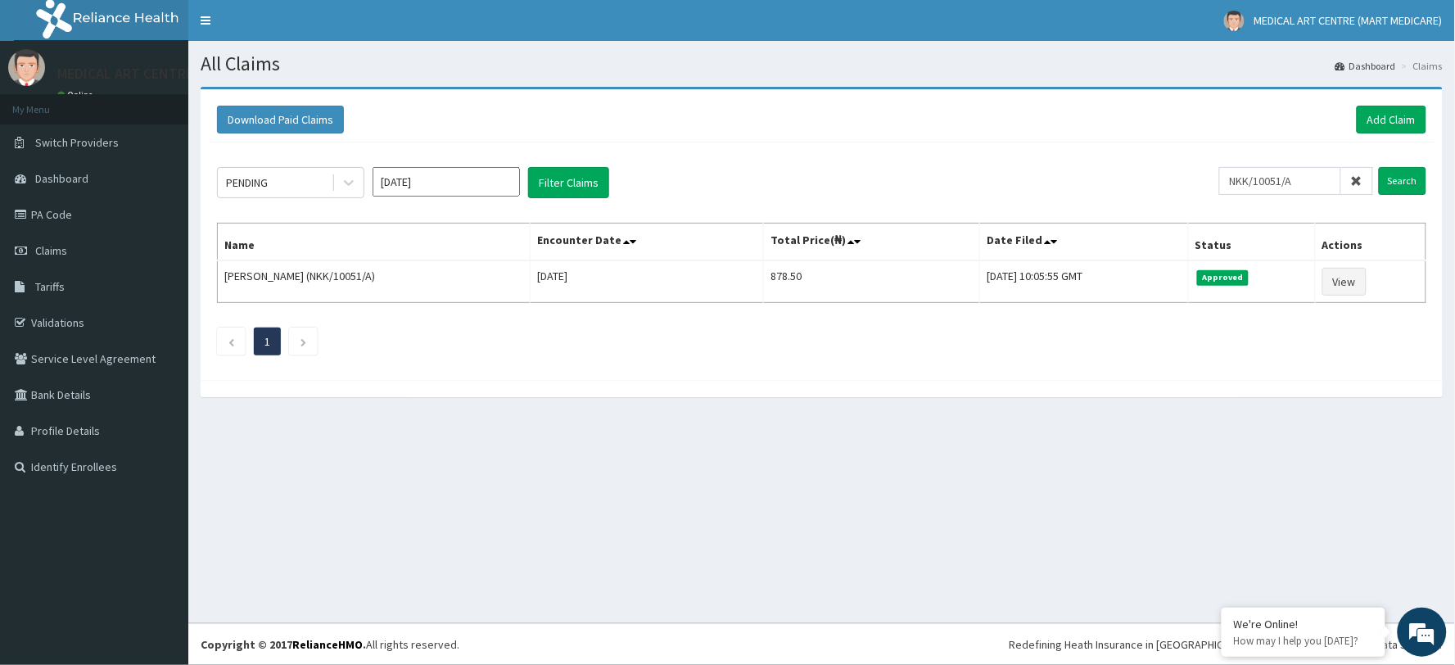
click at [453, 324] on div "PENDING Sep 2025 Filter Claims NKK/10051/A Search Name Encounter Date Total Pri…" at bounding box center [822, 256] width 1226 height 229
click at [754, 328] on ul "1" at bounding box center [822, 342] width 1210 height 28
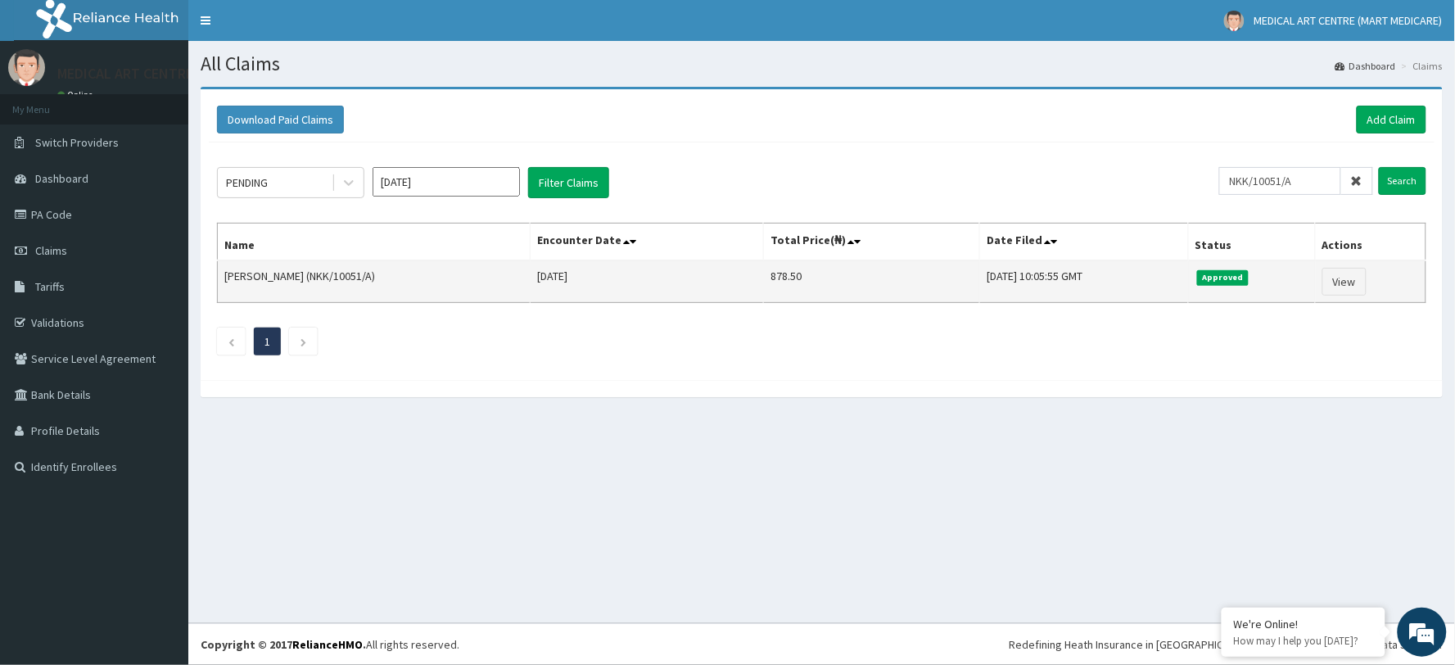
click at [764, 297] on td "878.50" at bounding box center [872, 281] width 216 height 43
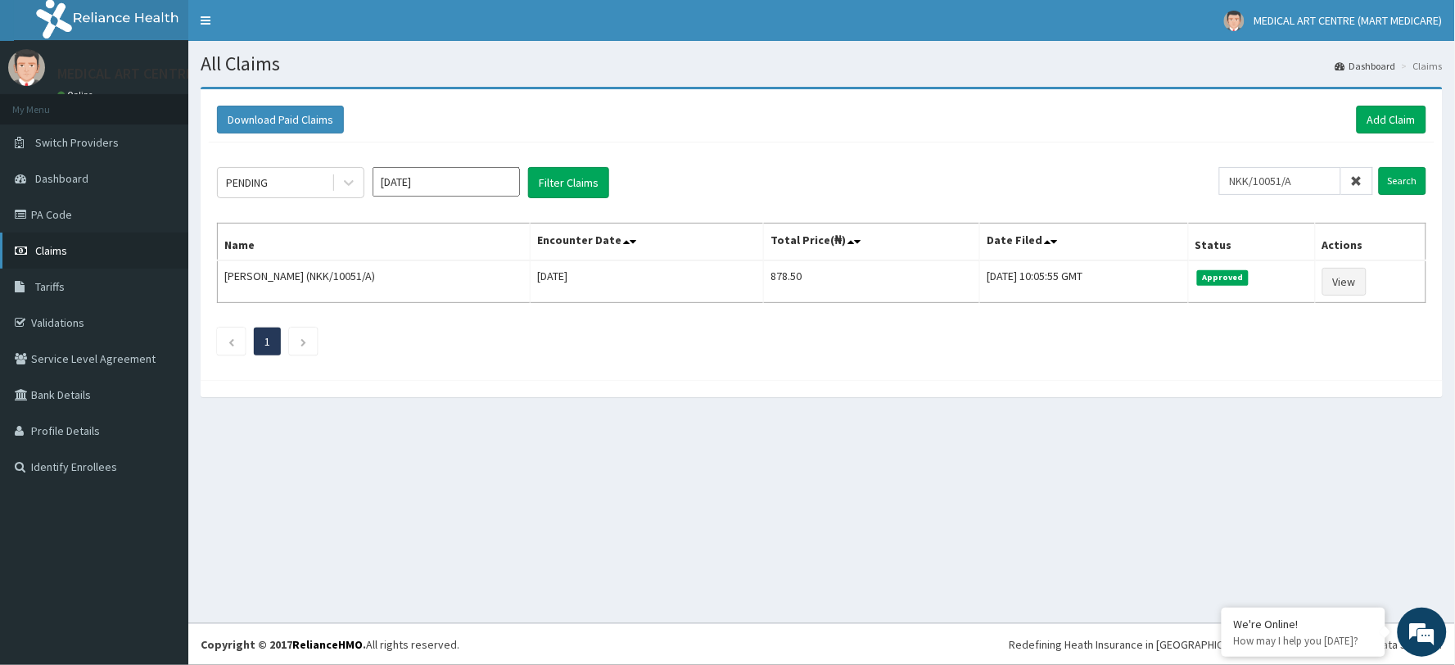
click at [41, 243] on span "Claims" at bounding box center [51, 250] width 32 height 15
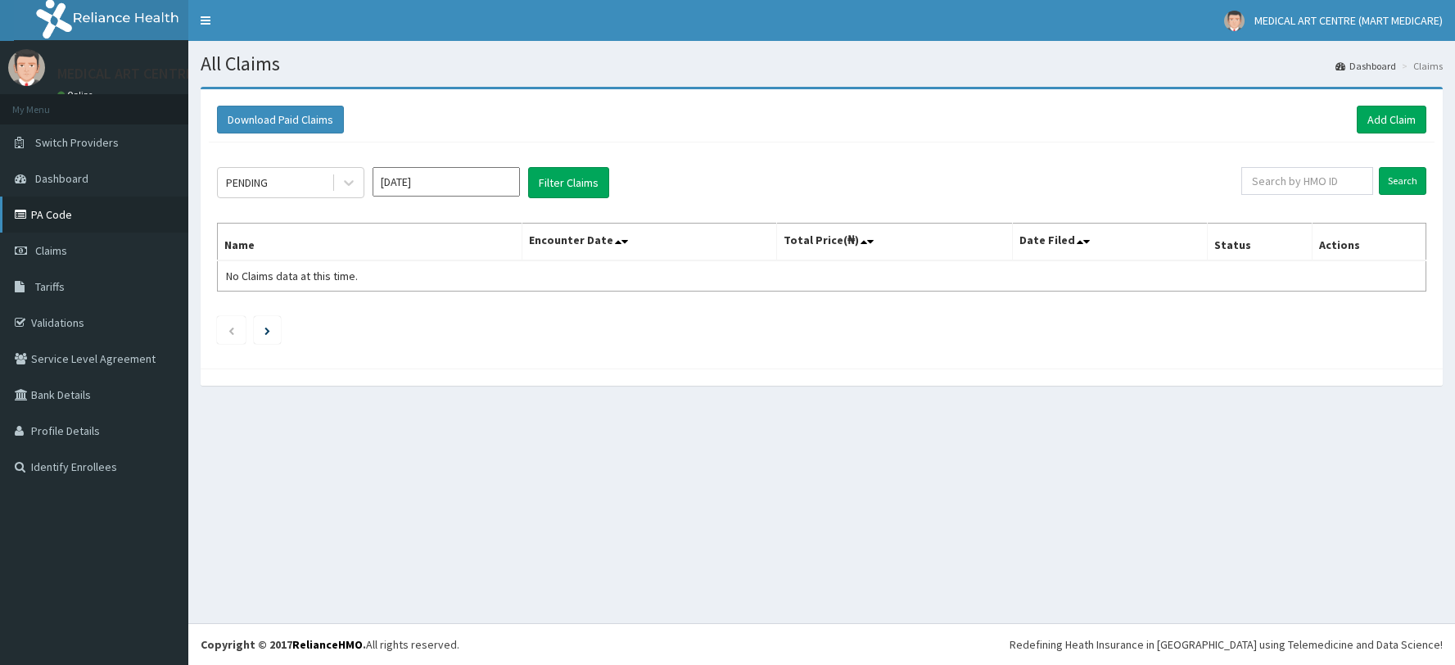
click at [38, 214] on link "PA Code" at bounding box center [94, 215] width 188 height 36
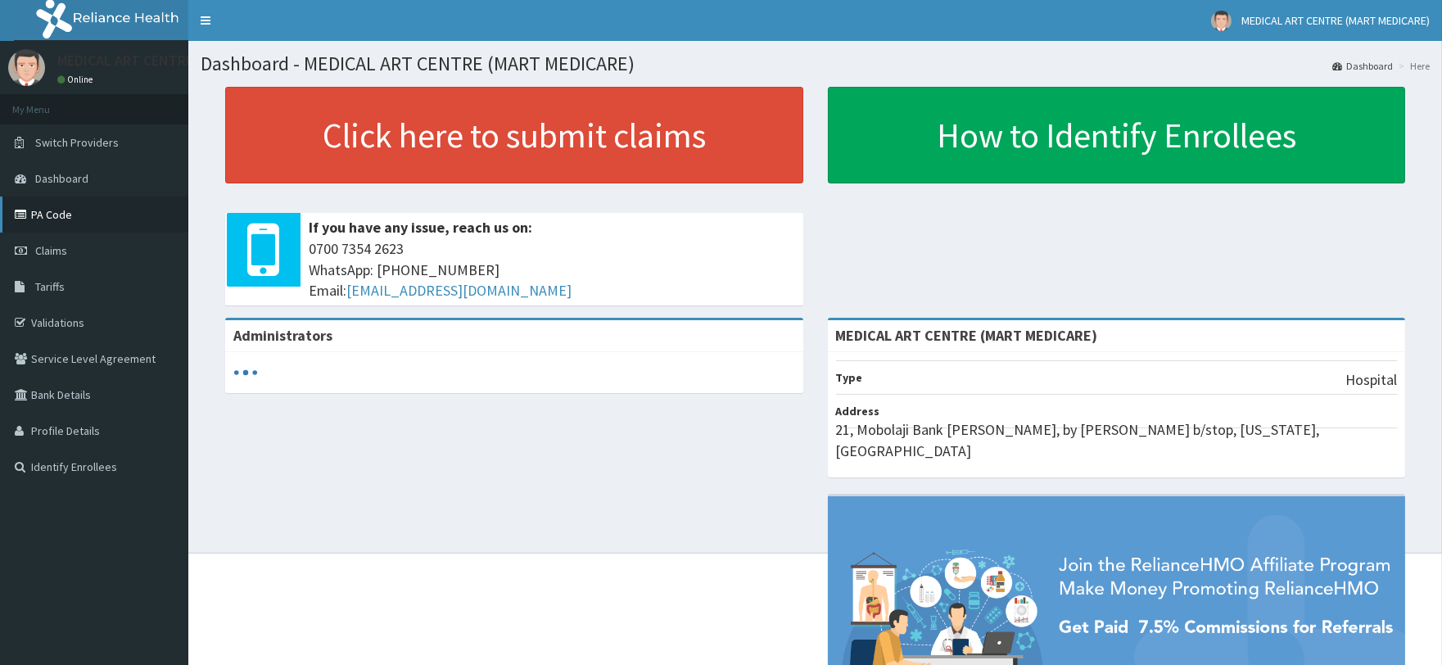
click at [44, 209] on link "PA Code" at bounding box center [94, 215] width 188 height 36
click at [58, 258] on link "Claims" at bounding box center [94, 251] width 188 height 36
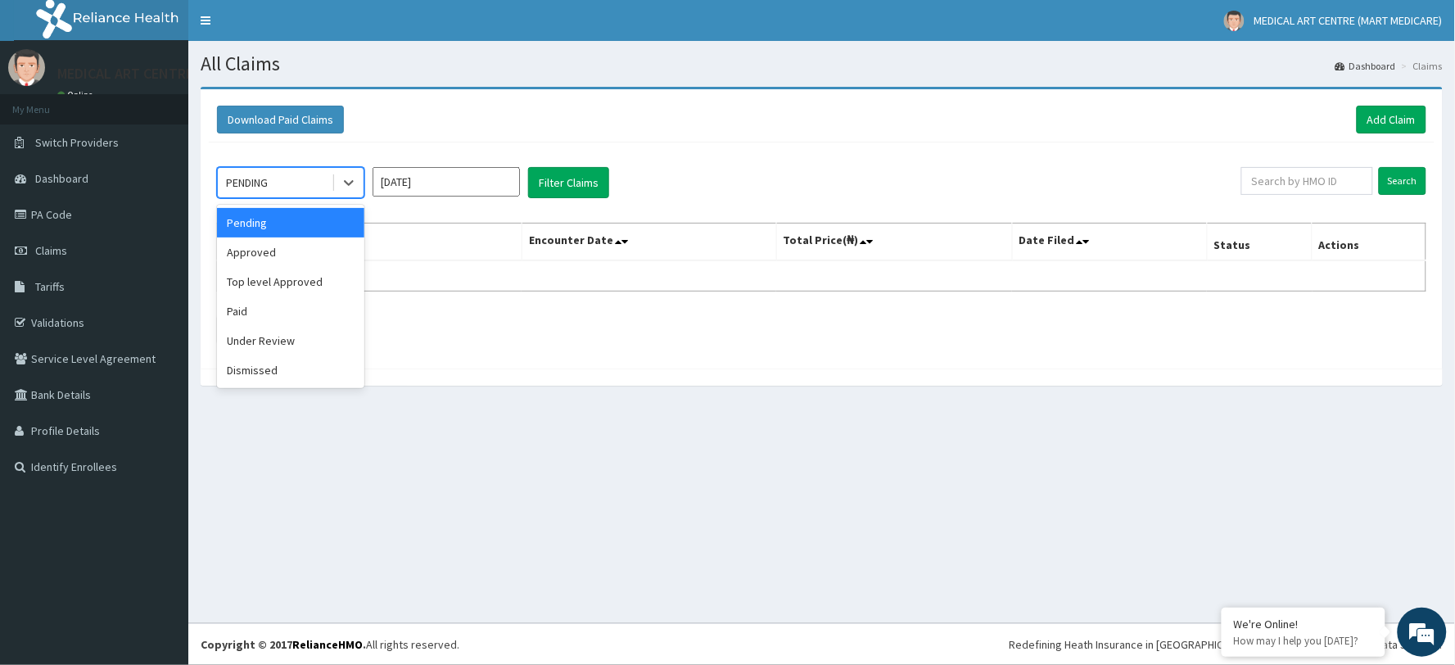
click at [301, 252] on div "Approved" at bounding box center [290, 251] width 147 height 29
click at [570, 195] on button "Filter Claims" at bounding box center [568, 182] width 81 height 31
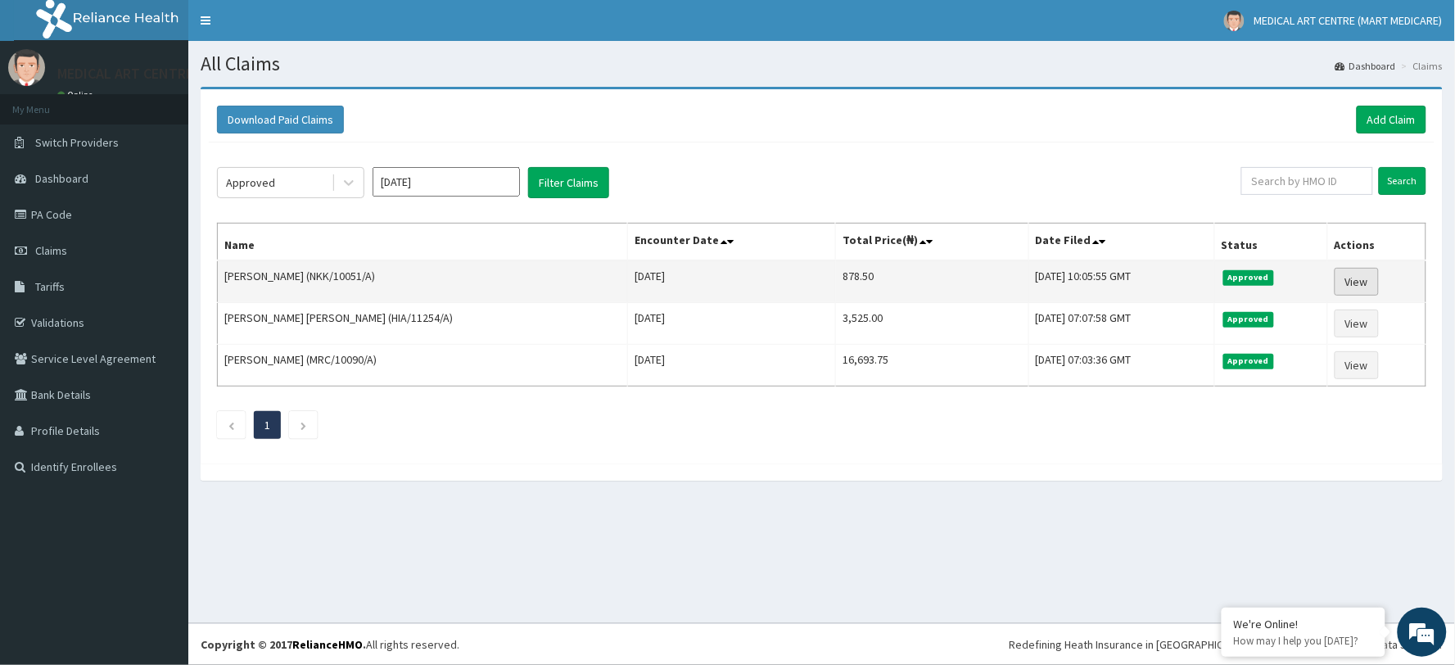
click at [1354, 284] on link "View" at bounding box center [1357, 282] width 44 height 28
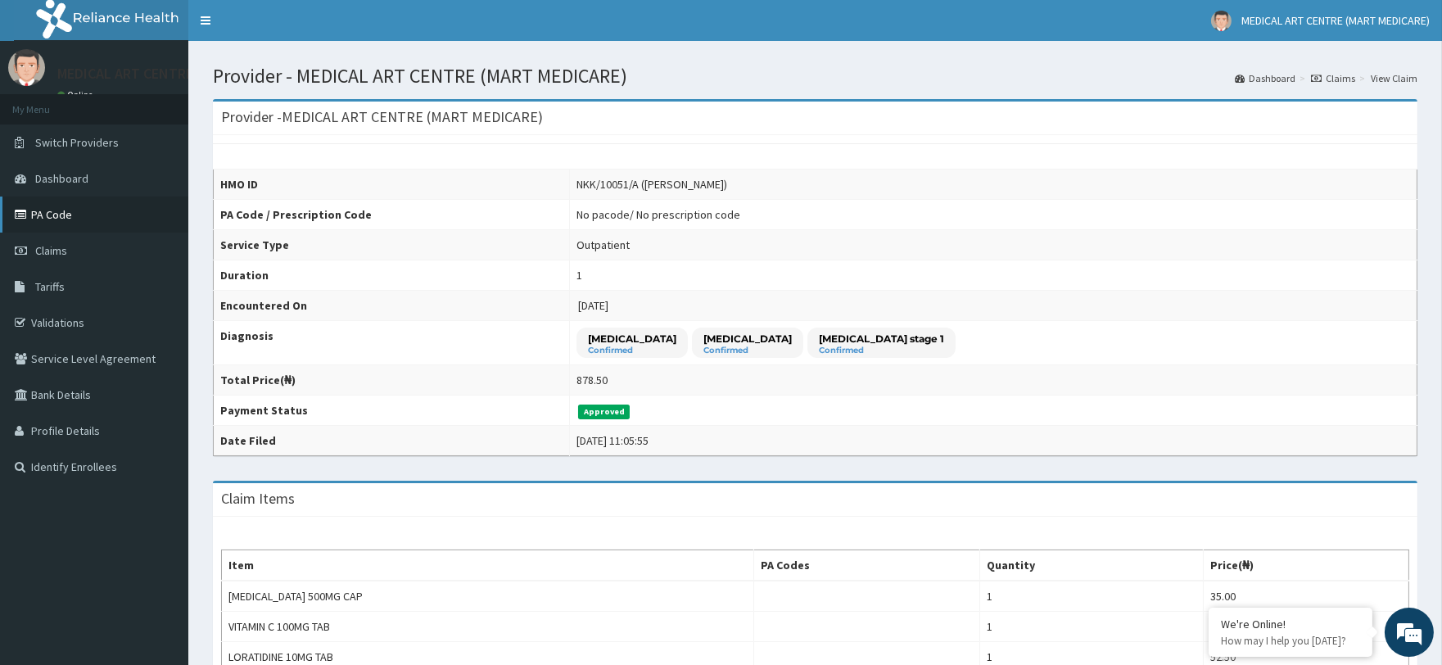
click at [85, 221] on link "PA Code" at bounding box center [94, 215] width 188 height 36
